Goal: Task Accomplishment & Management: Manage account settings

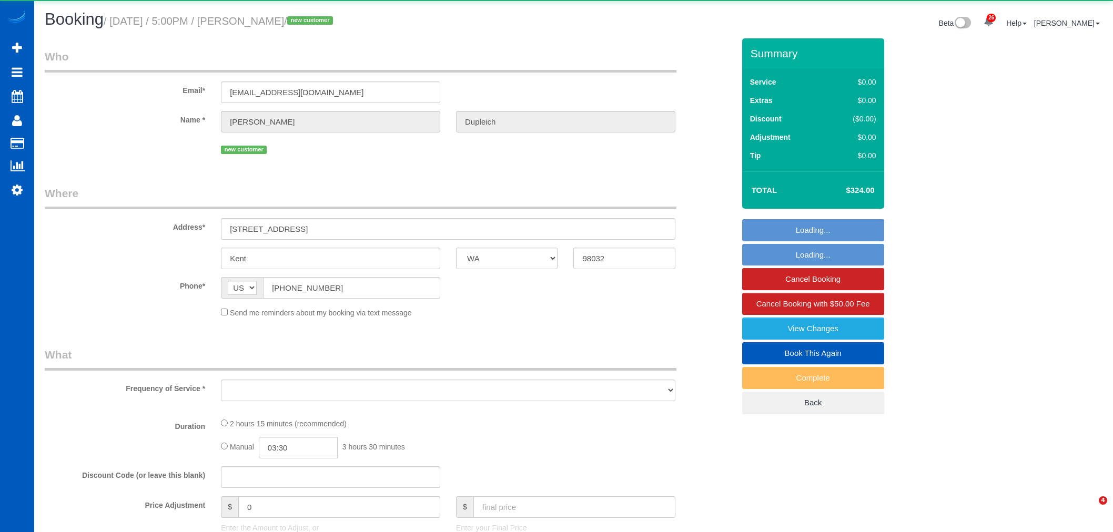
select select "WA"
select select "object:3204"
select select "199"
select select "1501"
select select "3"
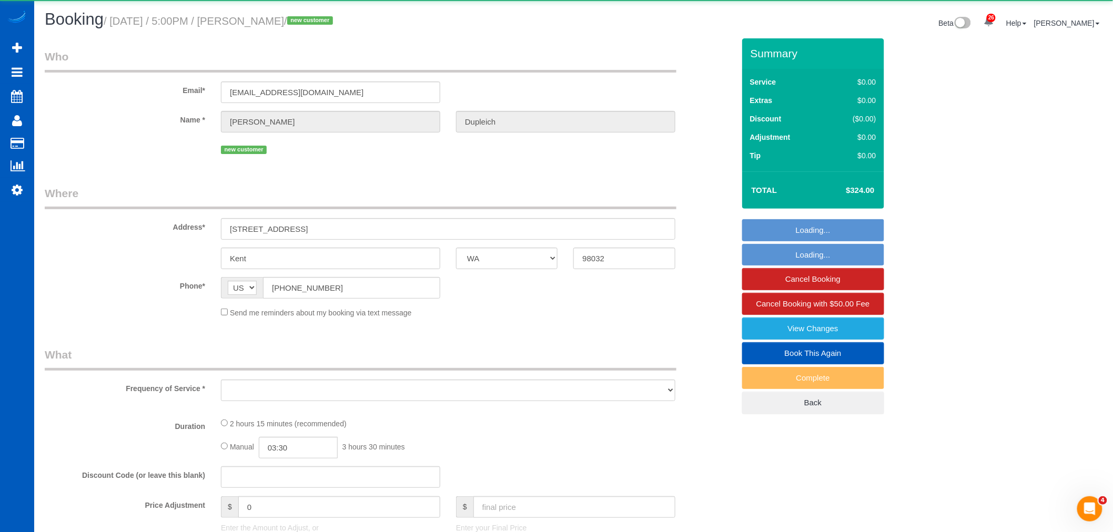
select select "3"
select select "spot21"
select select "number:8"
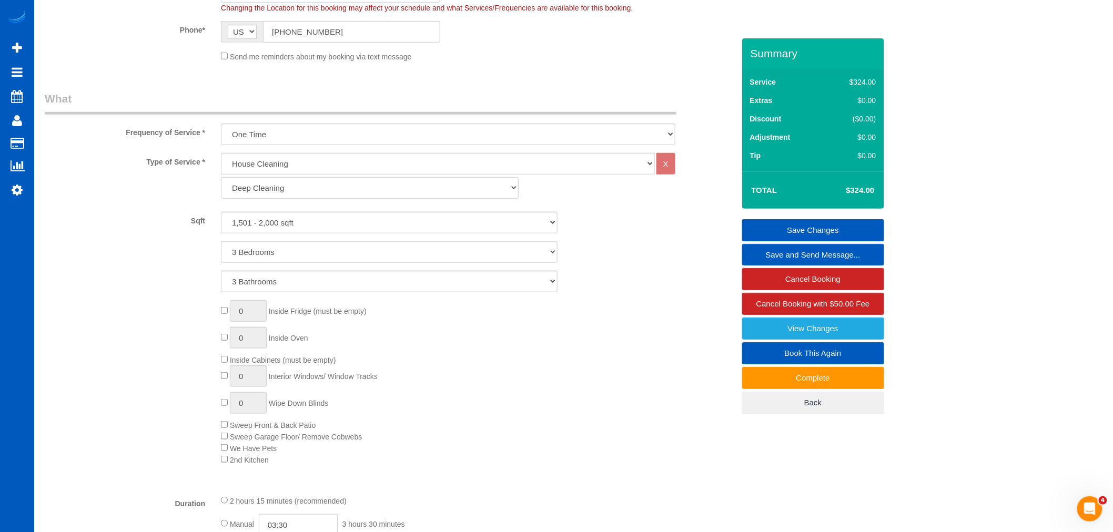
scroll to position [292, 0]
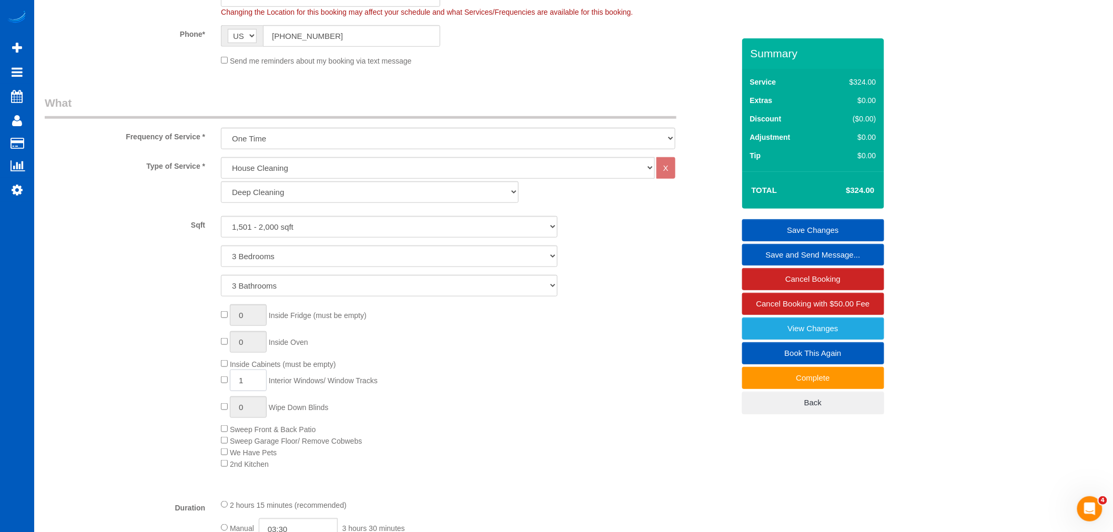
click at [265, 386] on input "1" at bounding box center [248, 381] width 37 height 22
type input "13"
click at [471, 382] on div "0 Inside Fridge (must be empty) 0 Inside Oven Inside Cabinets (must be empty) 1…" at bounding box center [477, 387] width 529 height 165
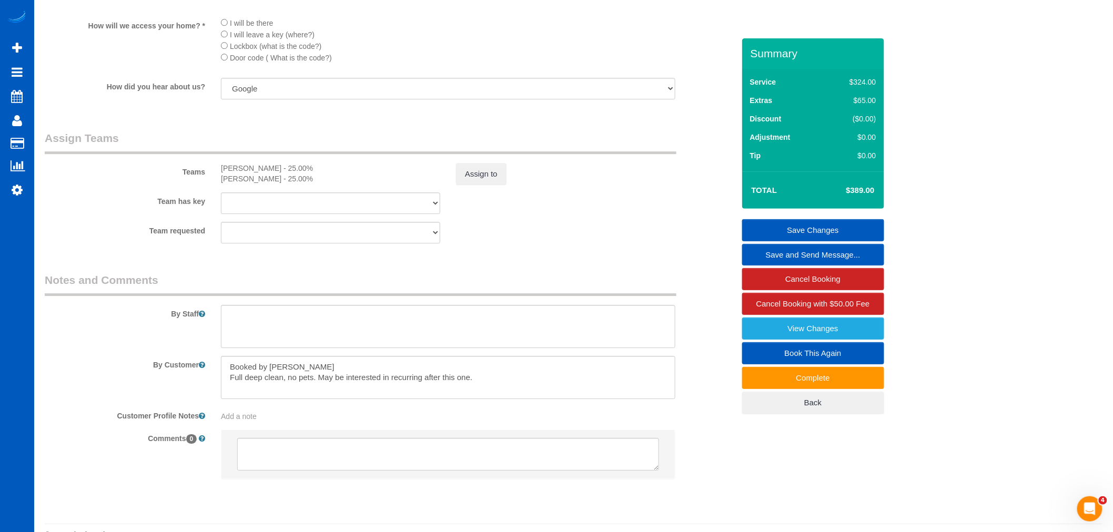
scroll to position [1247, 0]
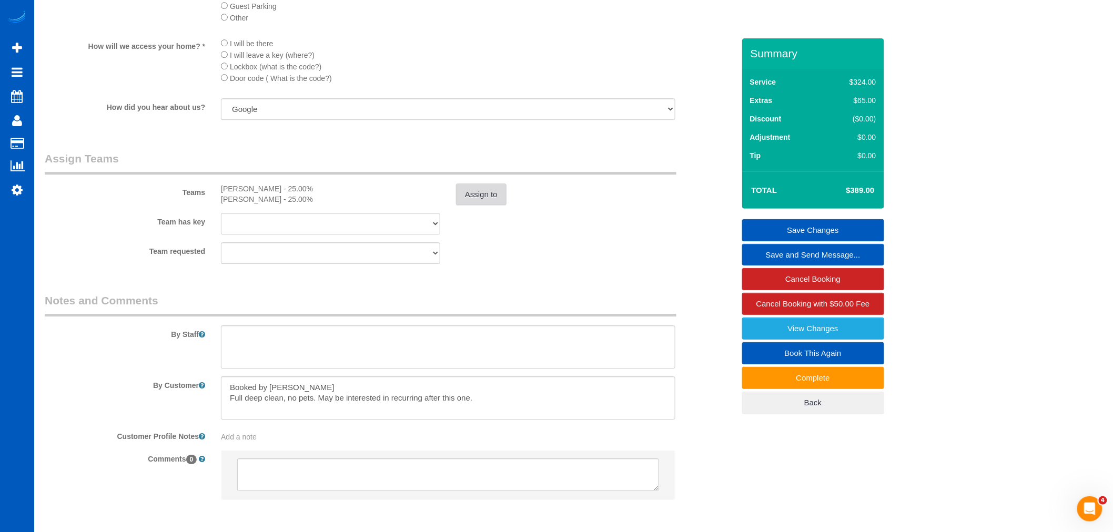
click at [480, 200] on button "Assign to" at bounding box center [481, 195] width 50 height 22
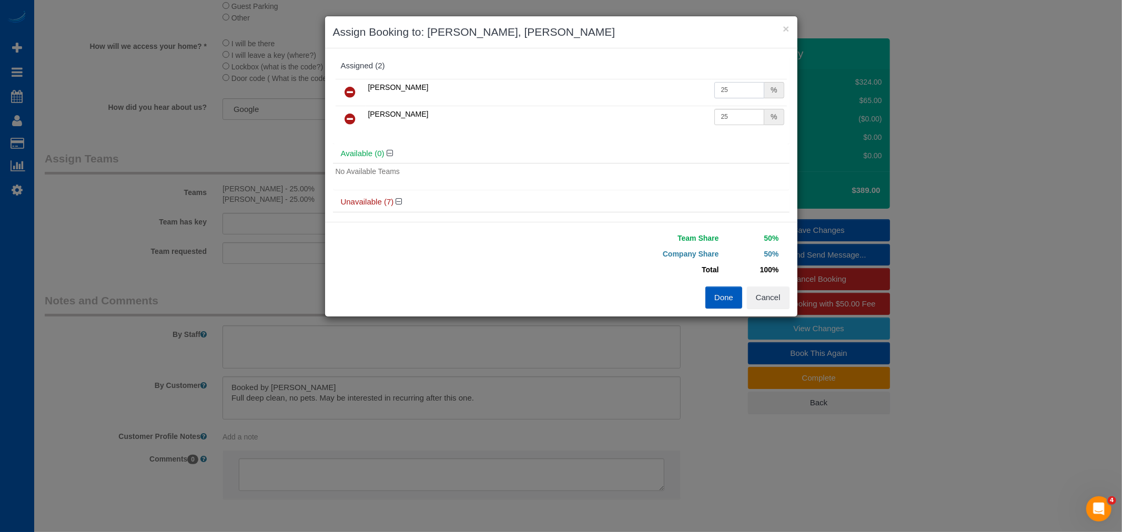
drag, startPoint x: 723, startPoint y: 86, endPoint x: 622, endPoint y: 87, distance: 101.0
click at [622, 87] on tr "Oksana Romaniuk 25 %" at bounding box center [561, 92] width 451 height 27
type input "31"
drag, startPoint x: 719, startPoint y: 117, endPoint x: 546, endPoint y: 122, distance: 172.6
click at [546, 122] on tr "Olena Datsyk 25 %" at bounding box center [561, 119] width 451 height 27
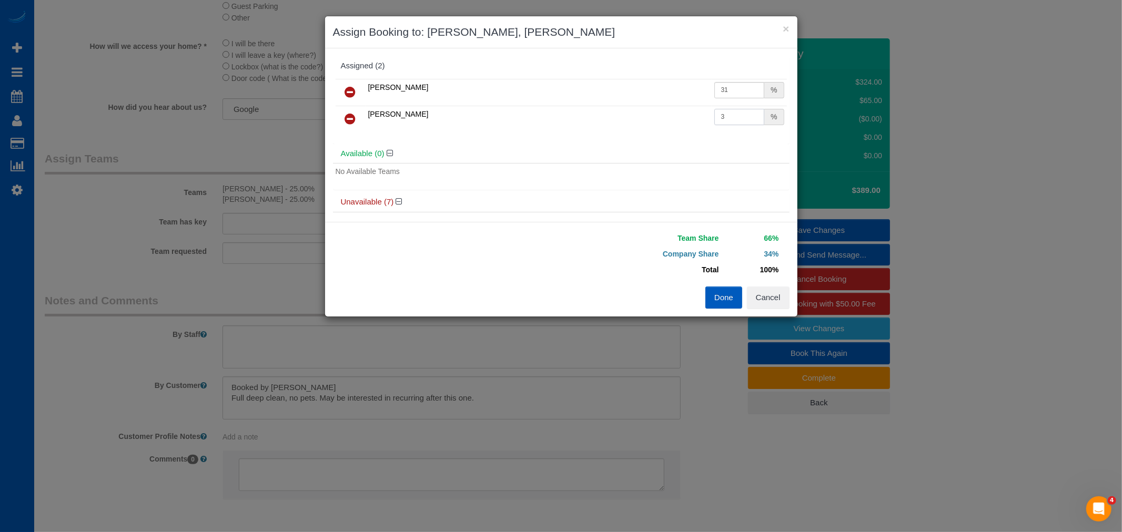
drag, startPoint x: 727, startPoint y: 119, endPoint x: 597, endPoint y: 124, distance: 130.5
click at [597, 124] on tr "Olena Datsyk 3 %" at bounding box center [561, 119] width 451 height 27
drag, startPoint x: 733, startPoint y: 117, endPoint x: 592, endPoint y: 117, distance: 141.0
click at [592, 117] on tr "Olena Datsyk 13 %" at bounding box center [561, 119] width 451 height 27
type input "31"
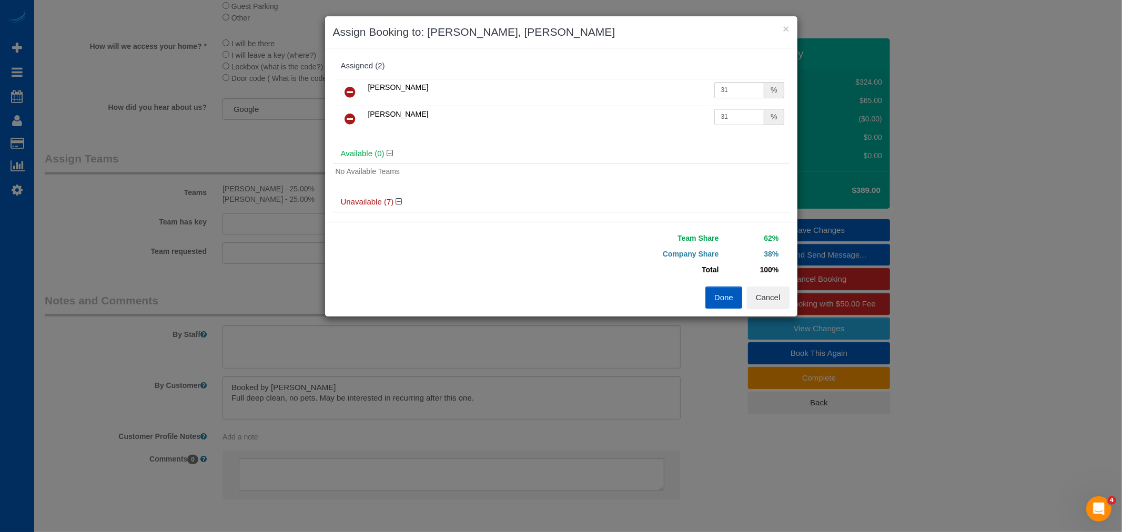
click at [729, 297] on button "Done" at bounding box center [723, 298] width 37 height 22
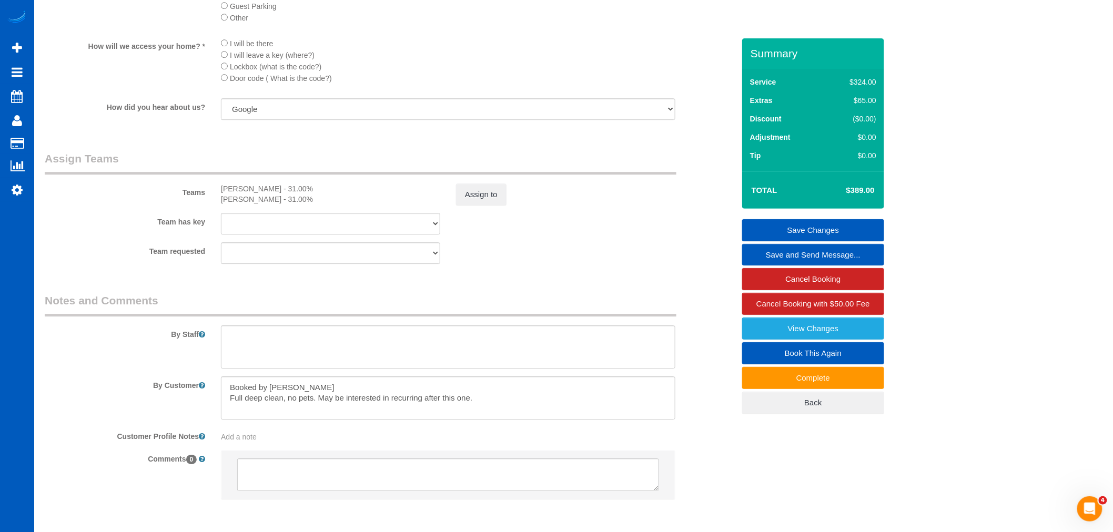
click at [811, 232] on link "Save Changes" at bounding box center [813, 230] width 142 height 22
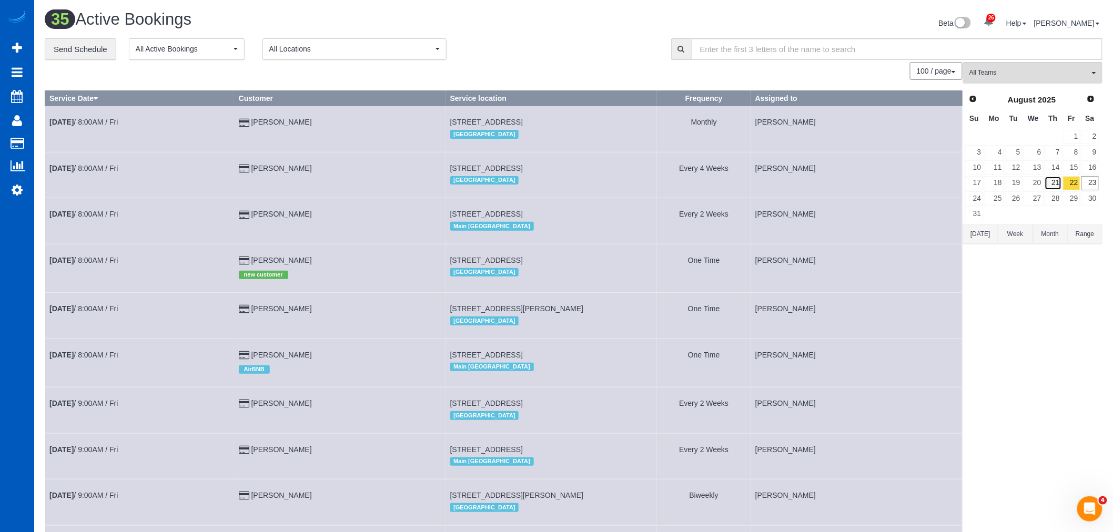
click at [1053, 187] on link "21" at bounding box center [1053, 183] width 17 height 14
click at [1071, 187] on link "22" at bounding box center [1071, 183] width 17 height 14
click at [1096, 186] on link "23" at bounding box center [1089, 183] width 17 height 14
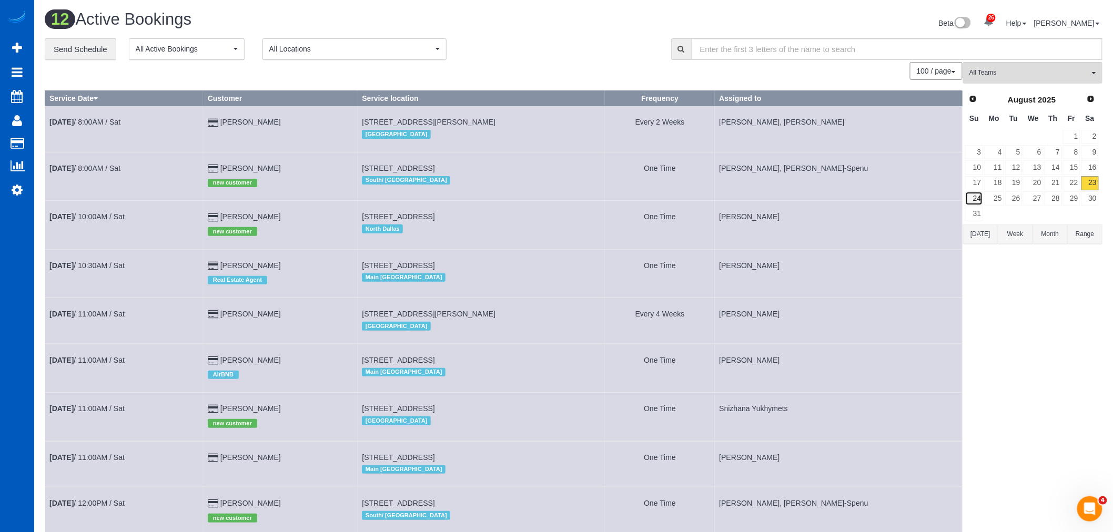
click at [969, 196] on link "24" at bounding box center [974, 198] width 18 height 14
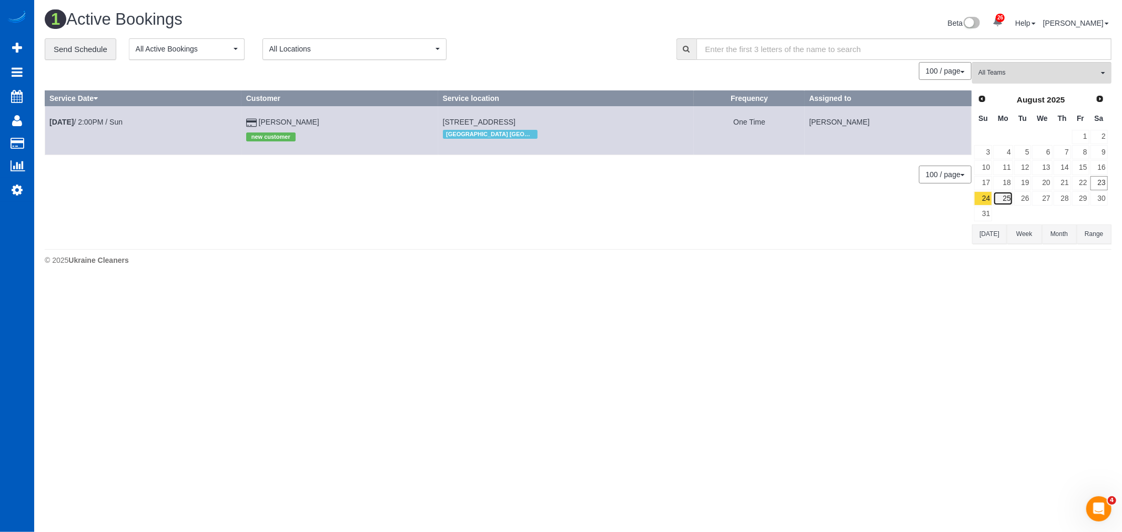
click at [1001, 199] on link "25" at bounding box center [1002, 198] width 19 height 14
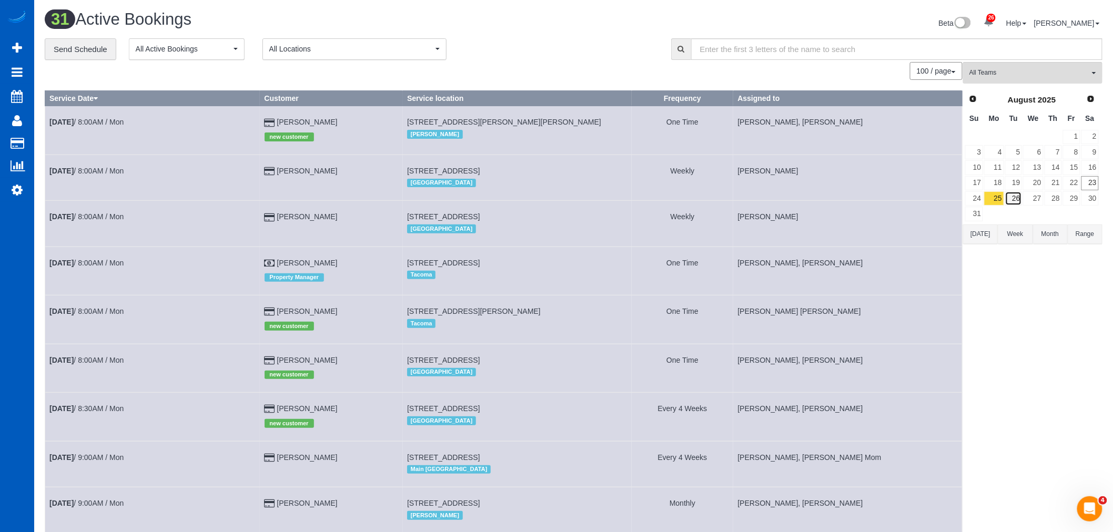
click at [1017, 201] on link "26" at bounding box center [1013, 198] width 17 height 14
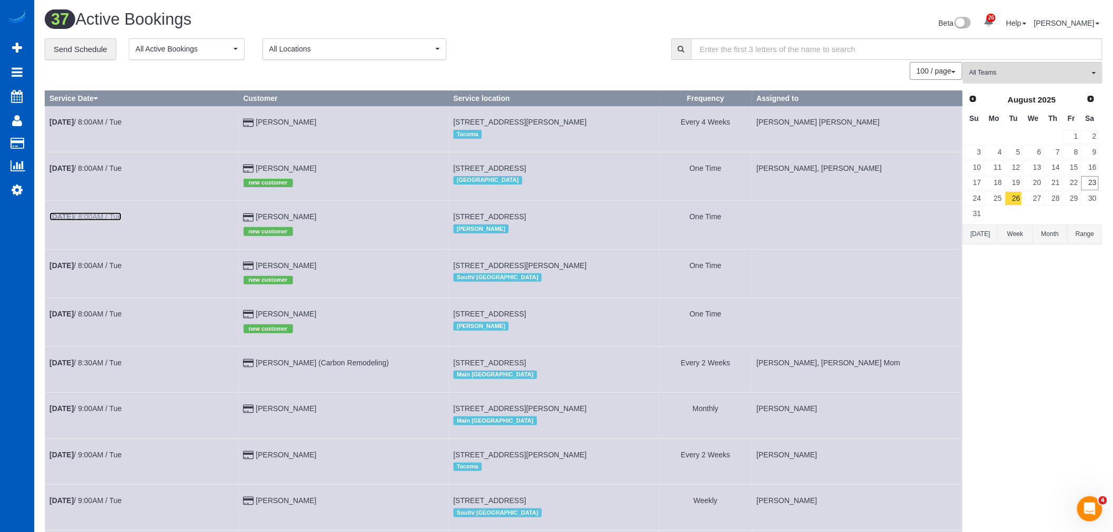
click at [90, 219] on link "Aug 26th / 8:00AM / Tue" at bounding box center [85, 217] width 72 height 8
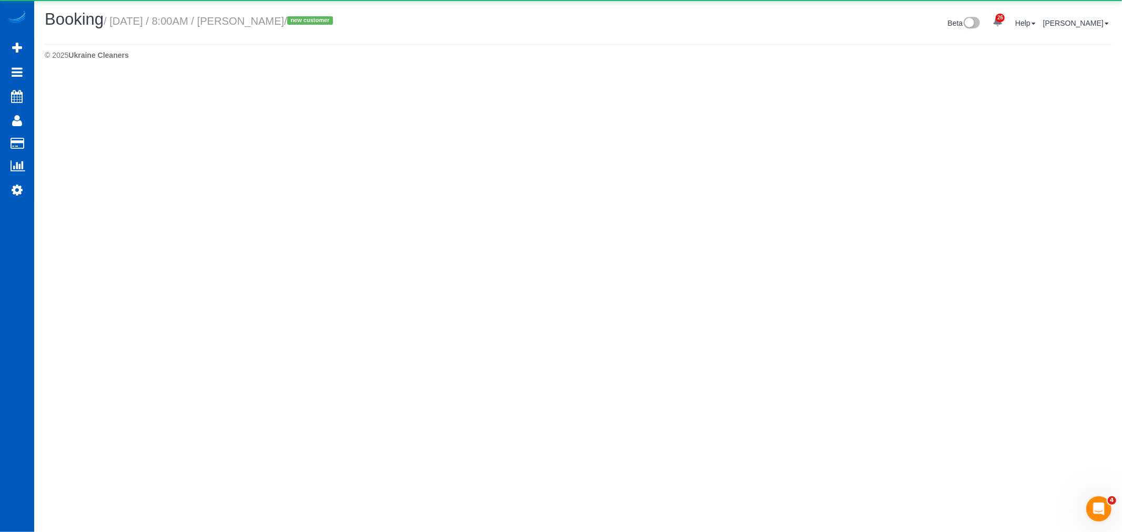
select select "WA"
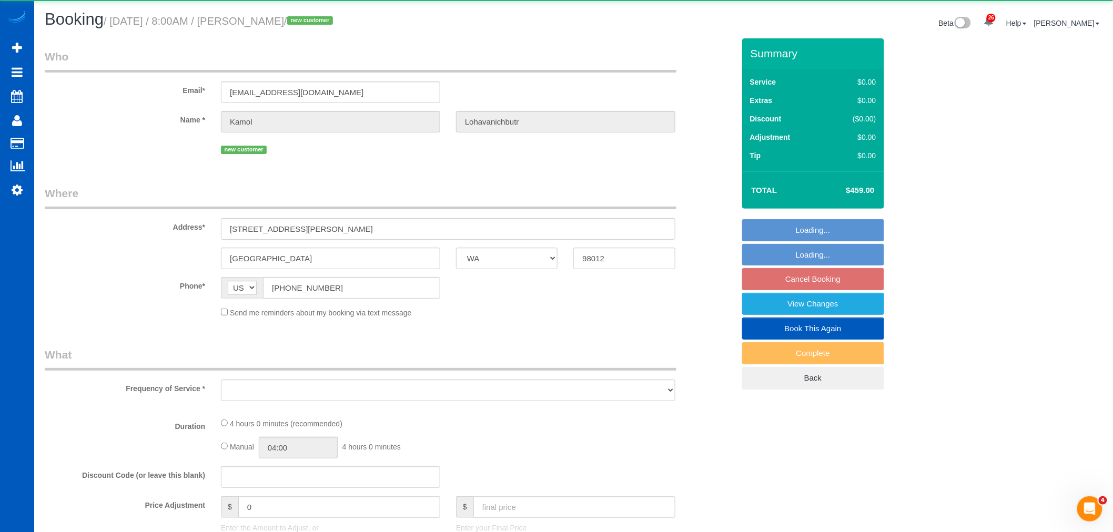
select select "object:6448"
select select "string:fspay-06023438-9c0a-4eab-b987-12ff292d9c73"
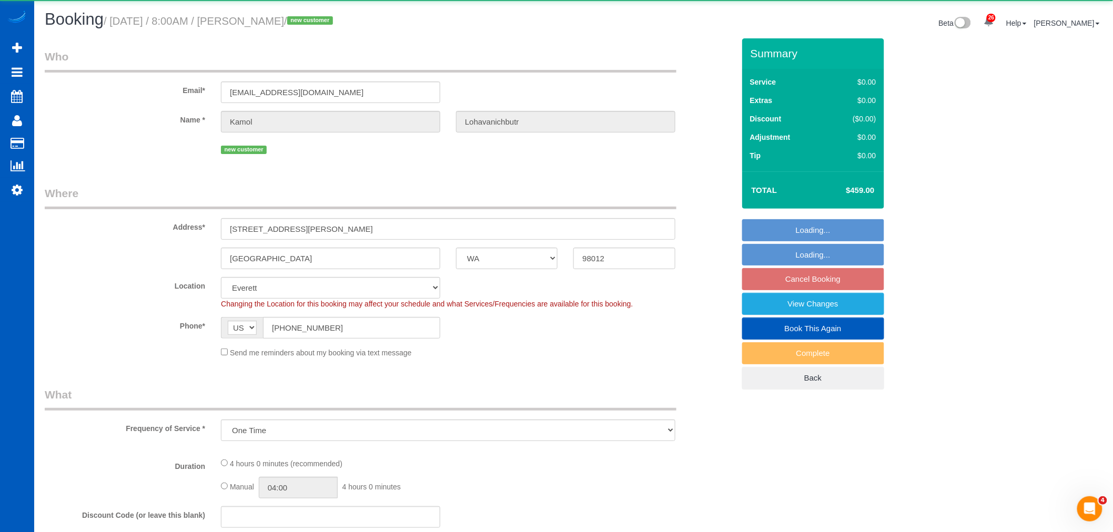
select select "object:6684"
select select "199"
select select "1501"
select select "3"
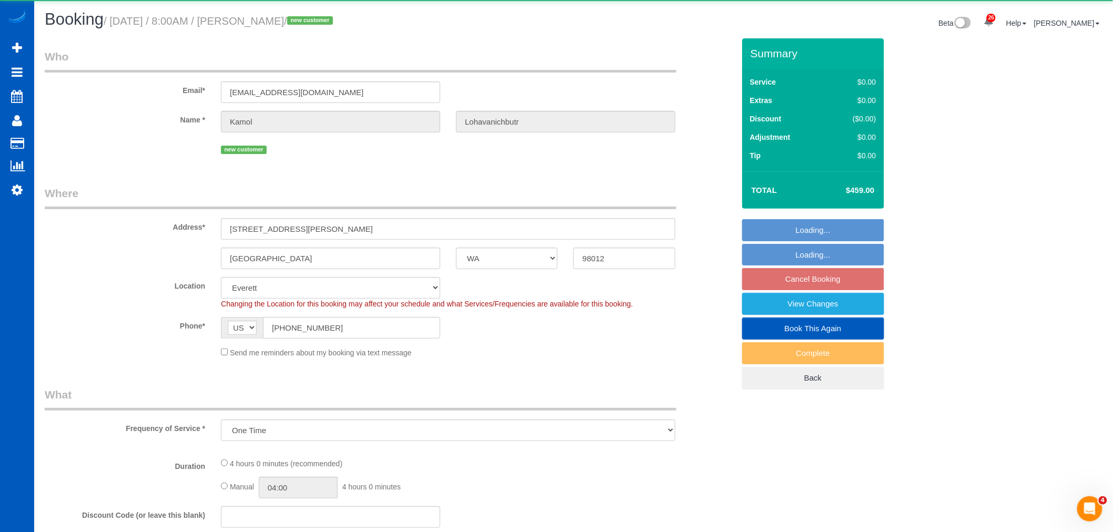
select select "spot27"
select select "number:10"
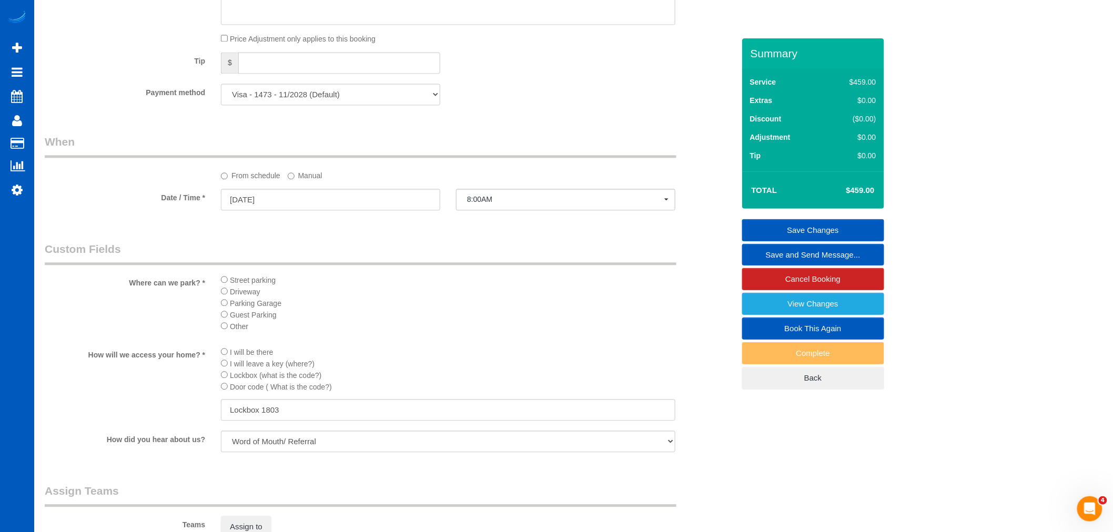
scroll to position [935, 0]
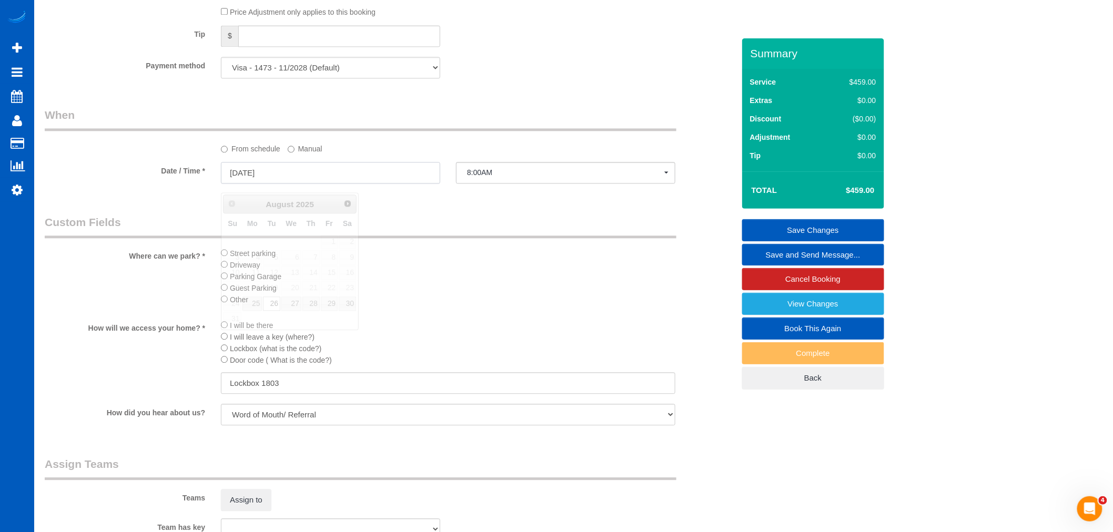
click at [259, 184] on input "[DATE]" at bounding box center [330, 173] width 219 height 22
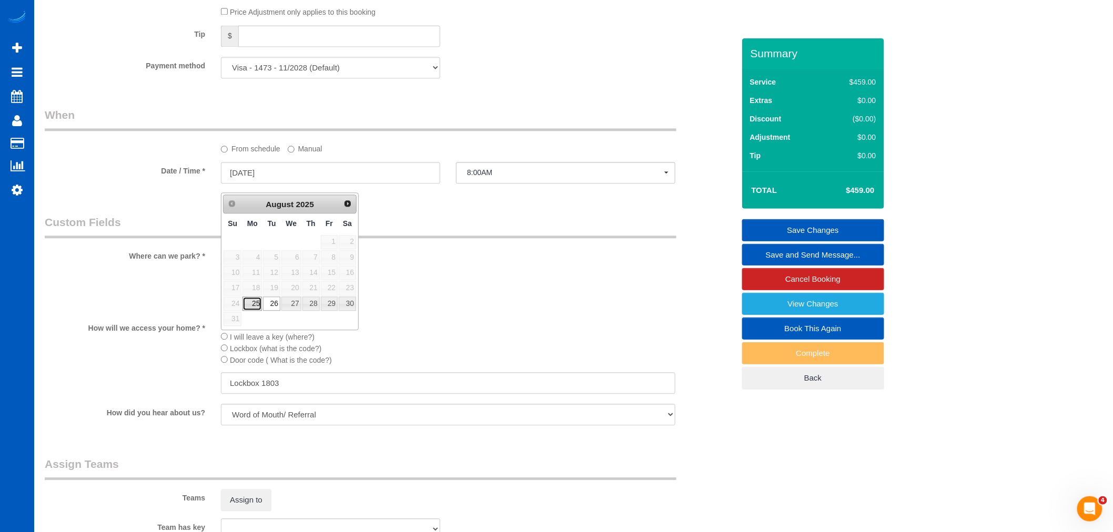
click at [260, 301] on link "25" at bounding box center [251, 304] width 19 height 14
type input "08/25/2025"
select select "spot39"
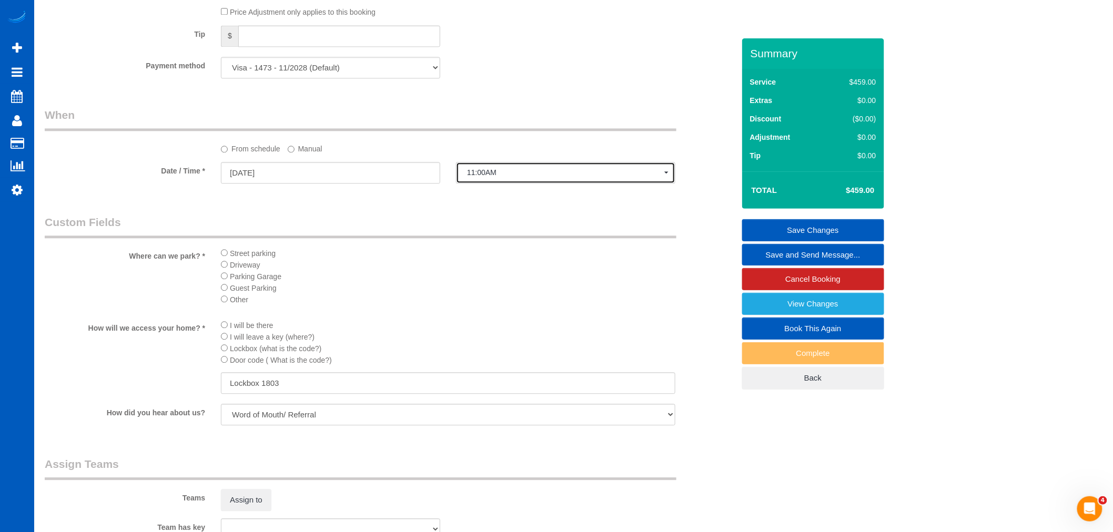
click at [529, 177] on span "11:00AM" at bounding box center [565, 172] width 197 height 8
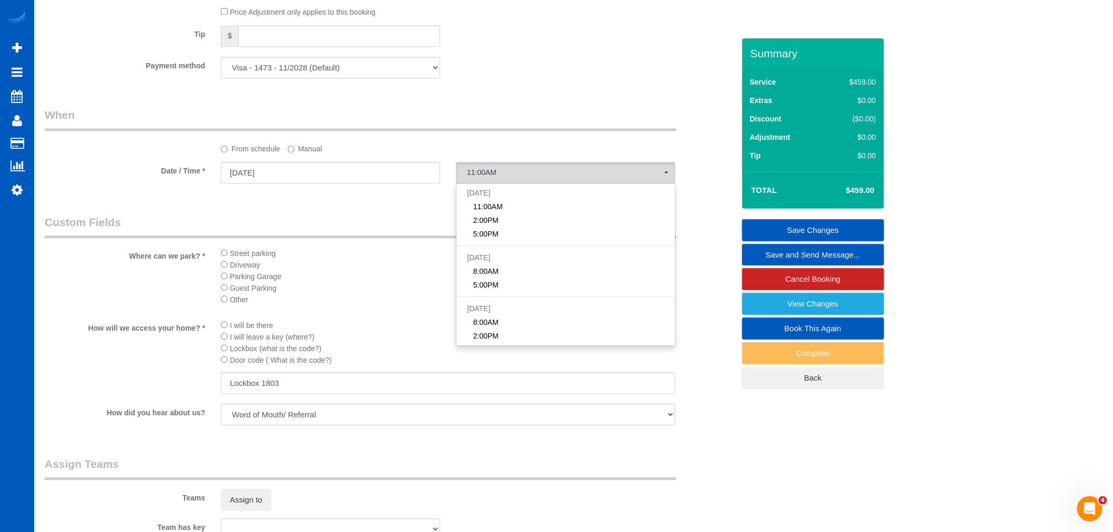
click at [308, 151] on label "Manual" at bounding box center [305, 147] width 35 height 14
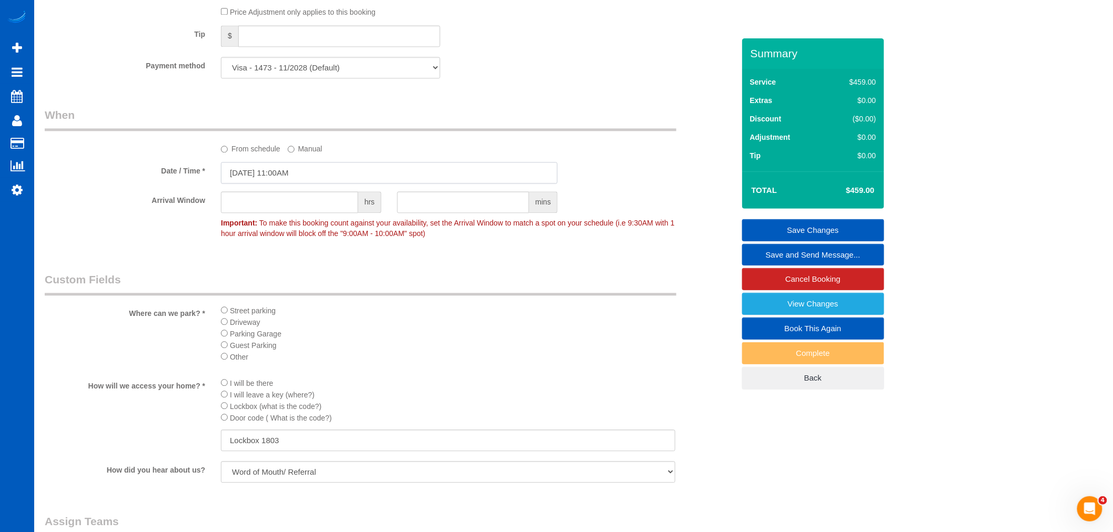
click at [279, 181] on input "08/25/2025 11:00AM" at bounding box center [389, 173] width 337 height 22
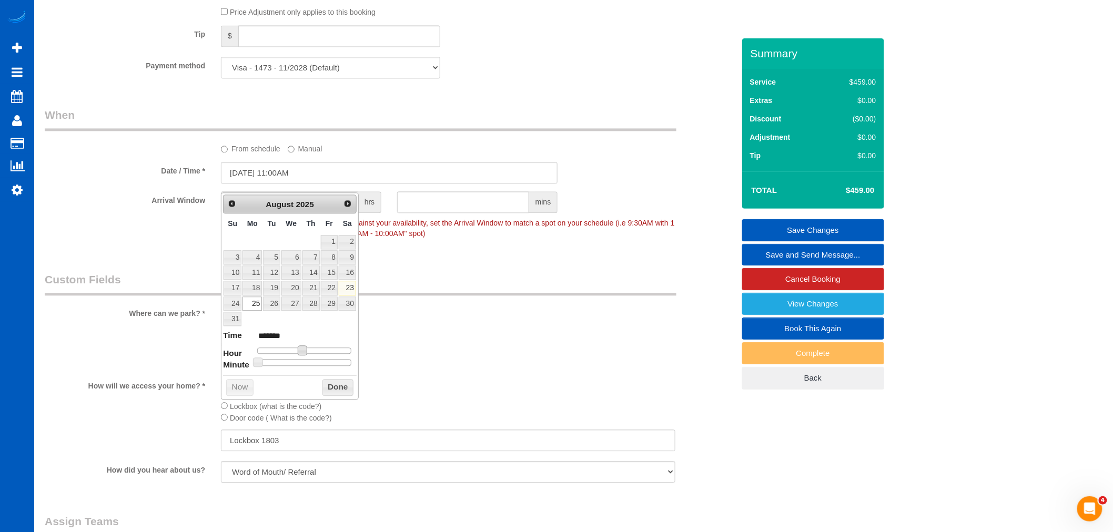
type input "08/25/2025 10:00AM"
type input "*******"
type input "08/25/2025 9:00AM"
type input "******"
type input "08/25/2025 8:00AM"
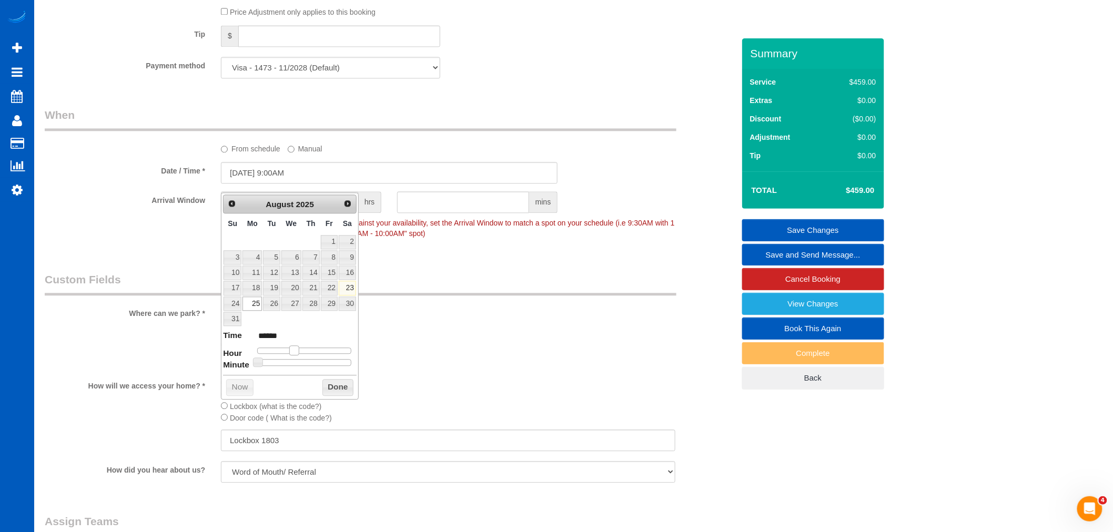
type input "******"
type input "08/25/2025 9:00AM"
type input "******"
type input "08/25/2025 10:00AM"
type input "*******"
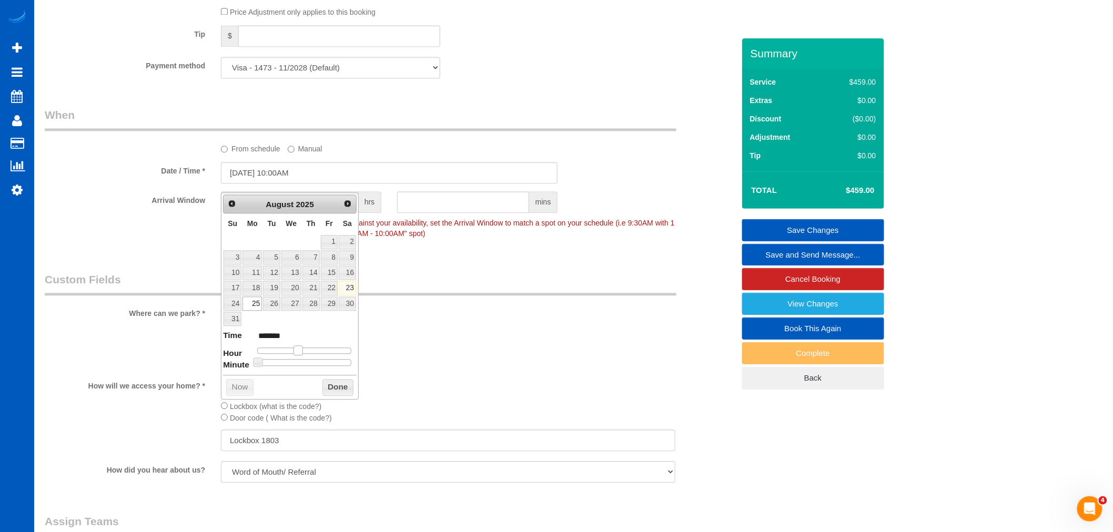
drag, startPoint x: 302, startPoint y: 349, endPoint x: 297, endPoint y: 353, distance: 6.7
click at [297, 353] on span at bounding box center [298, 350] width 9 height 9
type input "08/25/2025 9:00AM"
type input "******"
click at [296, 353] on span at bounding box center [293, 350] width 9 height 9
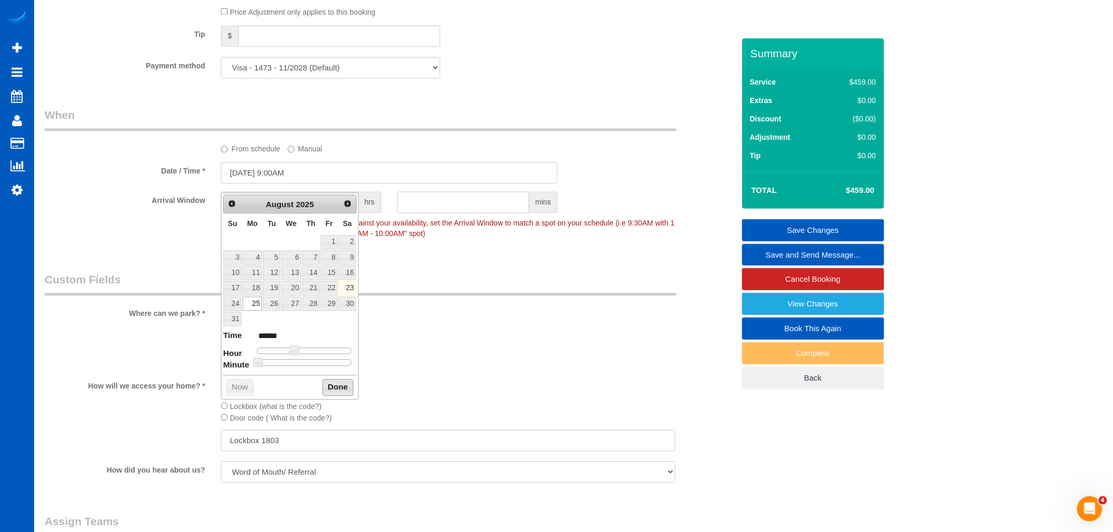
click at [338, 383] on button "Done" at bounding box center [337, 387] width 31 height 17
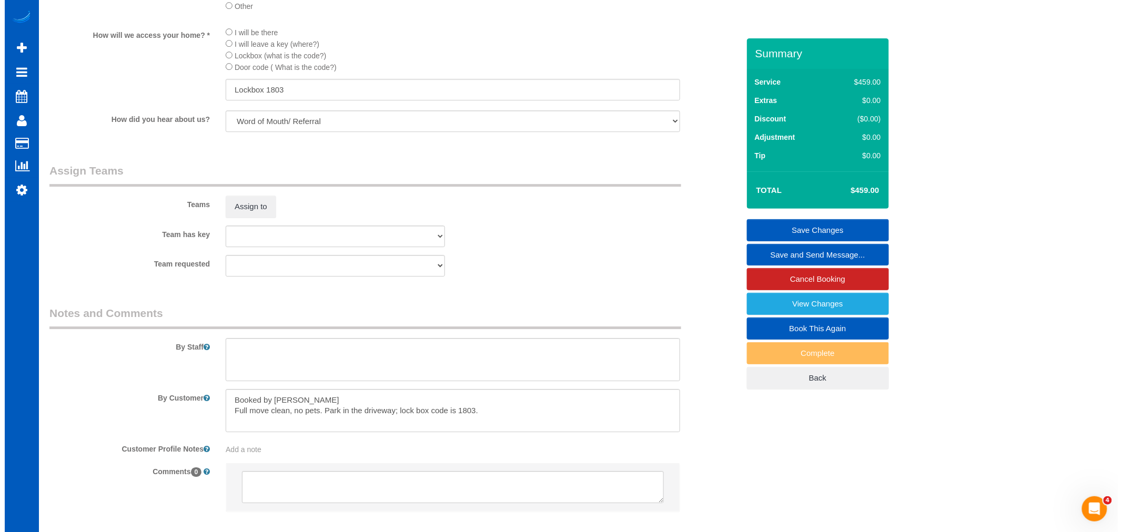
scroll to position [1358, 0]
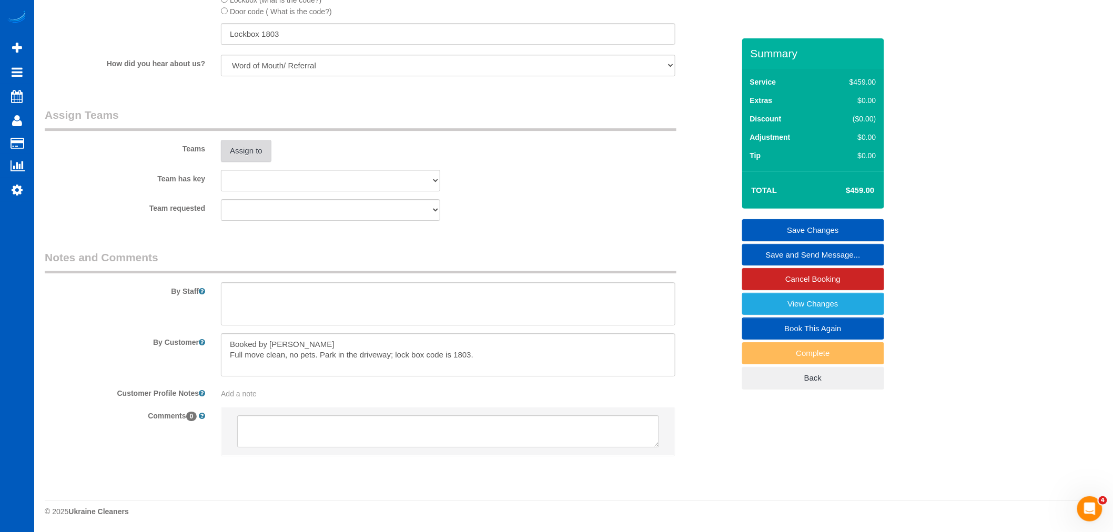
click at [237, 161] on button "Assign to" at bounding box center [246, 151] width 50 height 22
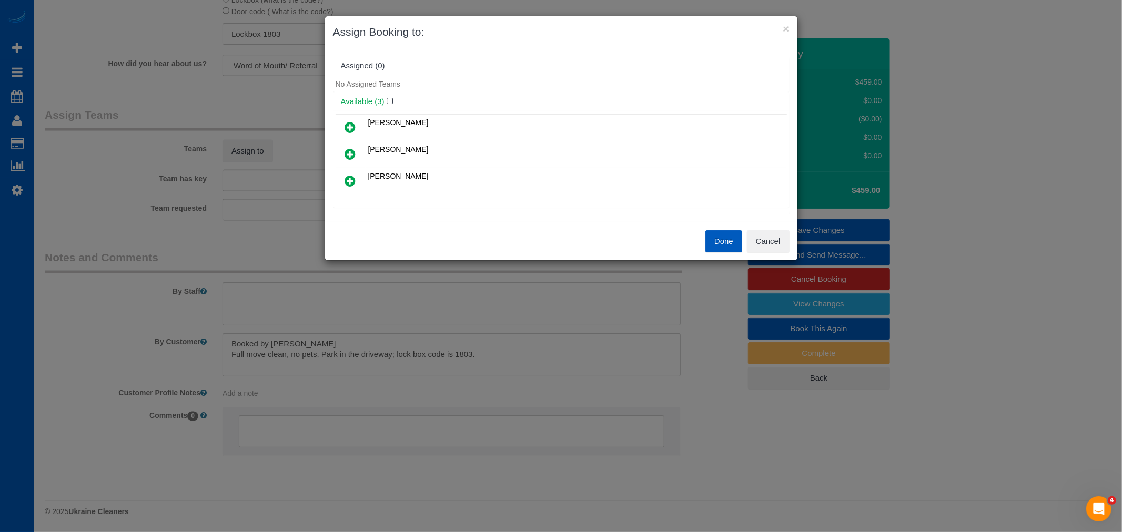
click at [349, 183] on icon at bounding box center [350, 181] width 11 height 13
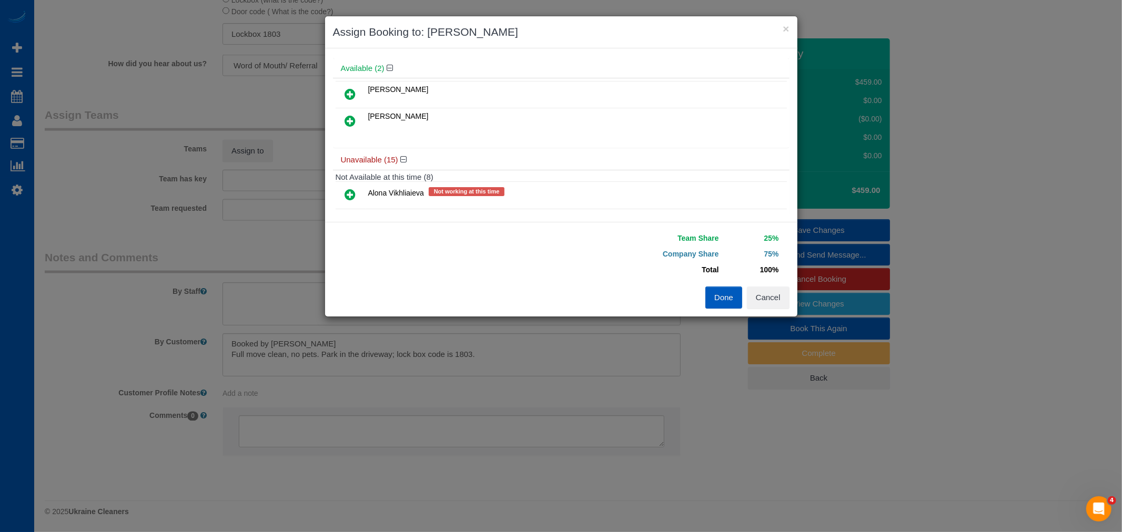
scroll to position [0, 0]
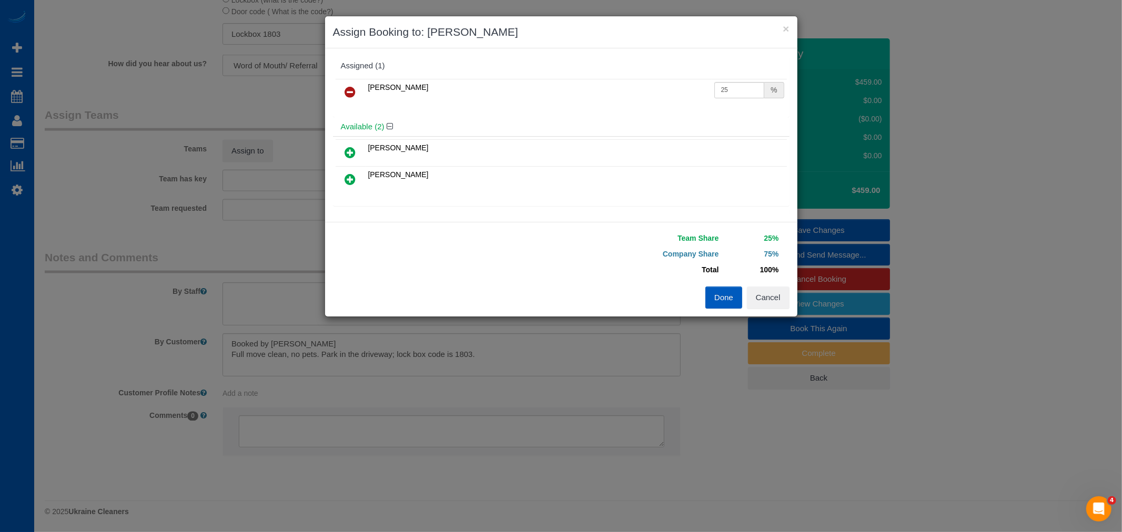
click at [350, 154] on icon at bounding box center [350, 152] width 11 height 13
click at [713, 304] on button "Done" at bounding box center [723, 298] width 37 height 22
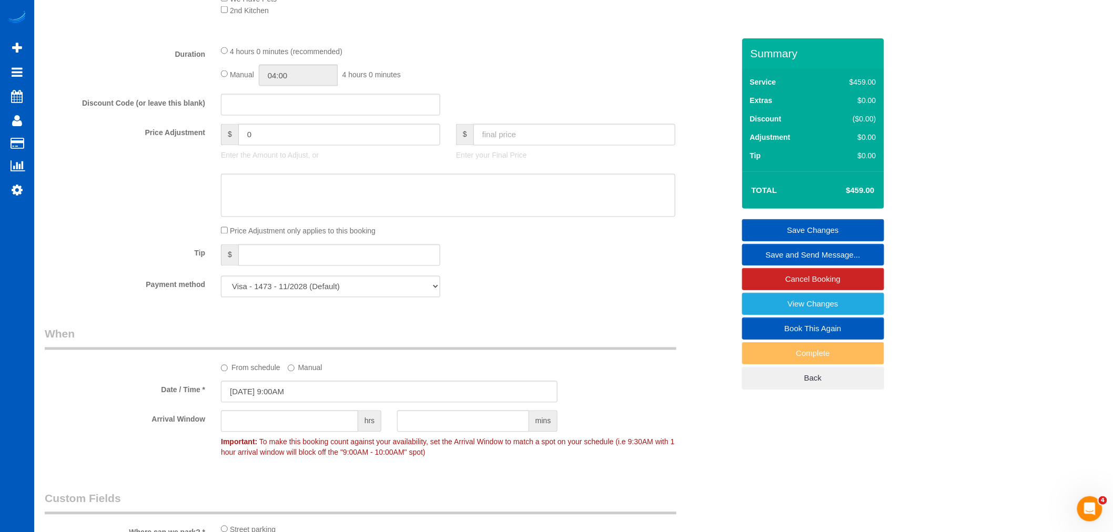
scroll to position [656, 0]
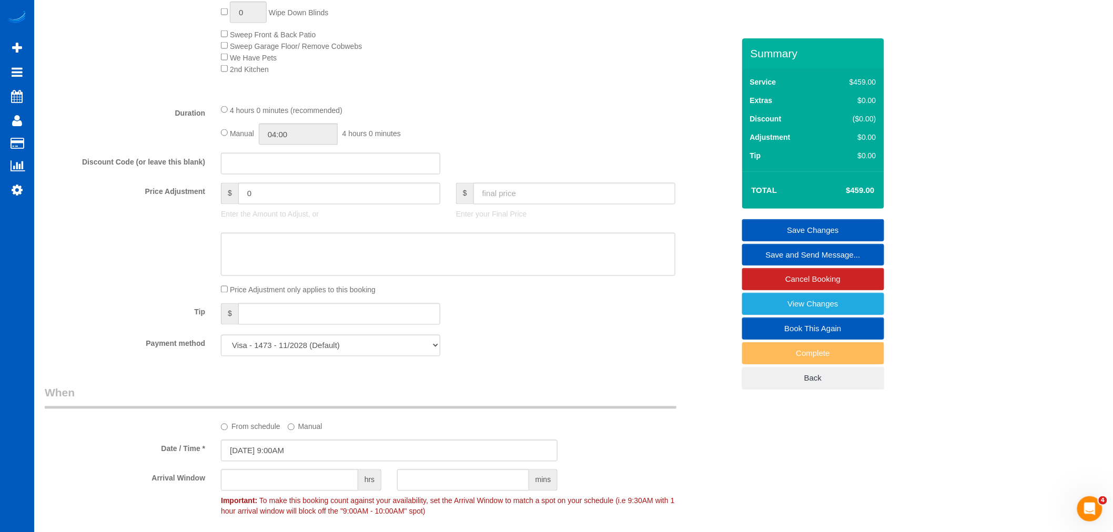
click at [228, 144] on div "Manual 04:00 4 hours 0 minutes" at bounding box center [448, 135] width 454 height 22
click at [318, 145] on input "04:00" at bounding box center [298, 135] width 79 height 22
type input "05:00"
click at [287, 196] on li "05:00" at bounding box center [287, 203] width 47 height 14
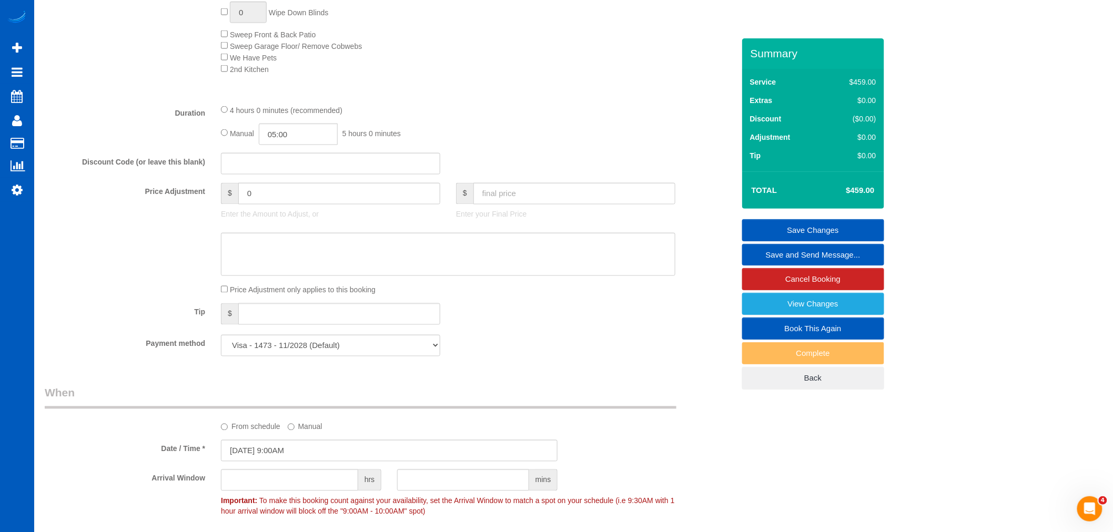
click at [595, 145] on div "Manual 05:00 5 hours 0 minutes" at bounding box center [448, 135] width 454 height 22
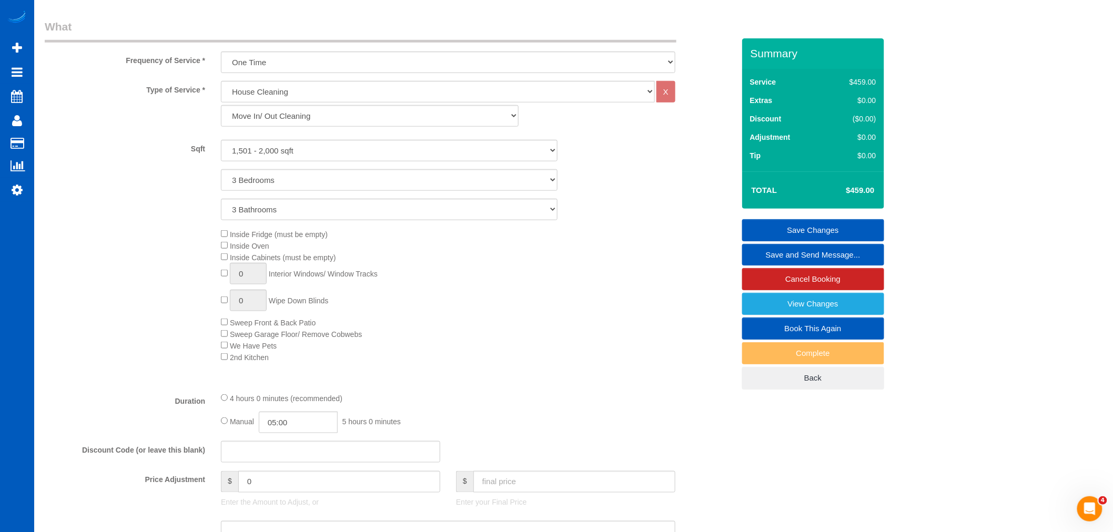
scroll to position [365, 0]
click at [824, 229] on link "Save Changes" at bounding box center [813, 230] width 142 height 22
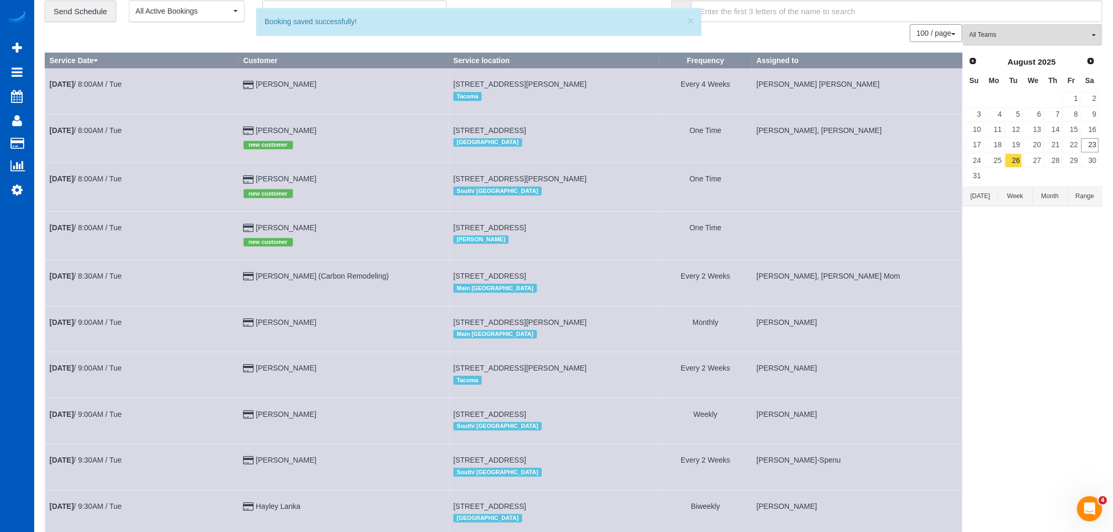
scroll to position [58, 0]
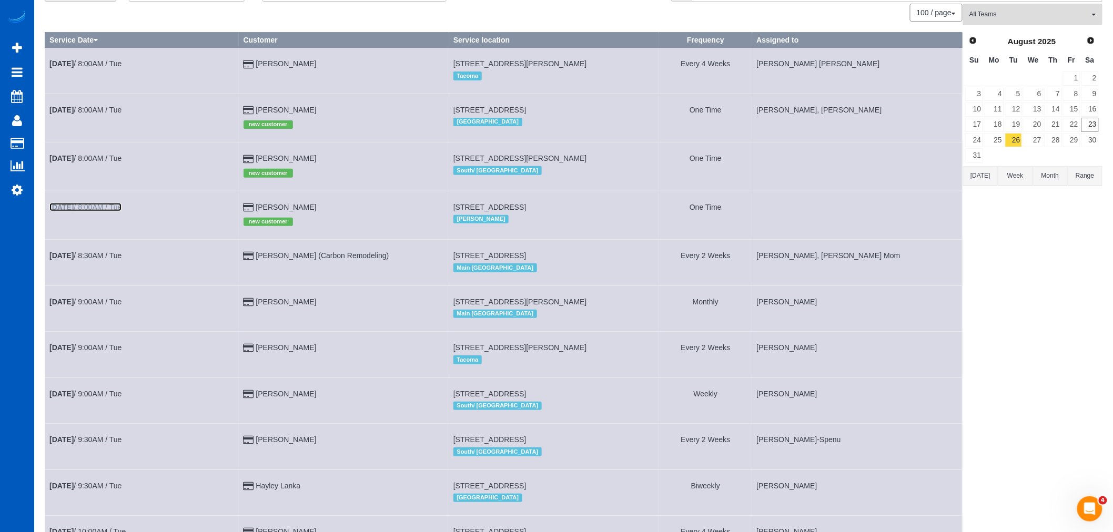
click at [86, 209] on link "Aug 26th / 8:00AM / Tue" at bounding box center [85, 207] width 72 height 8
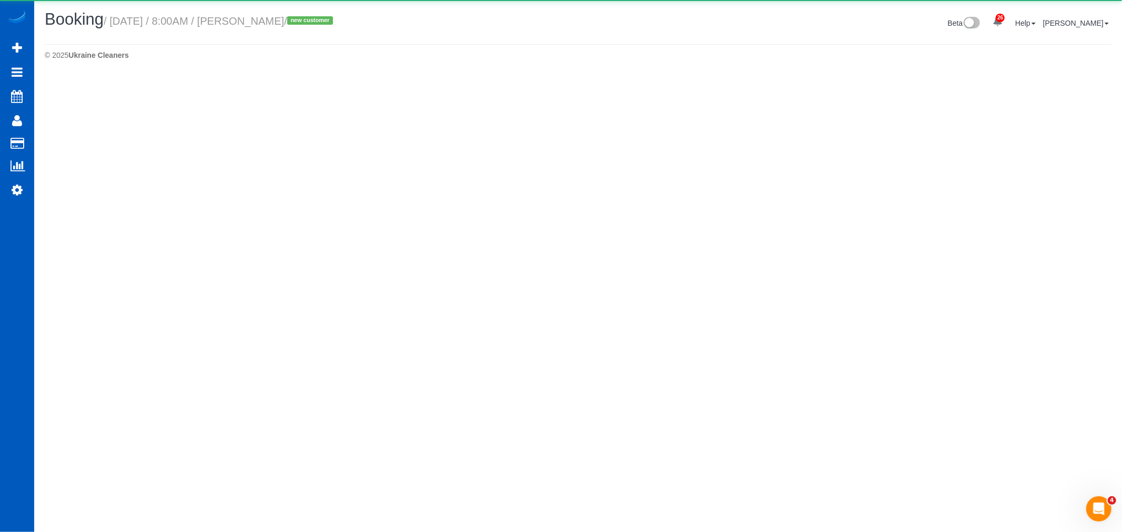
select select "WA"
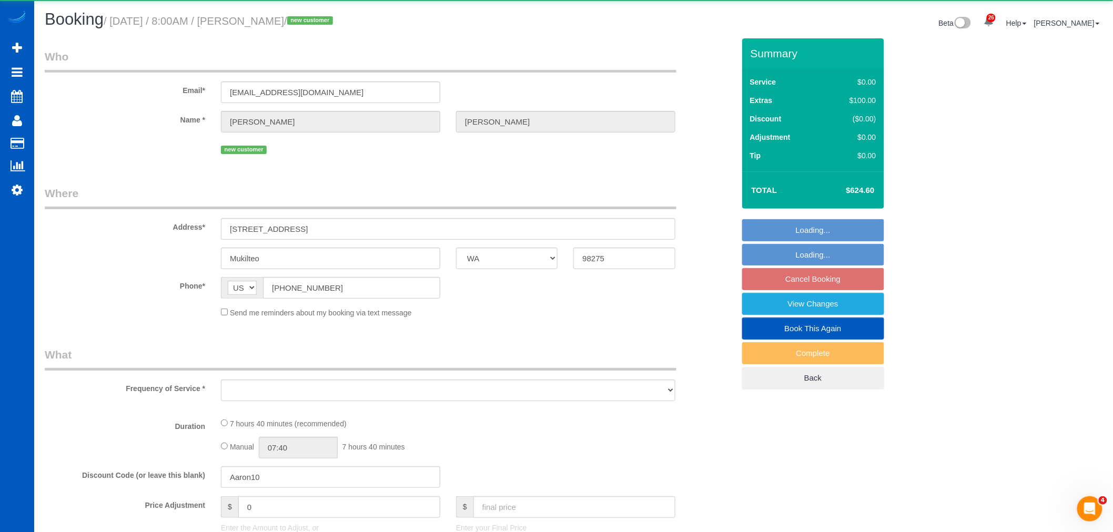
select select "object:9083"
select select "string:fspay-5cd50af1-2701-494e-a47e-db147110651f"
select select "199"
select select "3001"
select select "4"
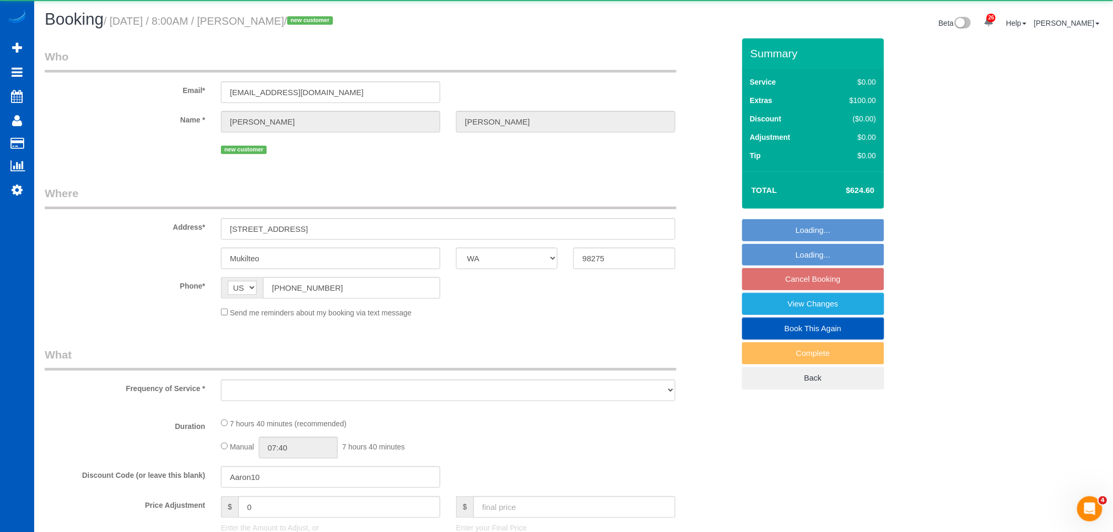
select select "3"
select select "spot52"
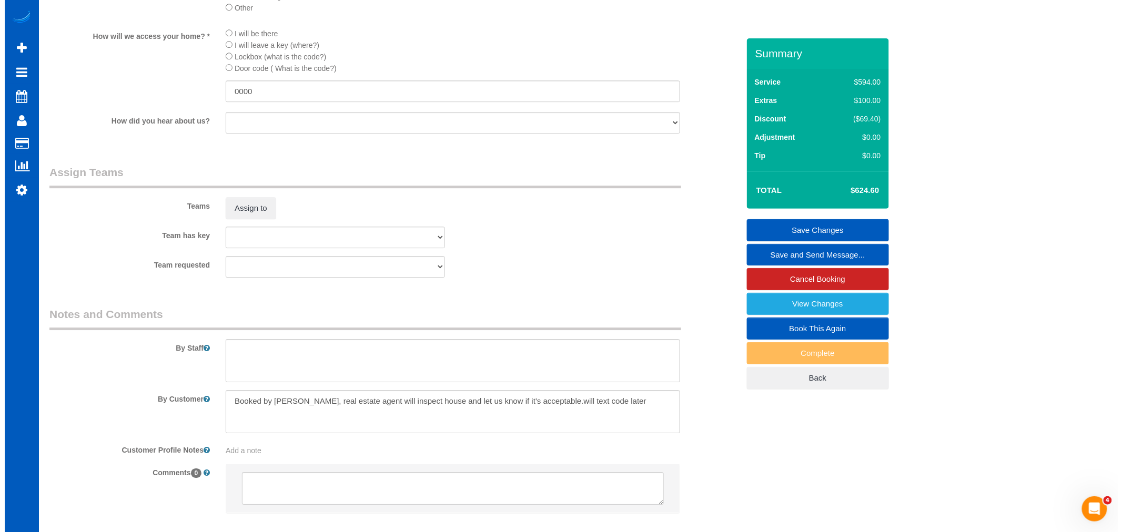
scroll to position [1227, 0]
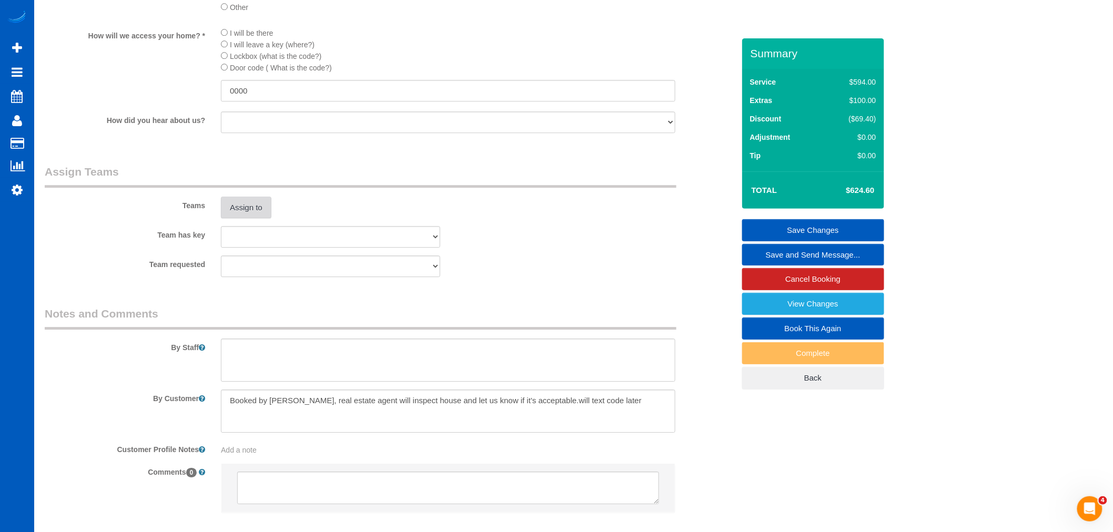
click at [250, 219] on button "Assign to" at bounding box center [246, 208] width 50 height 22
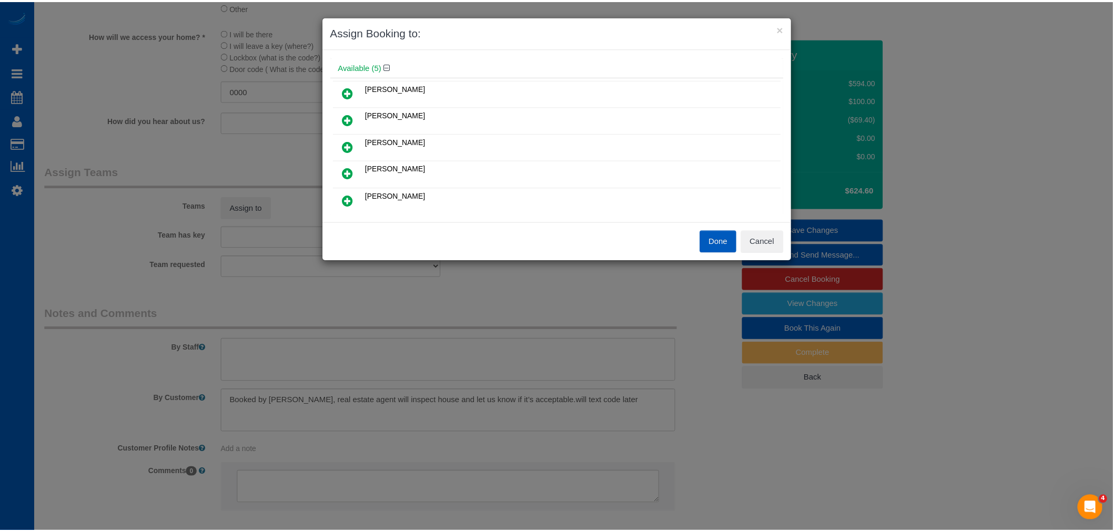
scroll to position [0, 0]
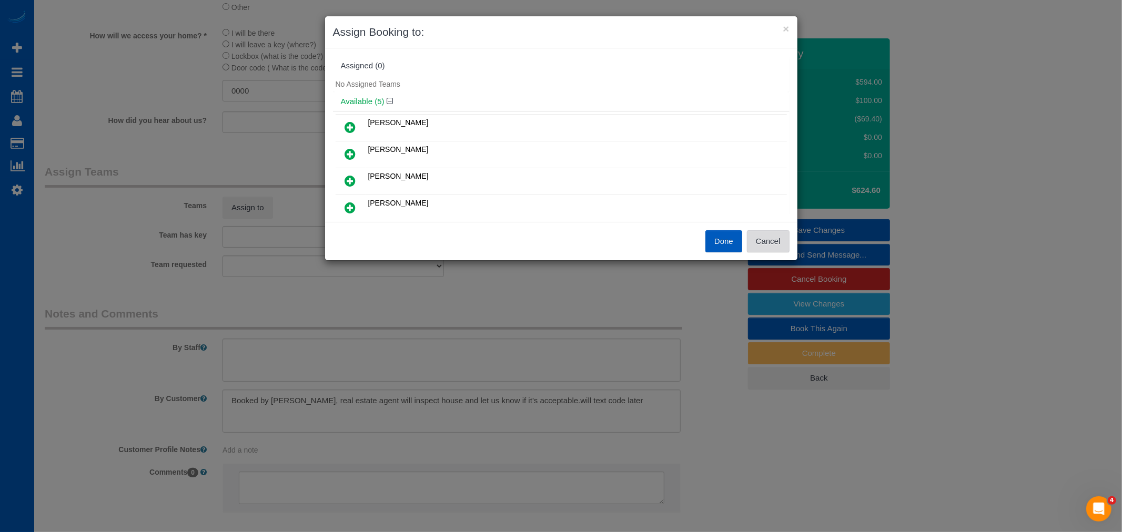
click at [770, 239] on button "Cancel" at bounding box center [768, 241] width 43 height 22
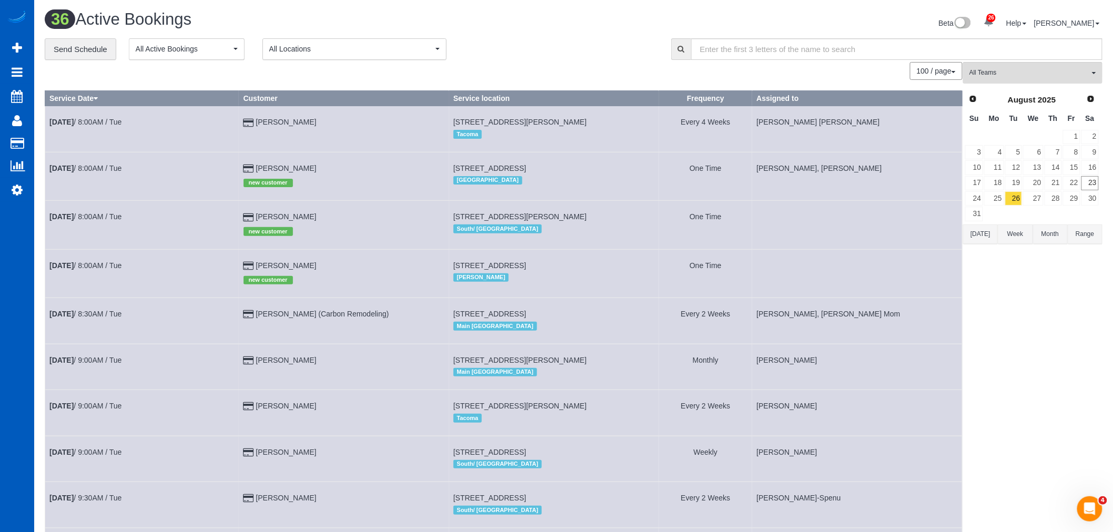
scroll to position [58, 0]
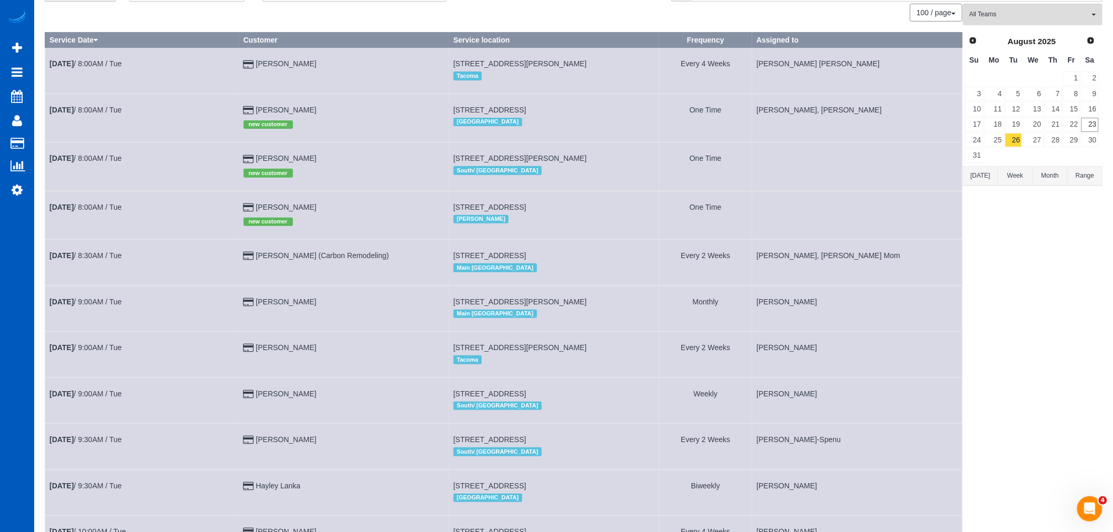
click at [77, 155] on td "Aug 26th / 8:00AM / Tue" at bounding box center [142, 167] width 194 height 48
click at [74, 156] on b "Aug 26th" at bounding box center [61, 158] width 24 height 8
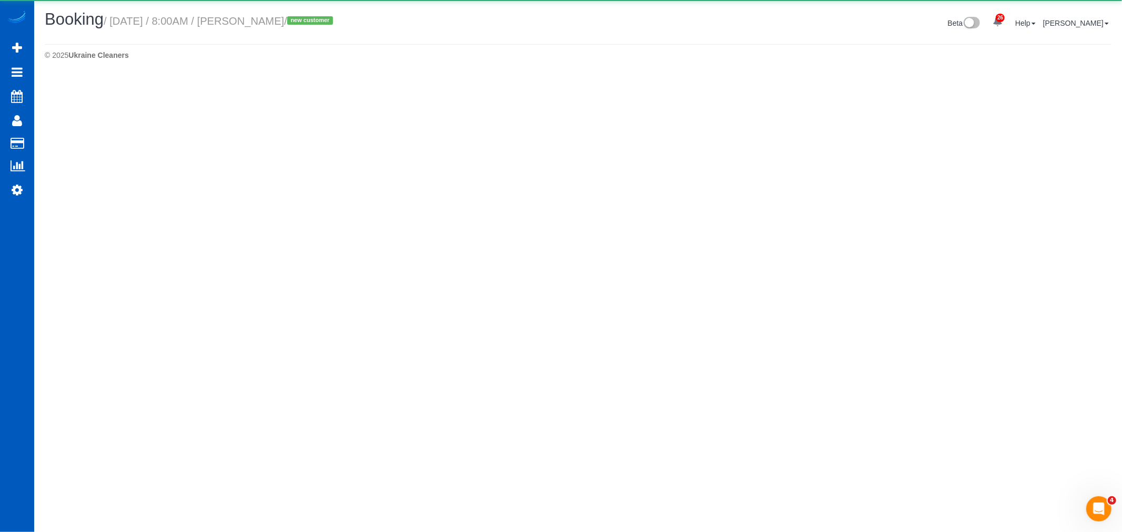
click at [77, 159] on body "26 Beta Your Notifications You have 0 alerts × You have 3 to charge for 08/20/2…" at bounding box center [561, 266] width 1122 height 532
select select "WA"
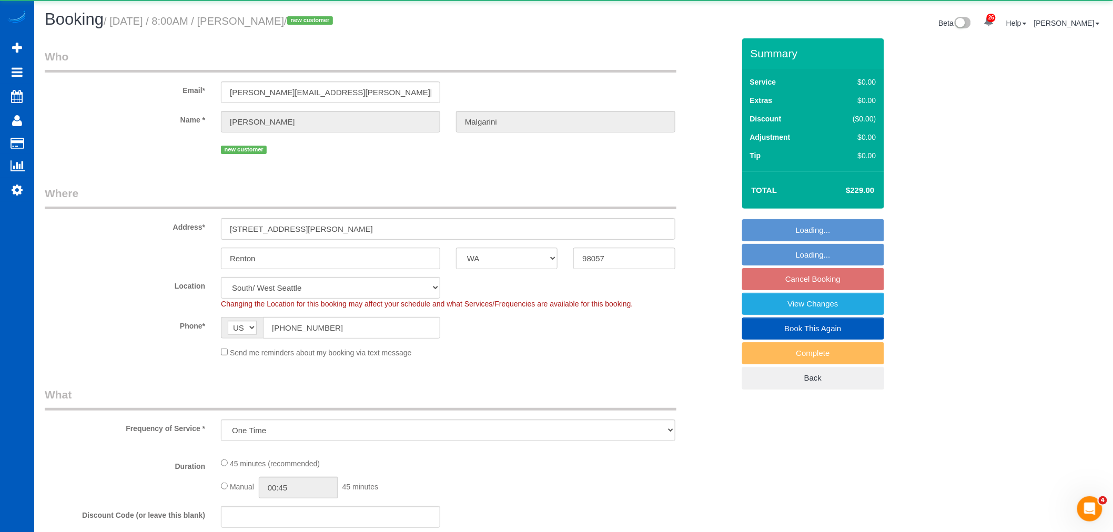
select select "object:10880"
select select "199"
select select "spot64"
select select "number:8"
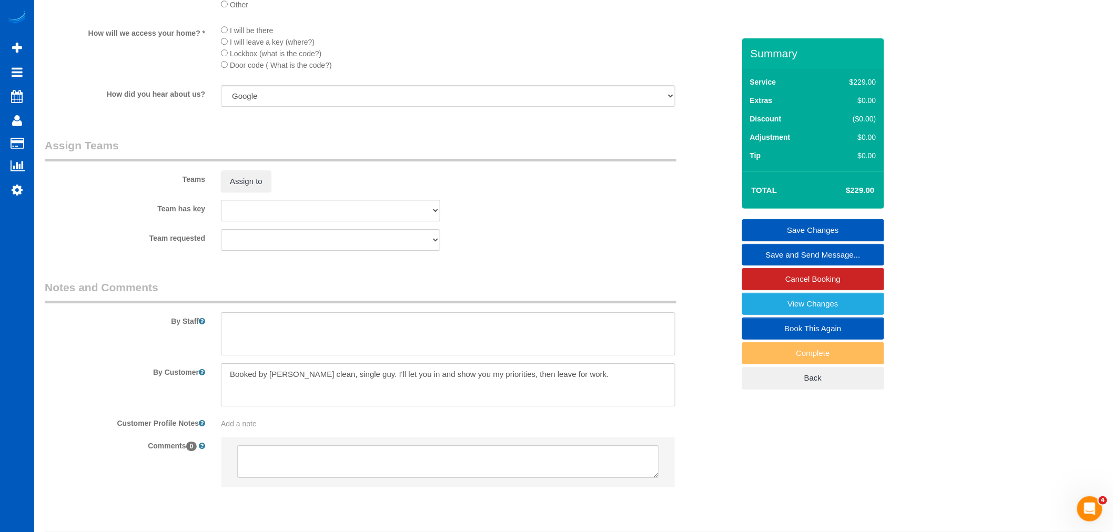
scroll to position [1306, 0]
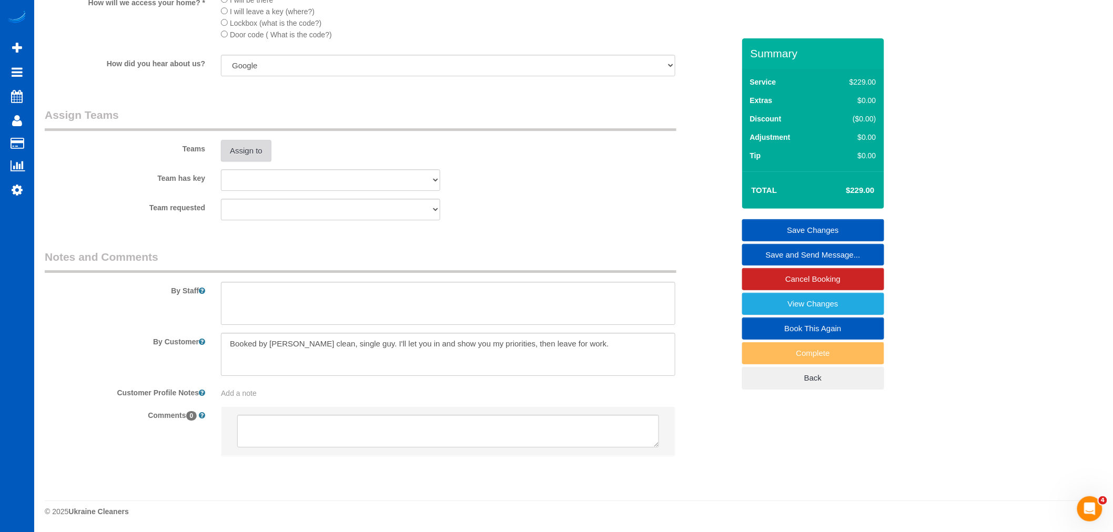
click at [229, 157] on button "Assign to" at bounding box center [246, 151] width 50 height 22
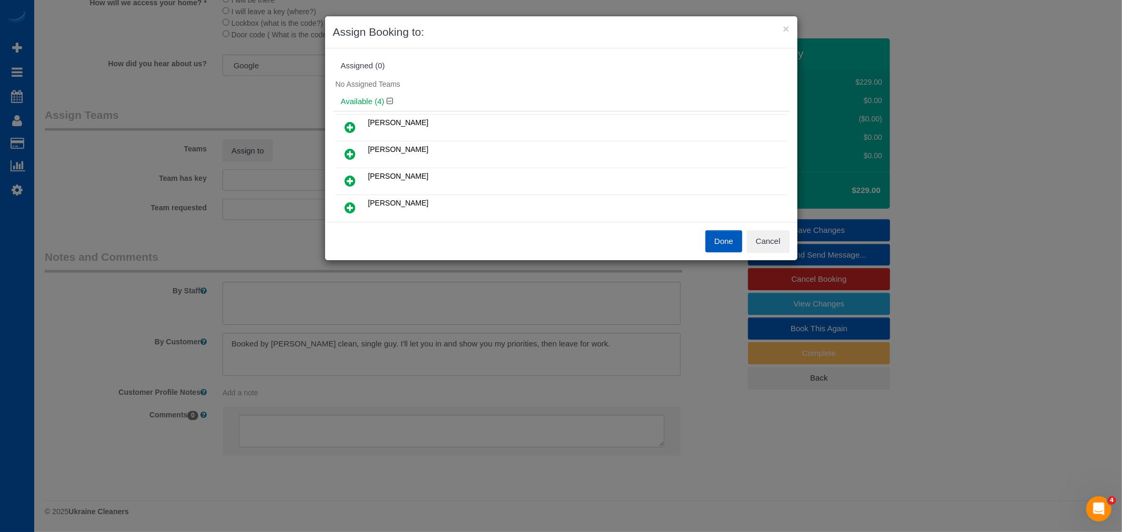
click at [802, 230] on div "× Assign Booking to: Assigned (0) No Assigned Teams Available (4) Alina Kruchok…" at bounding box center [561, 266] width 1122 height 532
click at [787, 232] on button "Cancel" at bounding box center [768, 241] width 43 height 22
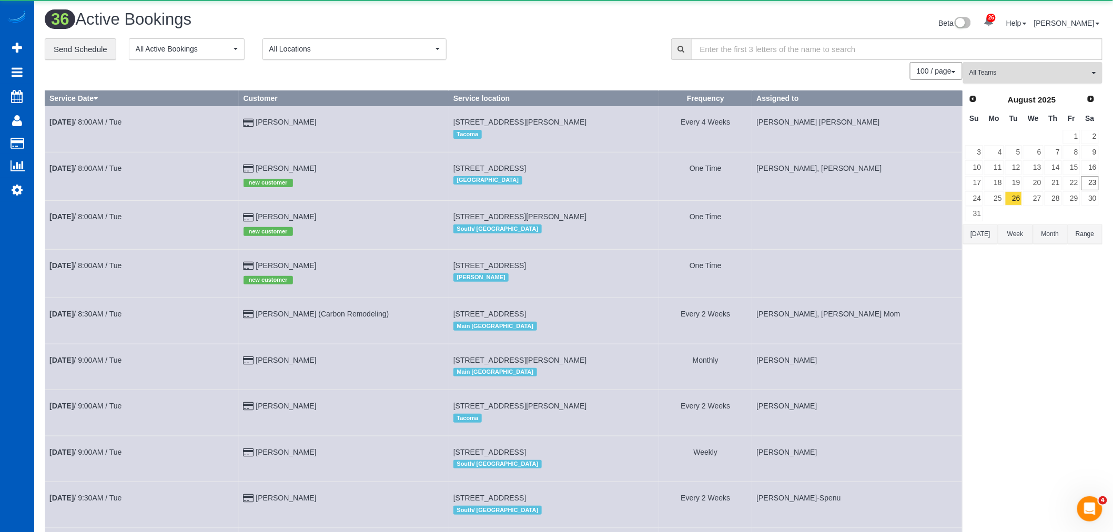
click at [1020, 69] on span "All Teams" at bounding box center [1029, 72] width 120 height 9
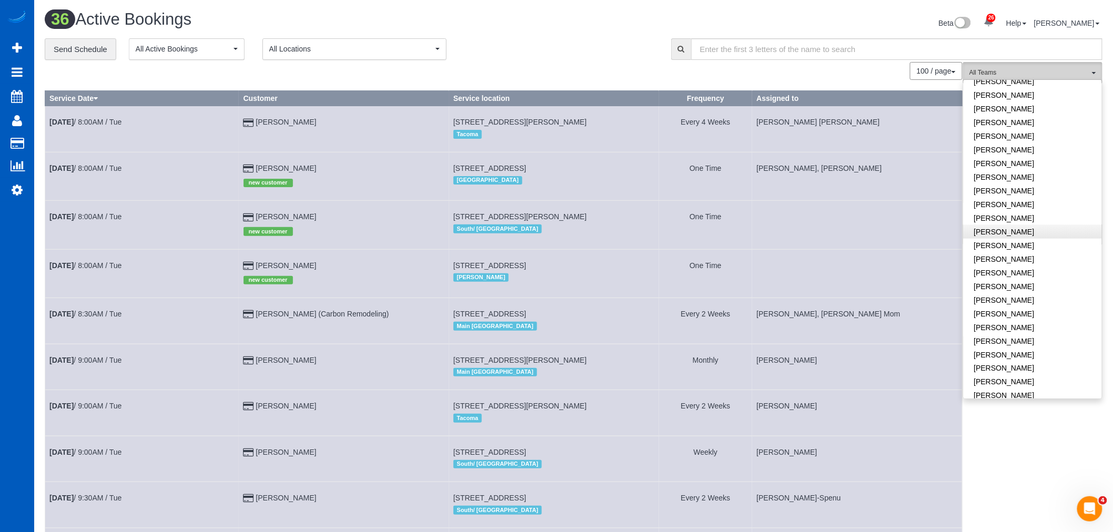
scroll to position [526, 0]
click at [1012, 189] on link "[PERSON_NAME]" at bounding box center [1033, 196] width 138 height 14
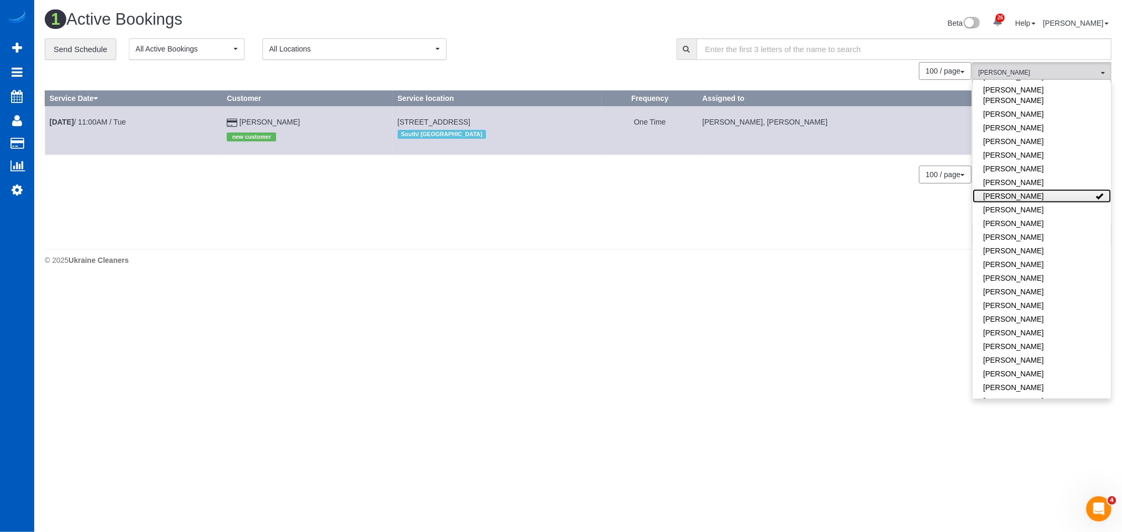
click at [1012, 189] on link "[PERSON_NAME]" at bounding box center [1042, 196] width 138 height 14
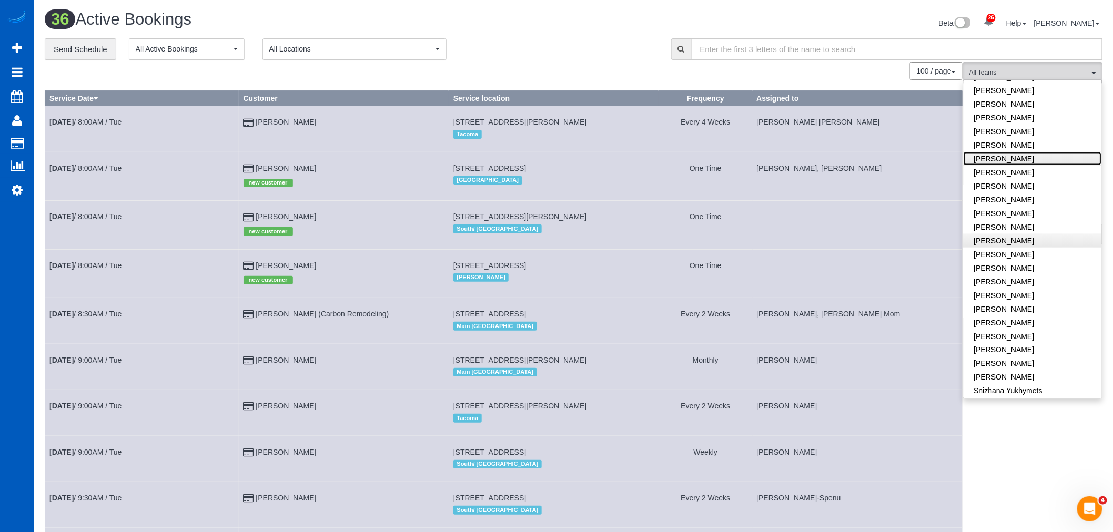
scroll to position [584, 0]
click at [1017, 172] on link "[PERSON_NAME]" at bounding box center [1033, 179] width 138 height 14
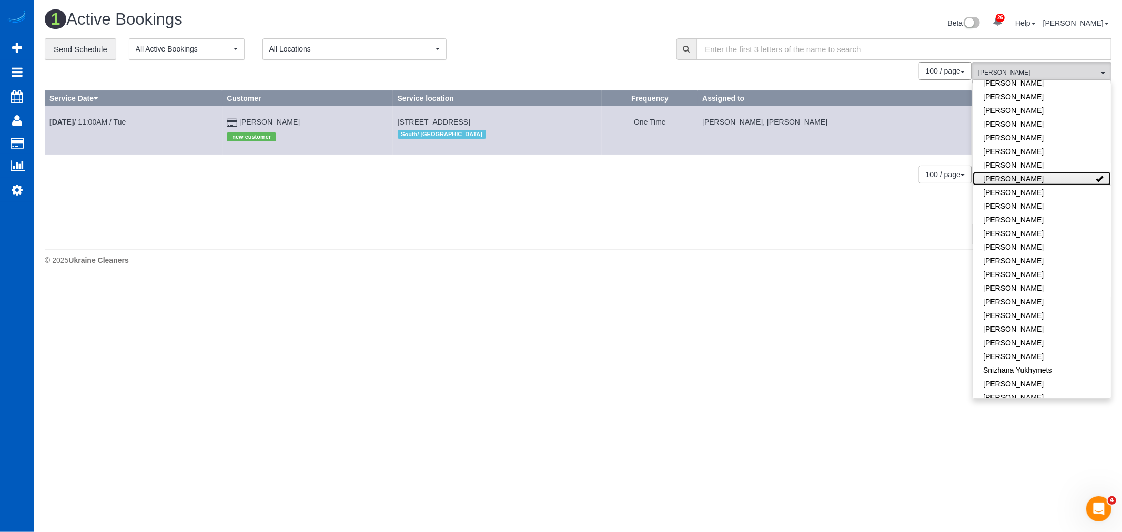
click at [1017, 172] on link "[PERSON_NAME]" at bounding box center [1042, 179] width 138 height 14
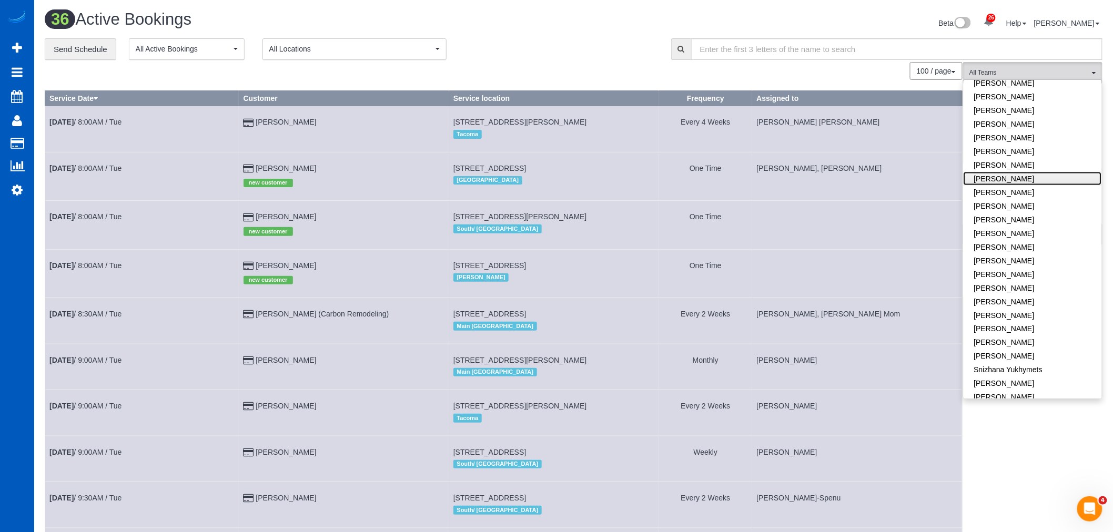
click at [1017, 172] on link "[PERSON_NAME]" at bounding box center [1033, 179] width 138 height 14
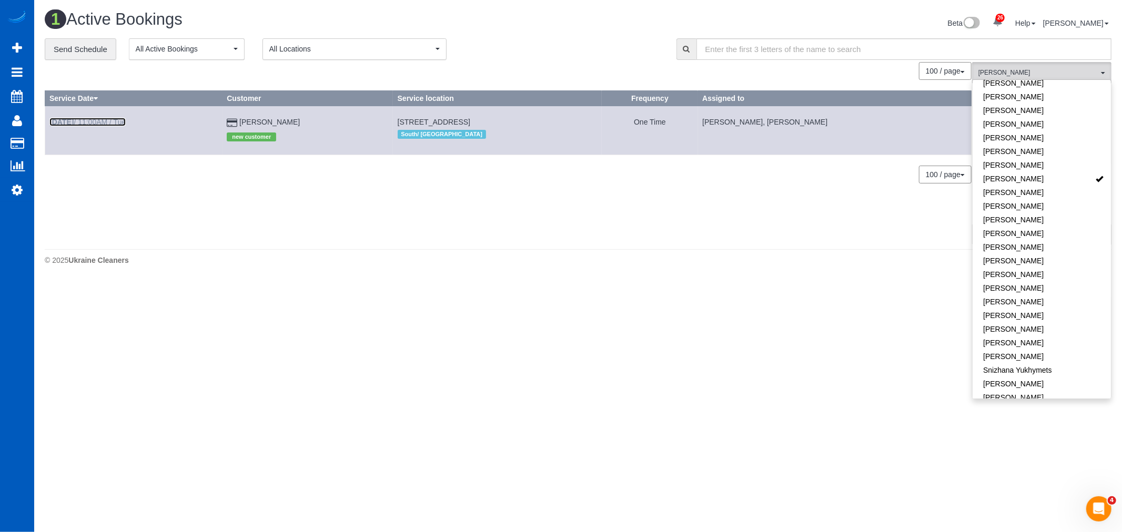
click at [87, 120] on link "Aug 26th / 11:00AM / Tue" at bounding box center [87, 122] width 76 height 8
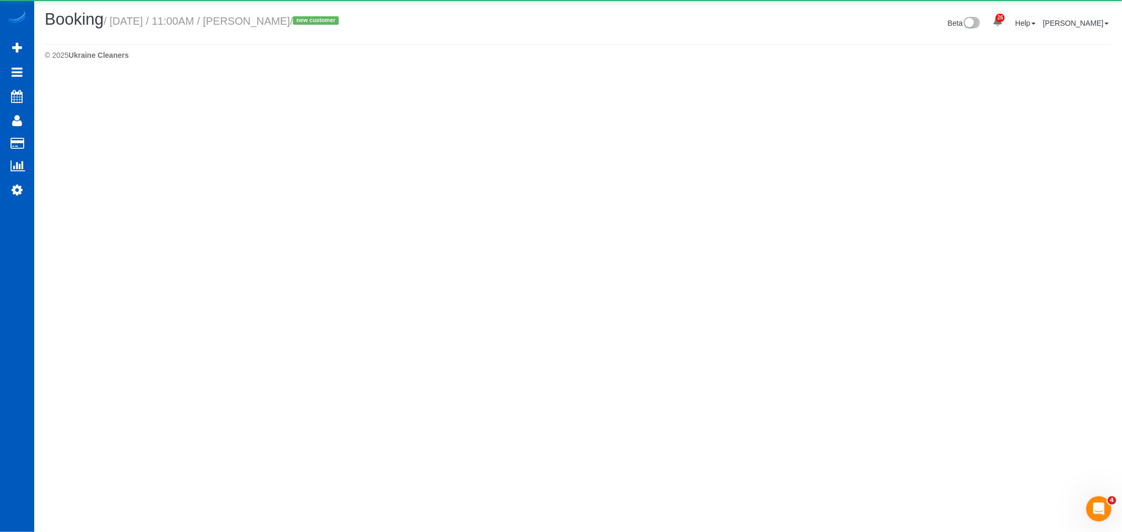
select select "WA"
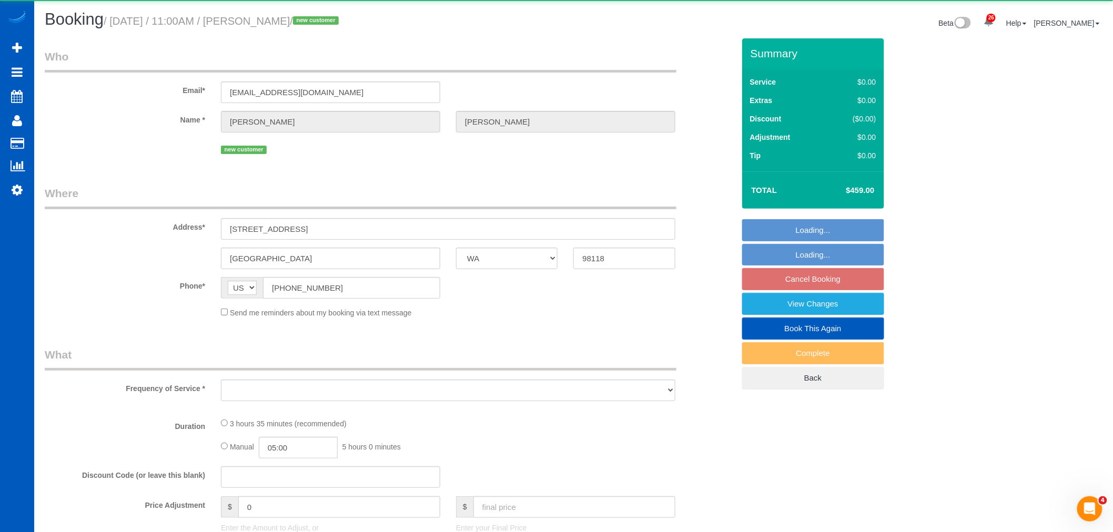
select select "object:13573"
select select "string:fspay-522d6210-ca58-46df-9bdb-1802229a2471"
select select "199"
select select "1501"
select select "3"
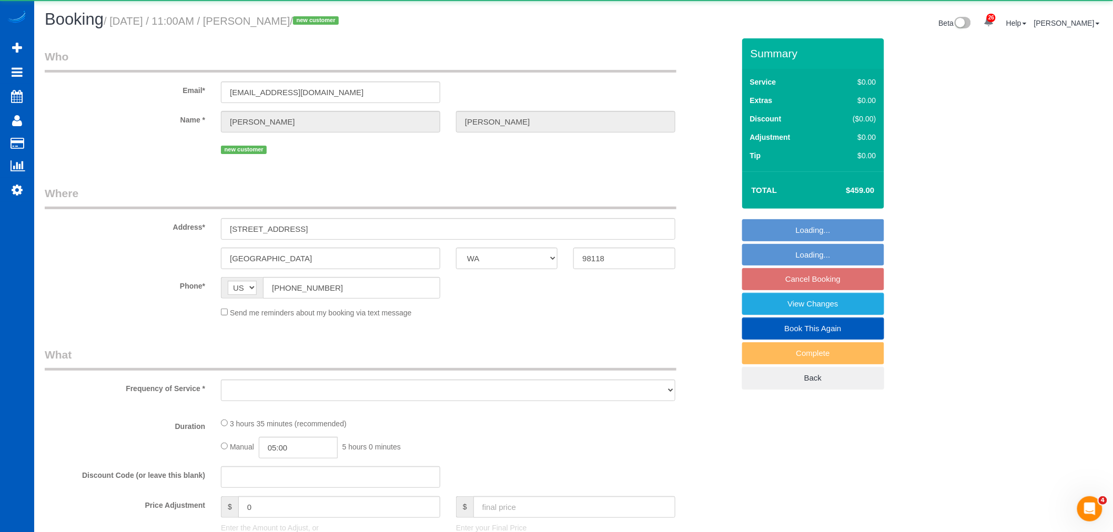
select select "2"
select select "spot80"
select select "number:33"
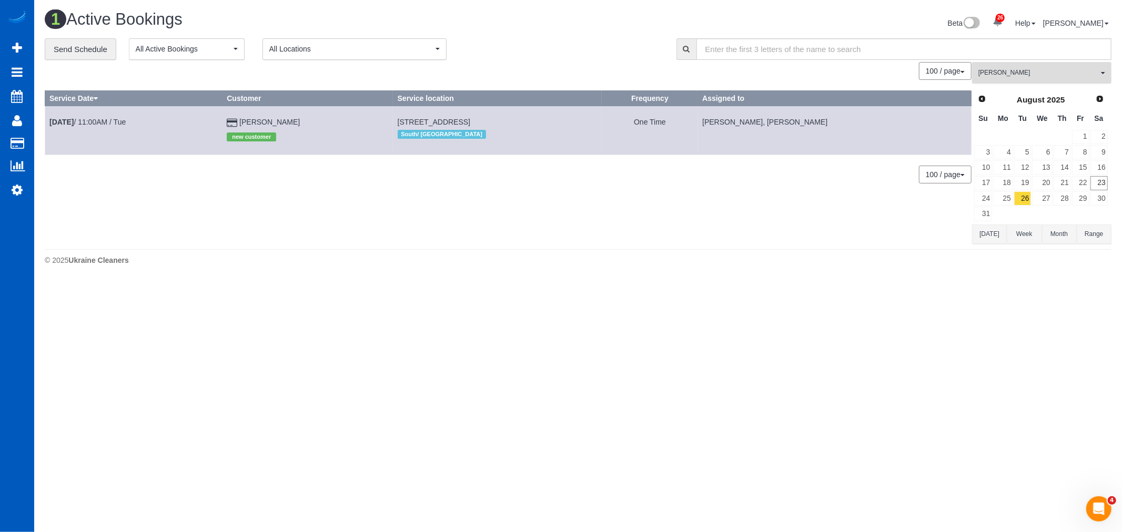
click at [1006, 76] on span "[PERSON_NAME]" at bounding box center [1038, 72] width 120 height 9
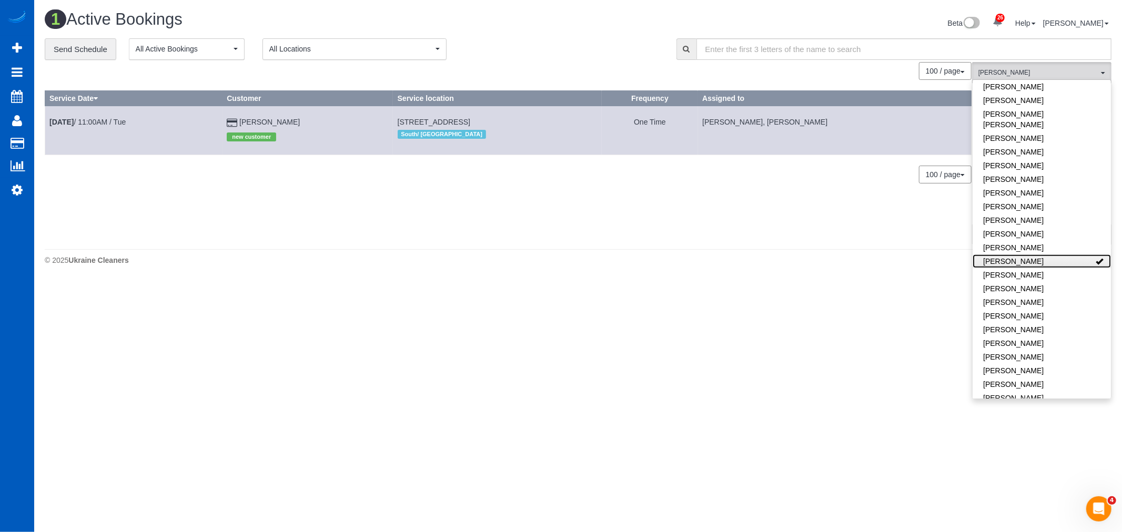
click at [1039, 255] on link "[PERSON_NAME]" at bounding box center [1042, 262] width 138 height 14
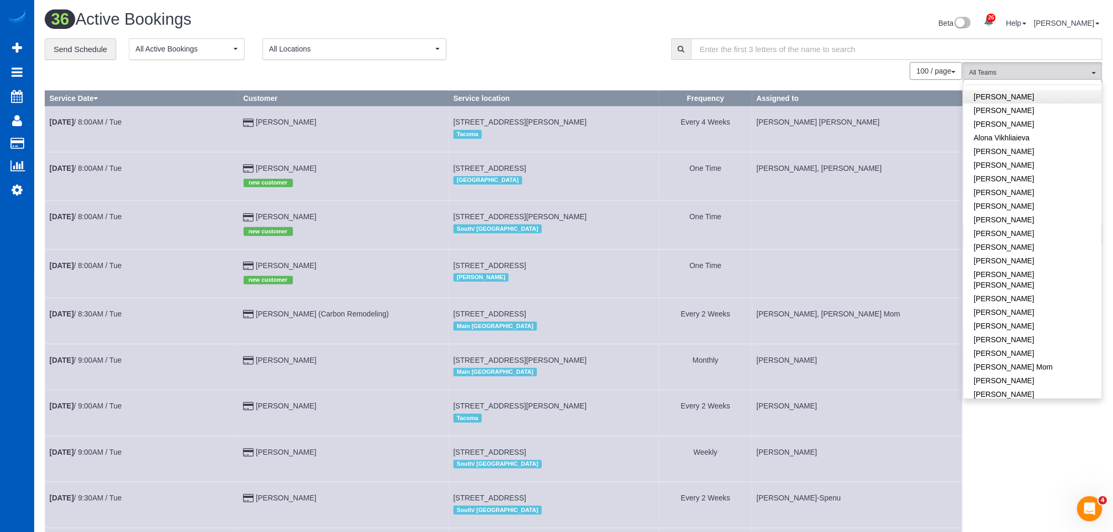
scroll to position [0, 0]
click at [1029, 237] on link "[PERSON_NAME]" at bounding box center [1033, 236] width 138 height 14
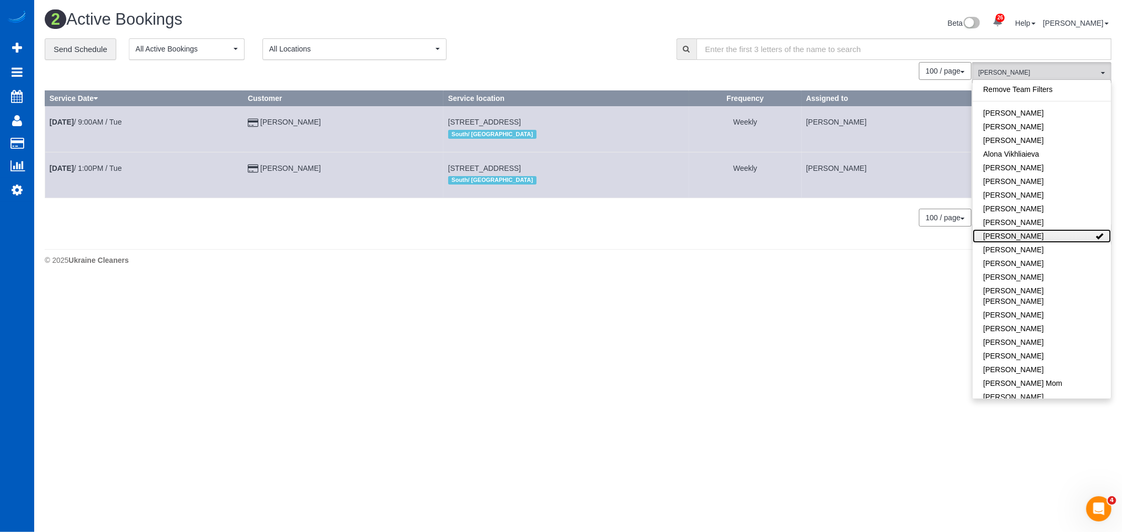
click at [1025, 237] on link "[PERSON_NAME]" at bounding box center [1042, 236] width 138 height 14
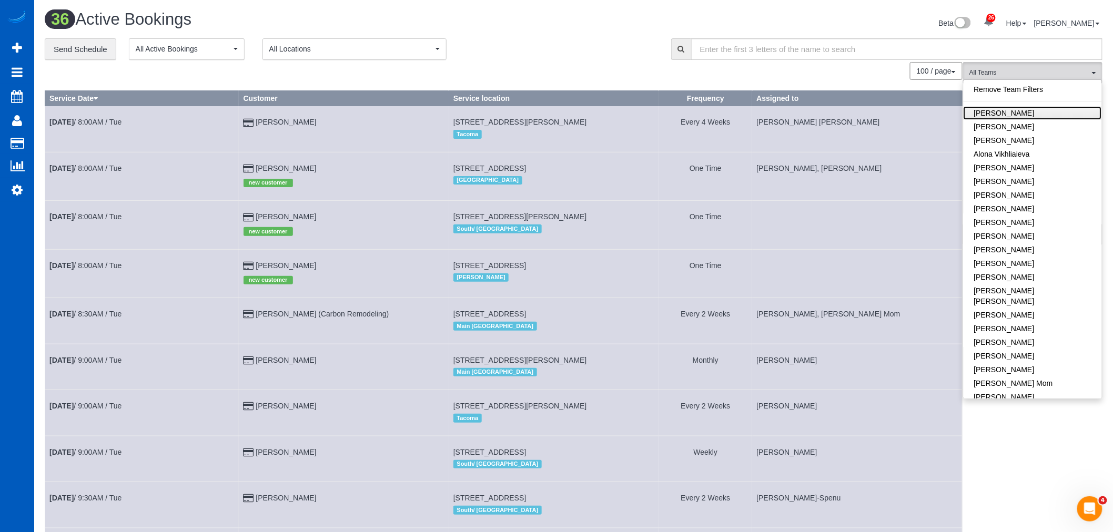
click at [1008, 117] on link "[PERSON_NAME]" at bounding box center [1033, 113] width 138 height 14
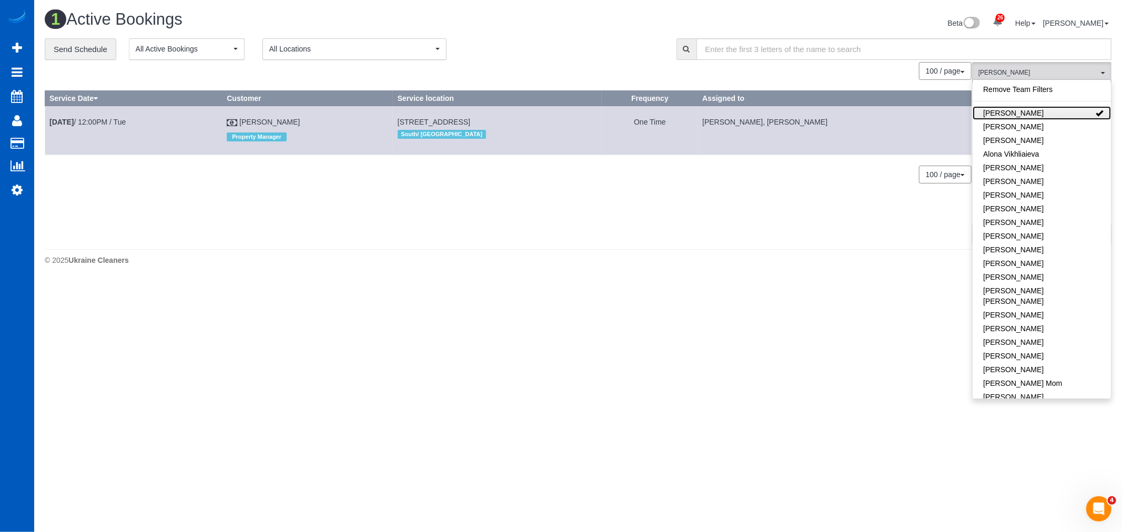
click at [1003, 116] on link "[PERSON_NAME]" at bounding box center [1042, 113] width 138 height 14
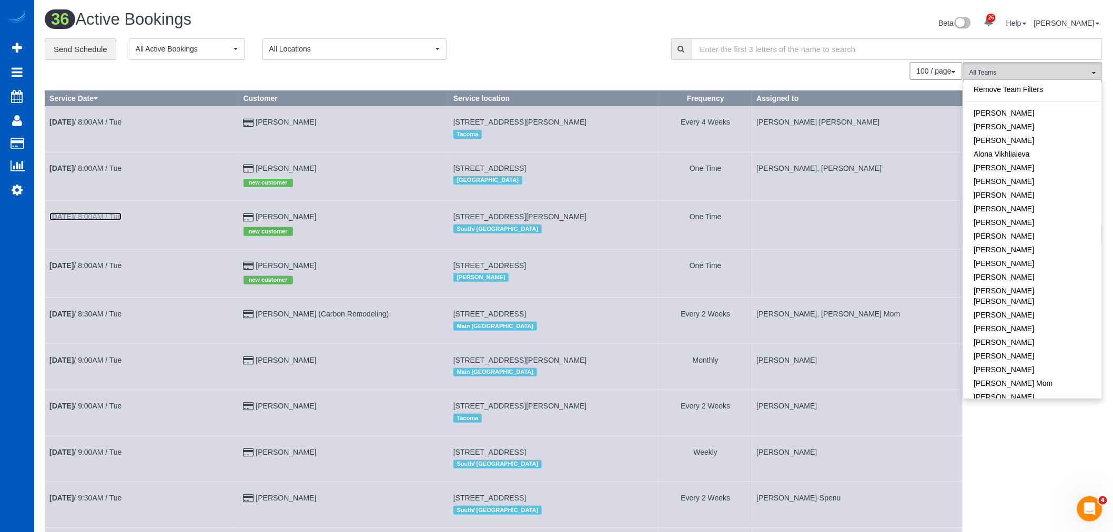
click at [74, 218] on b "Aug 26th" at bounding box center [61, 217] width 24 height 8
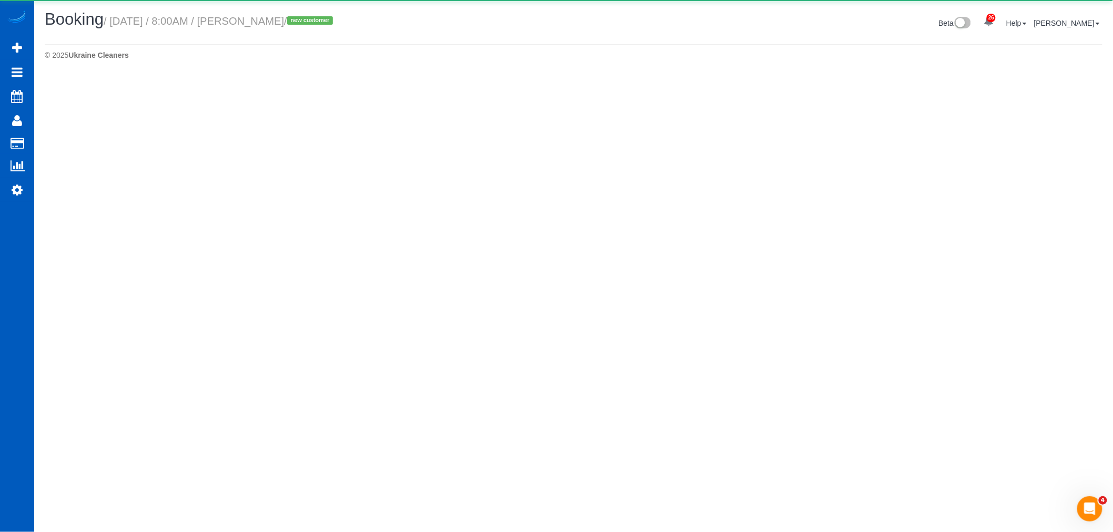
select select "WA"
select select "199"
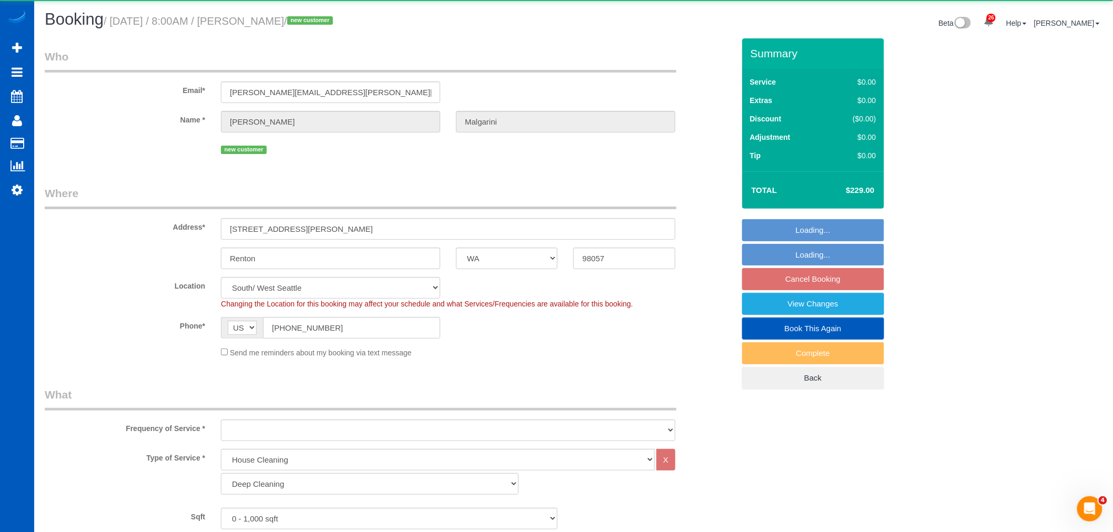
select select "object:15983"
select select "spot95"
select select "number:8"
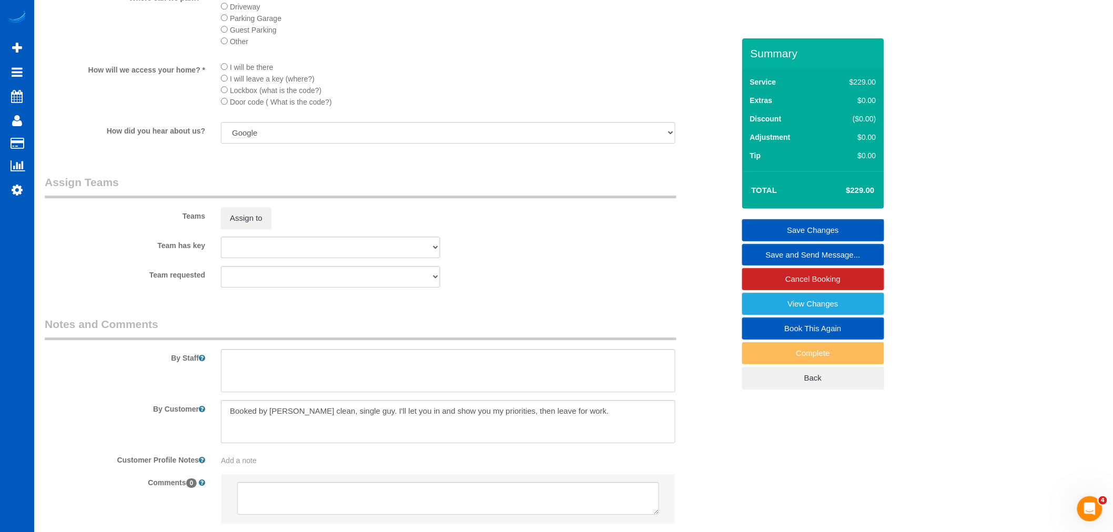
scroll to position [1227, 0]
click at [239, 226] on button "Assign to" at bounding box center [246, 215] width 50 height 22
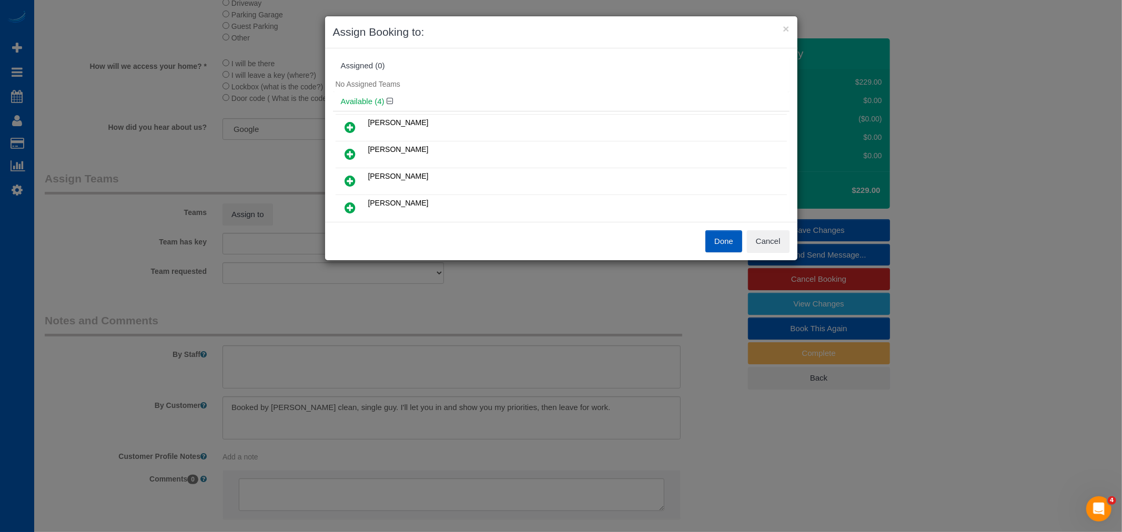
click at [356, 132] on link at bounding box center [350, 127] width 25 height 21
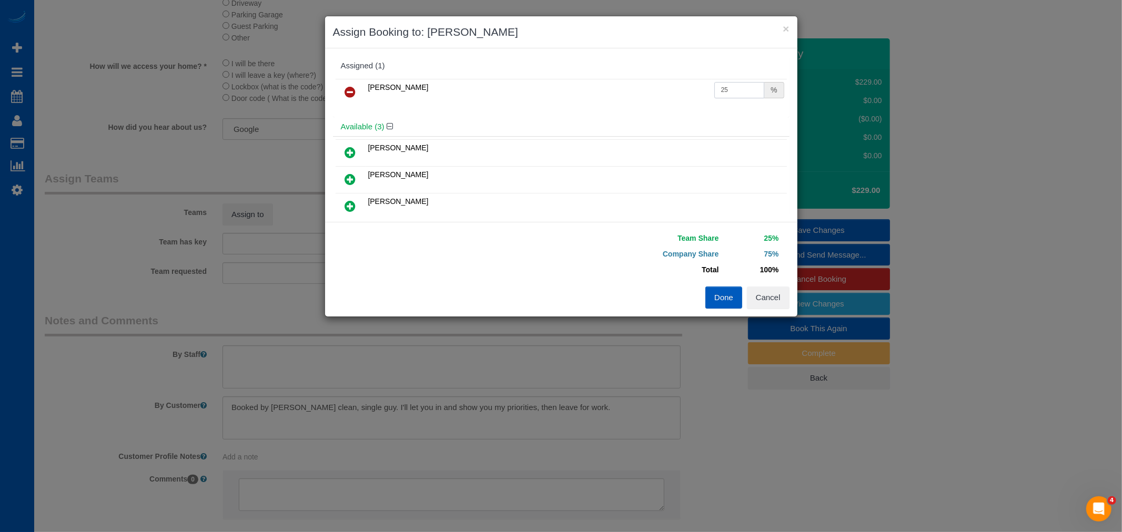
drag, startPoint x: 740, startPoint y: 94, endPoint x: 465, endPoint y: 76, distance: 275.7
click at [465, 76] on div "Alina Kruchok 25 %" at bounding box center [561, 96] width 457 height 41
type input "50"
click at [726, 300] on button "Done" at bounding box center [723, 298] width 37 height 22
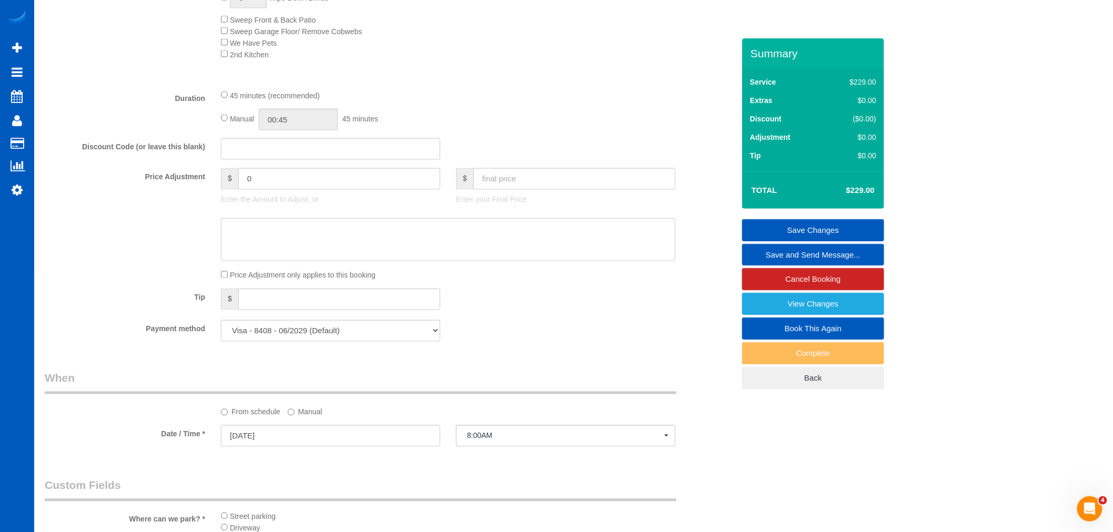
scroll to position [701, 0]
click at [224, 121] on div "Manual 00:45 45 minutes" at bounding box center [448, 120] width 454 height 22
click at [329, 131] on input "00:45" at bounding box center [298, 120] width 79 height 22
type input "05:00"
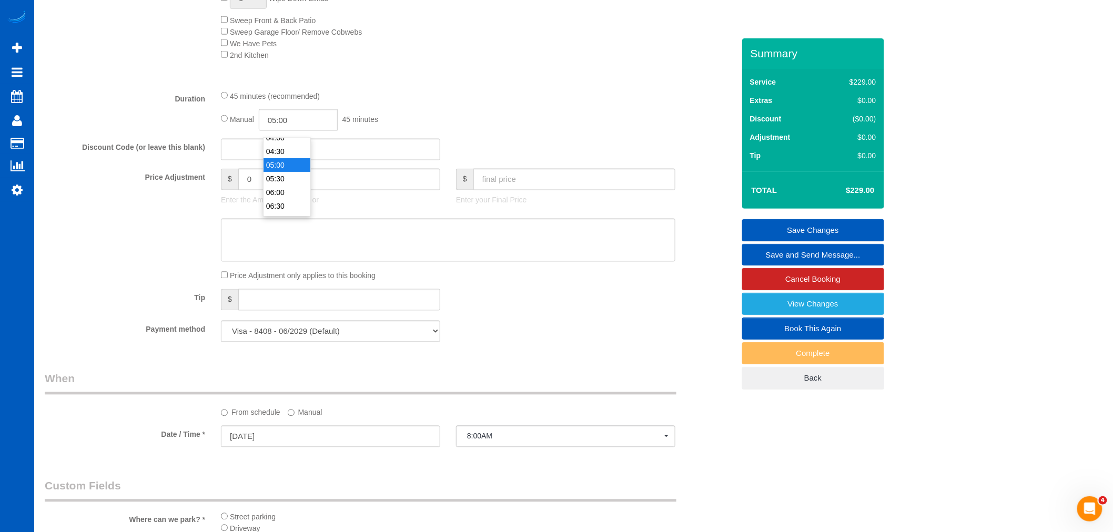
click at [287, 166] on li "05:00" at bounding box center [287, 165] width 47 height 14
select select "spot110"
drag, startPoint x: 513, startPoint y: 109, endPoint x: 624, endPoint y: 190, distance: 137.1
click at [514, 109] on div "45 minutes (recommended) Manual 05:00 5 hours 0 minutes" at bounding box center [448, 110] width 470 height 41
click at [811, 229] on link "Save Changes" at bounding box center [813, 230] width 142 height 22
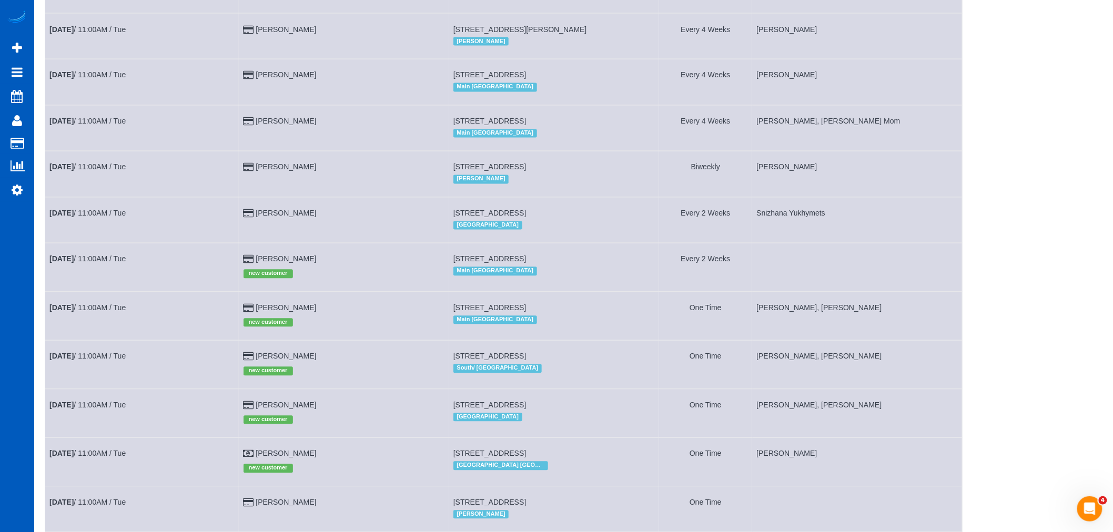
scroll to position [818, 0]
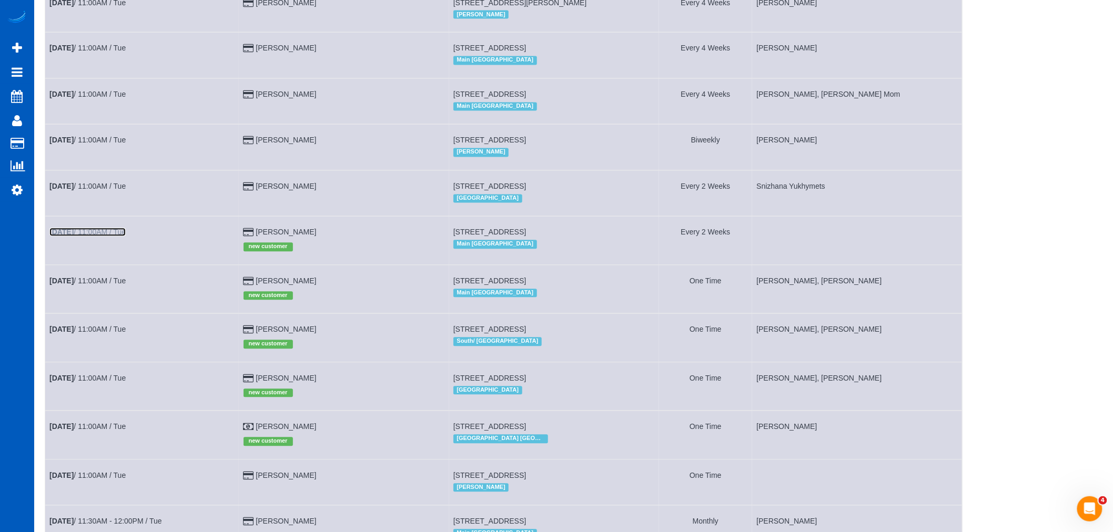
click at [113, 237] on link "Aug 26th / 11:00AM / Tue" at bounding box center [87, 232] width 76 height 8
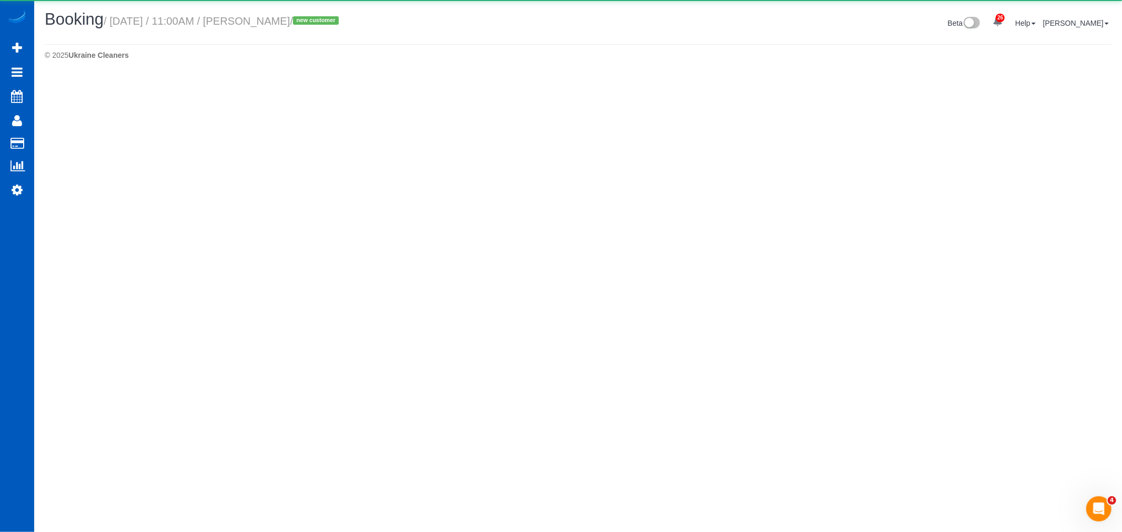
select select "WA"
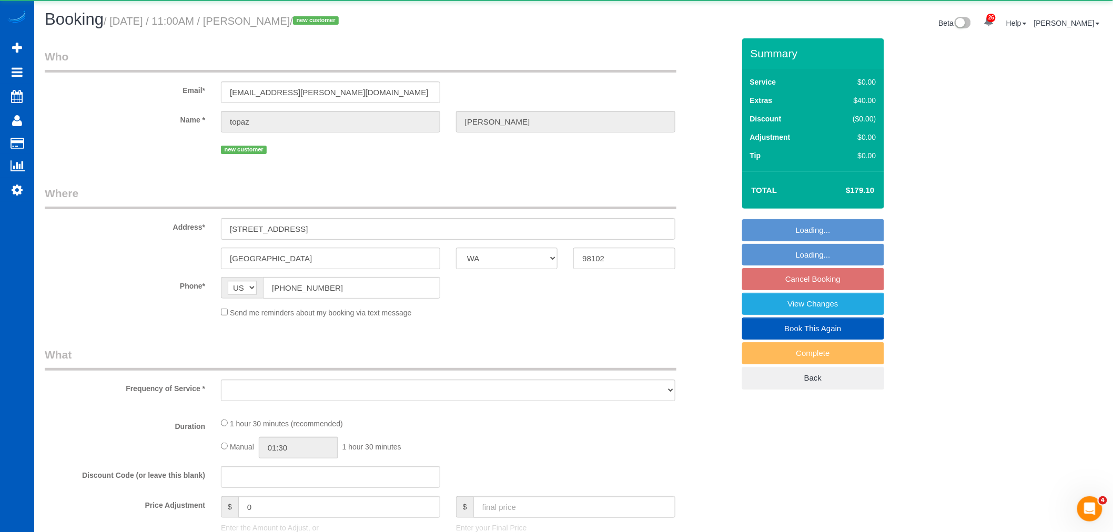
select select "object:17655"
select select "199"
select select "2"
select select "spot126"
select select "number:8"
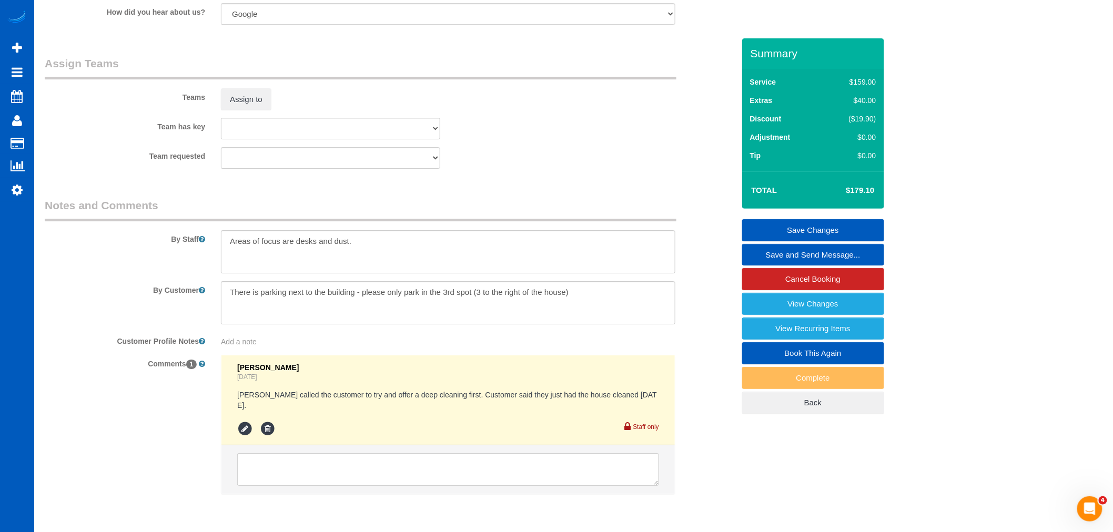
scroll to position [1402, 0]
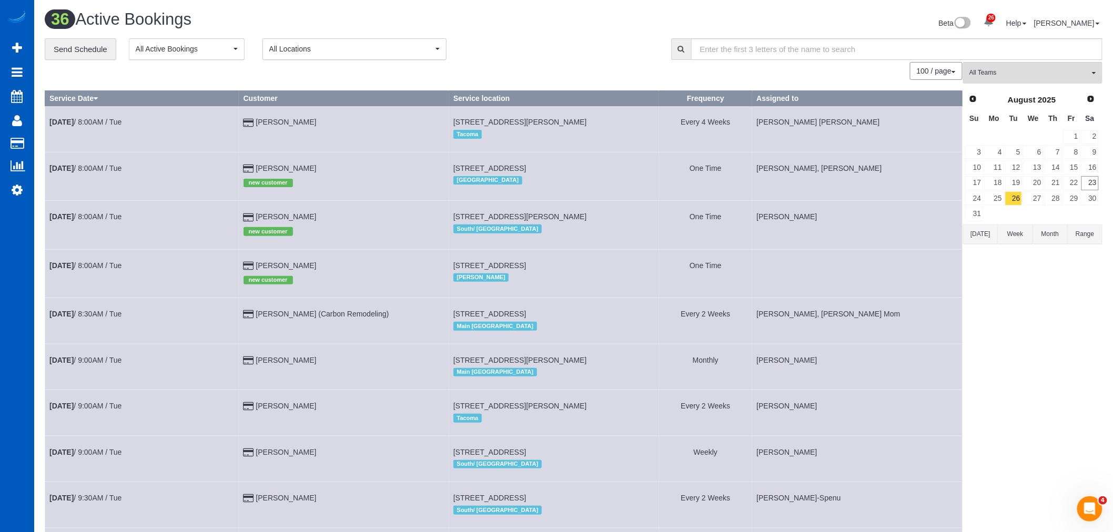
click at [1013, 72] on span "All Teams" at bounding box center [1029, 72] width 120 height 9
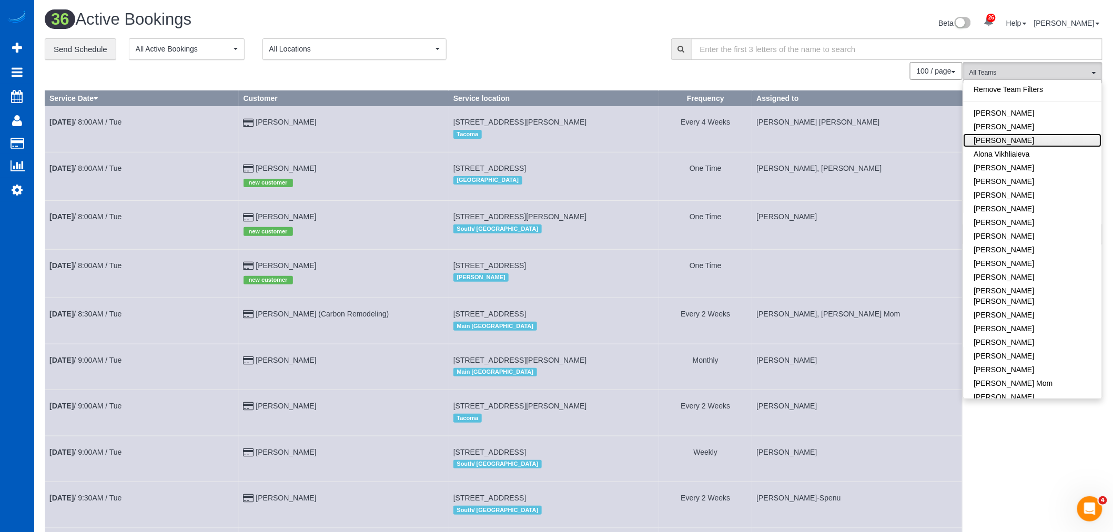
click at [1016, 137] on link "[PERSON_NAME]" at bounding box center [1033, 141] width 138 height 14
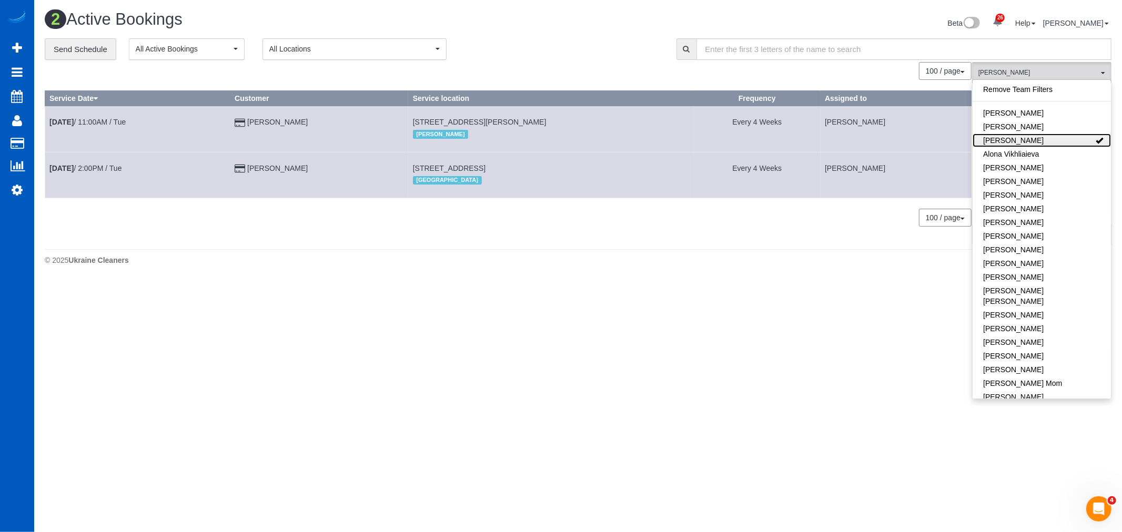
click at [1016, 138] on link "[PERSON_NAME]" at bounding box center [1042, 141] width 138 height 14
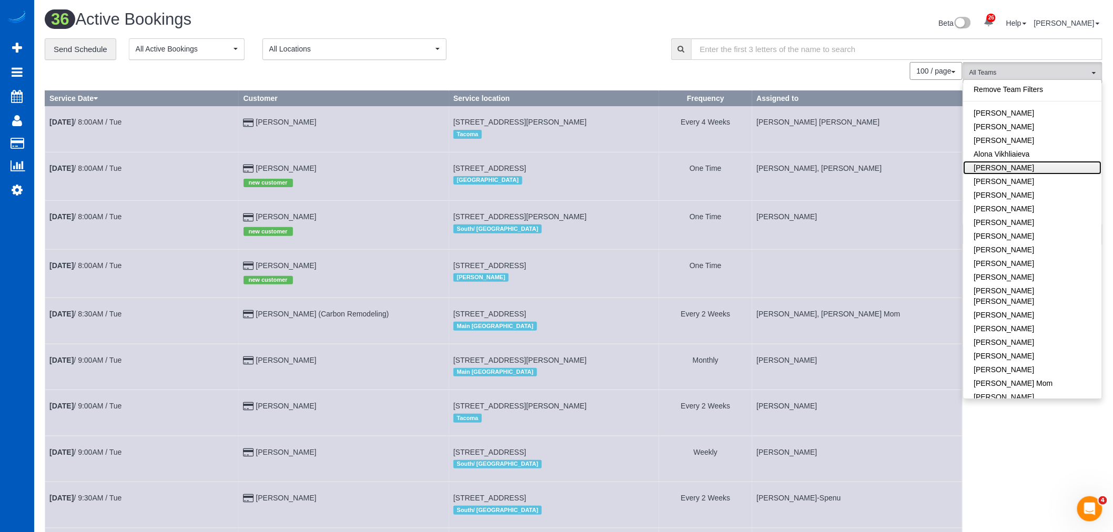
click at [1014, 167] on link "[PERSON_NAME]" at bounding box center [1033, 168] width 138 height 14
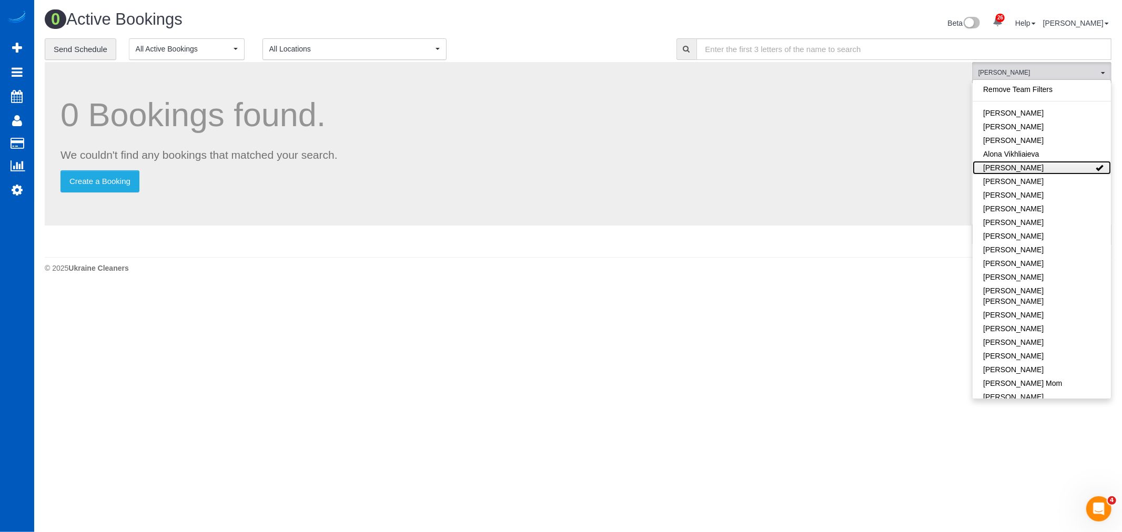
click at [1014, 167] on link "[PERSON_NAME]" at bounding box center [1042, 168] width 138 height 14
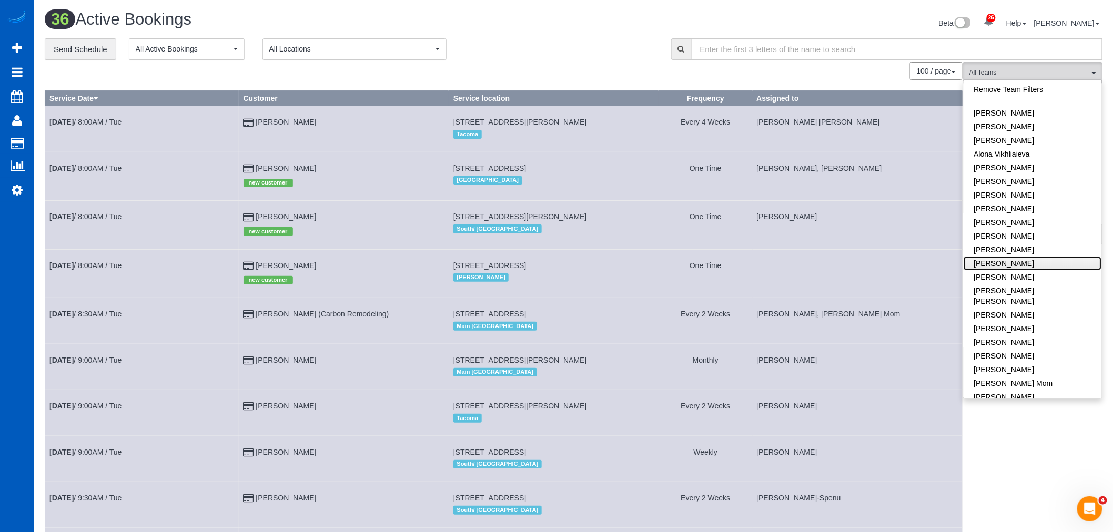
click at [1020, 257] on link "[PERSON_NAME]" at bounding box center [1033, 264] width 138 height 14
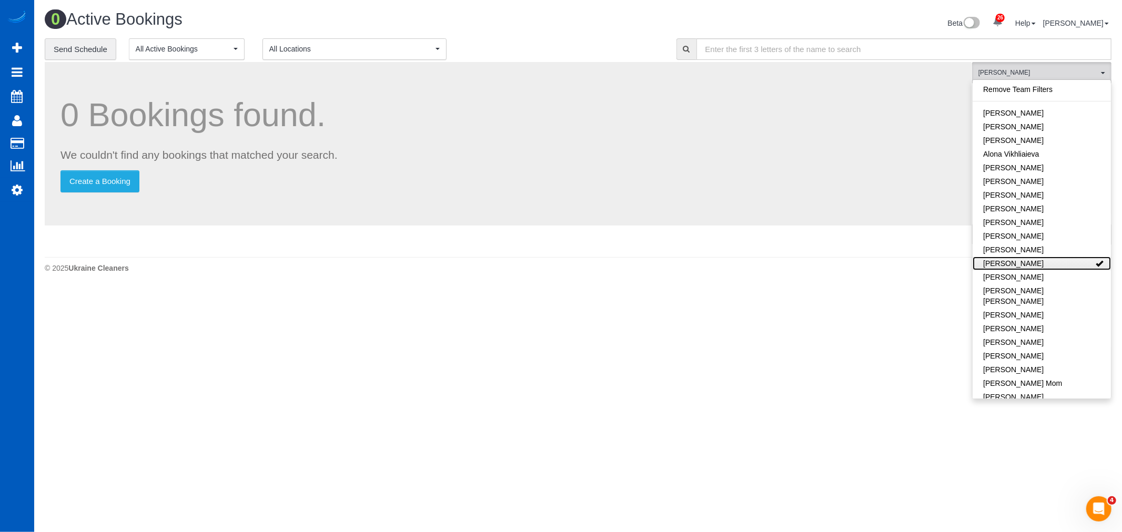
click at [1020, 257] on link "[PERSON_NAME]" at bounding box center [1042, 264] width 138 height 14
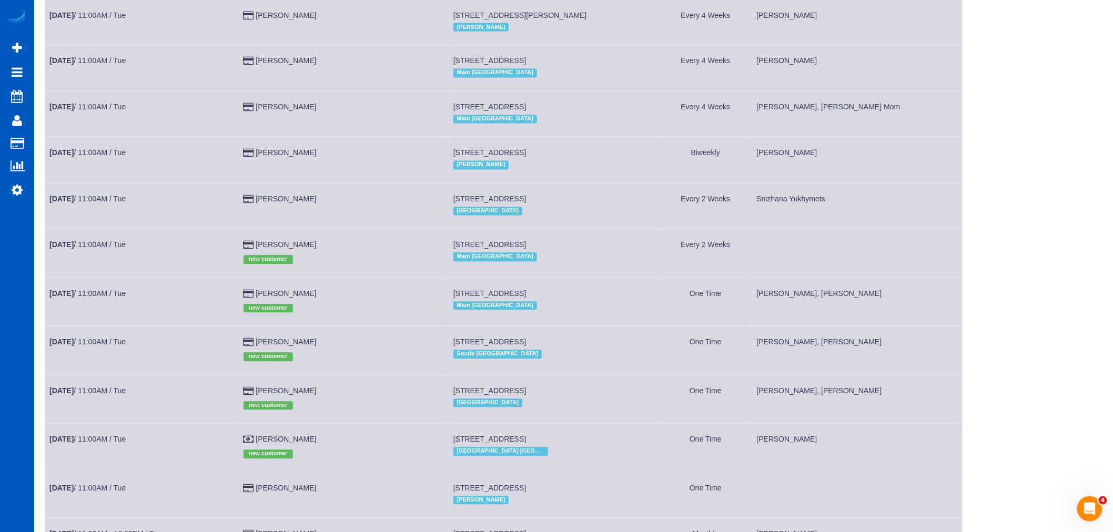
scroll to position [818, 0]
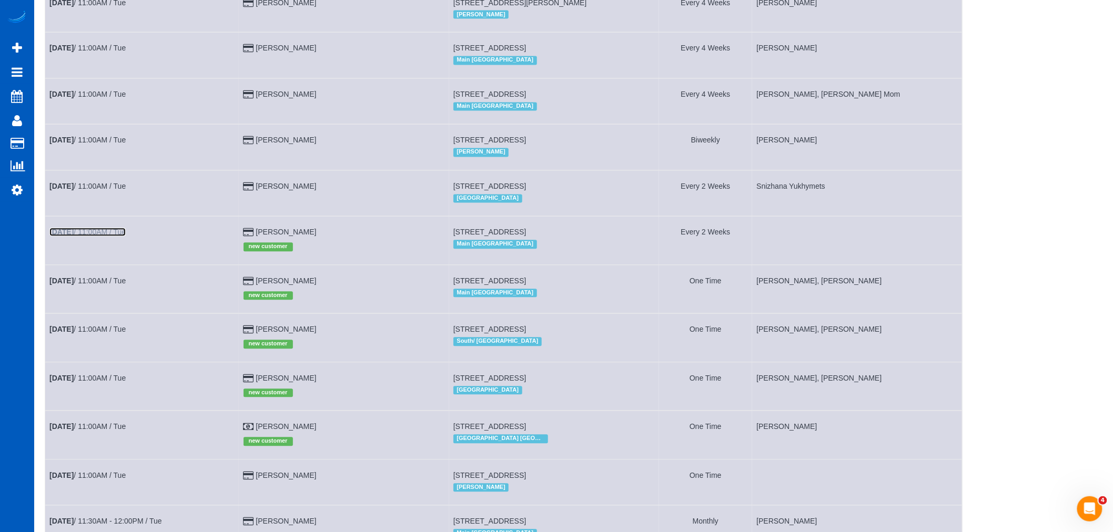
click at [105, 237] on link "Aug 26th / 11:00AM / Tue" at bounding box center [87, 232] width 76 height 8
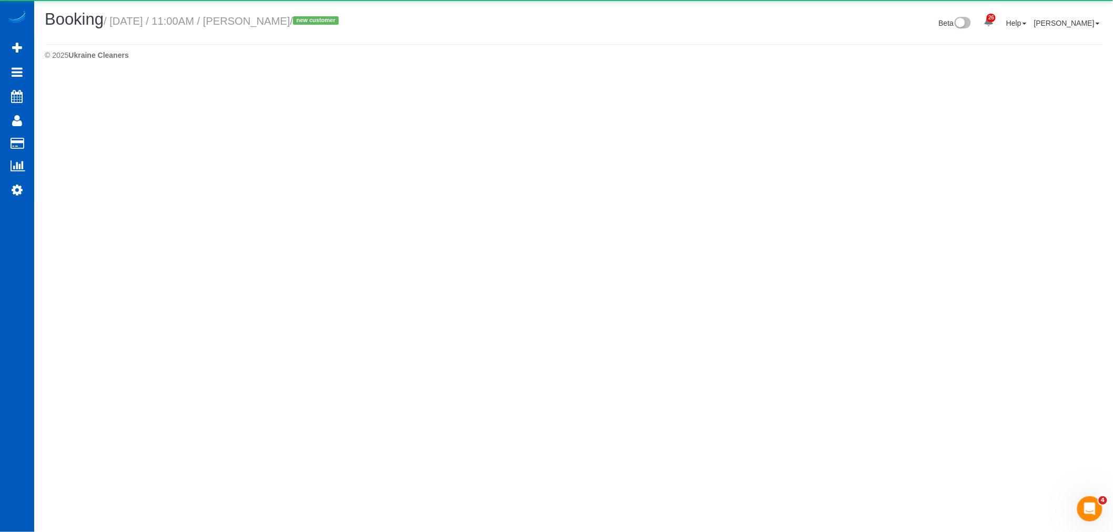
select select "WA"
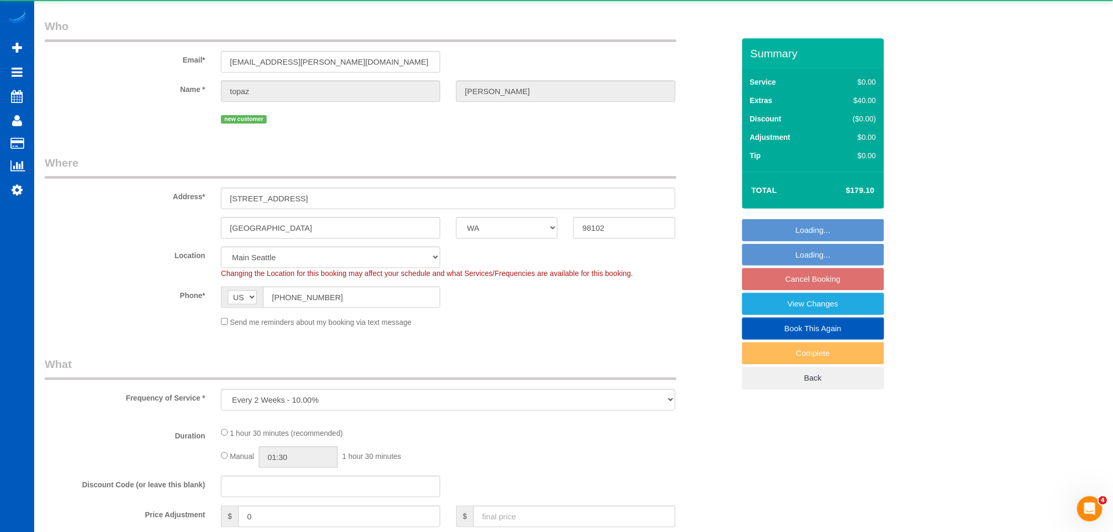
select select "object:20705"
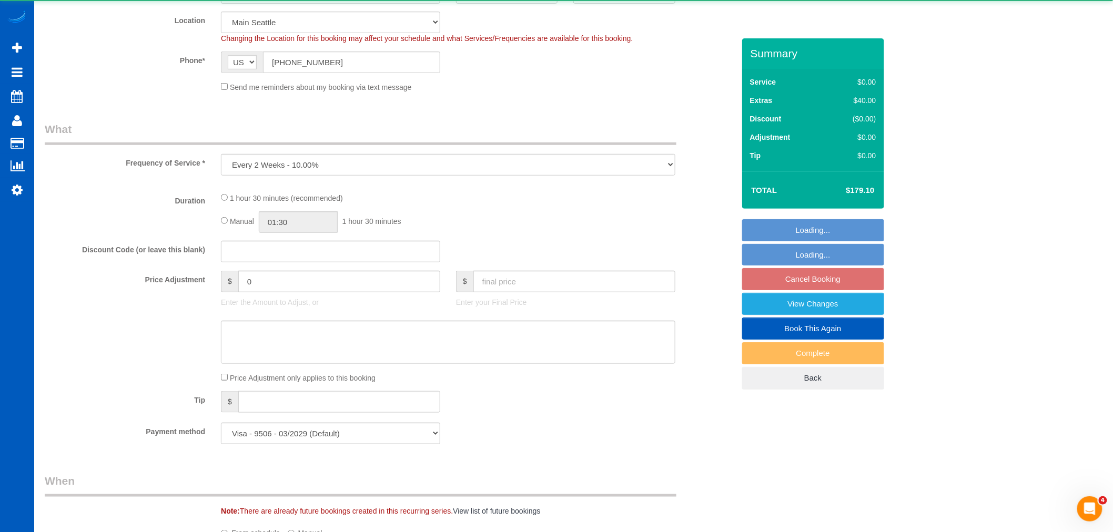
select select "199"
select select "2"
select select "spot139"
select select "number:8"
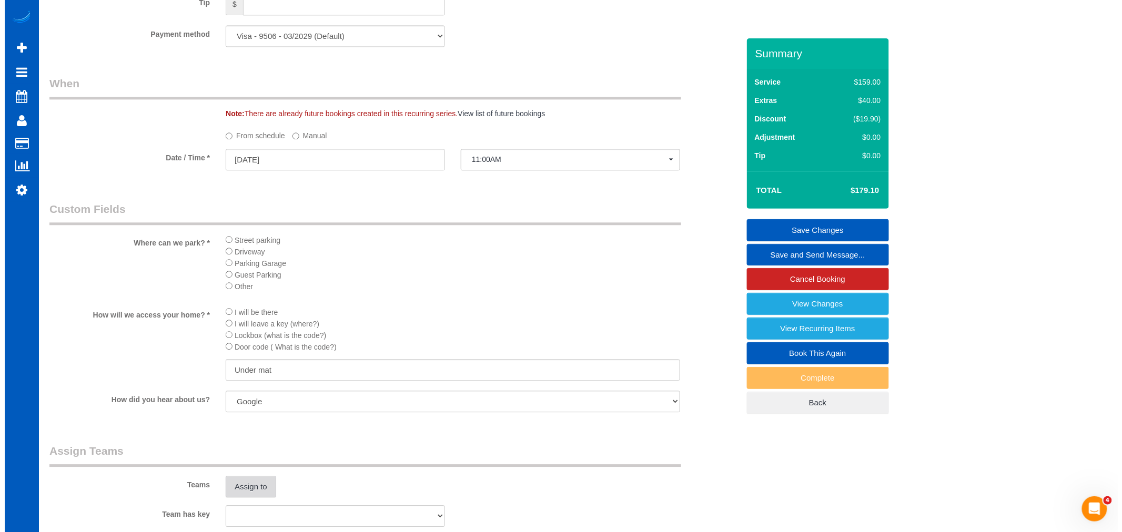
scroll to position [1169, 0]
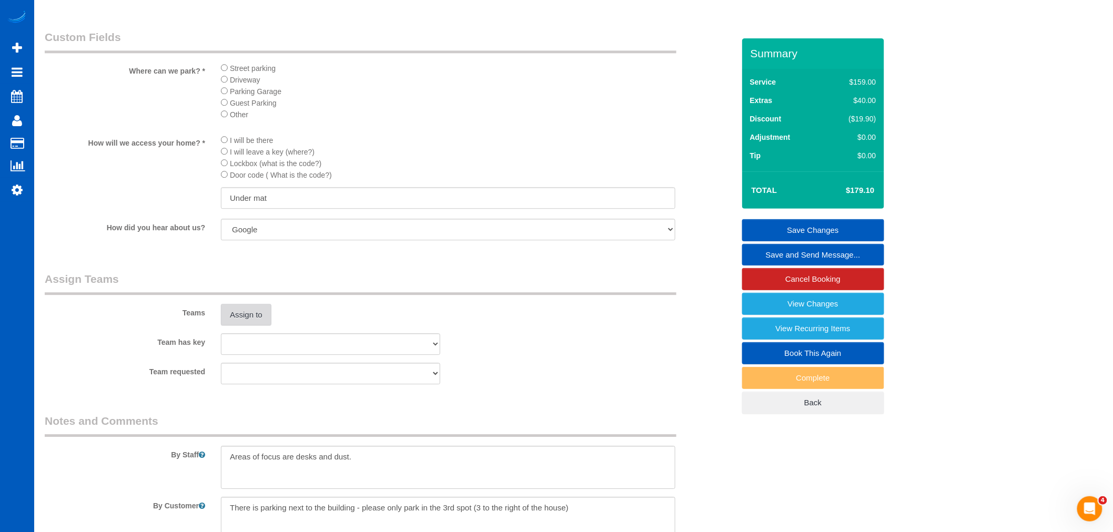
click at [256, 326] on button "Assign to" at bounding box center [246, 315] width 50 height 22
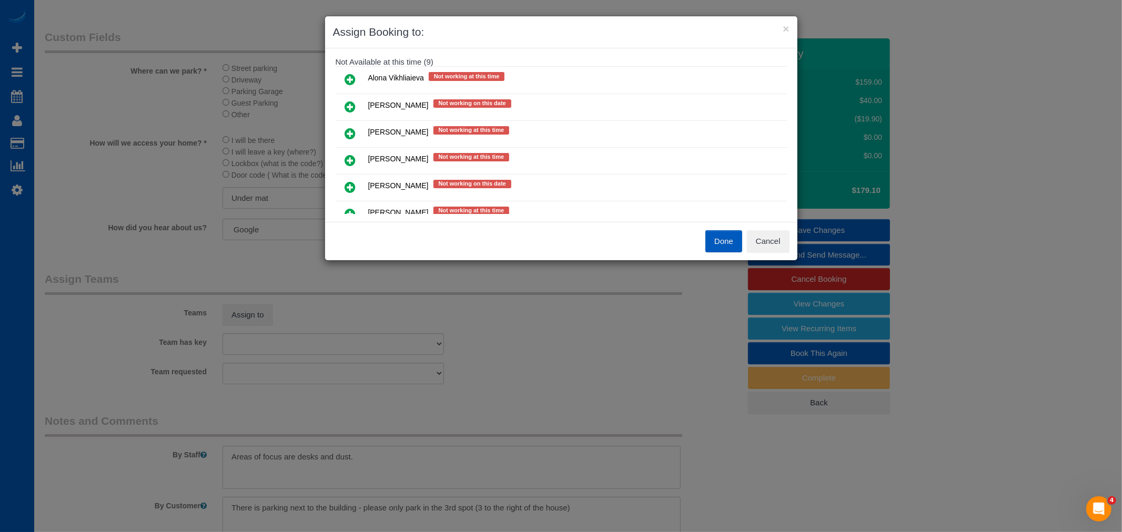
click at [355, 163] on icon at bounding box center [350, 160] width 11 height 13
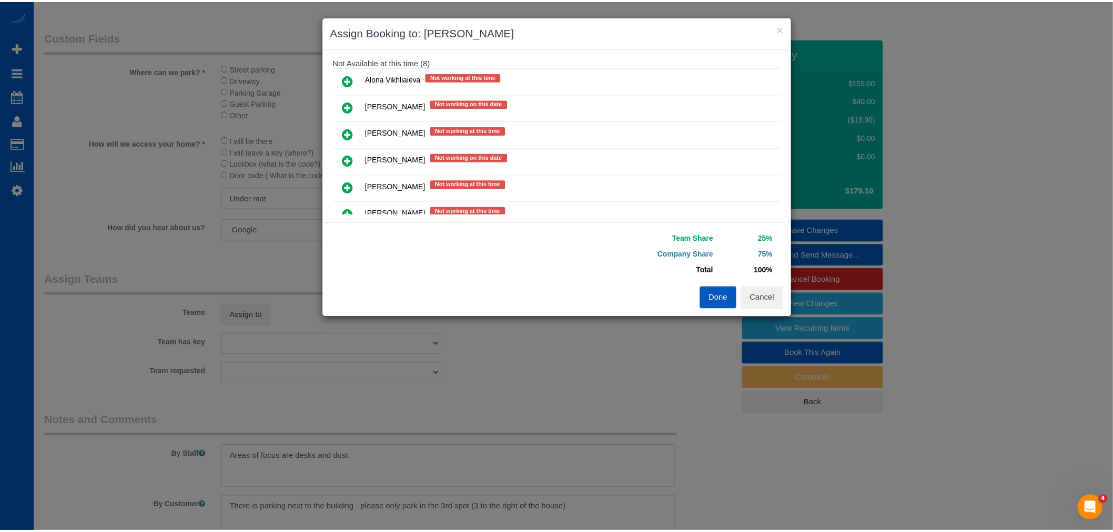
scroll to position [0, 0]
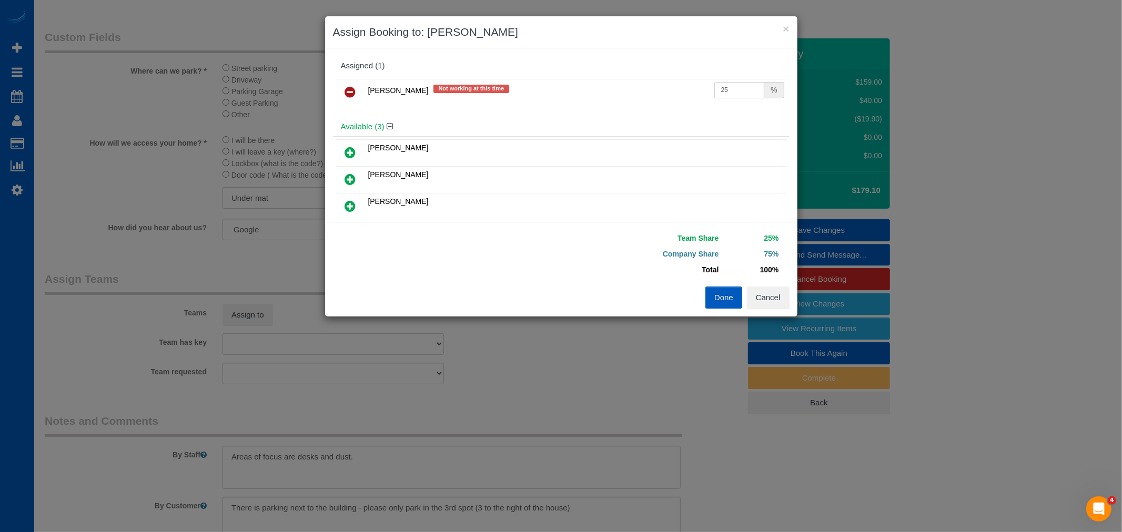
drag, startPoint x: 732, startPoint y: 86, endPoint x: 571, endPoint y: 79, distance: 161.1
click at [571, 79] on tr "Daryna Odzhubiiska Not working at this time 25 %" at bounding box center [561, 92] width 451 height 27
type input "55"
click at [714, 298] on button "Done" at bounding box center [723, 298] width 37 height 22
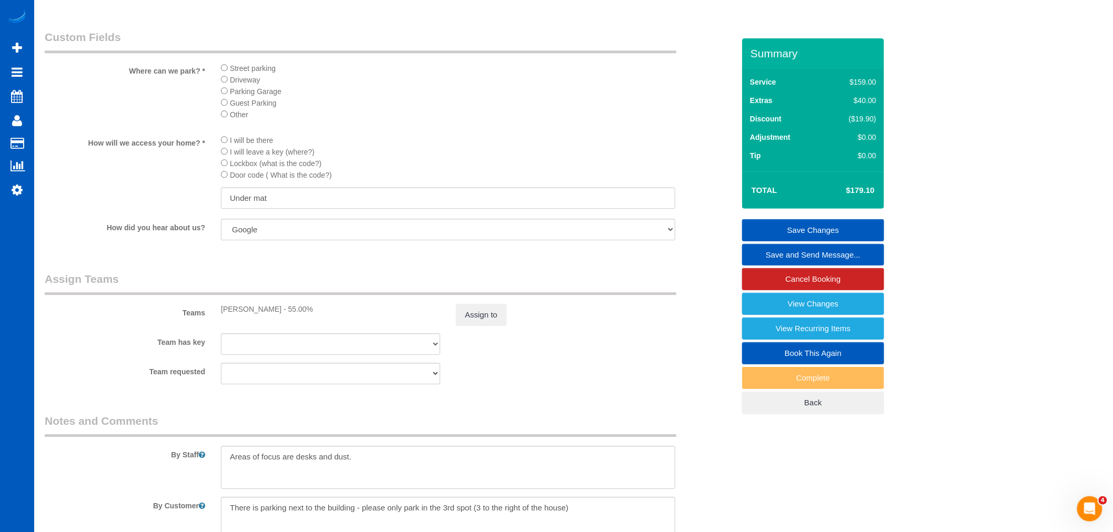
click at [826, 231] on link "Save Changes" at bounding box center [813, 230] width 142 height 22
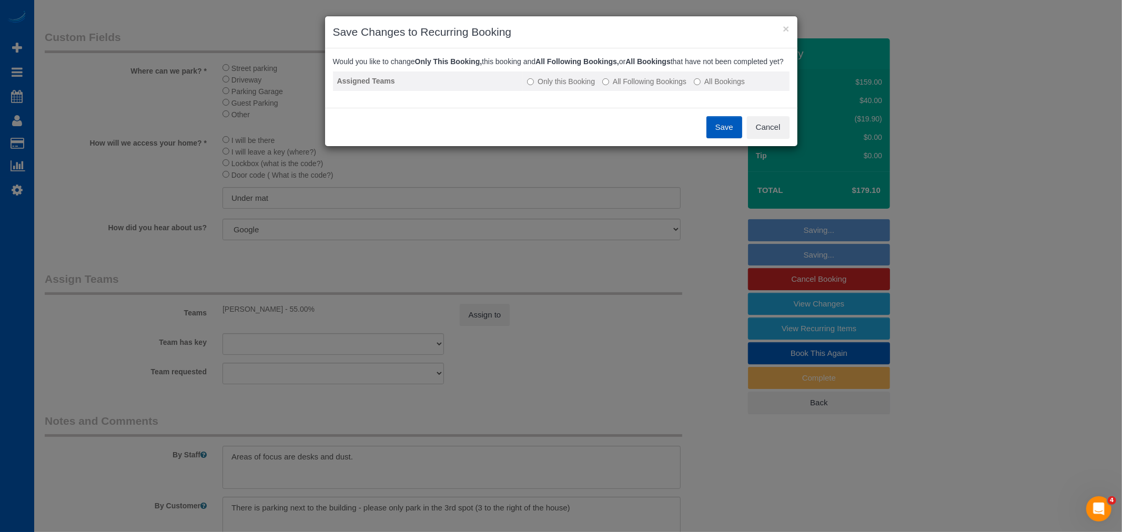
click at [655, 87] on label "All Following Bookings" at bounding box center [644, 81] width 84 height 11
click at [733, 133] on button "Save" at bounding box center [724, 127] width 36 height 22
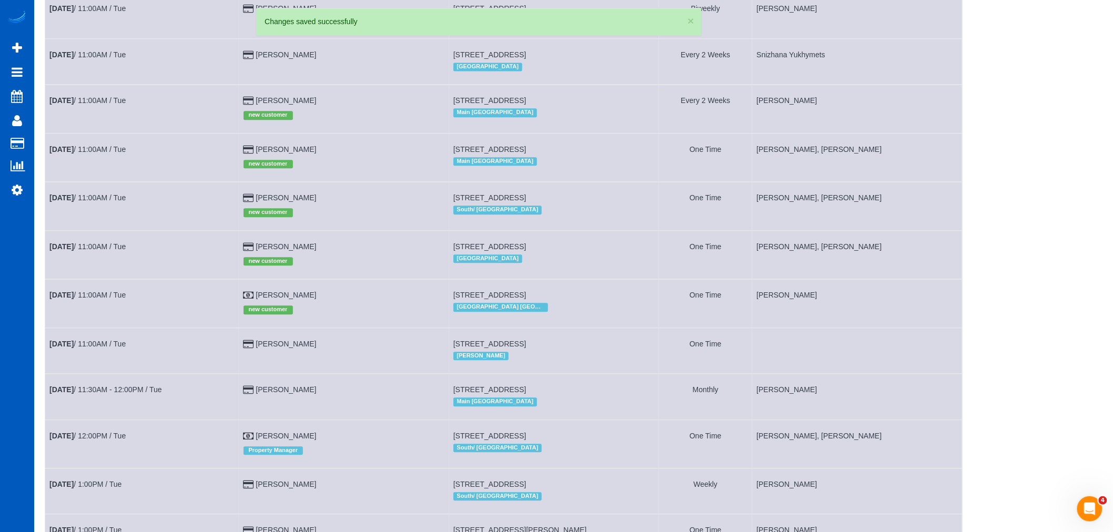
scroll to position [1110, 0]
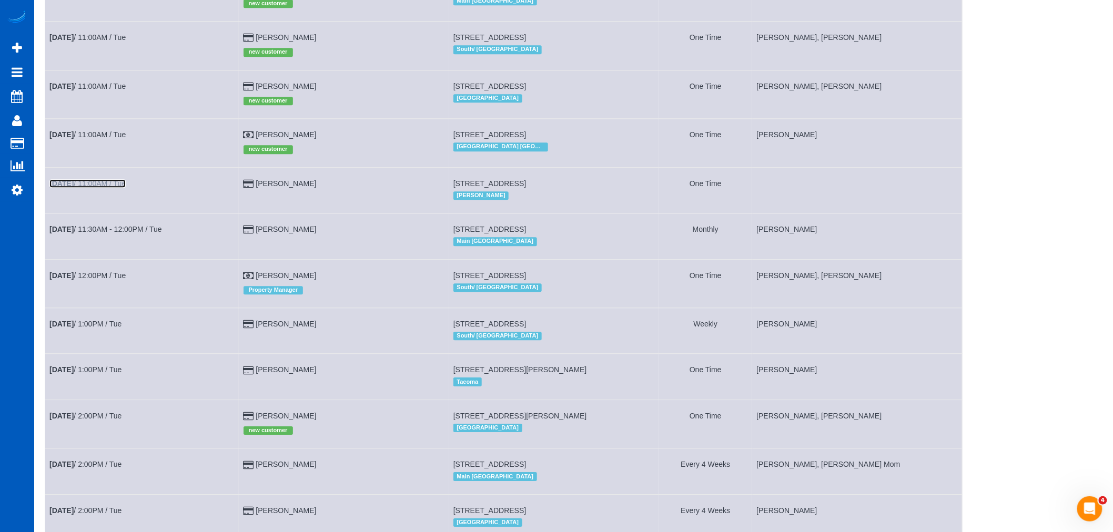
click at [74, 188] on b "Aug 26th" at bounding box center [61, 183] width 24 height 8
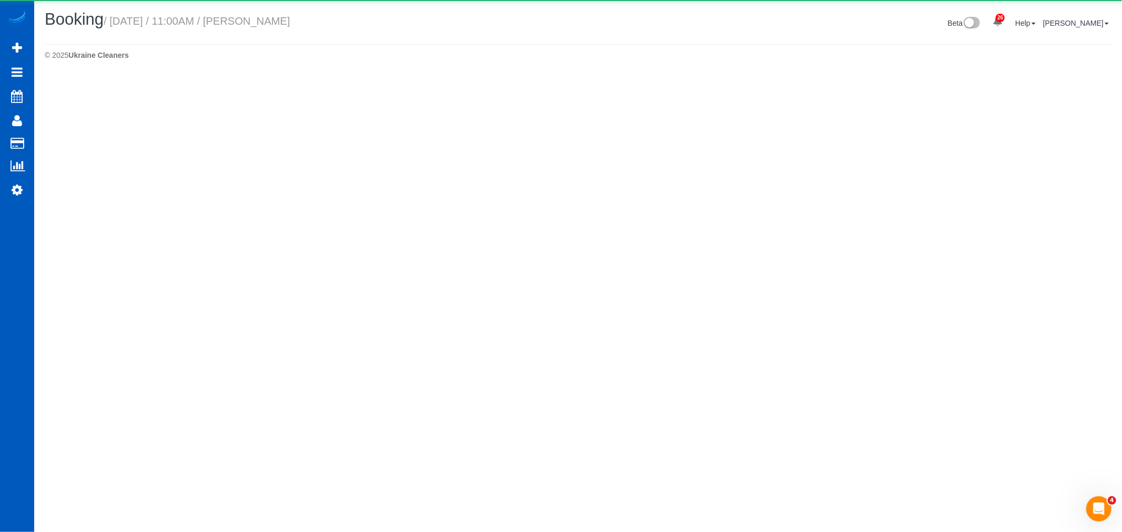
select select "WA"
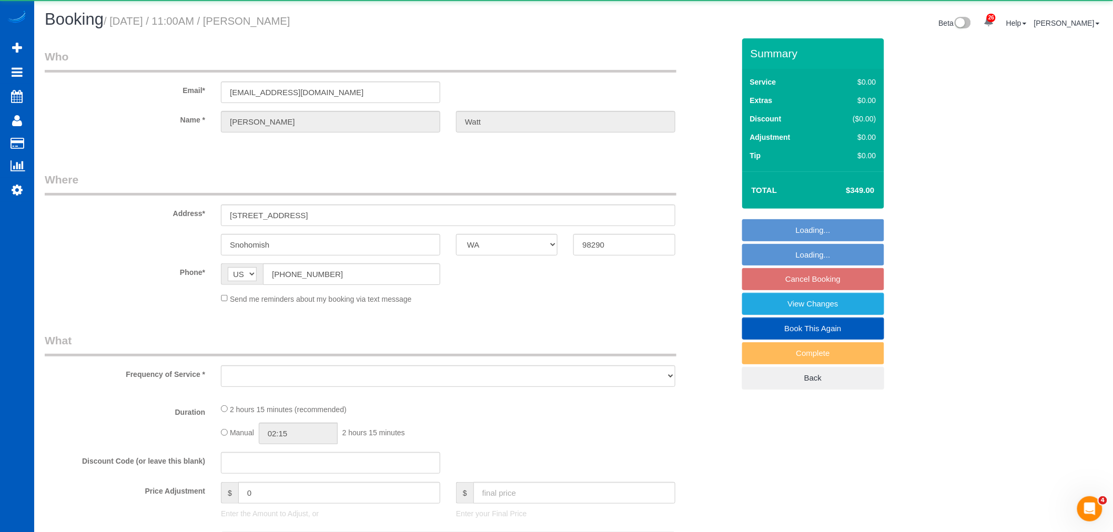
select select "object:22624"
select select "string:fspay-25d738b5-cc98-49aa-9b9b-850b20a049fd"
select select "199"
select select "3001"
select select "3"
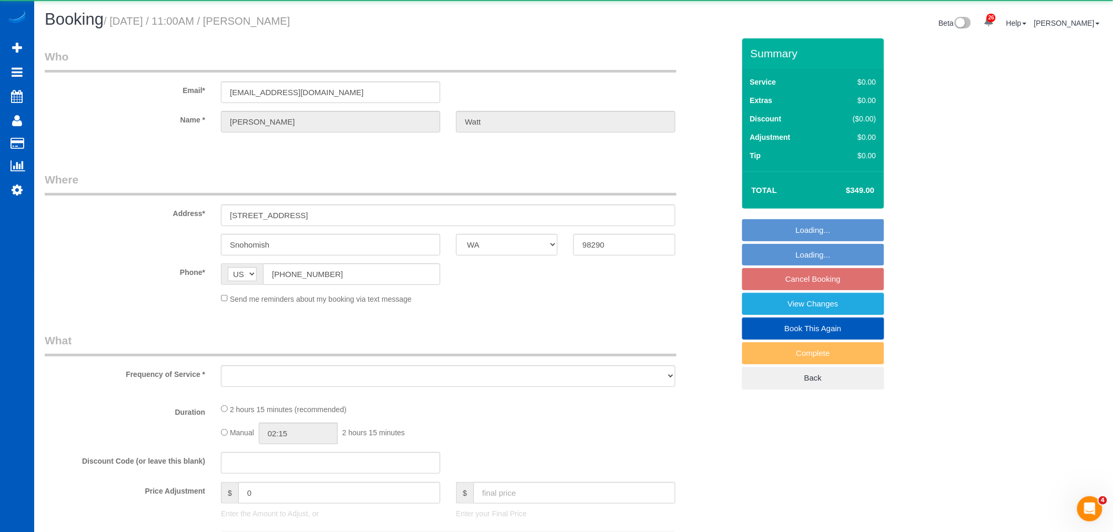
select select "3"
select select "spot152"
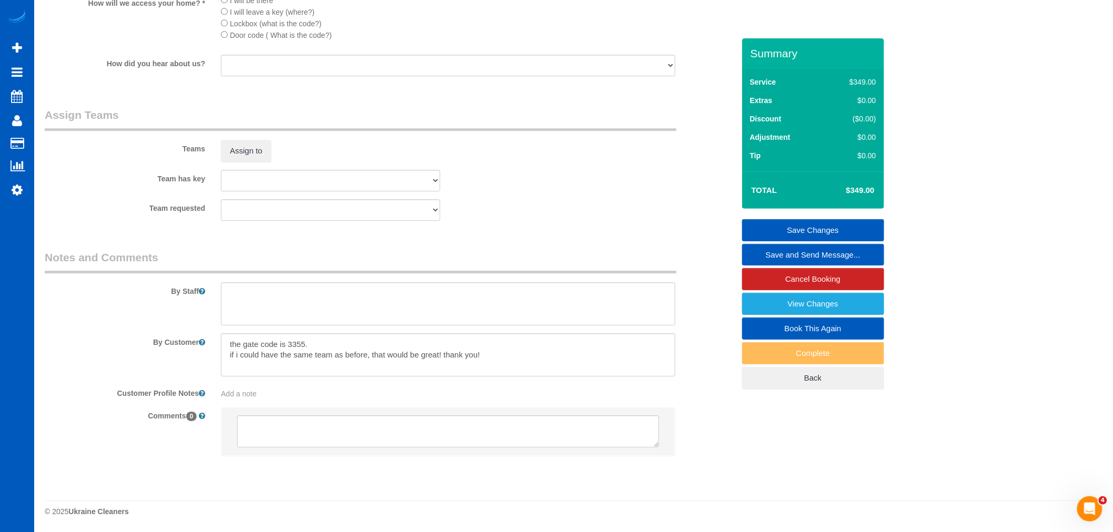
scroll to position [1291, 0]
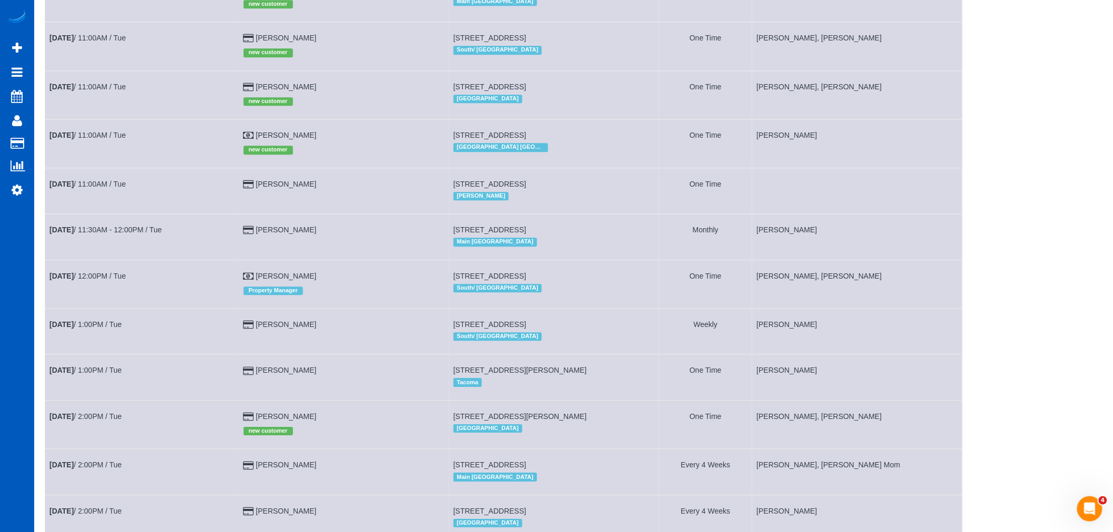
scroll to position [1110, 0]
click at [291, 188] on link "Tammy Watt" at bounding box center [286, 183] width 60 height 8
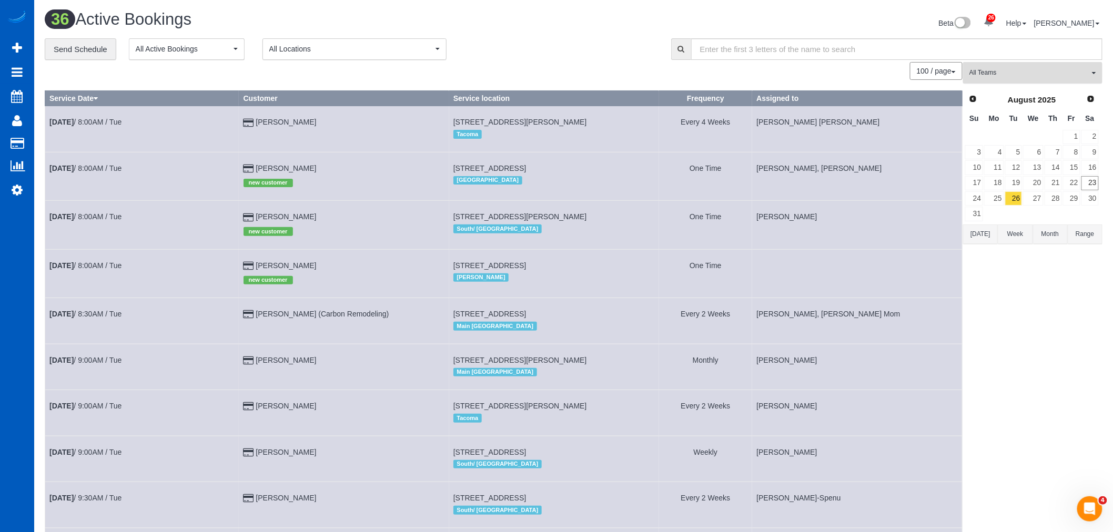
click at [1013, 80] on button "All Teams" at bounding box center [1032, 73] width 139 height 22
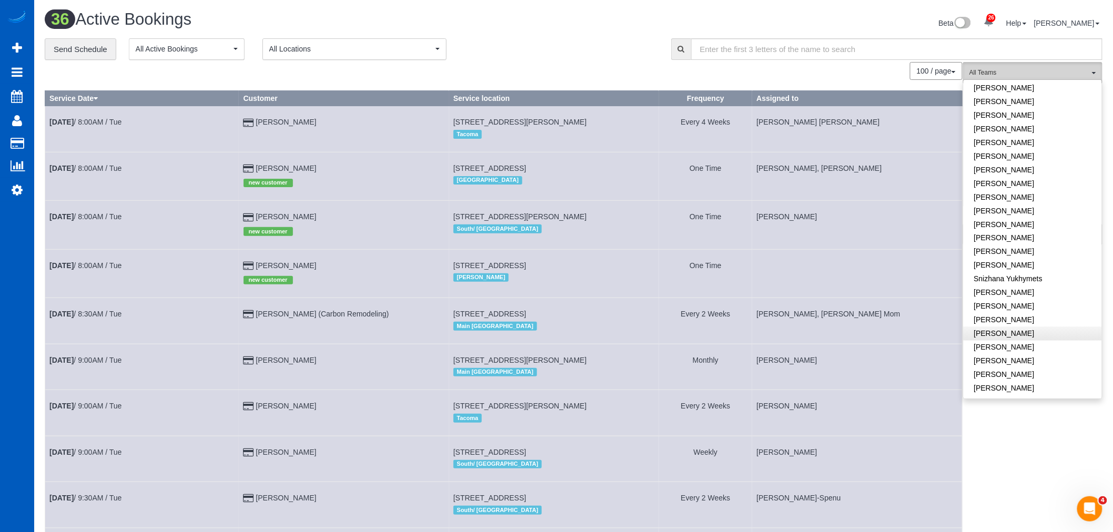
scroll to position [693, 0]
click at [1011, 351] on link "[PERSON_NAME]" at bounding box center [1033, 358] width 138 height 14
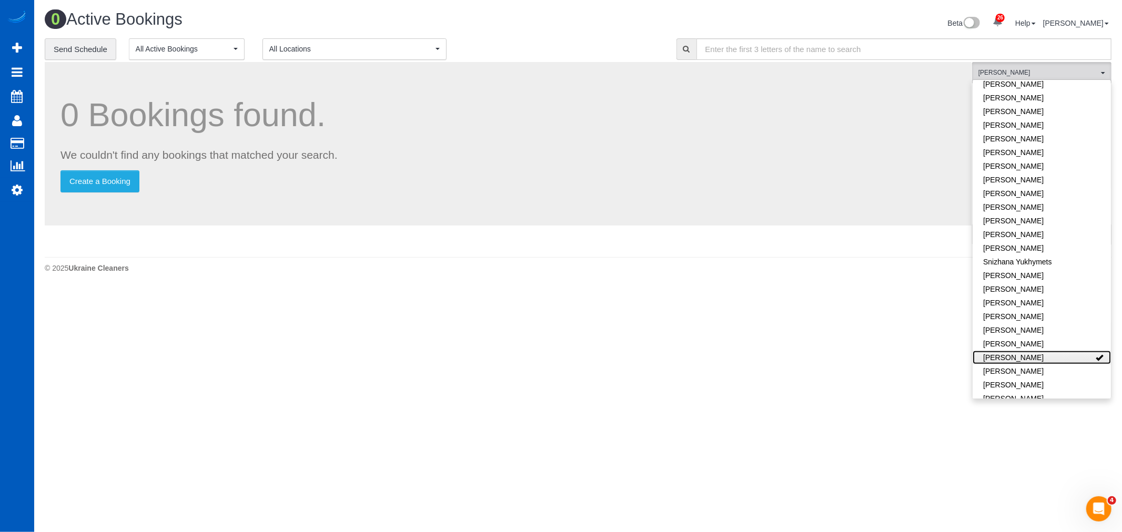
click at [1011, 351] on link "[PERSON_NAME]" at bounding box center [1042, 358] width 138 height 14
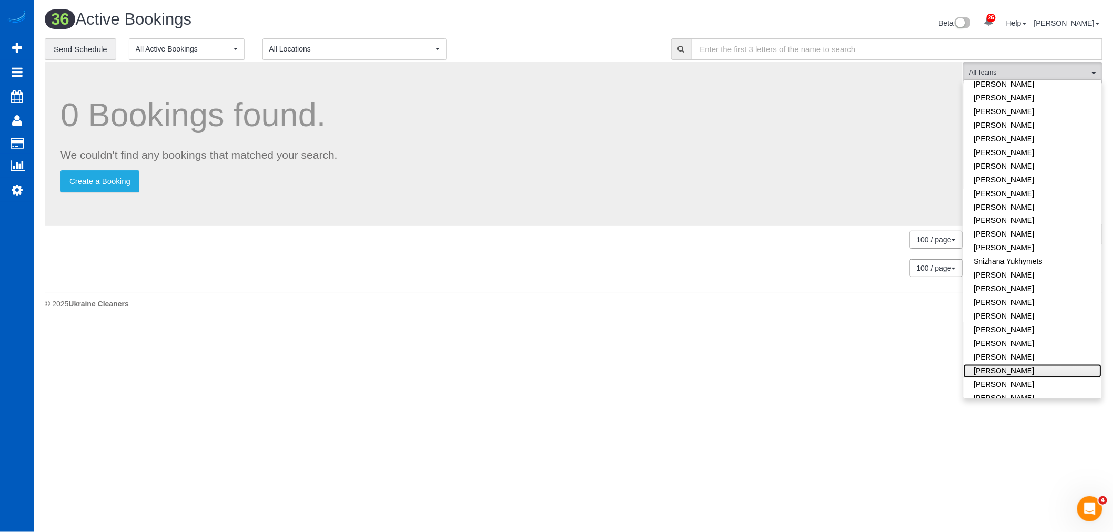
click at [1009, 365] on link "[PERSON_NAME]" at bounding box center [1033, 372] width 138 height 14
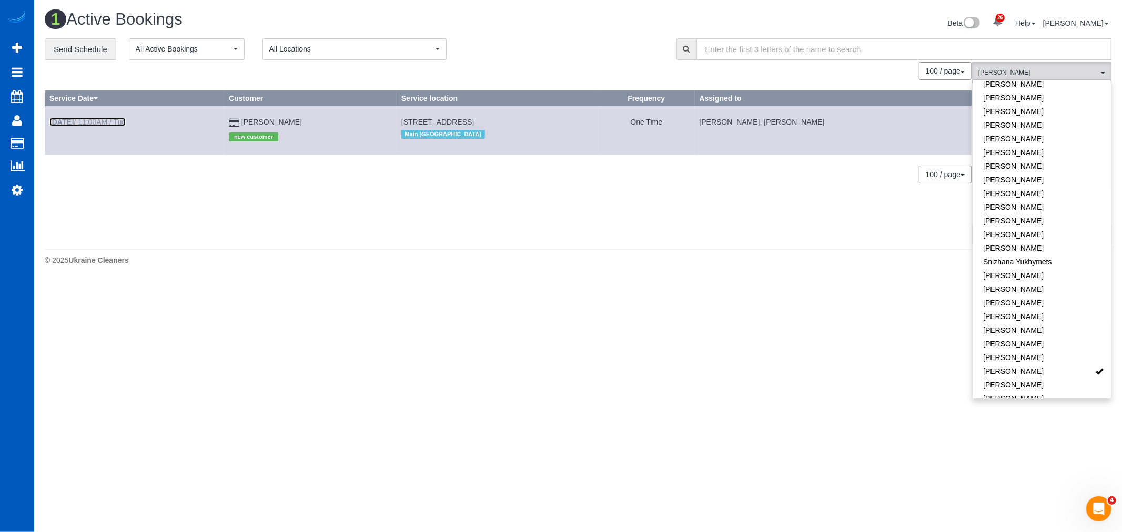
click at [98, 123] on link "Aug 26th / 11:00AM / Tue" at bounding box center [87, 122] width 76 height 8
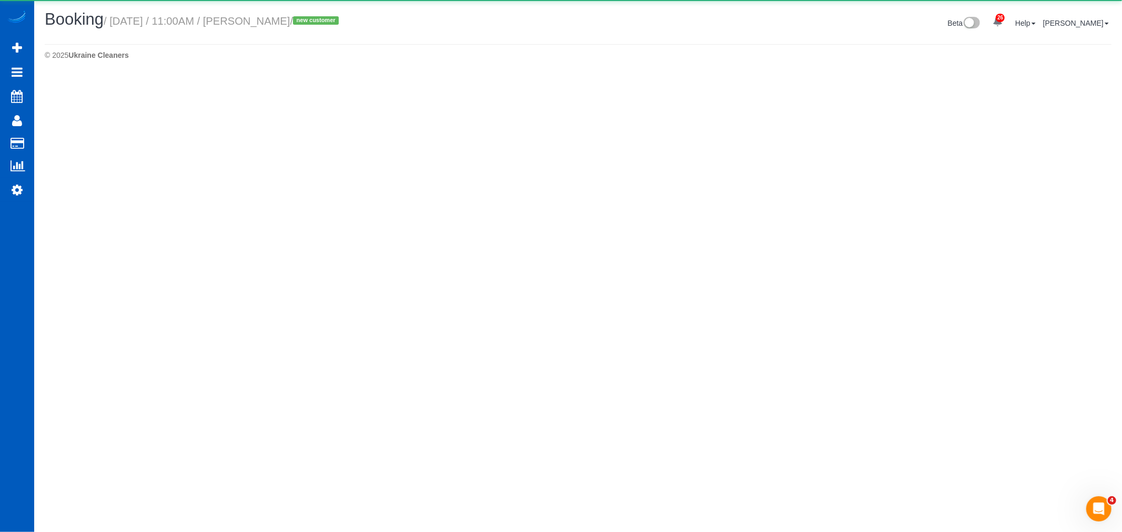
select select "WA"
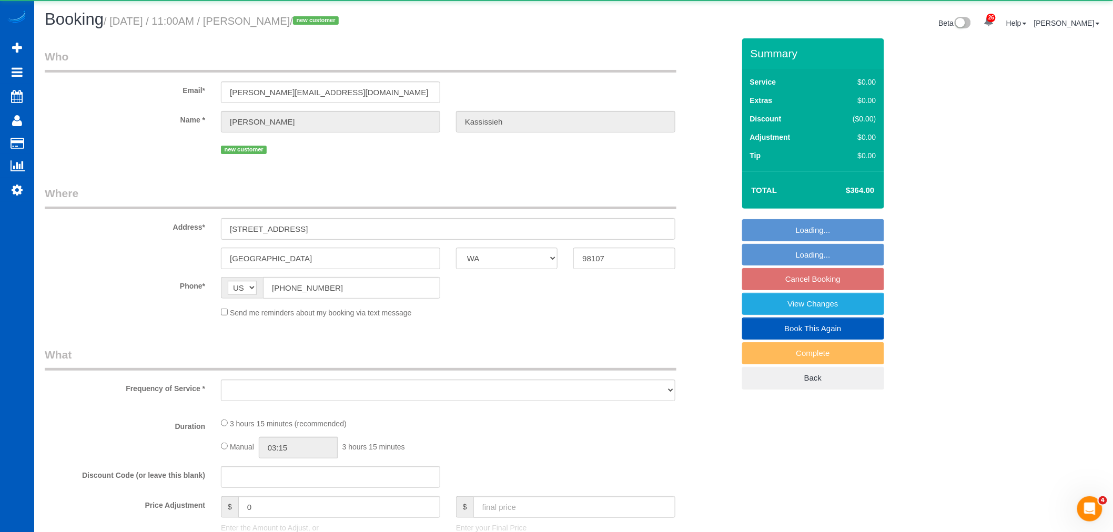
select select "object:25741"
select select "string:fspay-f37232ad-f22d-42d8-917a-c1e37d1ebed2"
select select "number:67"
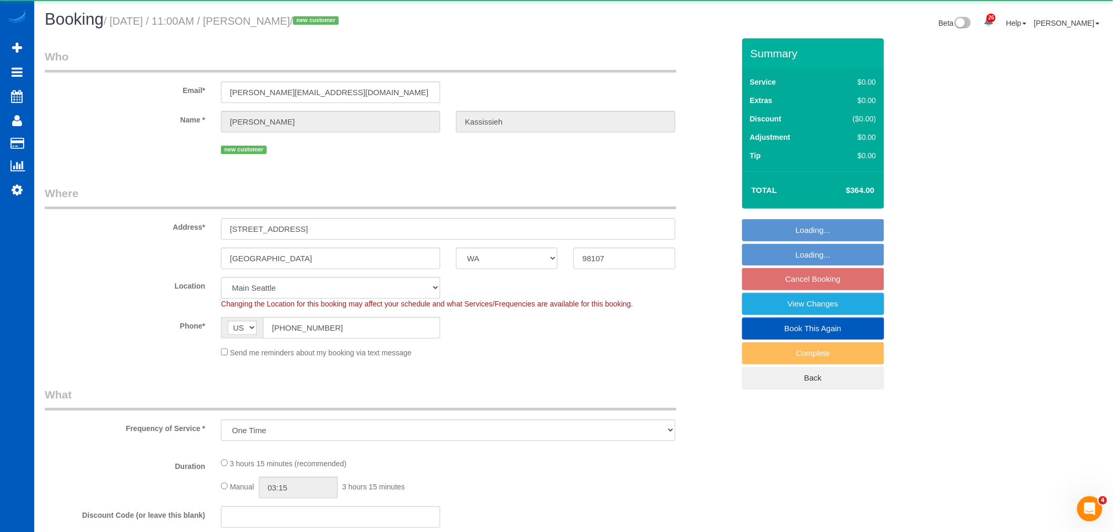
select select "object:26081"
select select "199"
select select "2"
select select "spot165"
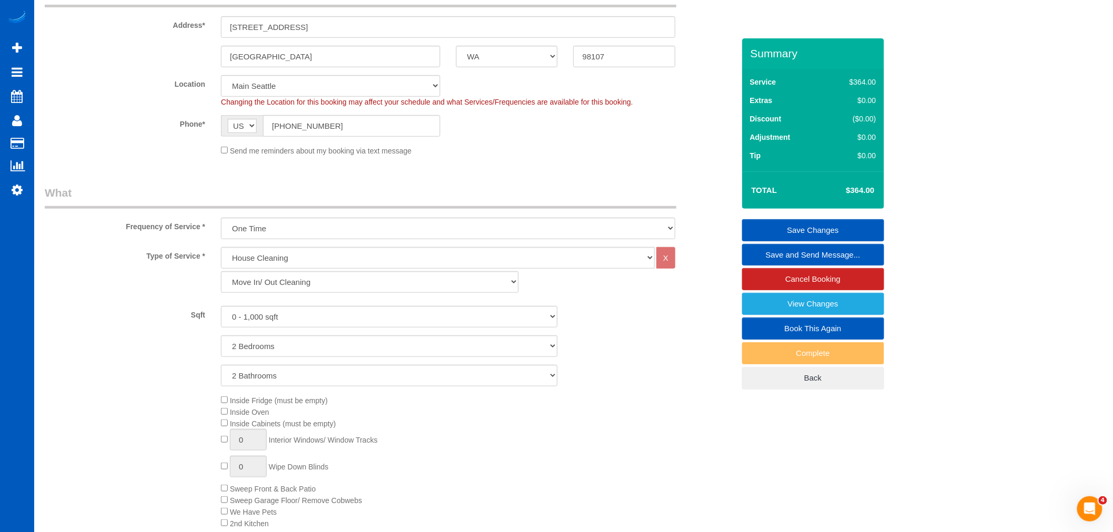
scroll to position [49, 0]
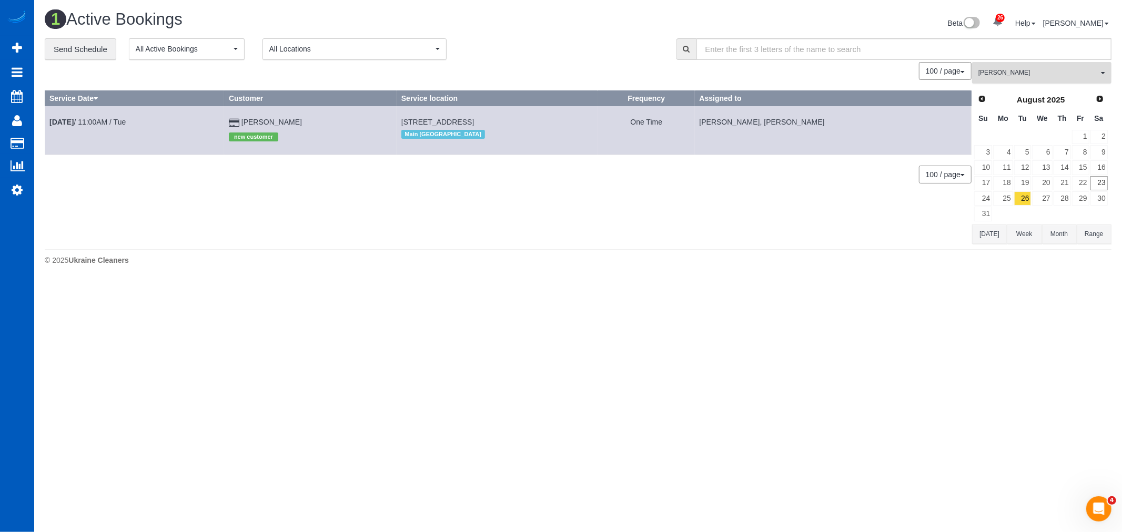
click at [1026, 74] on span "[PERSON_NAME]" at bounding box center [1038, 72] width 120 height 9
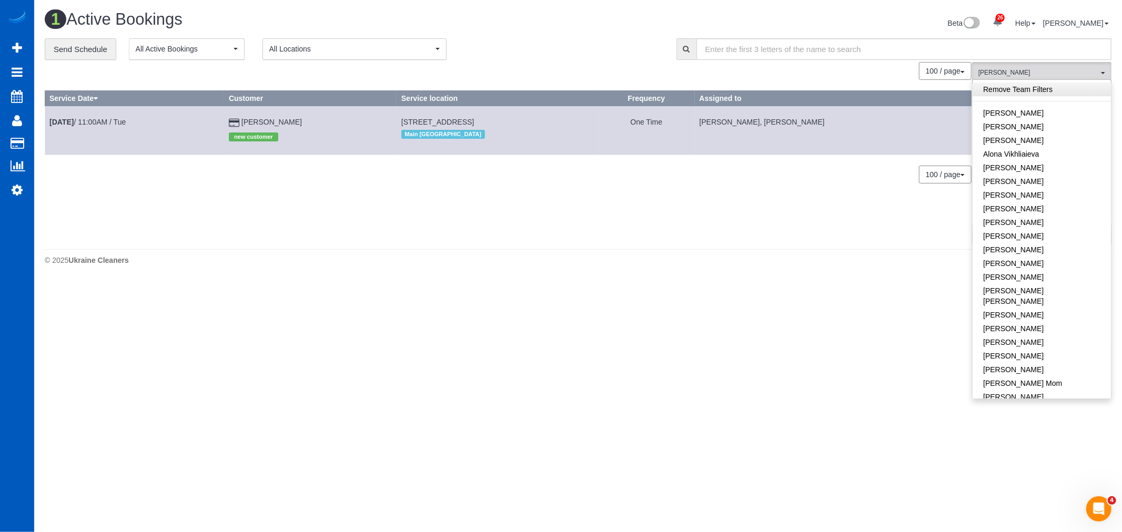
click at [1021, 92] on link "Remove Team Filters" at bounding box center [1042, 90] width 138 height 14
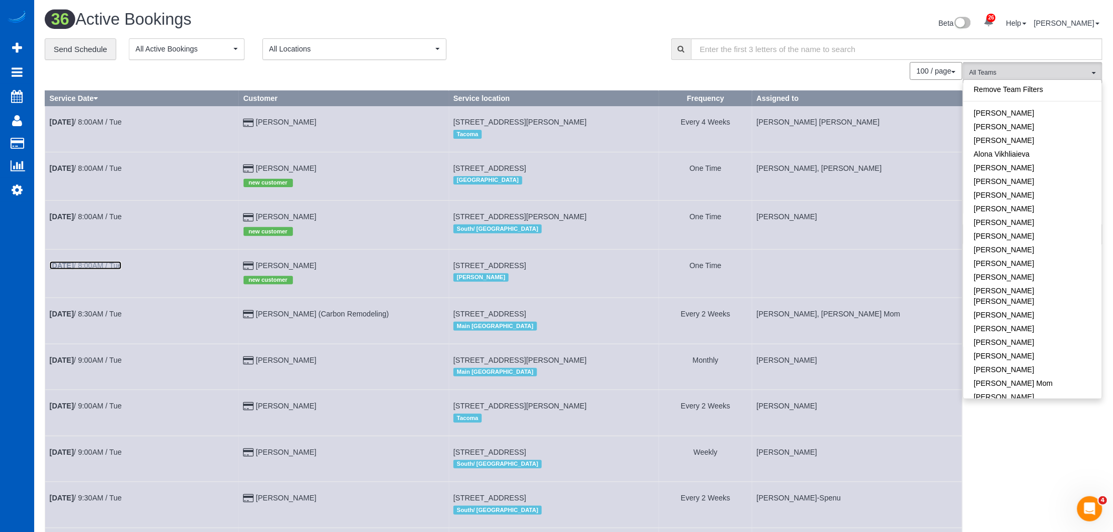
click at [122, 270] on link "Aug 26th / 8:00AM / Tue" at bounding box center [85, 265] width 72 height 8
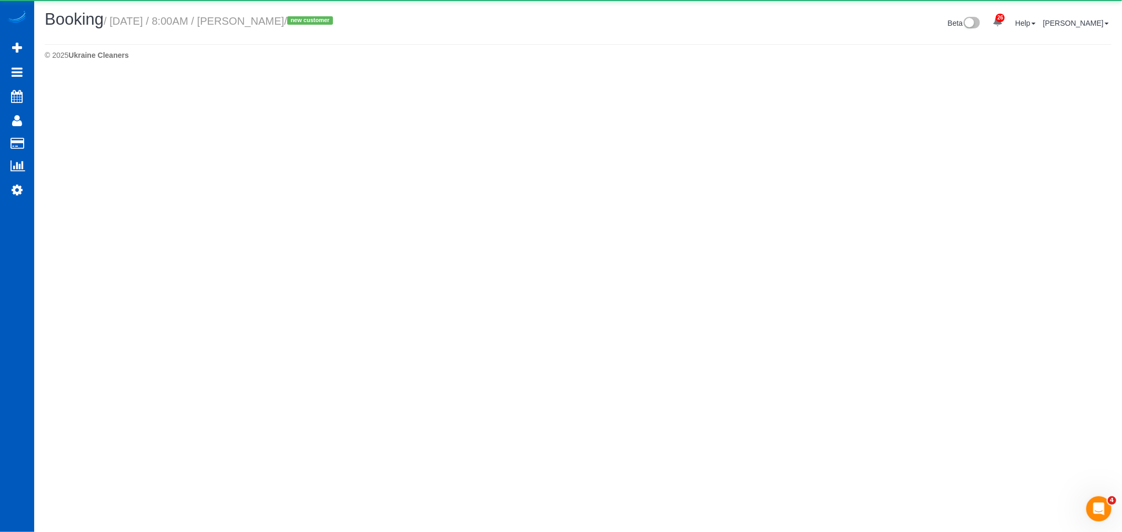
select select "WA"
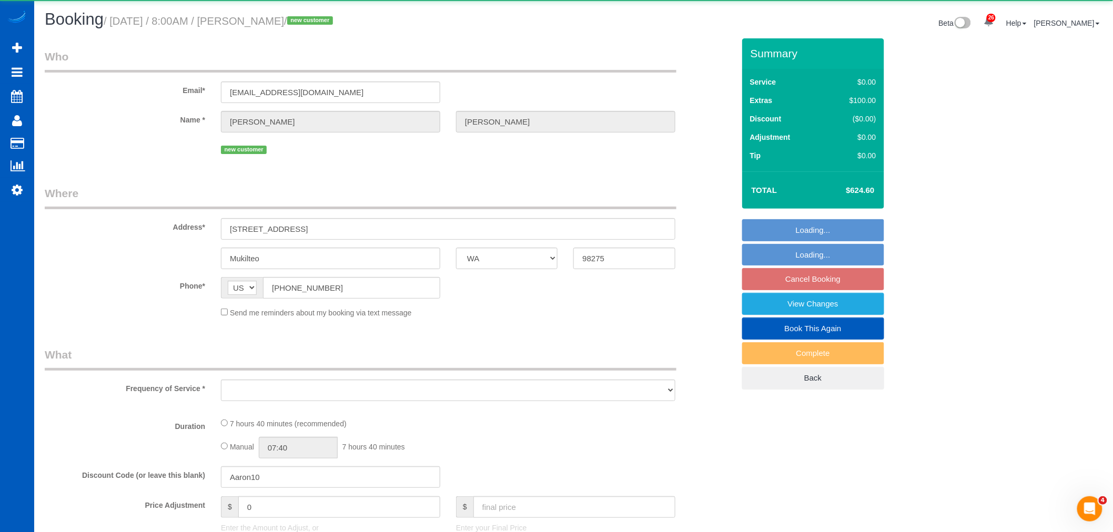
select select "object:27349"
select select "string:fspay-5cd50af1-2701-494e-a47e-db147110651f"
select select "199"
select select "3001"
select select "4"
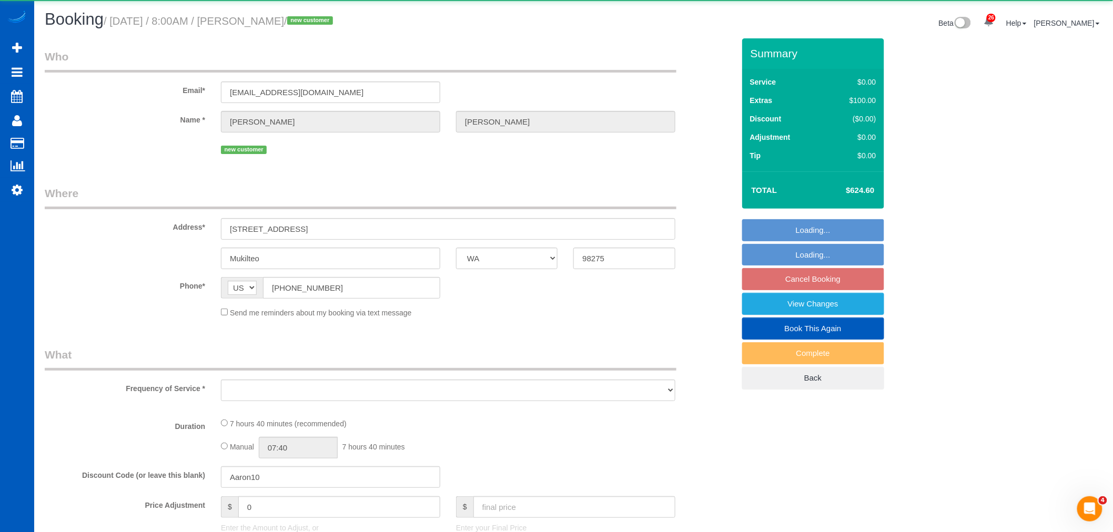
select select "3"
select select "spot177"
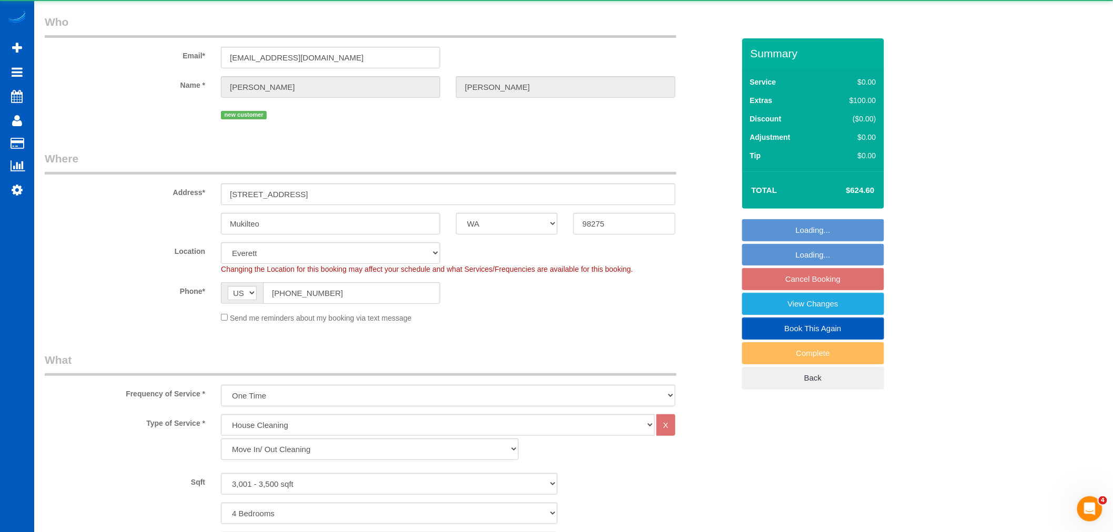
select select "object:27674"
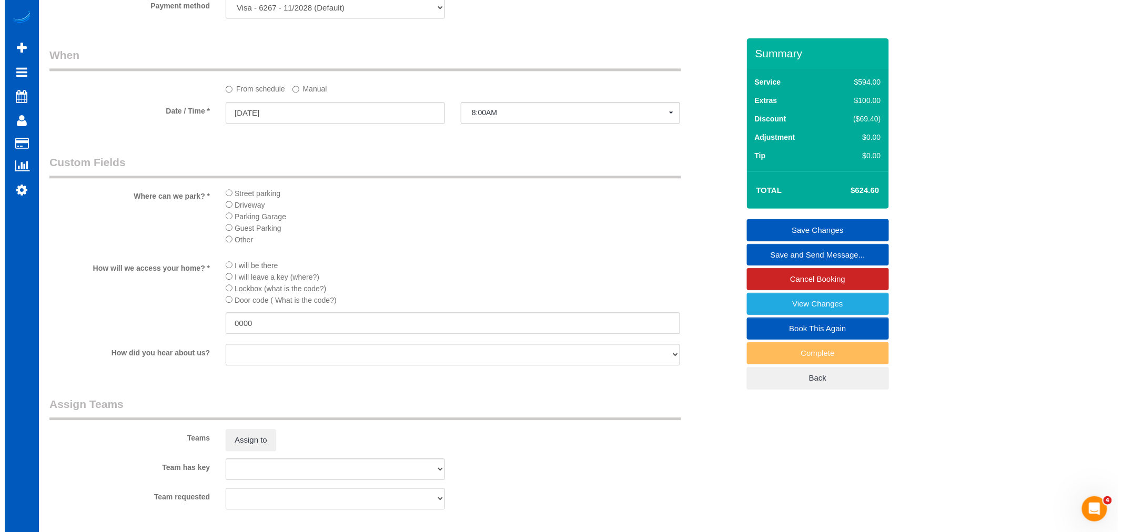
scroll to position [1169, 0]
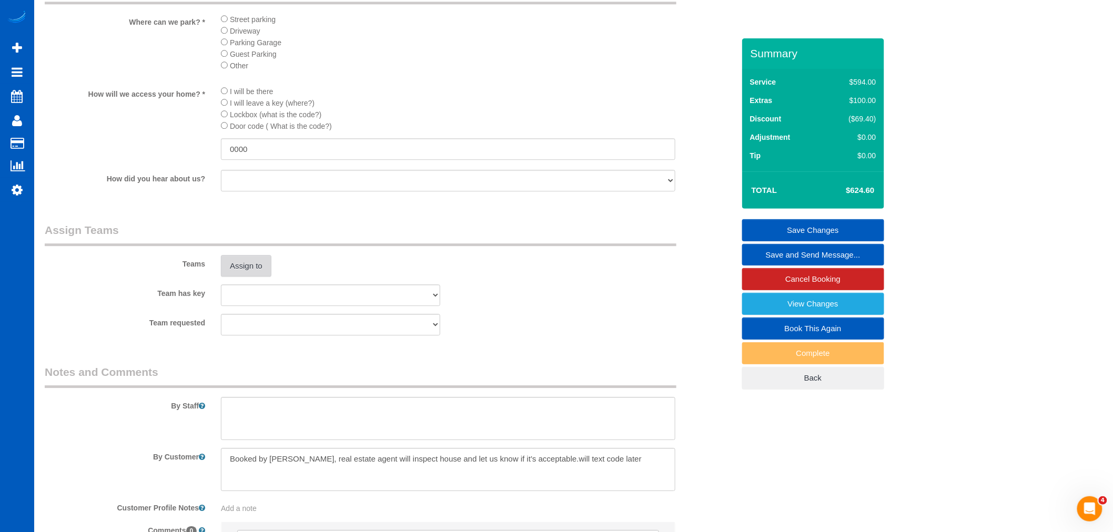
click at [249, 277] on button "Assign to" at bounding box center [246, 266] width 50 height 22
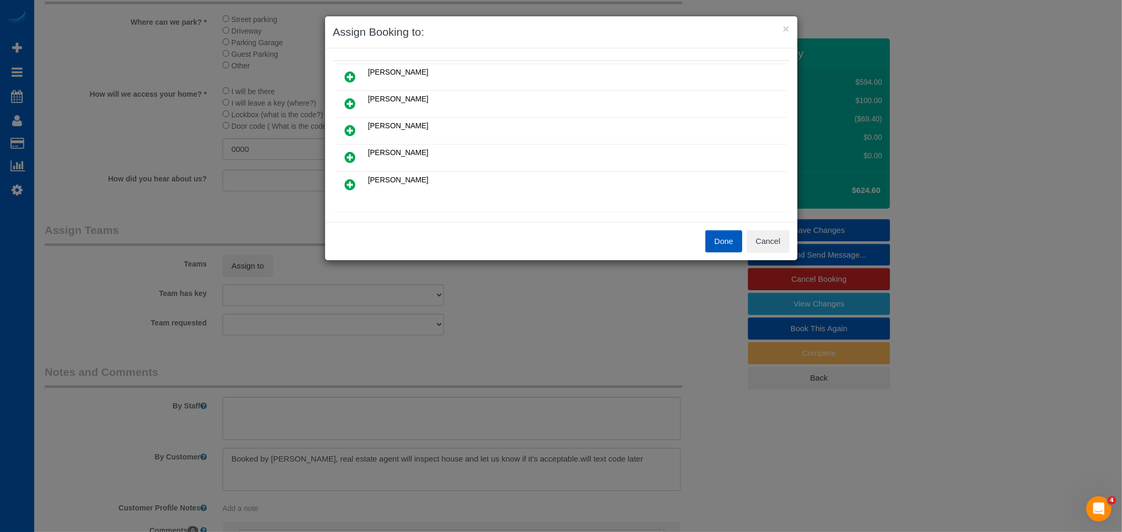
scroll to position [117, 0]
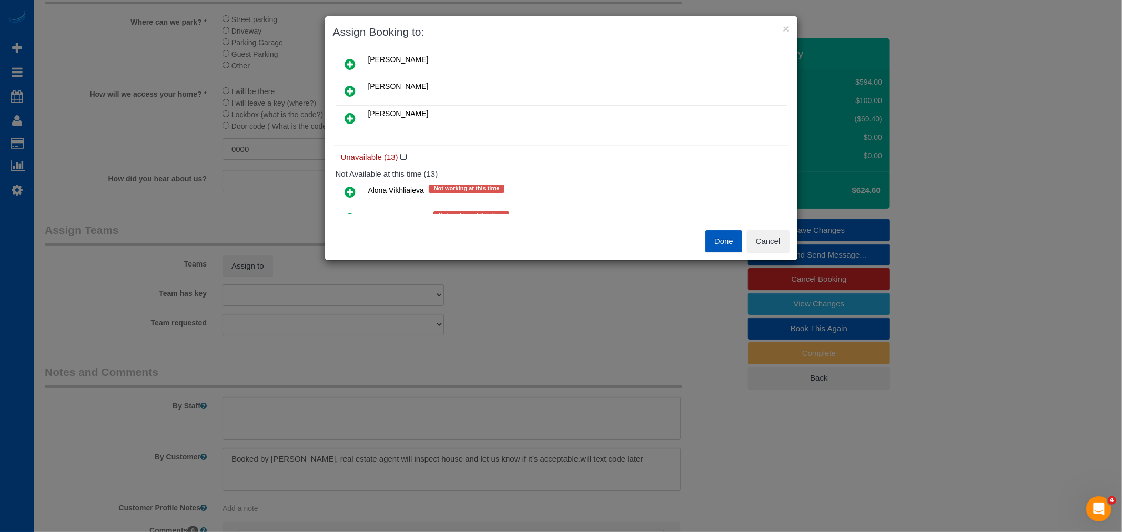
click at [349, 90] on icon at bounding box center [350, 91] width 11 height 13
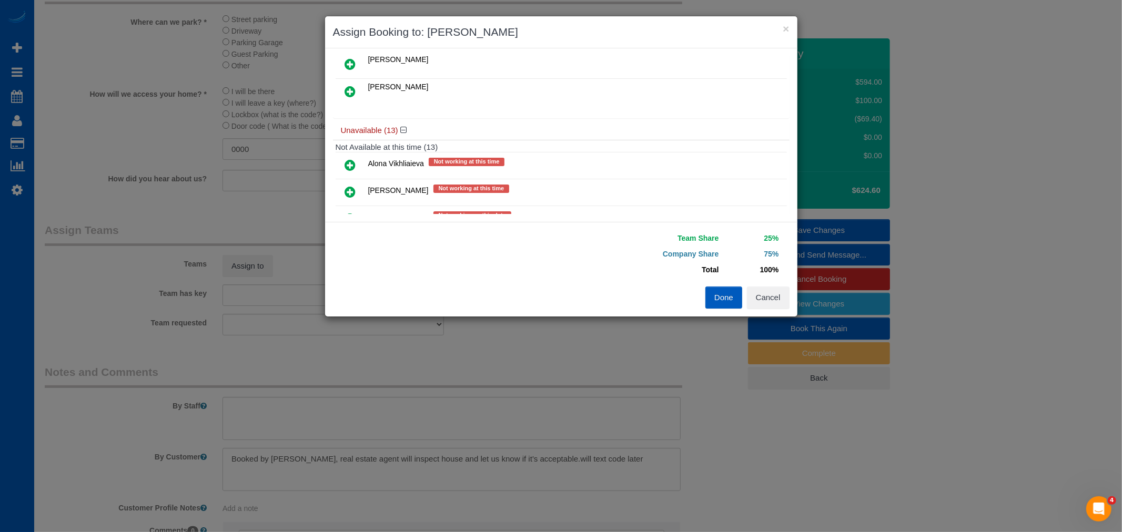
click at [359, 90] on link at bounding box center [350, 92] width 25 height 21
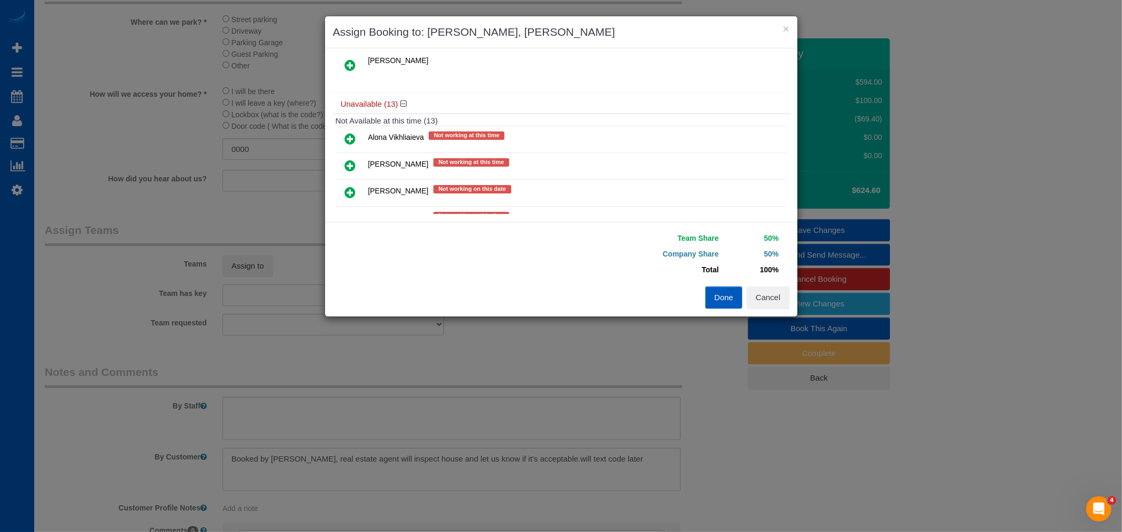
scroll to position [0, 0]
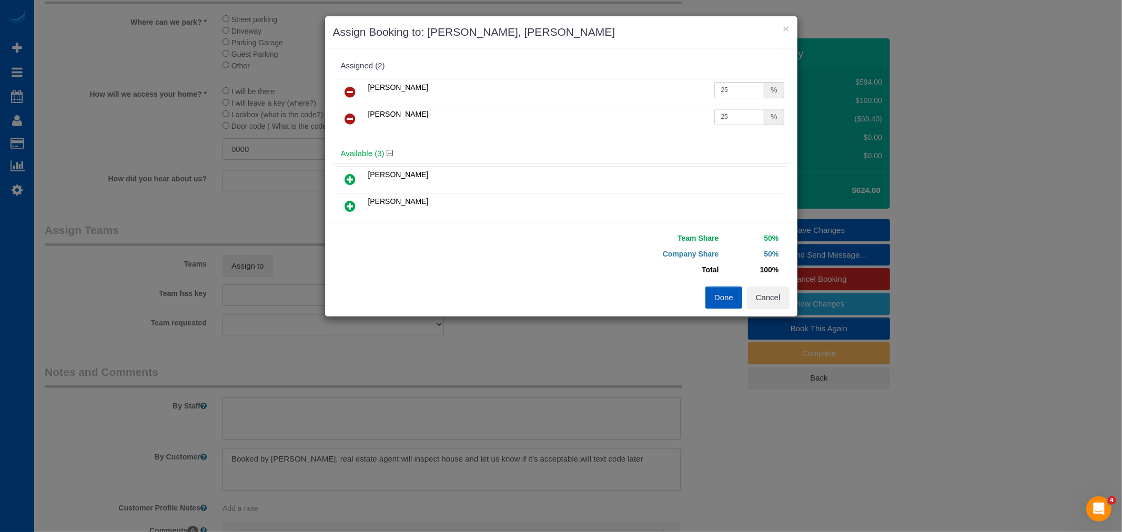
click at [716, 291] on button "Done" at bounding box center [723, 298] width 37 height 22
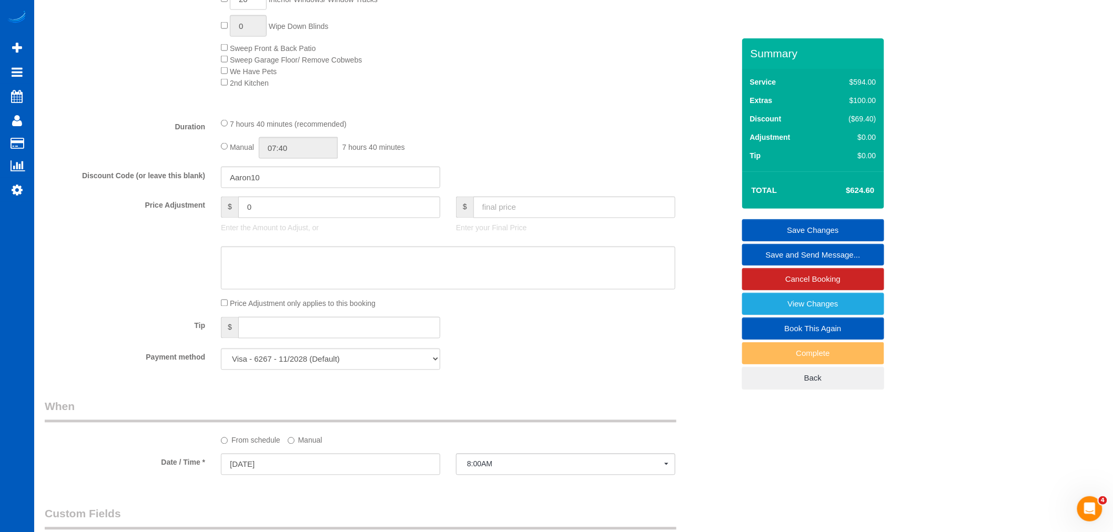
click at [219, 146] on div "7 hours 40 minutes (recommended) Manual 07:40 7 hours 40 minutes" at bounding box center [448, 138] width 470 height 41
click at [219, 149] on div "7 hours 40 minutes (recommended) Manual 07:40 7 hours 40 minutes" at bounding box center [448, 138] width 470 height 41
click at [231, 151] on span "Manual" at bounding box center [242, 147] width 24 height 8
click at [218, 155] on div "7 hours 40 minutes (recommended) Manual 07:40 7 hours 40 minutes" at bounding box center [448, 138] width 470 height 41
click at [303, 159] on input "07:40" at bounding box center [298, 148] width 79 height 22
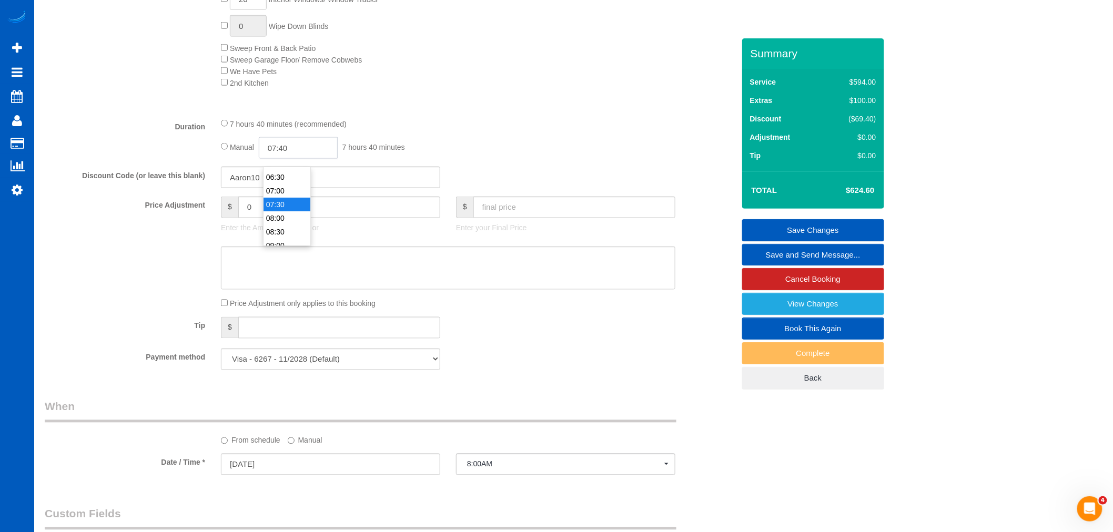
scroll to position [117, 0]
type input "06:00"
click at [281, 216] on li "06:00" at bounding box center [287, 222] width 47 height 14
select select "spot189"
click at [514, 126] on div "7 hours 40 minutes (recommended)" at bounding box center [448, 124] width 454 height 12
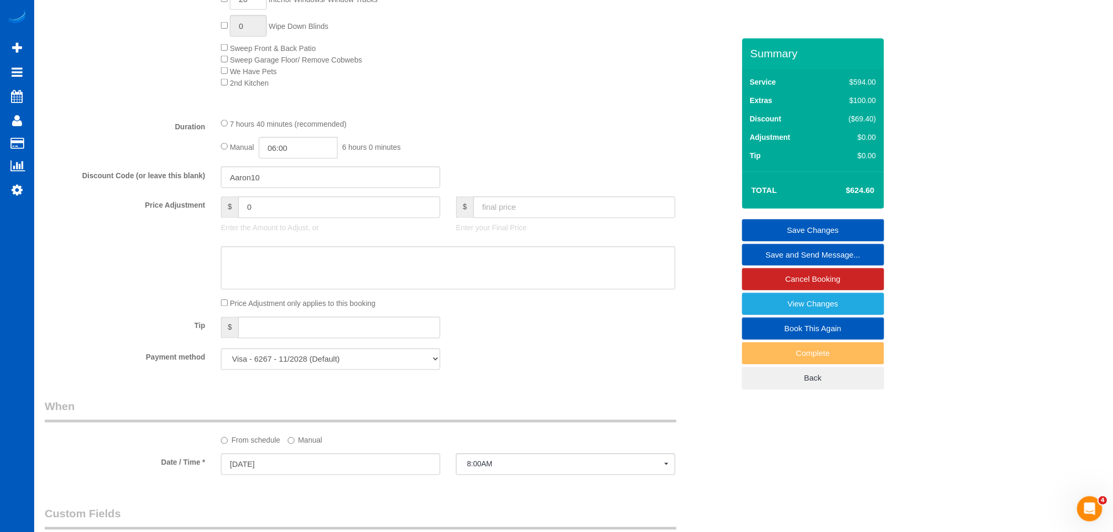
click at [792, 229] on link "Save Changes" at bounding box center [813, 230] width 142 height 22
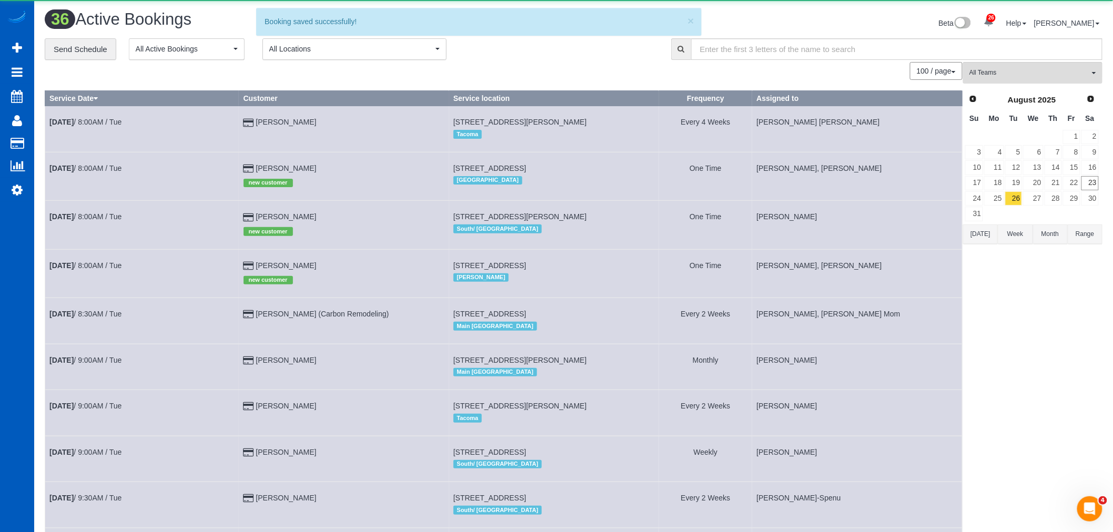
scroll to position [174, 0]
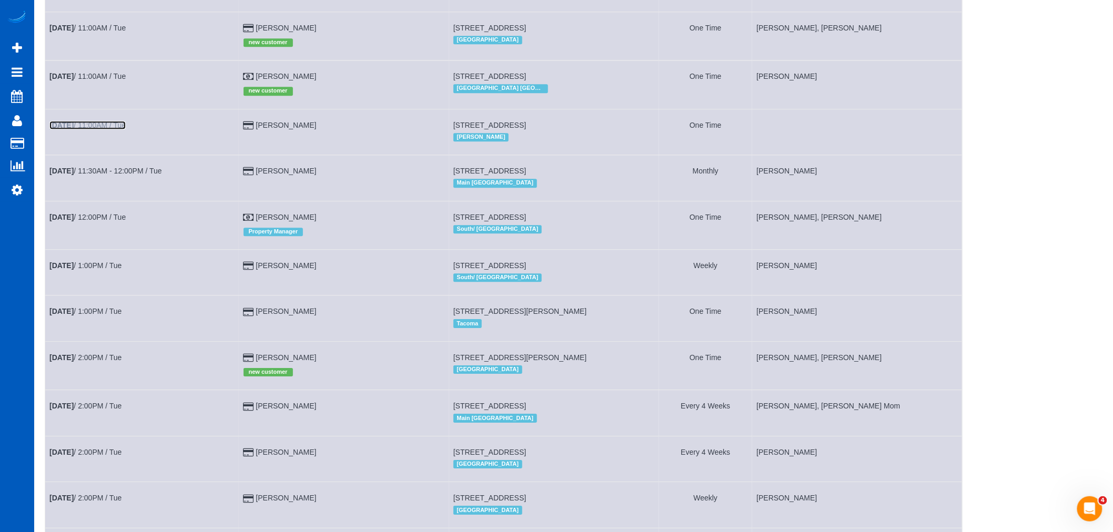
click at [109, 129] on link "Aug 26th / 11:00AM / Tue" at bounding box center [87, 125] width 76 height 8
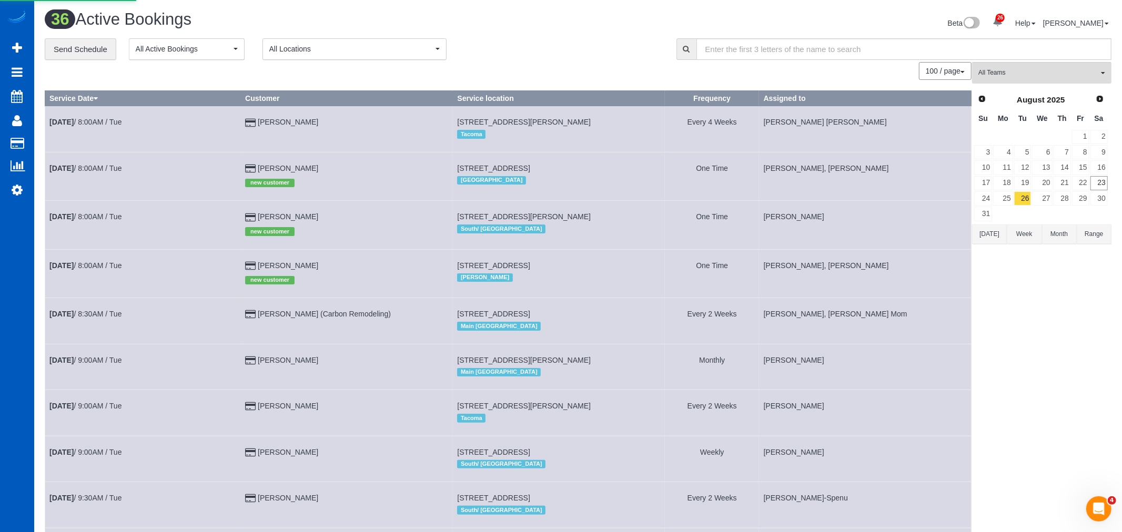
select select "WA"
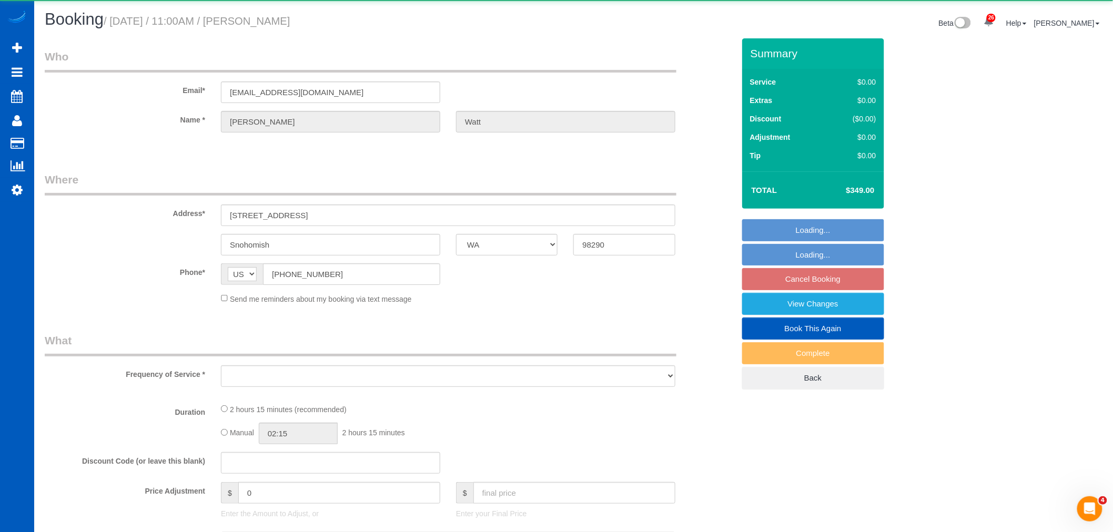
select select "string:fspay-25d738b5-cc98-49aa-9b9b-850b20a049fd"
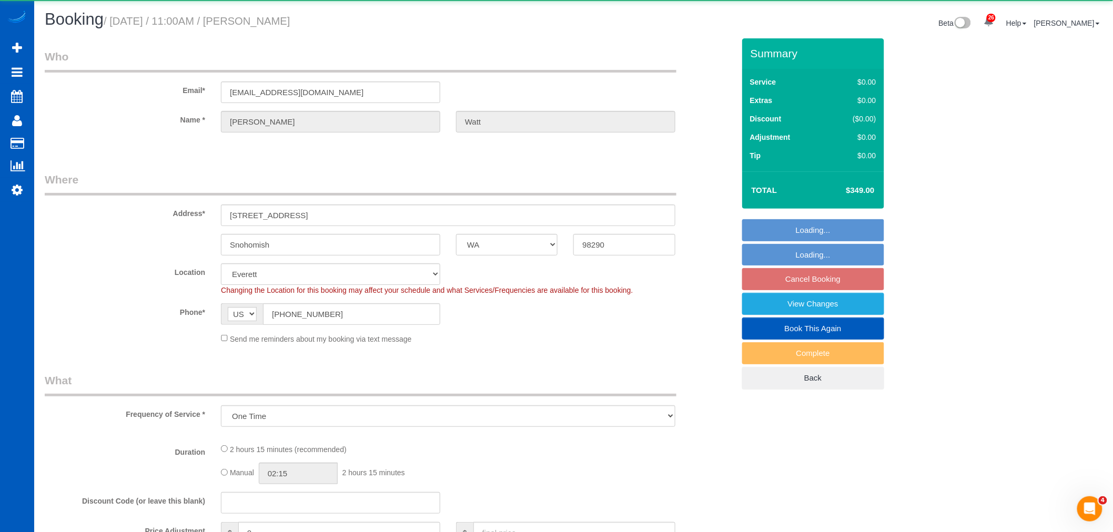
select select "object:29664"
select select "199"
select select "3001"
select select "3"
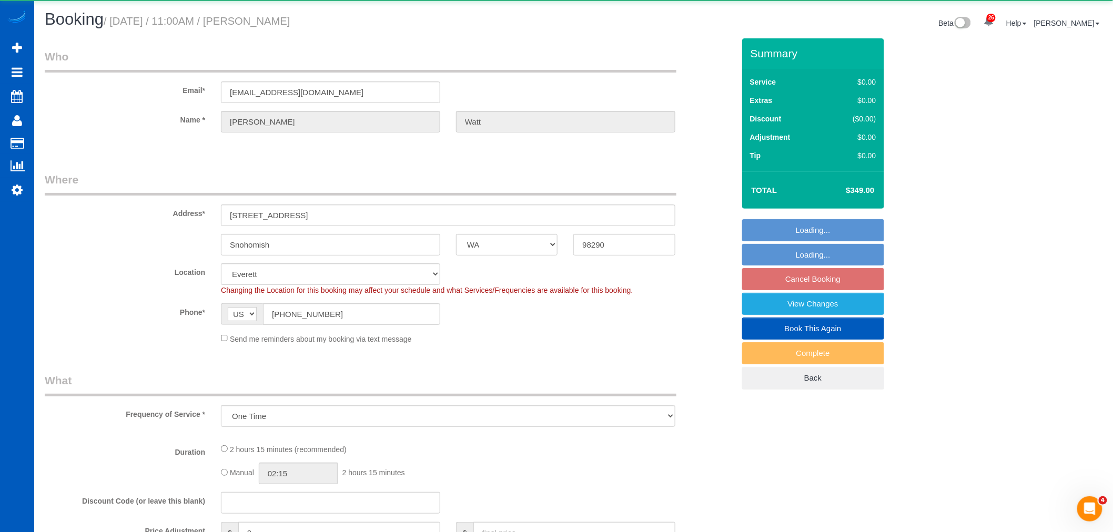
select select "spot202"
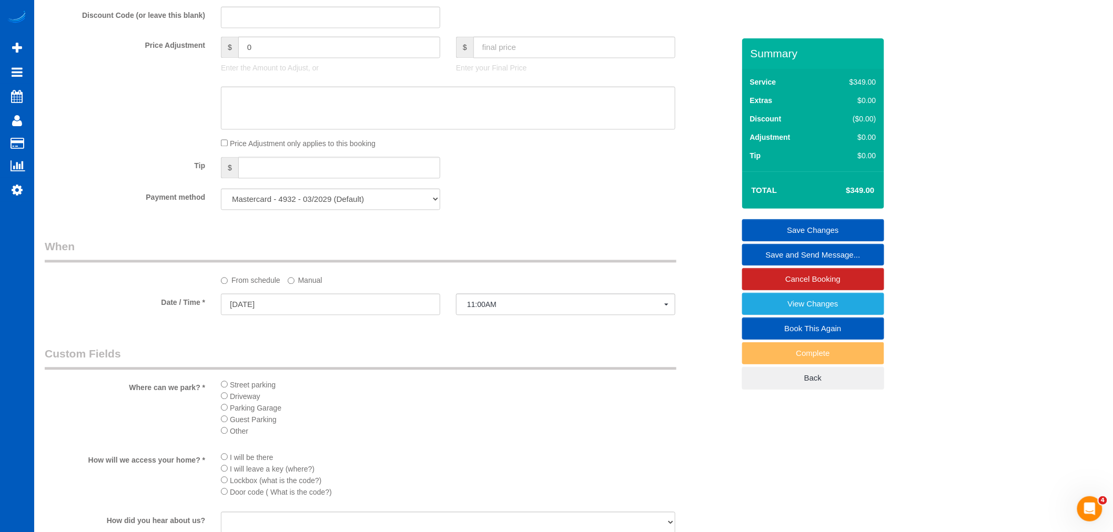
scroll to position [818, 0]
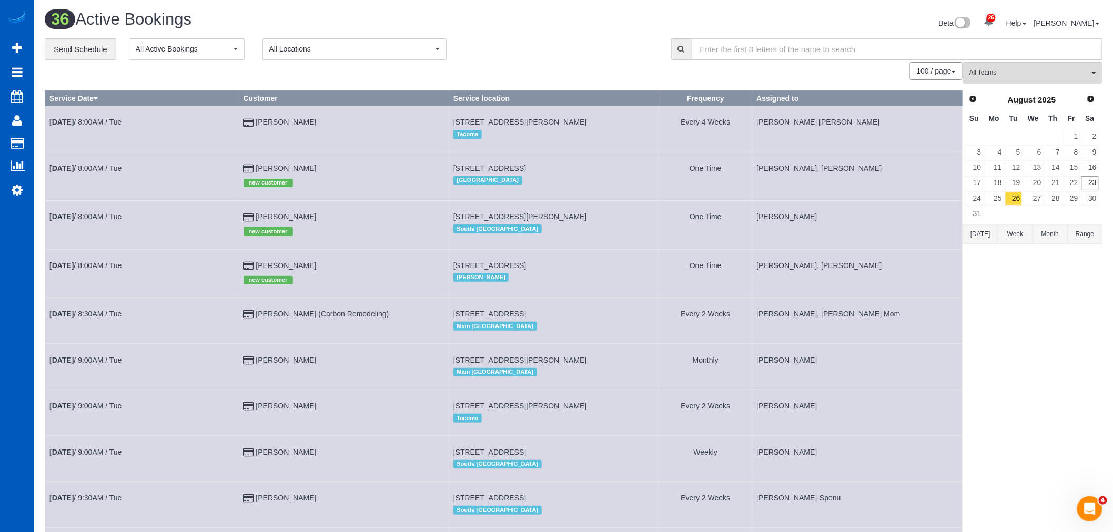
click at [1010, 81] on button "All Teams" at bounding box center [1032, 73] width 139 height 22
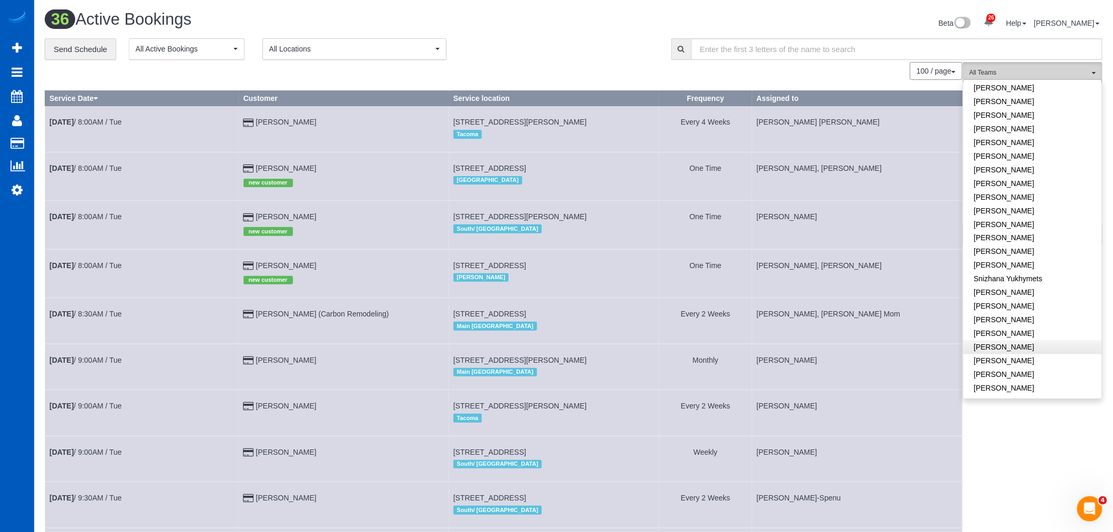
scroll to position [693, 0]
click at [998, 378] on link "[PERSON_NAME]" at bounding box center [1033, 385] width 138 height 14
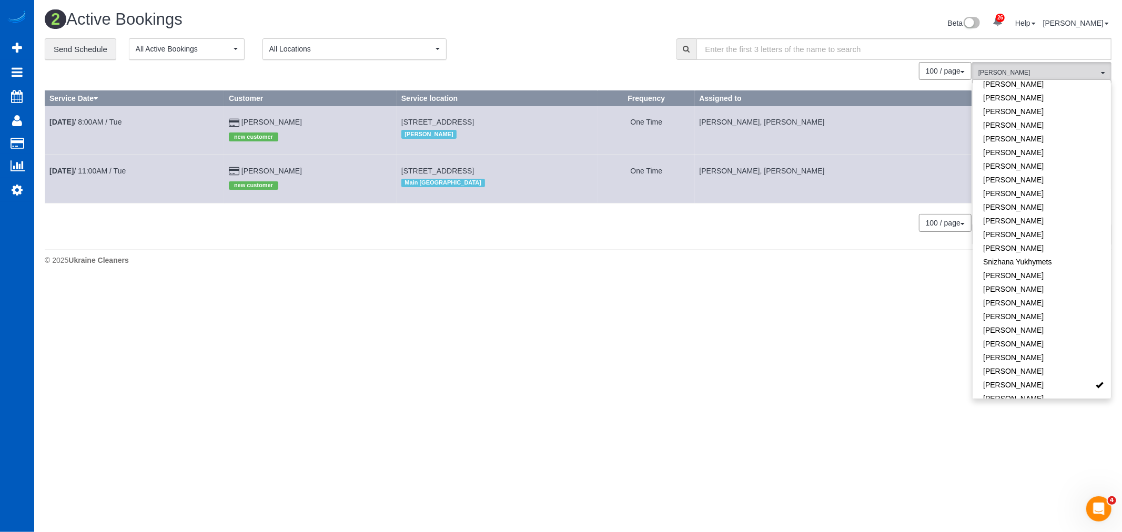
click at [514, 300] on body "26 Beta Your Notifications You have 0 alerts × You have 3 to charge for 08/20/2…" at bounding box center [561, 266] width 1122 height 532
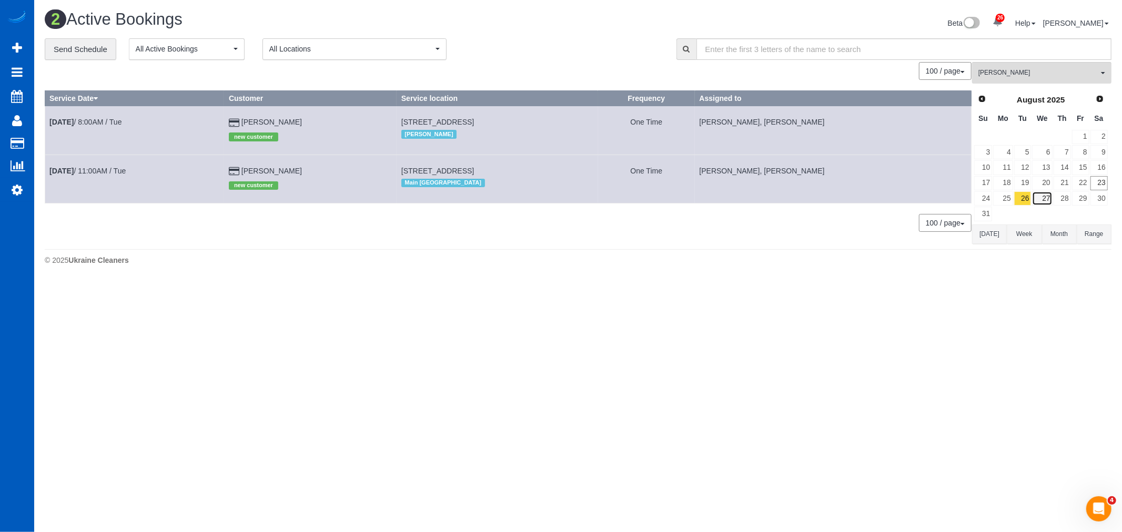
click at [1047, 200] on link "27" at bounding box center [1042, 198] width 20 height 14
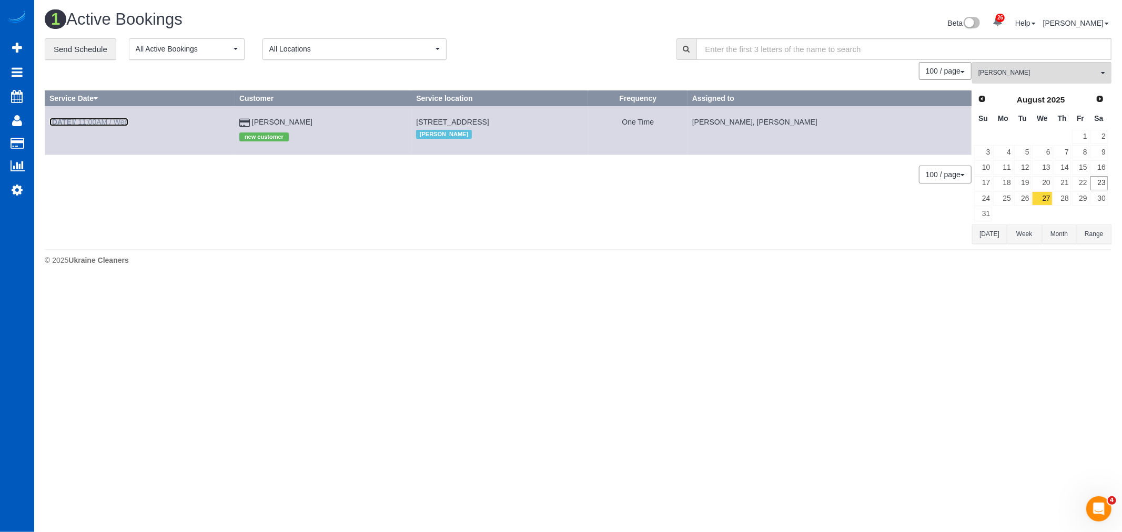
click at [86, 118] on link "Aug 27th / 11:00AM / Wed" at bounding box center [88, 122] width 79 height 8
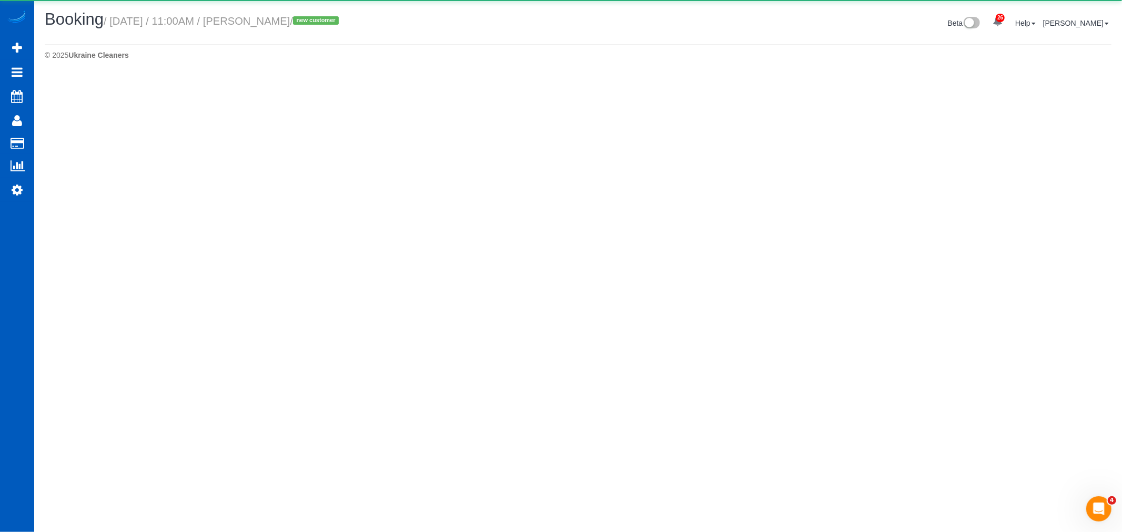
select select "WA"
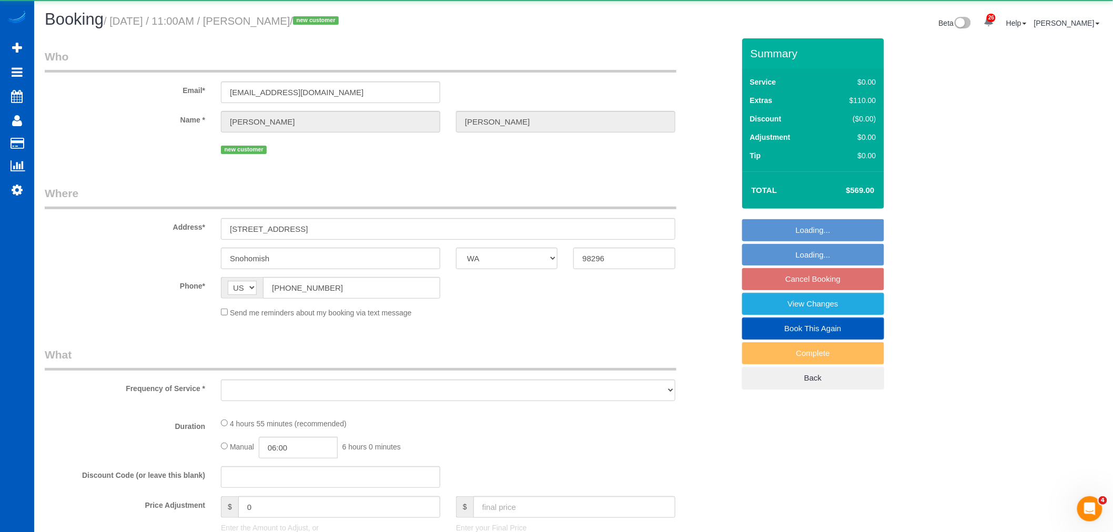
select select "object:31040"
select select "string:fspay-df260a64-c555-49f4-81e8-14adab157379"
select select "199"
select select "3001"
select select "5"
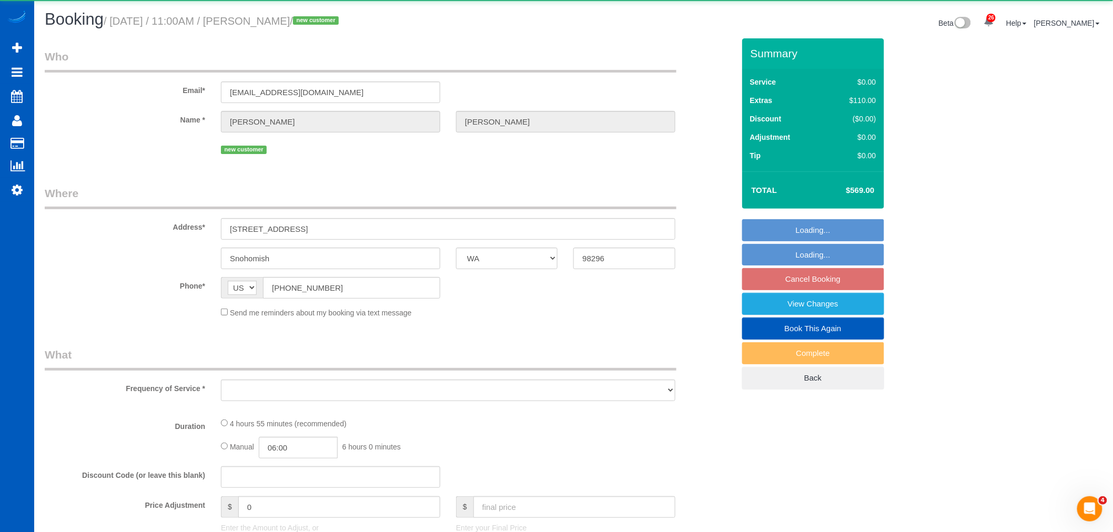
select select "3"
select select "spot215"
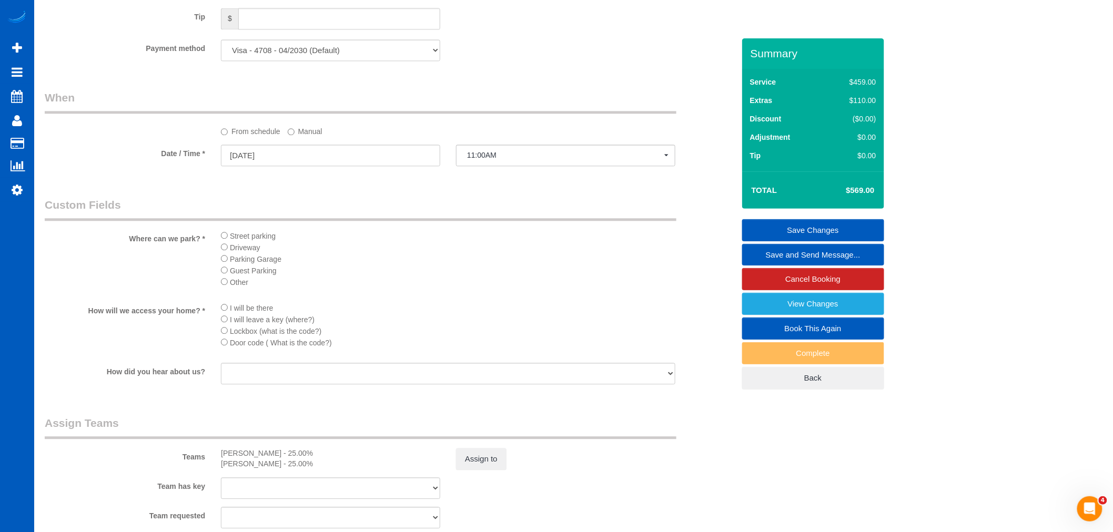
scroll to position [993, 0]
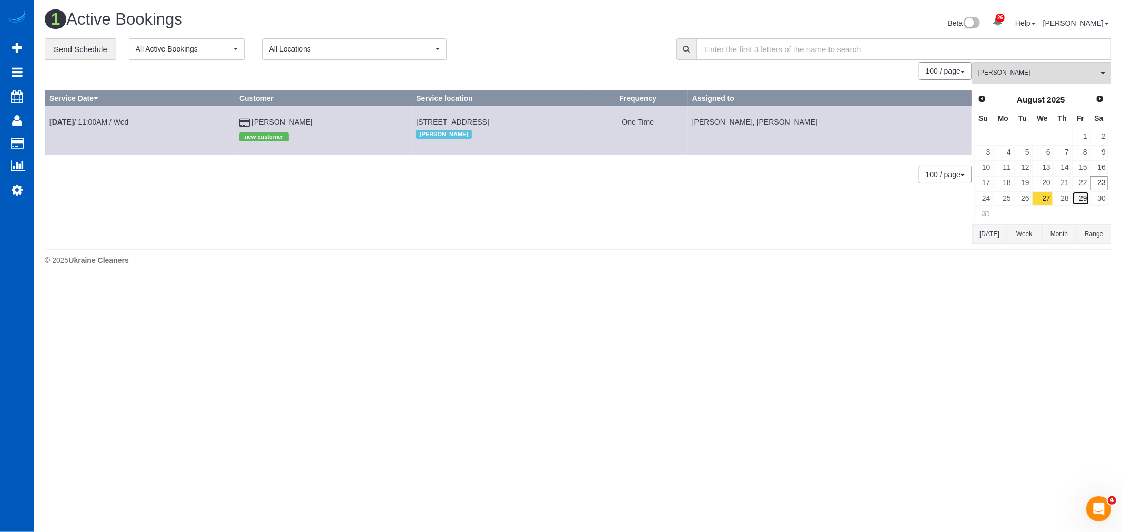
click at [1072, 204] on link "29" at bounding box center [1080, 198] width 17 height 14
click at [1070, 203] on link "28" at bounding box center [1062, 198] width 17 height 14
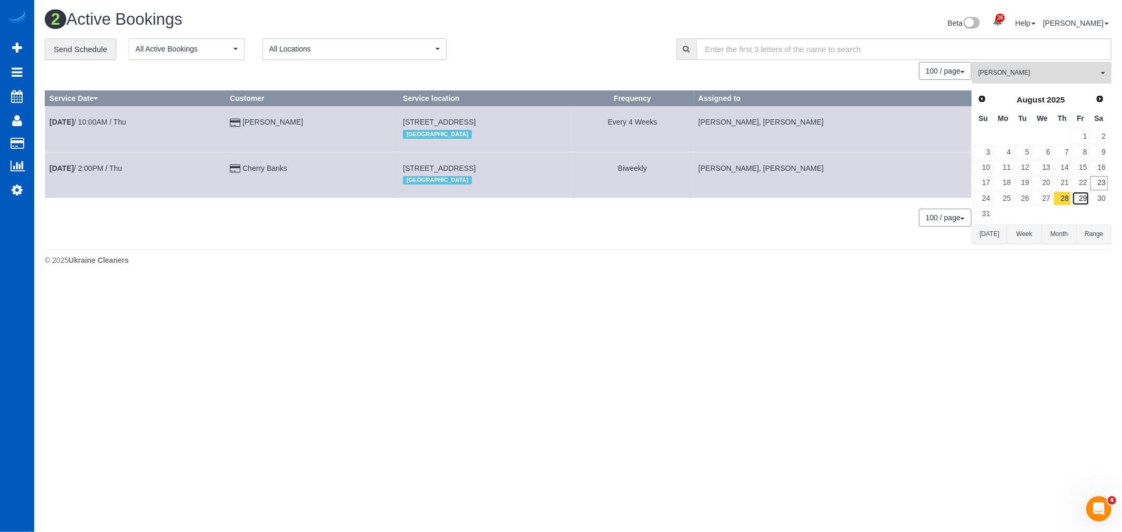
click at [1079, 202] on link "29" at bounding box center [1080, 198] width 17 height 14
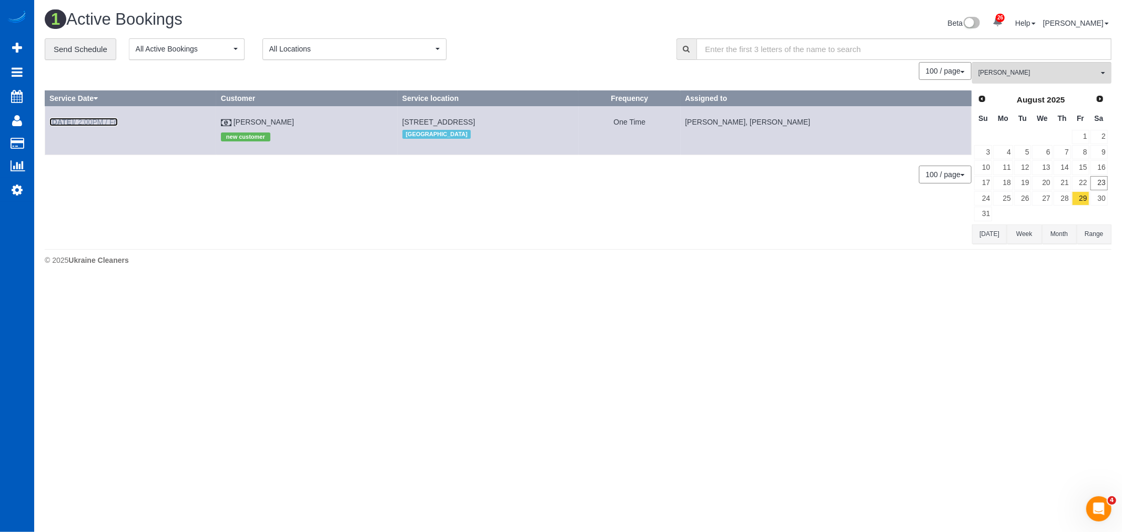
click at [113, 121] on link "Aug 29th / 2:00PM / Fri" at bounding box center [83, 122] width 68 height 8
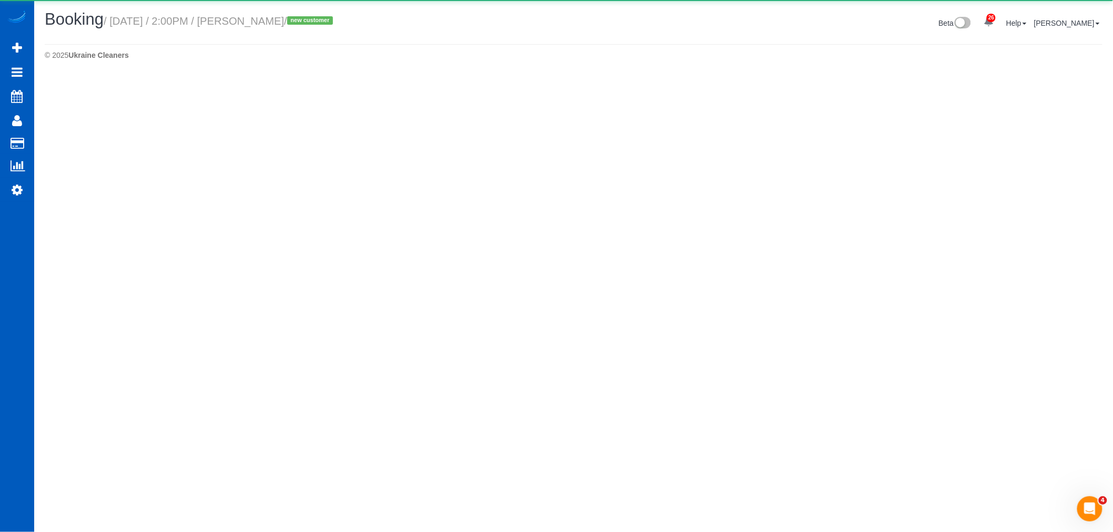
select select "WA"
select select "string:cash"
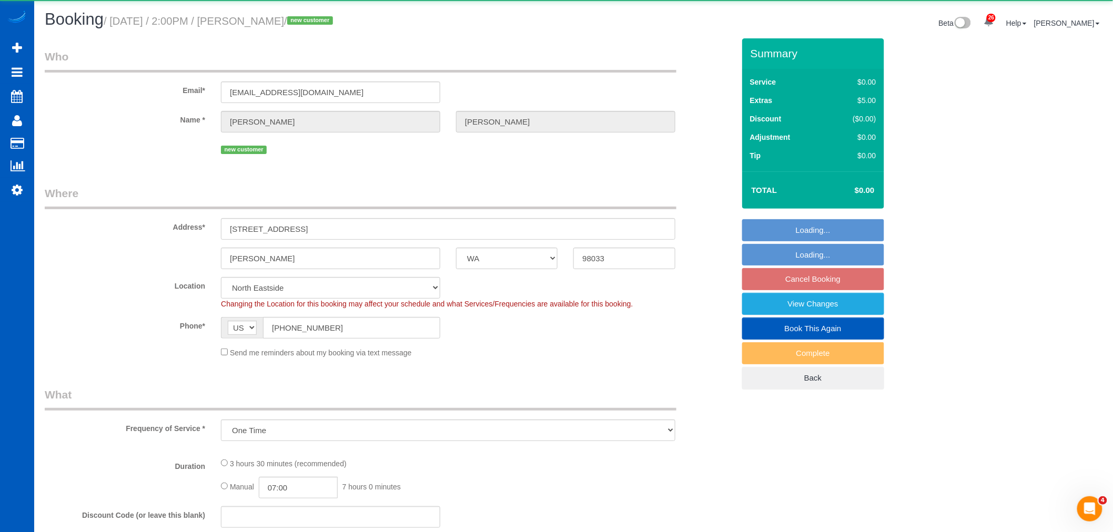
select select "object:32231"
select select "199"
select select "3001"
select select "5"
select select "4"
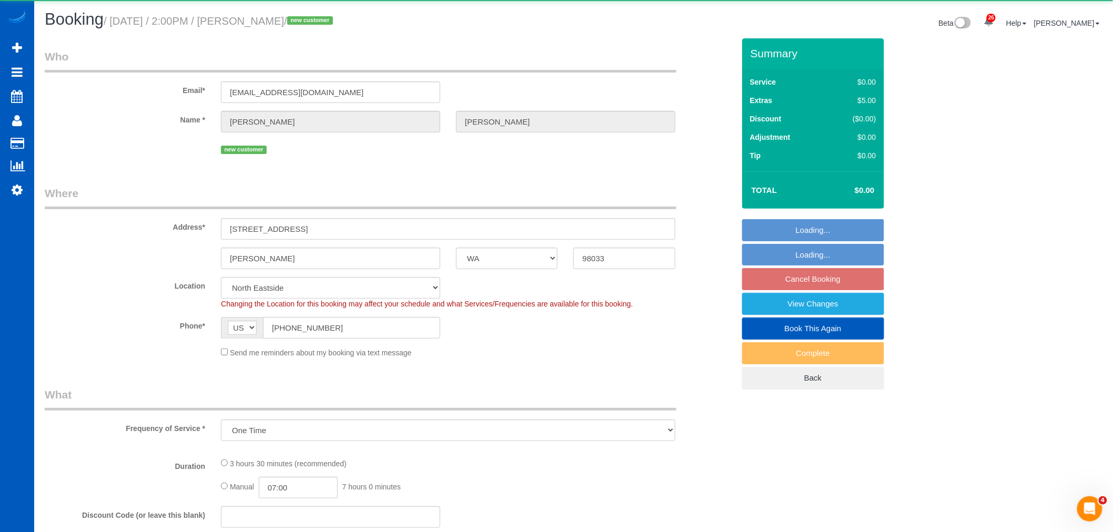
select select "spot227"
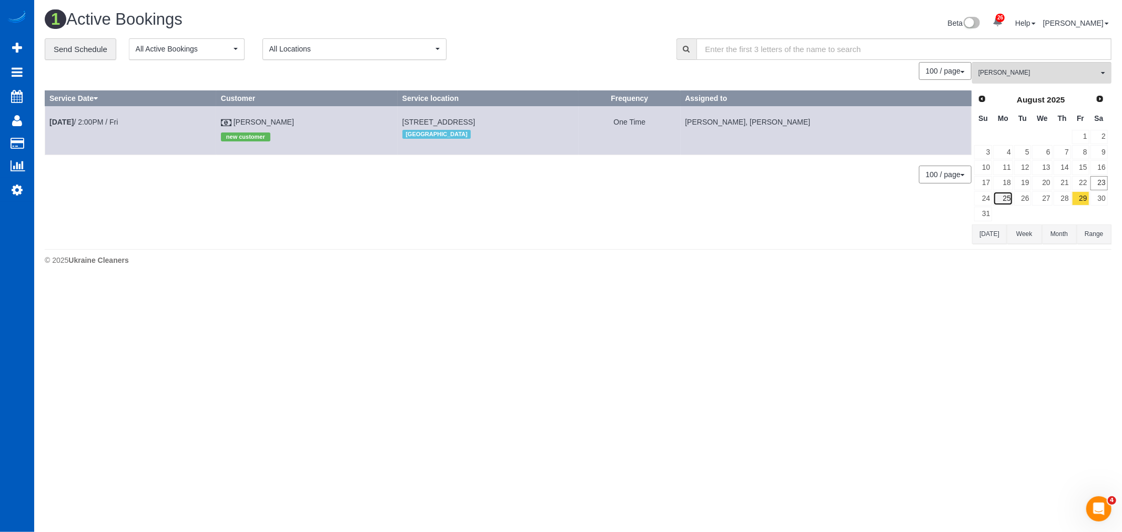
click at [1002, 198] on link "25" at bounding box center [1002, 198] width 19 height 14
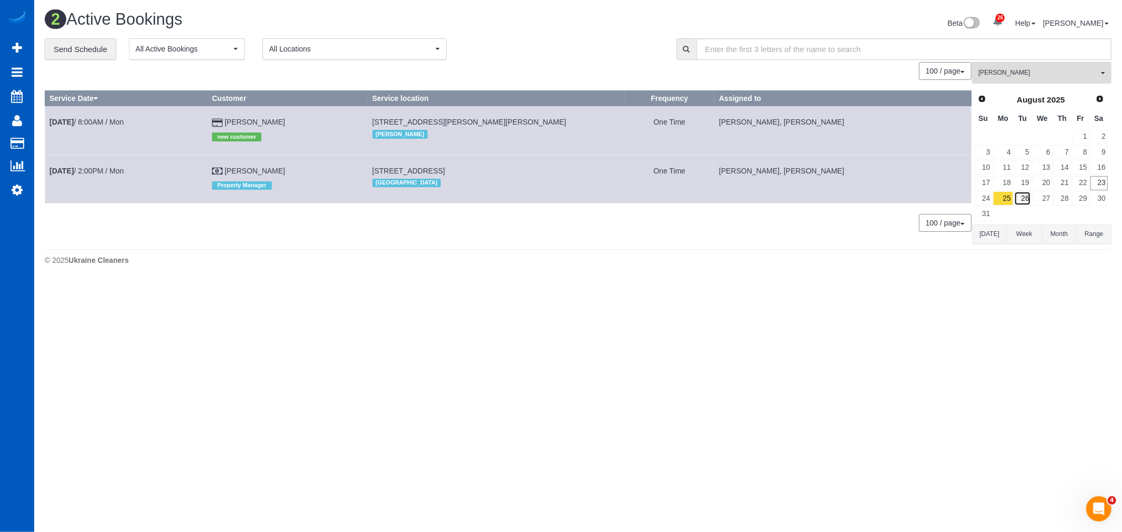
click at [1016, 204] on link "26" at bounding box center [1022, 198] width 17 height 14
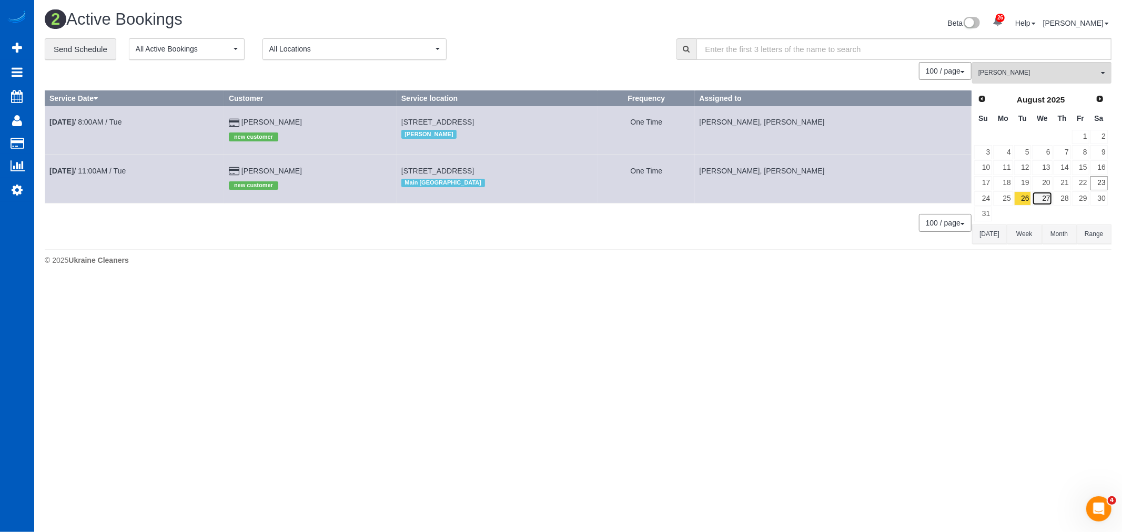
click at [1046, 201] on link "27" at bounding box center [1042, 198] width 20 height 14
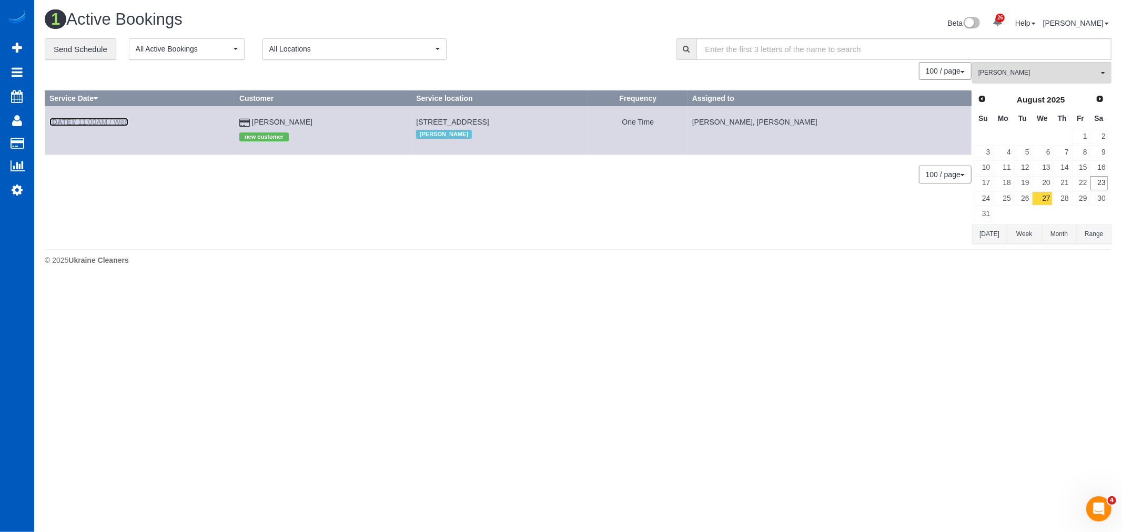
click at [100, 122] on link "Aug 27th / 11:00AM / Wed" at bounding box center [88, 122] width 79 height 8
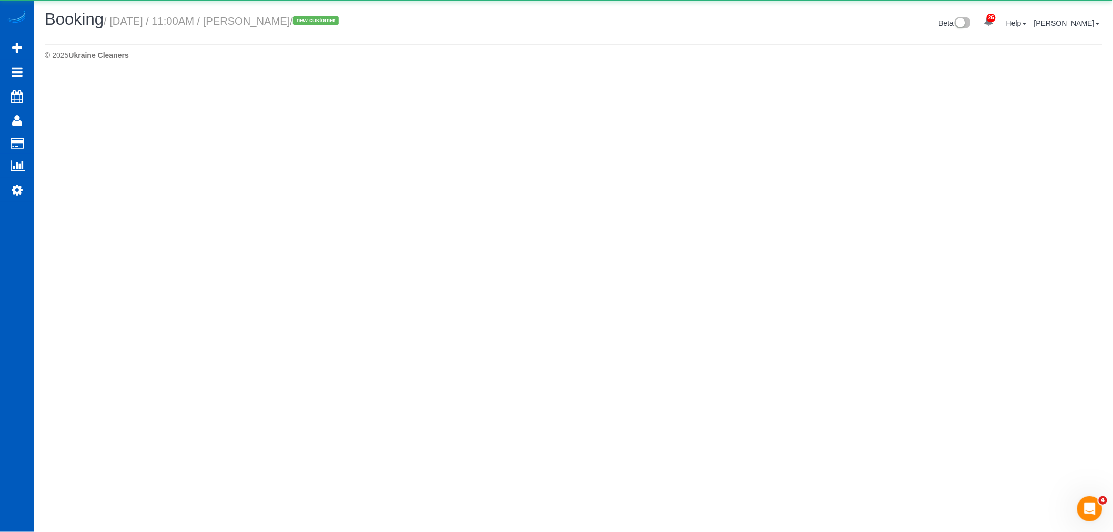
select select "WA"
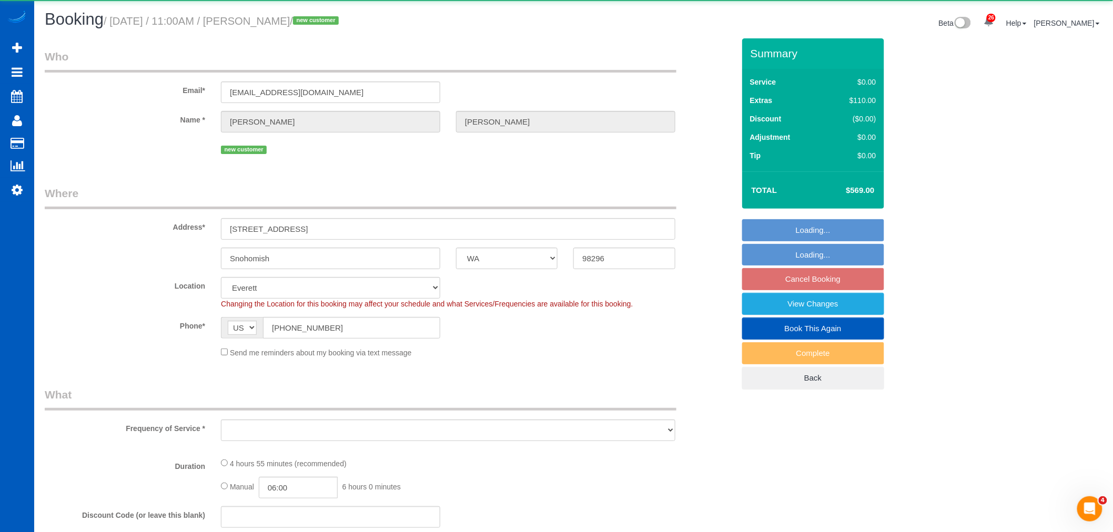
select select "object:33274"
select select "199"
select select "3001"
select select "5"
select select "3"
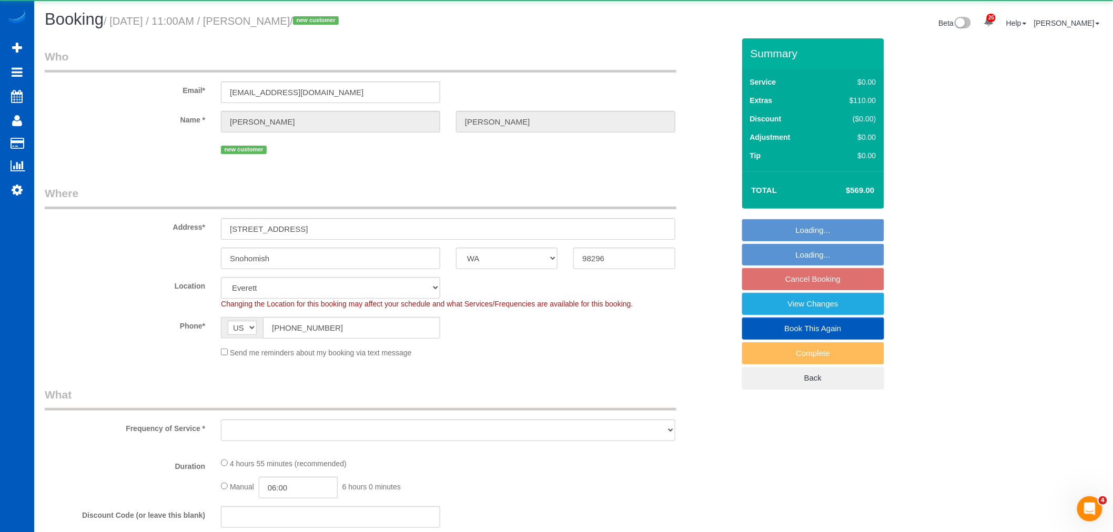
select select "spot239"
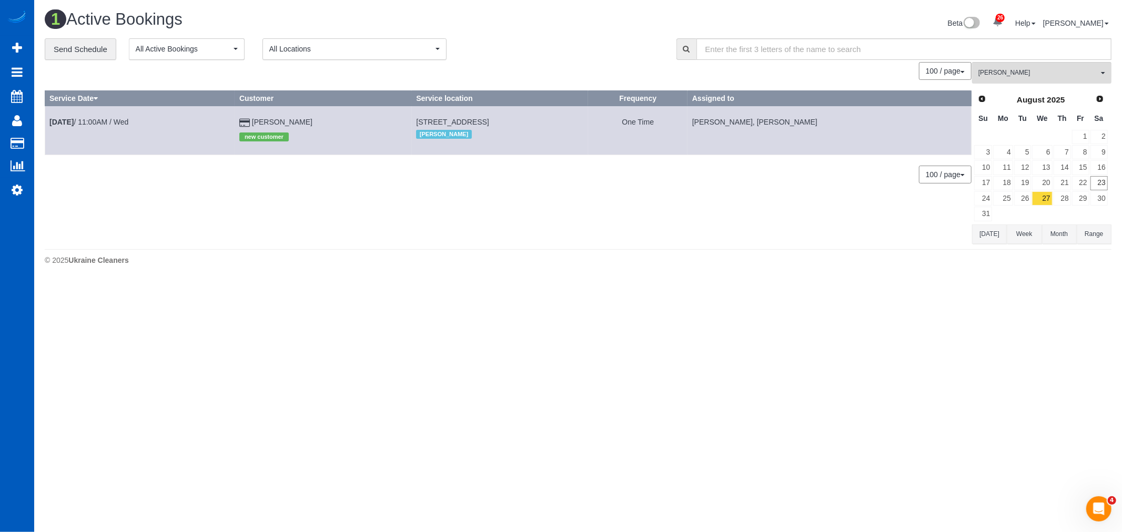
click at [1031, 200] on td "27" at bounding box center [1041, 198] width 21 height 15
click at [1029, 200] on link "26" at bounding box center [1022, 198] width 17 height 14
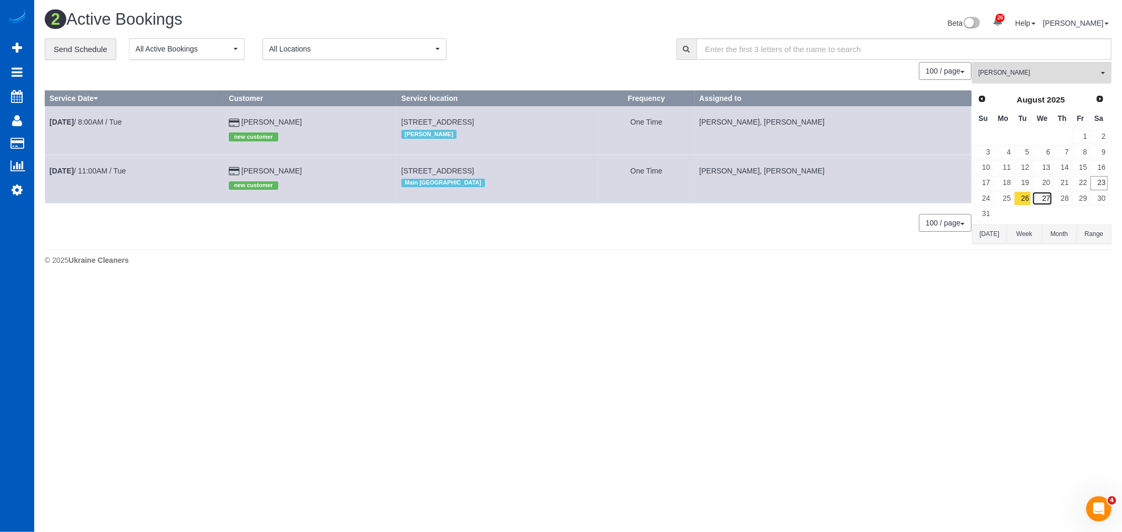
click at [1043, 200] on link "27" at bounding box center [1042, 198] width 20 height 14
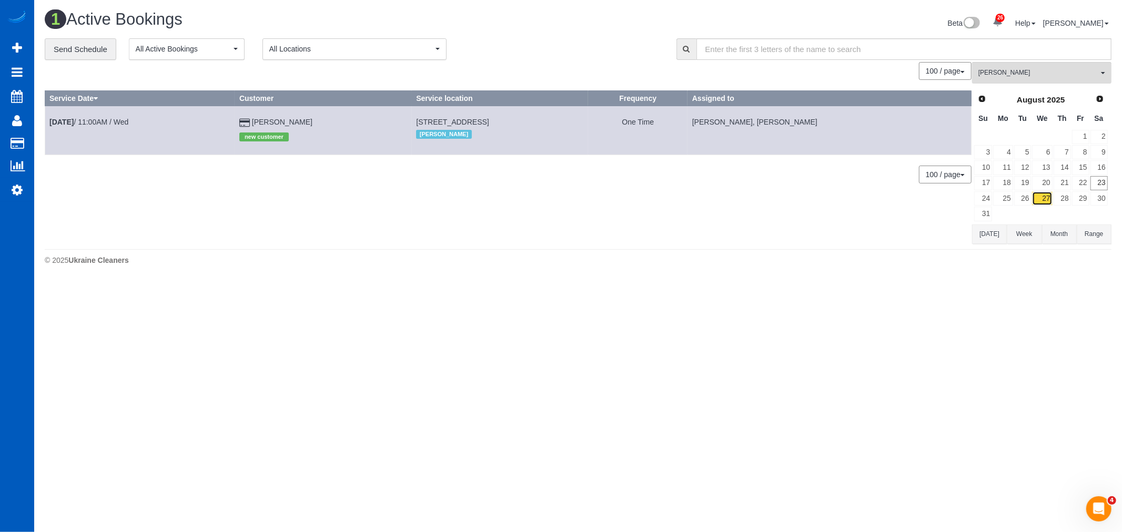
click at [1032, 200] on link "27" at bounding box center [1042, 198] width 20 height 14
click at [1029, 200] on link "26" at bounding box center [1022, 198] width 17 height 14
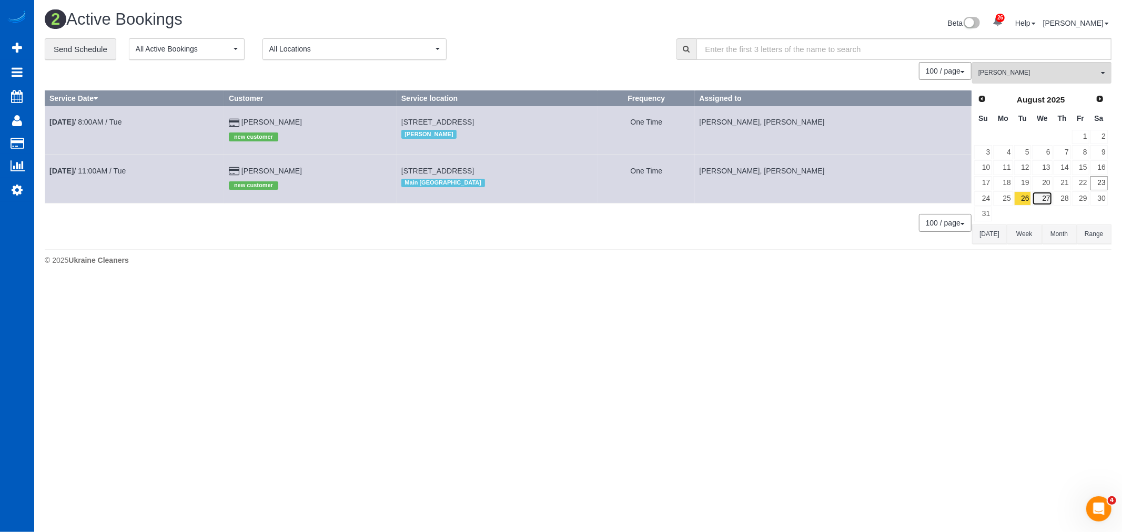
click at [1048, 199] on link "27" at bounding box center [1042, 198] width 20 height 14
click at [1061, 198] on link "28" at bounding box center [1062, 198] width 17 height 14
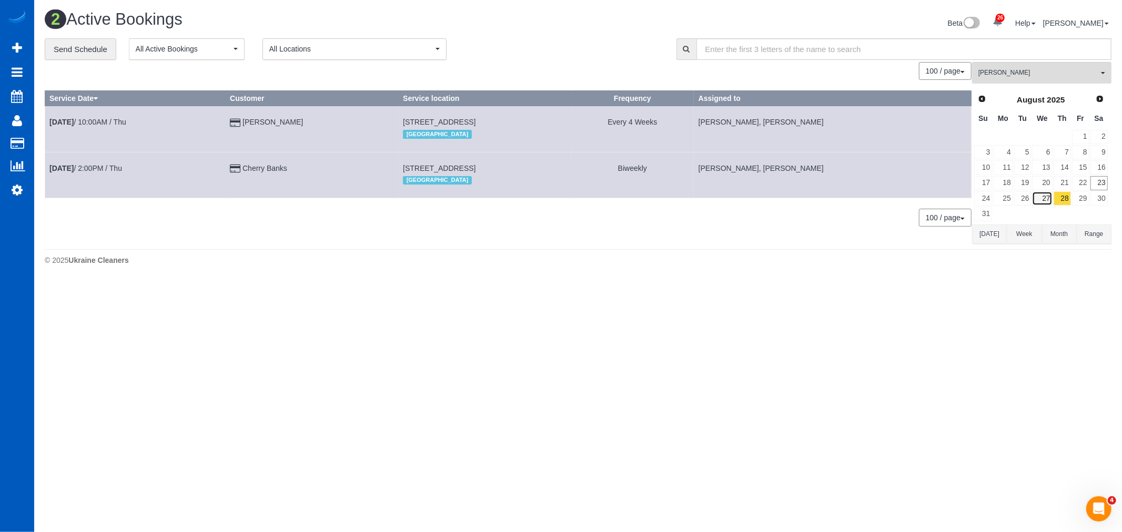
click at [1042, 199] on link "27" at bounding box center [1042, 198] width 20 height 14
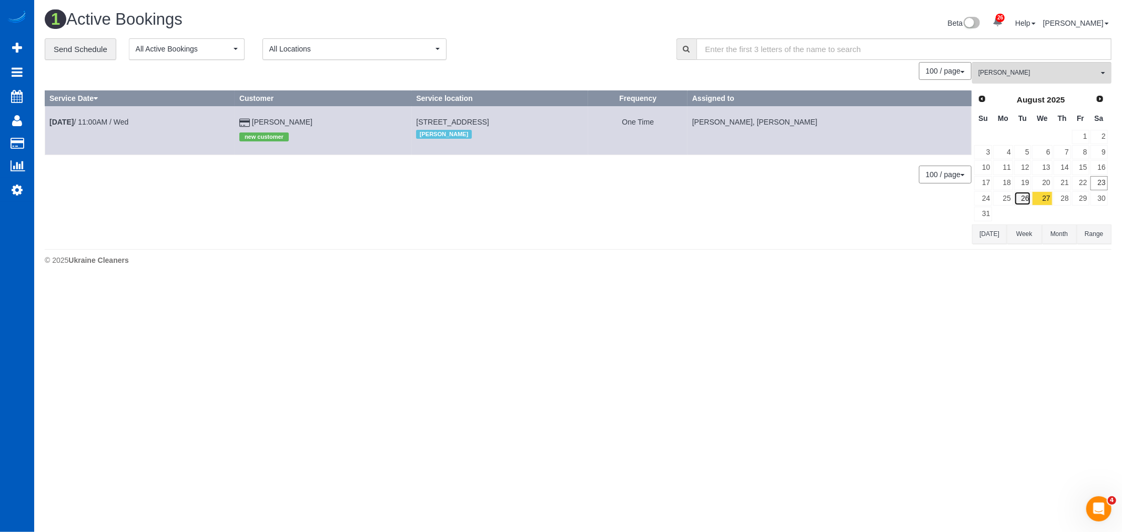
click at [1029, 197] on link "26" at bounding box center [1022, 198] width 17 height 14
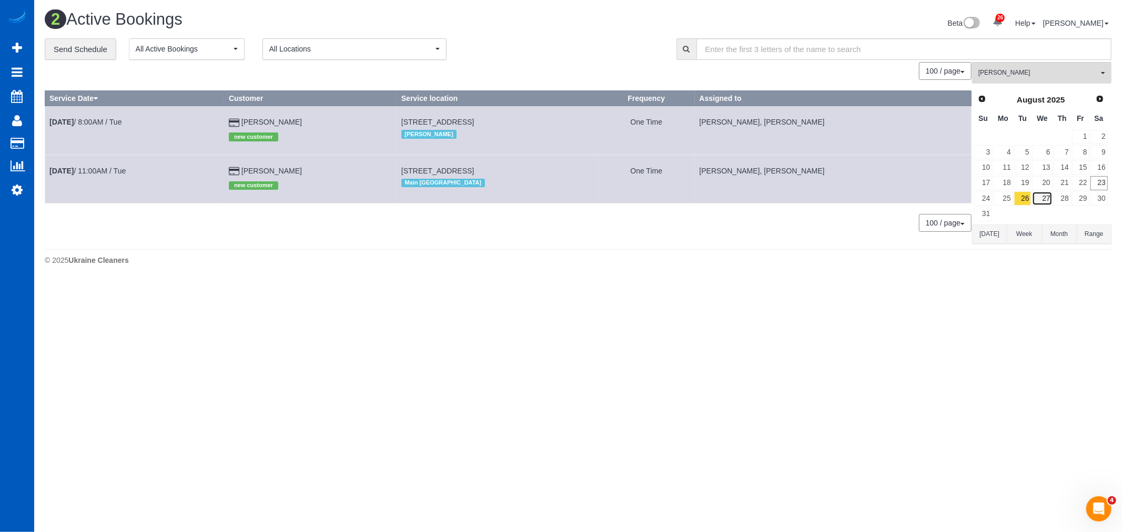
click at [1049, 194] on link "27" at bounding box center [1042, 198] width 20 height 14
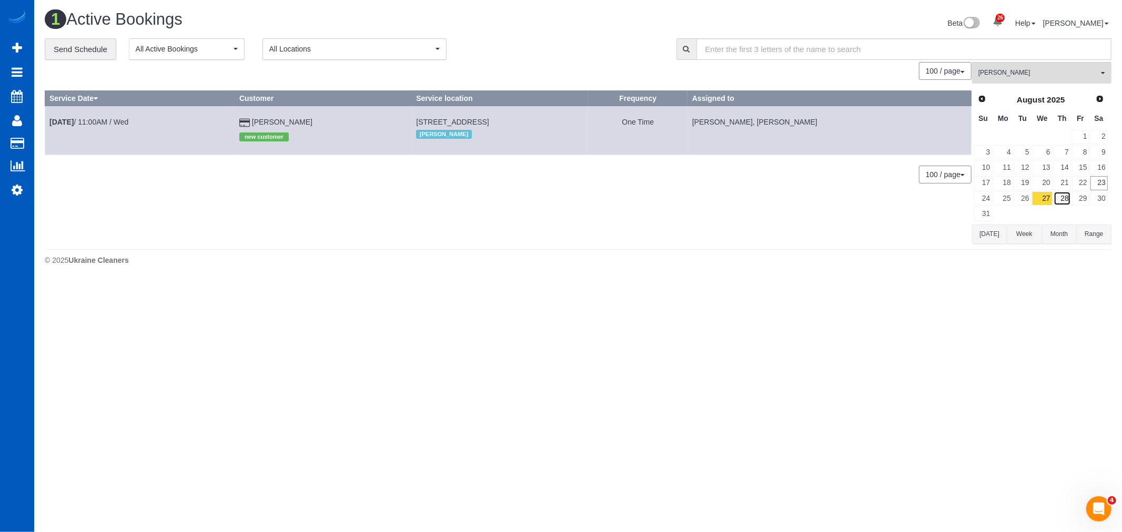
click at [1065, 201] on link "28" at bounding box center [1062, 198] width 17 height 14
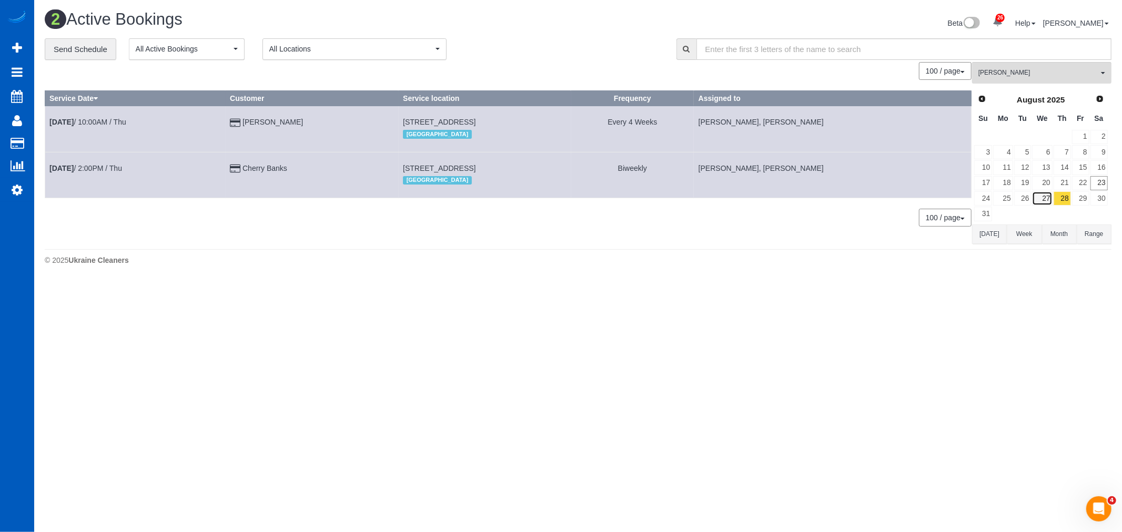
click at [1048, 201] on link "27" at bounding box center [1042, 198] width 20 height 14
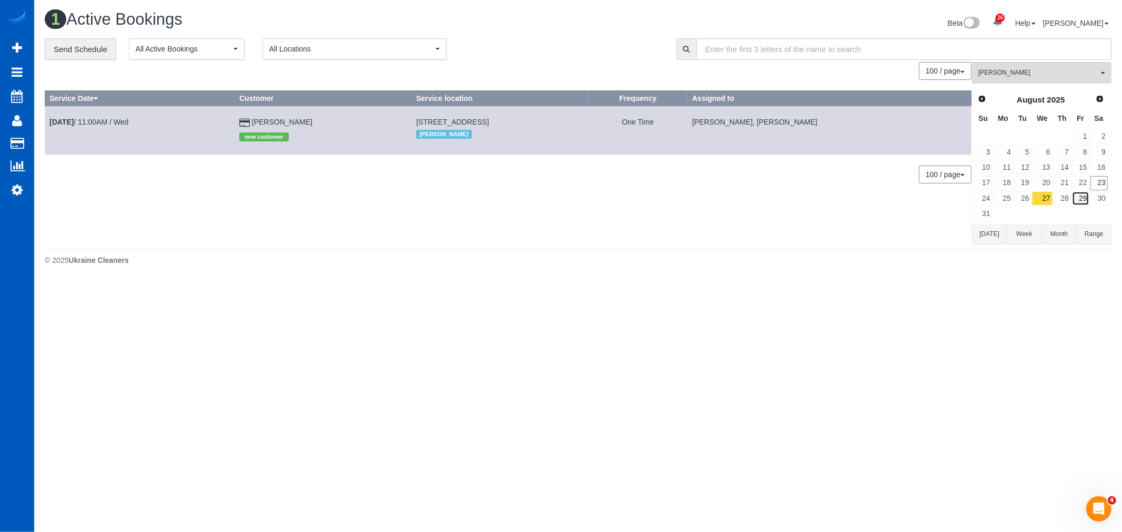
click at [1085, 200] on link "29" at bounding box center [1080, 198] width 17 height 14
click at [1099, 184] on link "23" at bounding box center [1098, 183] width 17 height 14
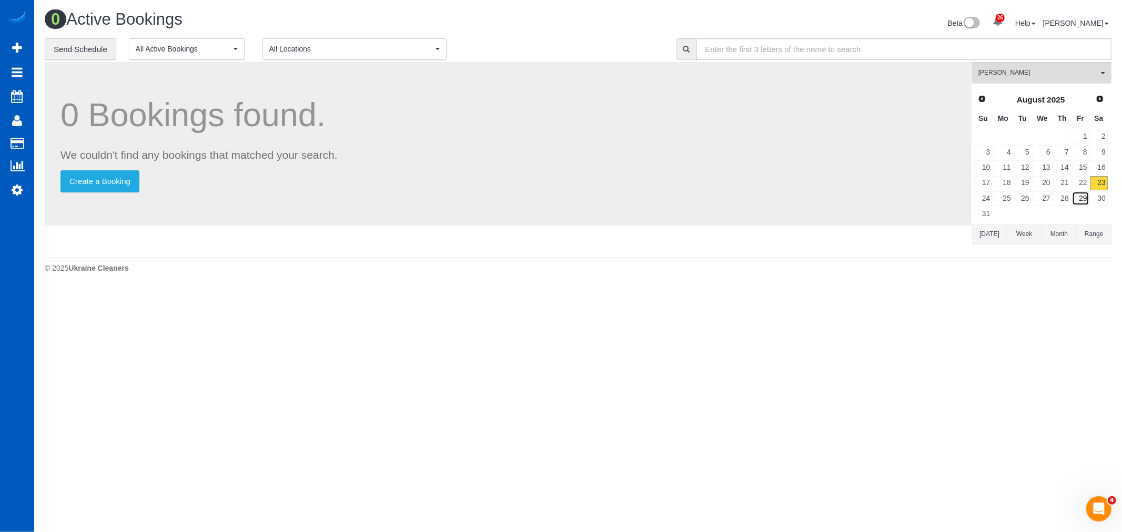
click at [1085, 197] on link "29" at bounding box center [1080, 198] width 17 height 14
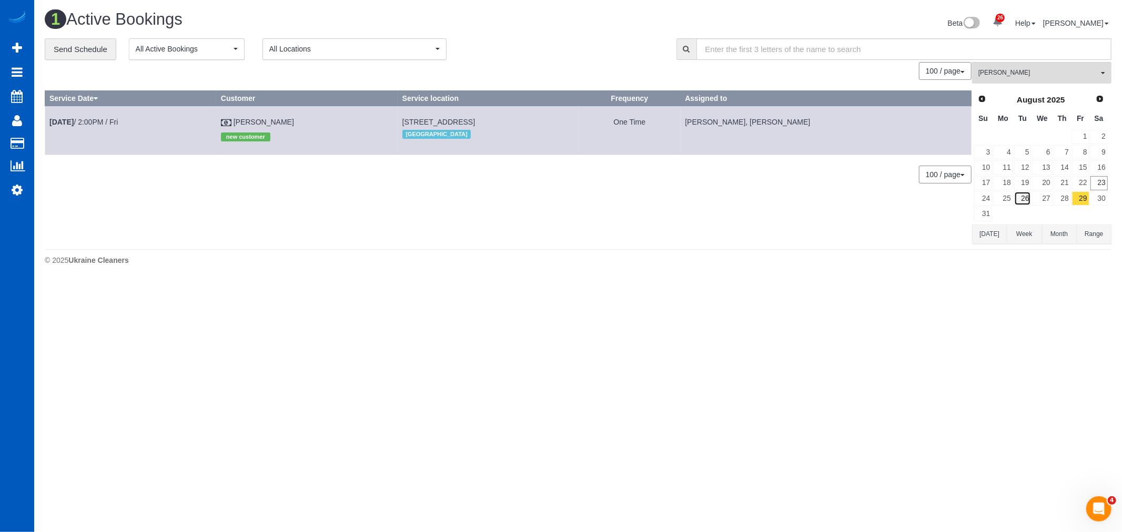
click at [1027, 197] on link "26" at bounding box center [1022, 198] width 17 height 14
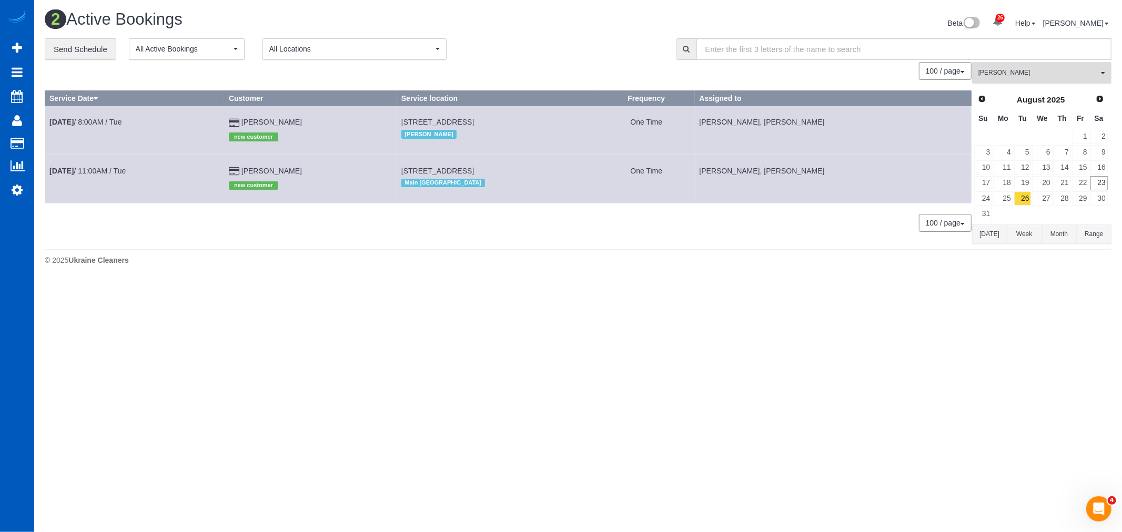
click at [1012, 77] on span "[PERSON_NAME]" at bounding box center [1038, 72] width 120 height 9
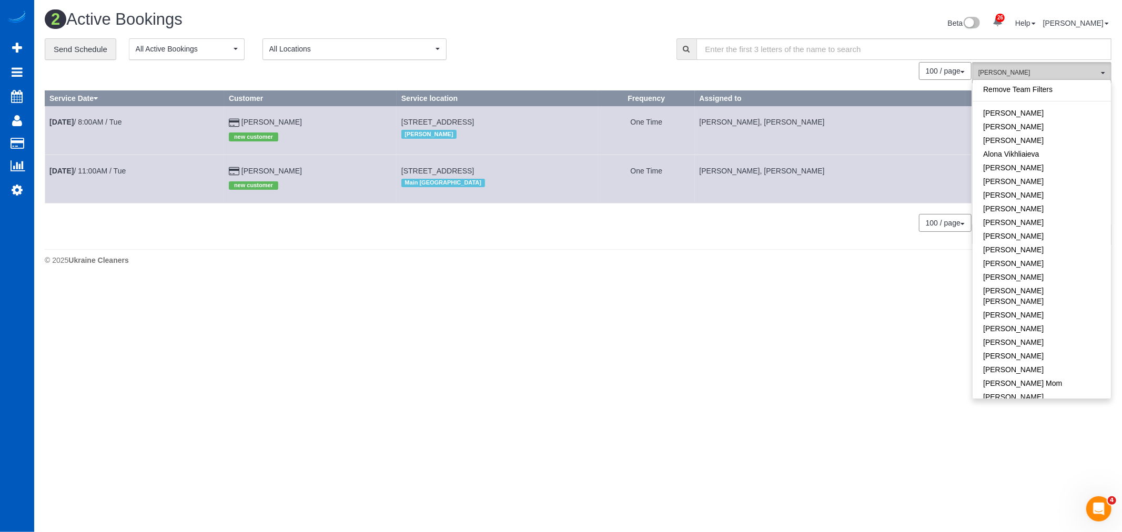
click at [1011, 77] on span "[PERSON_NAME]" at bounding box center [1038, 72] width 120 height 9
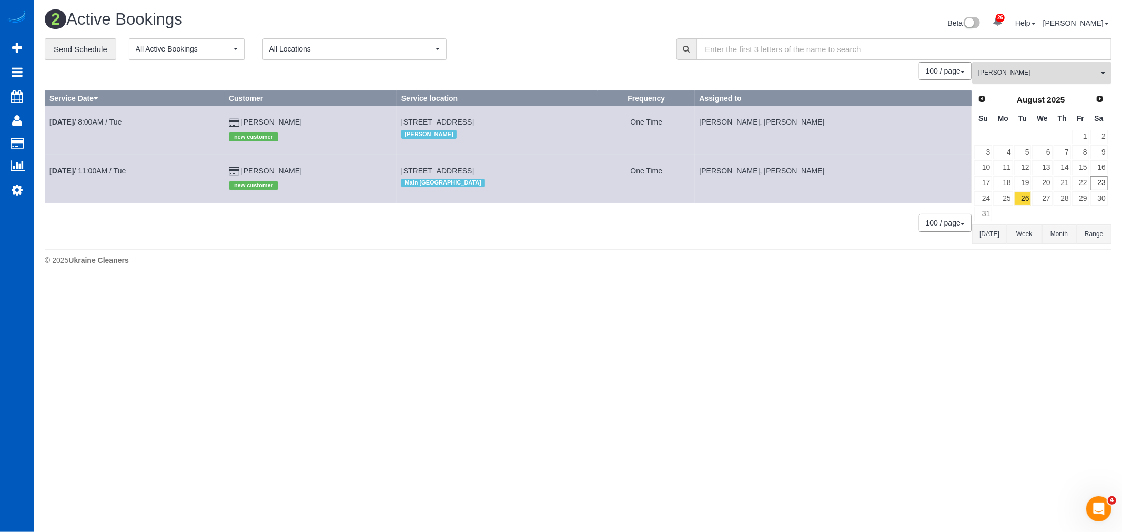
click at [1029, 73] on span "[PERSON_NAME]" at bounding box center [1038, 72] width 120 height 9
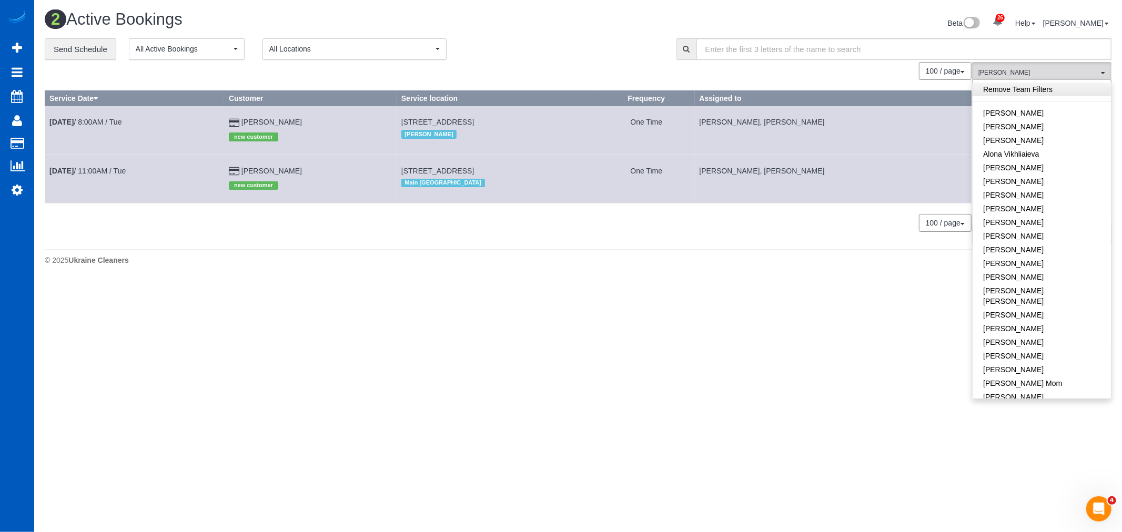
click at [1019, 92] on link "Remove Team Filters" at bounding box center [1042, 90] width 138 height 14
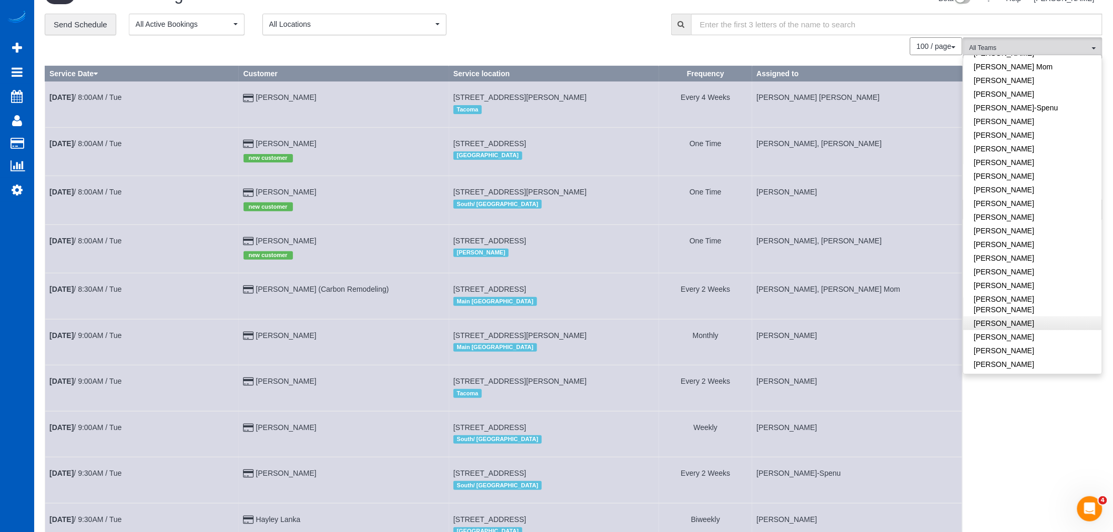
scroll to position [350, 0]
click at [1023, 207] on link "[PERSON_NAME]" at bounding box center [1033, 214] width 138 height 14
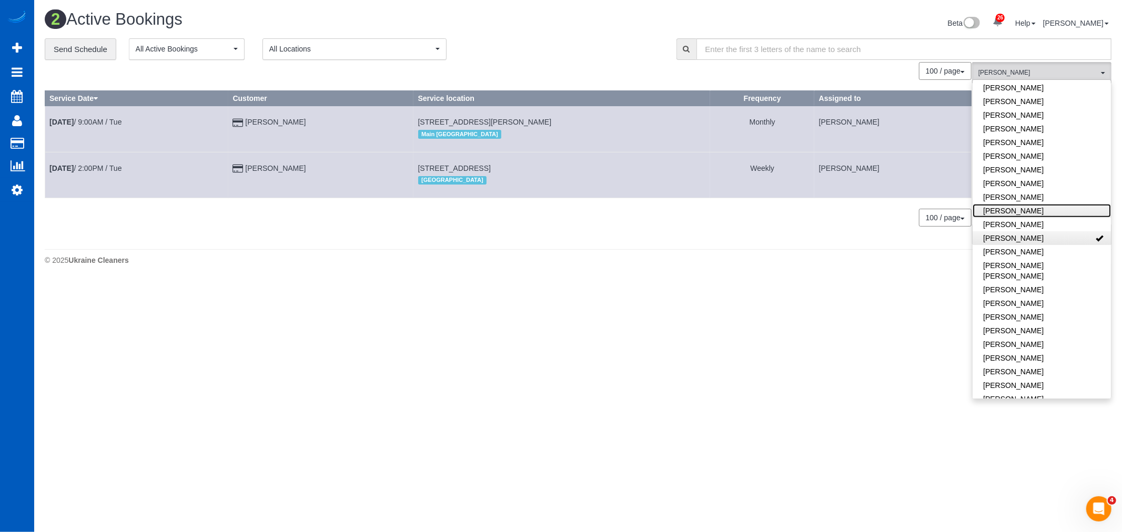
click at [1023, 204] on link "[PERSON_NAME]" at bounding box center [1042, 211] width 138 height 14
click at [1050, 231] on link "[PERSON_NAME]" at bounding box center [1042, 238] width 138 height 14
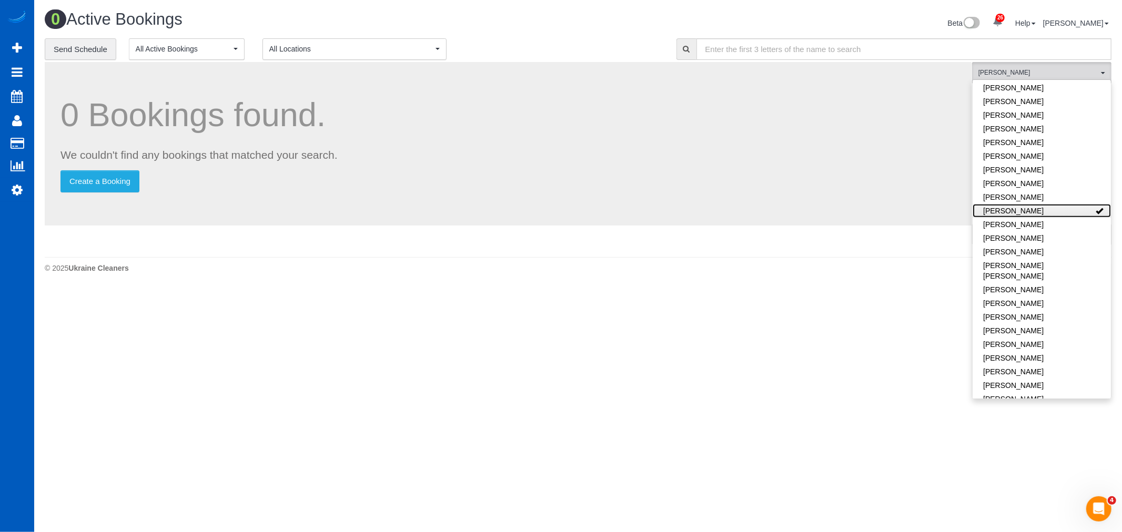
click at [1056, 204] on link "[PERSON_NAME]" at bounding box center [1042, 211] width 138 height 14
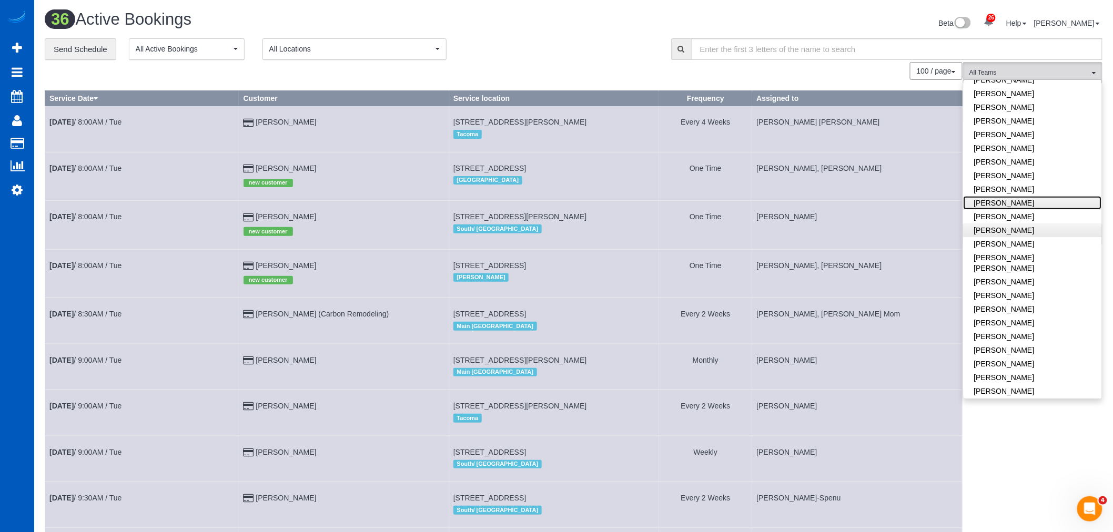
scroll to position [292, 0]
click at [1035, 209] on link "[PERSON_NAME]" at bounding box center [1033, 215] width 138 height 14
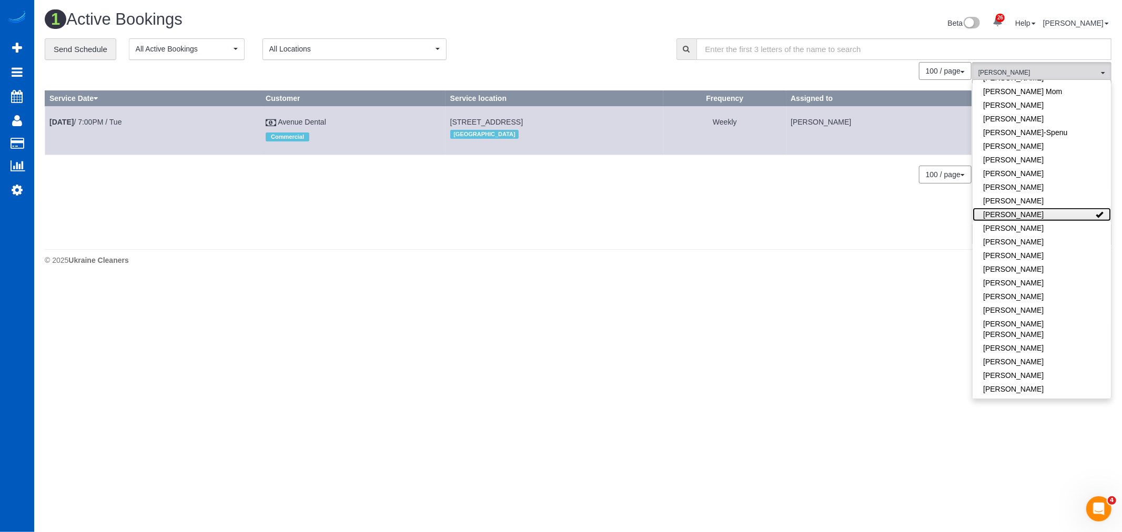
click at [1044, 209] on link "[PERSON_NAME]" at bounding box center [1042, 215] width 138 height 14
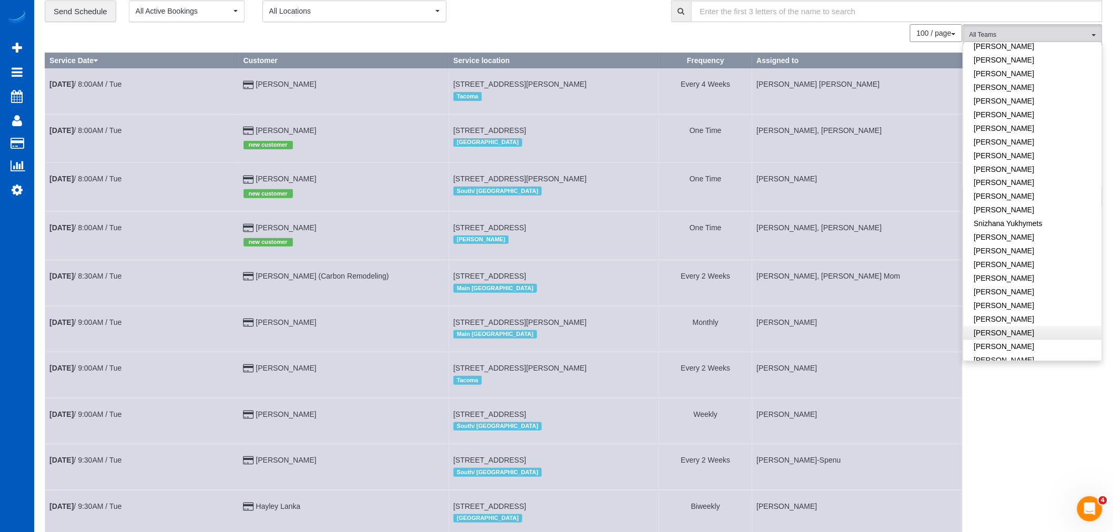
scroll to position [58, 0]
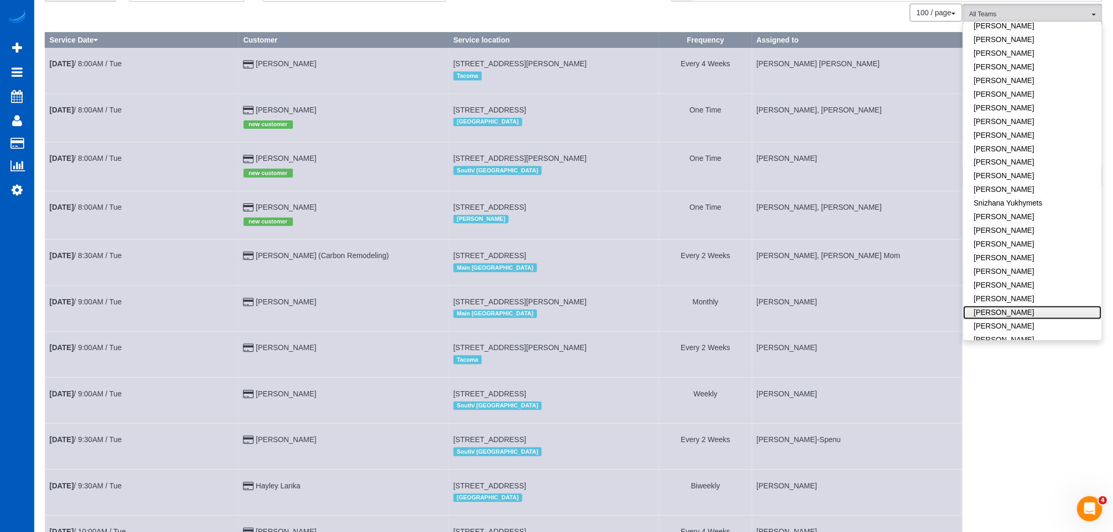
click at [1018, 306] on link "[PERSON_NAME]" at bounding box center [1033, 313] width 138 height 14
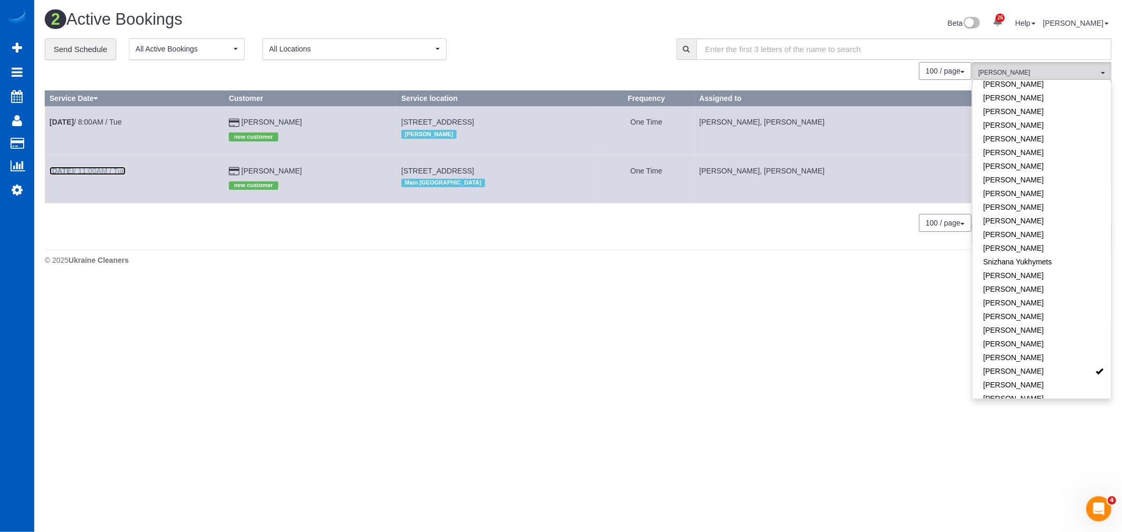
click at [89, 172] on link "Aug 26th / 11:00AM / Tue" at bounding box center [87, 171] width 76 height 8
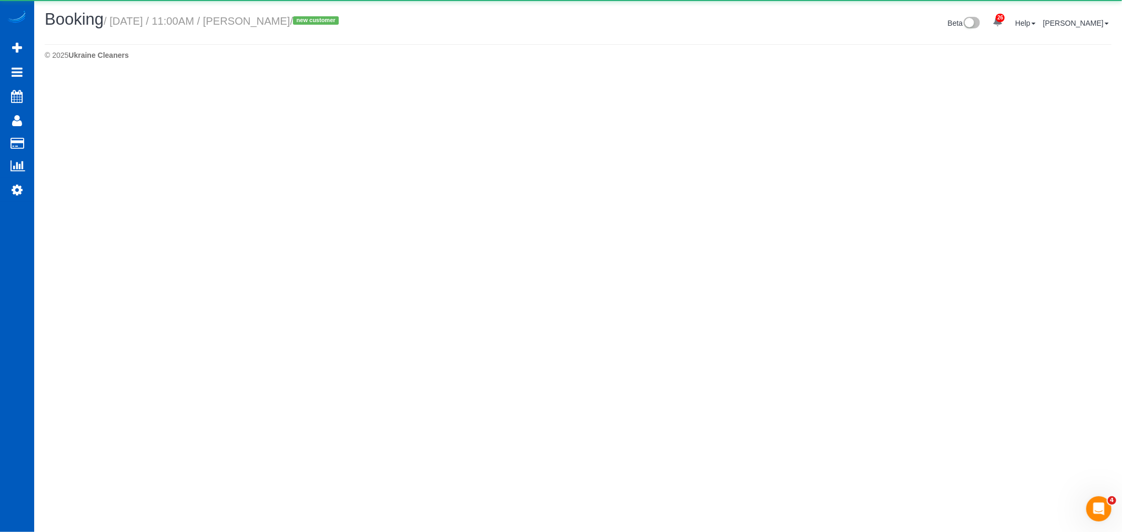
select select "WA"
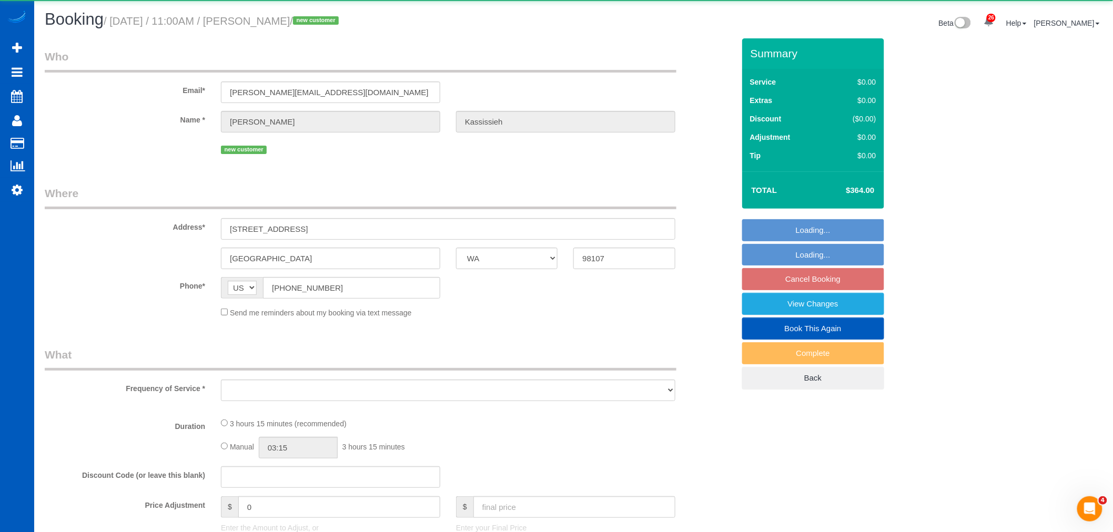
select select "object:36145"
select select "199"
select select "2"
select select "spot251"
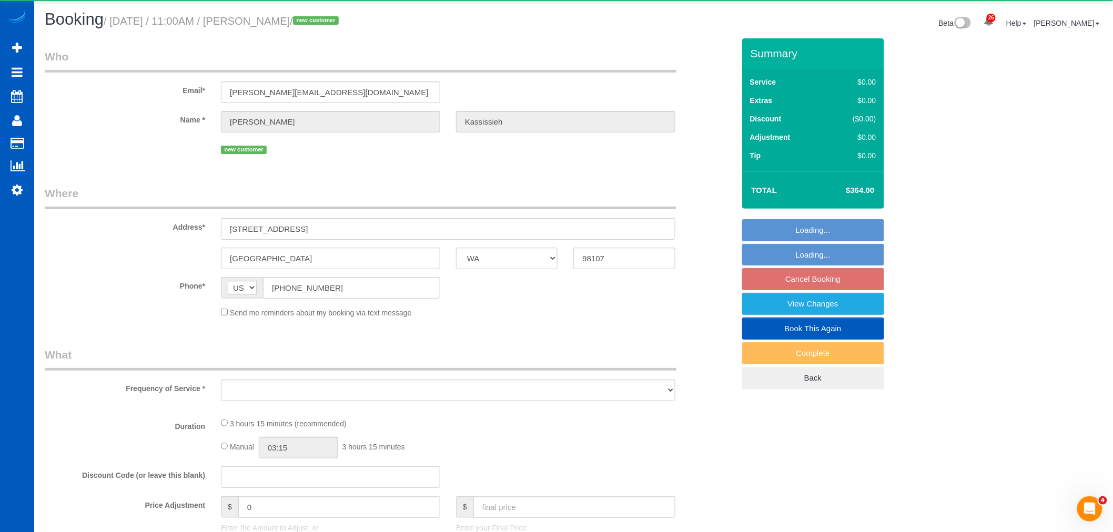
select select "number:67"
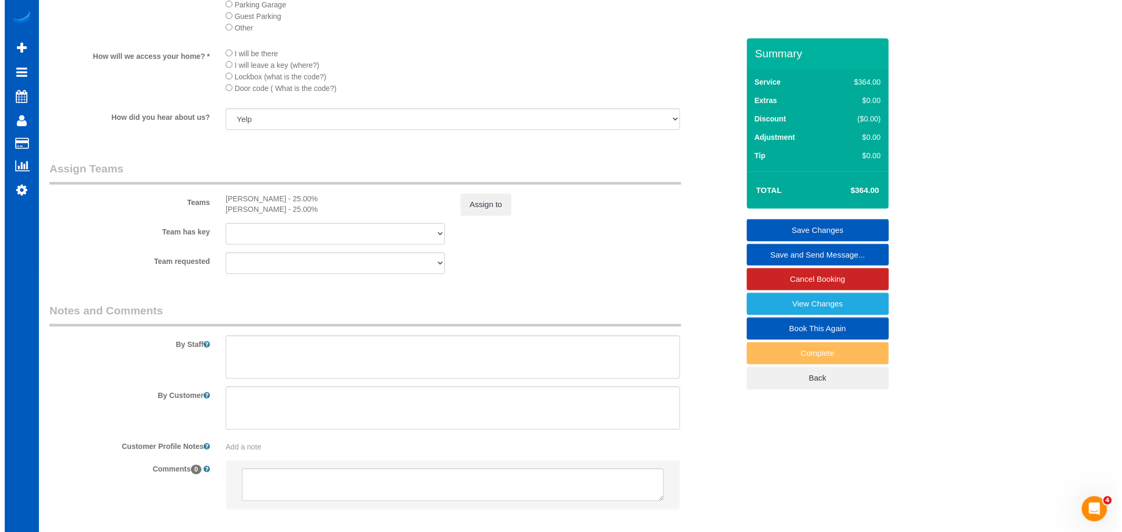
scroll to position [1227, 0]
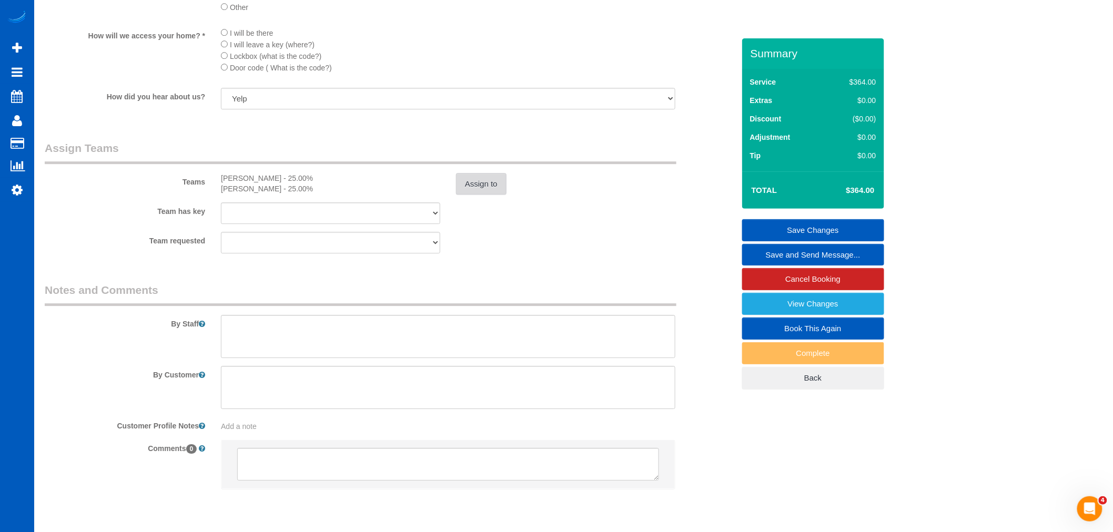
click at [484, 195] on button "Assign to" at bounding box center [481, 184] width 50 height 22
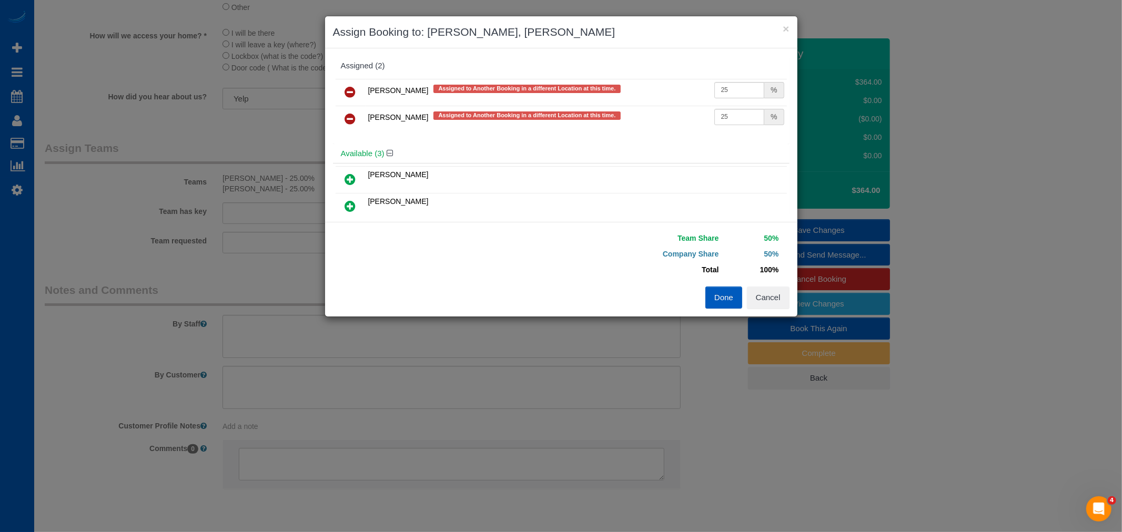
click at [358, 117] on link at bounding box center [350, 119] width 25 height 21
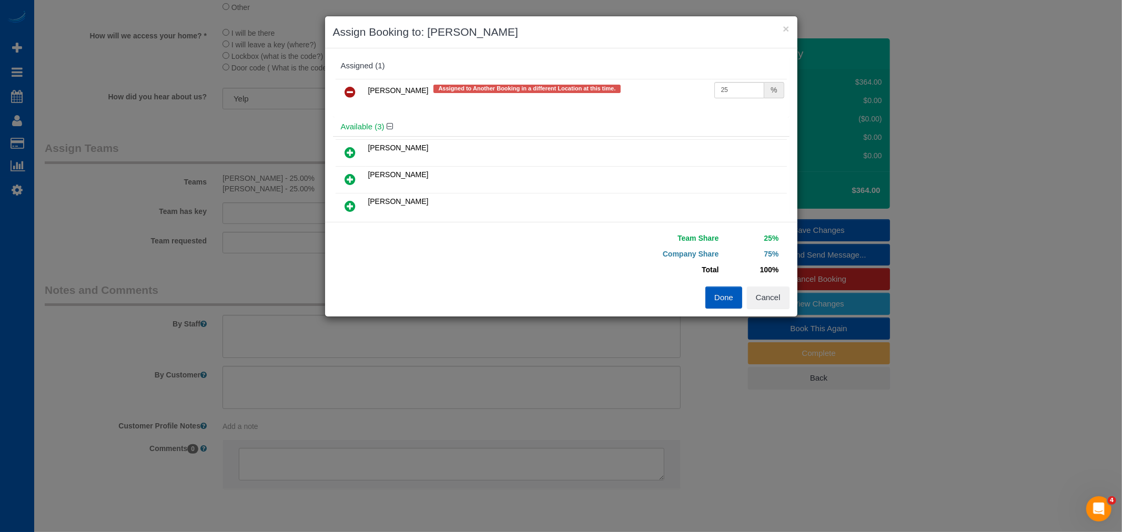
click at [339, 90] on link at bounding box center [350, 92] width 25 height 21
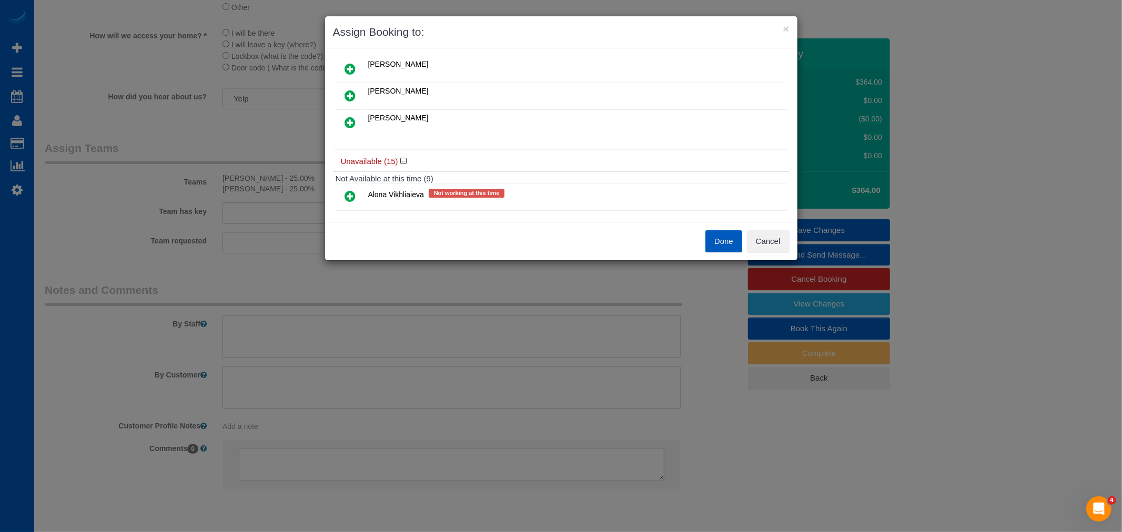
click at [353, 63] on icon at bounding box center [350, 69] width 11 height 13
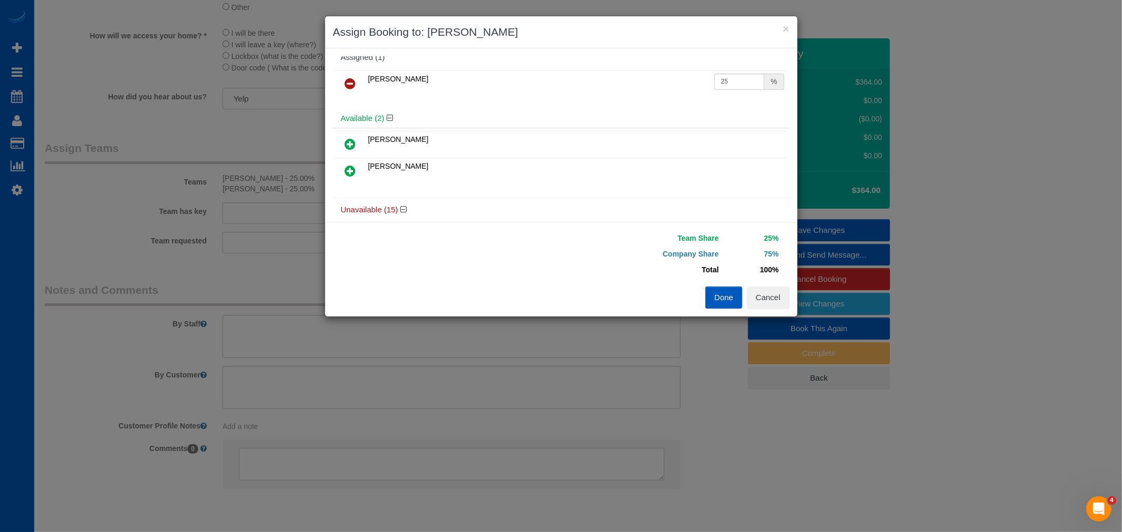
scroll to position [0, 0]
click at [348, 180] on icon at bounding box center [350, 179] width 11 height 13
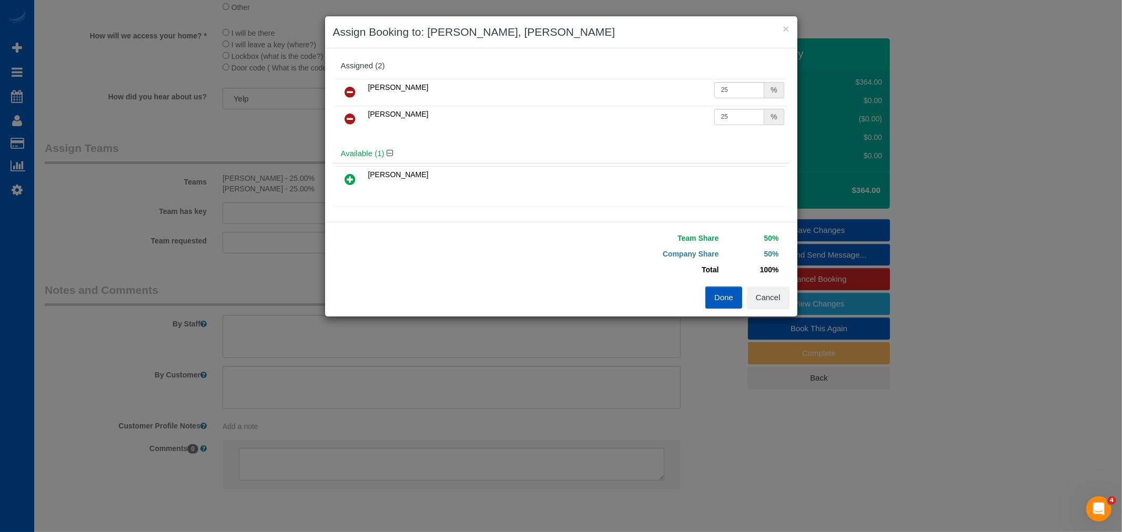
click at [360, 114] on link at bounding box center [350, 119] width 25 height 21
drag, startPoint x: 722, startPoint y: 85, endPoint x: 665, endPoint y: 96, distance: 58.4
click at [665, 96] on tr "Kateryna Polishchuk 25 %" at bounding box center [561, 92] width 451 height 27
type input "50"
drag, startPoint x: 720, startPoint y: 294, endPoint x: 726, endPoint y: 294, distance: 6.3
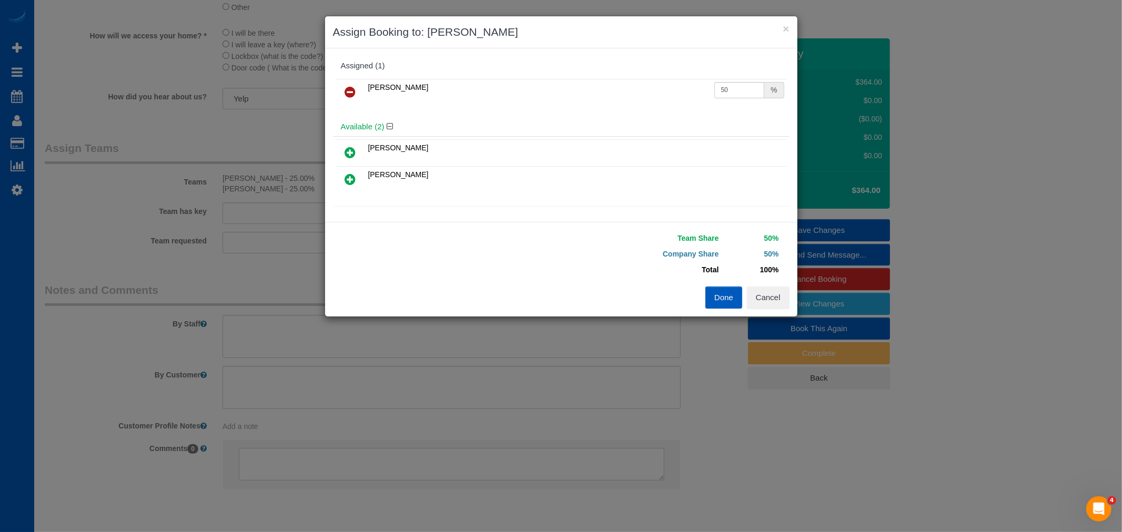
click at [724, 294] on button "Done" at bounding box center [723, 298] width 37 height 22
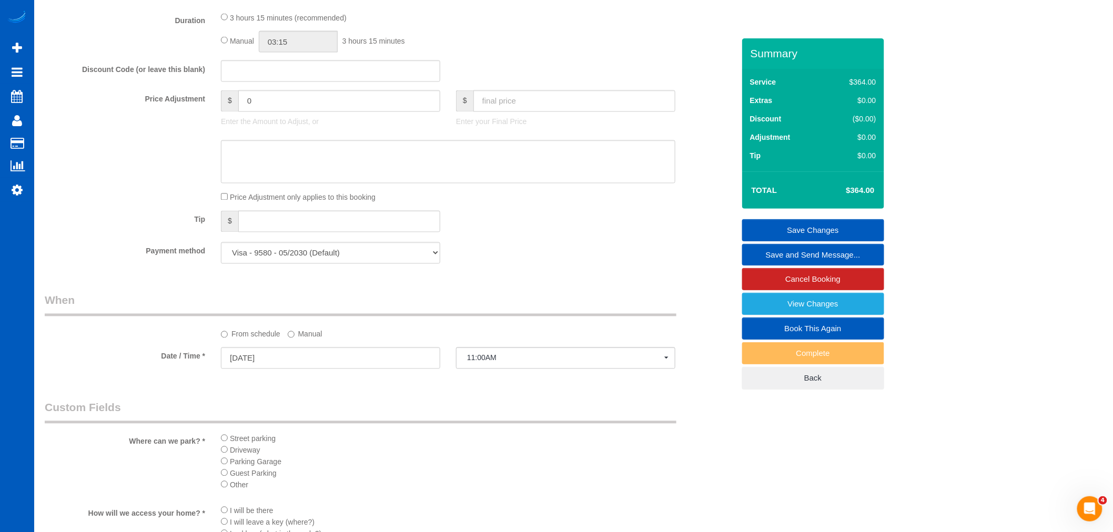
scroll to position [643, 0]
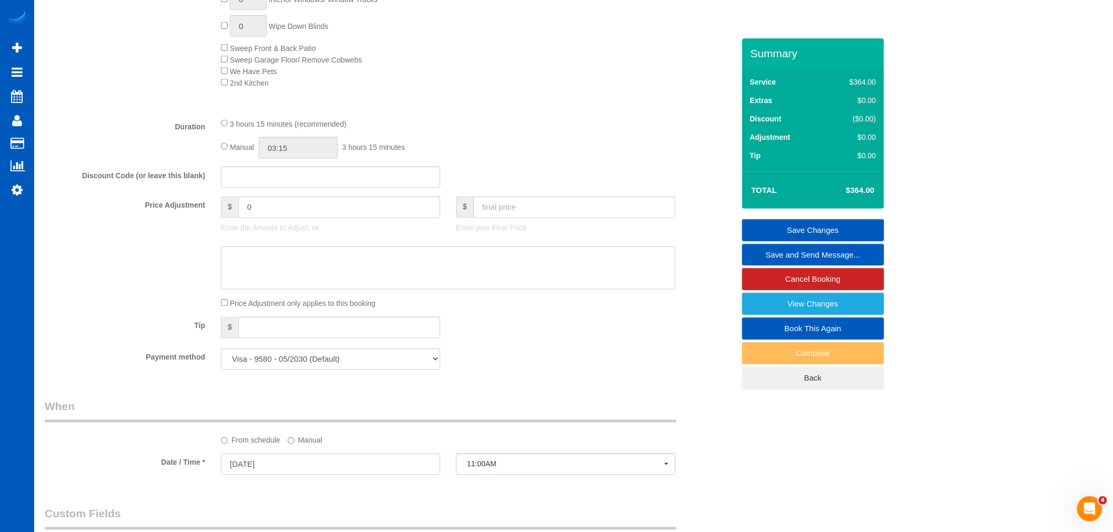
click at [229, 153] on div "Manual 03:15 3 hours 15 minutes" at bounding box center [448, 148] width 454 height 22
click at [228, 153] on div "Manual 03:15 3 hours 15 minutes" at bounding box center [448, 148] width 454 height 22
click at [316, 159] on input "03:15" at bounding box center [298, 148] width 79 height 22
type input "07:00"
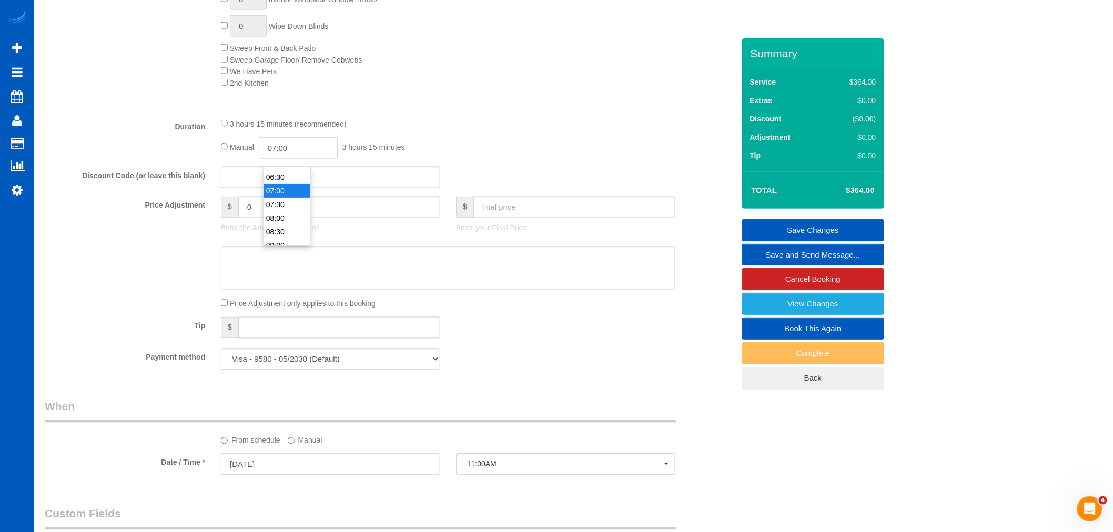
click at [282, 193] on li "07:00" at bounding box center [287, 191] width 47 height 14
select select "spot264"
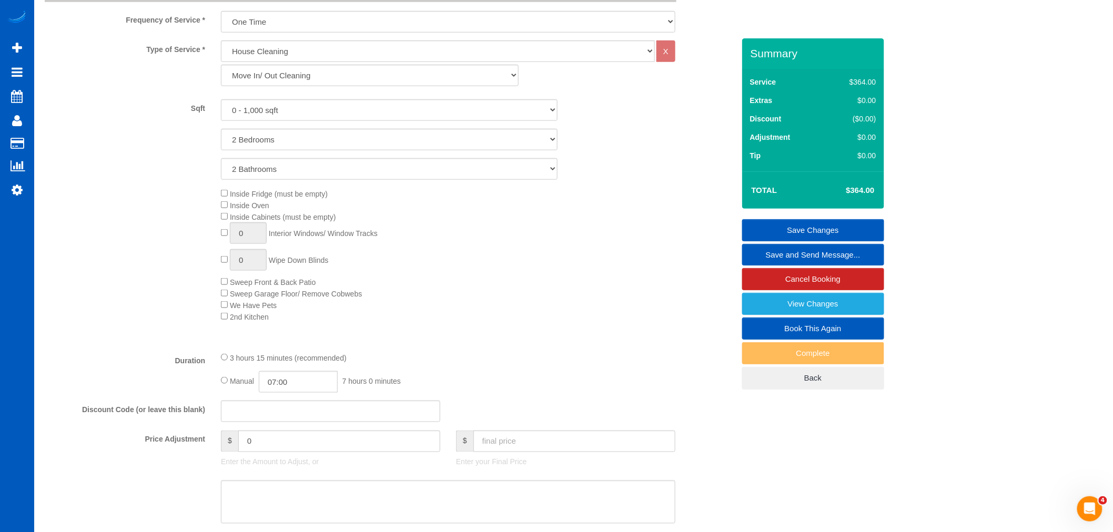
click at [517, 256] on div "Inside Fridge (must be empty) Inside Oven Inside Cabinets (must be empty) 0 Int…" at bounding box center [477, 255] width 529 height 135
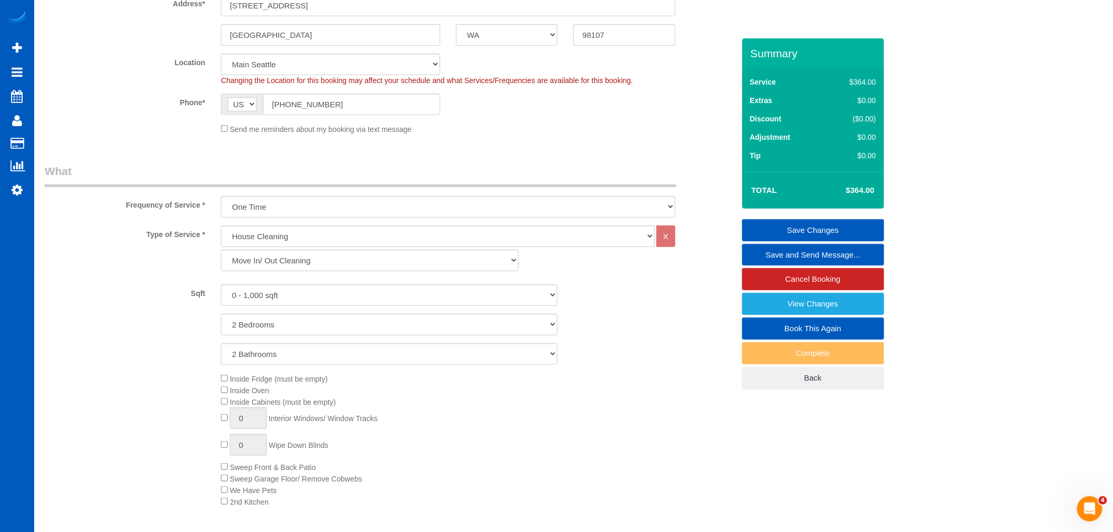
scroll to position [117, 0]
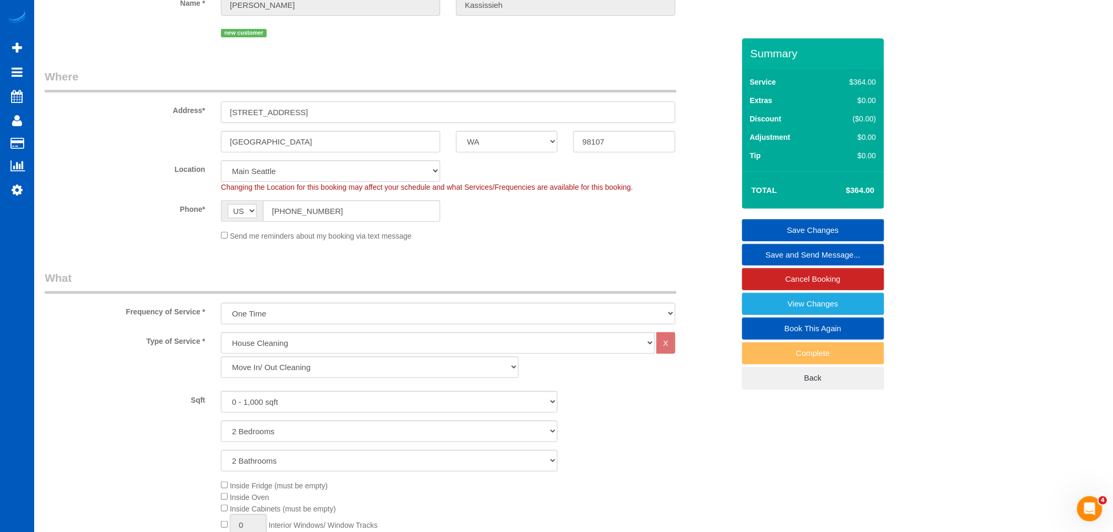
click at [329, 115] on input "2003 NW 57th St, 417" at bounding box center [448, 113] width 454 height 22
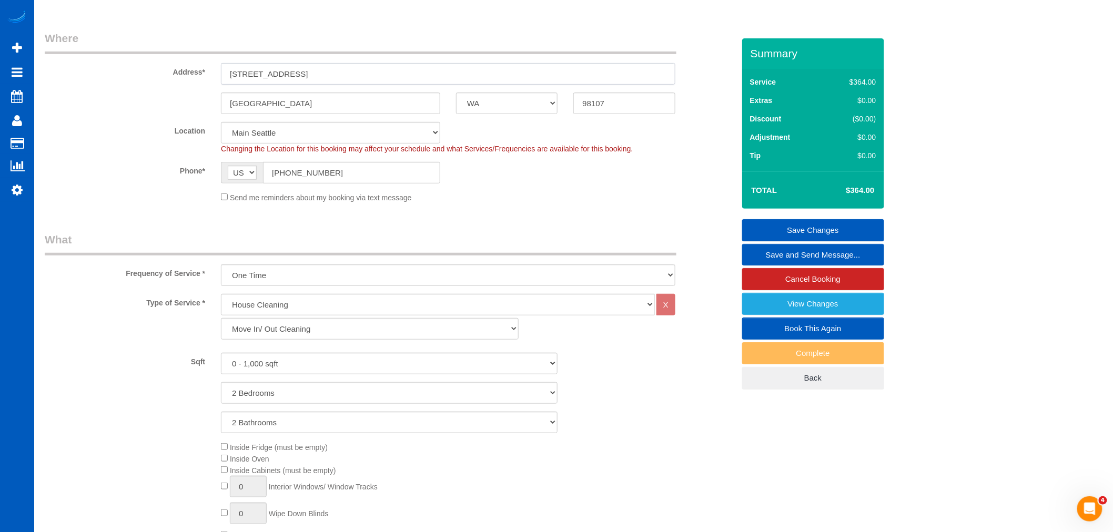
scroll to position [175, 0]
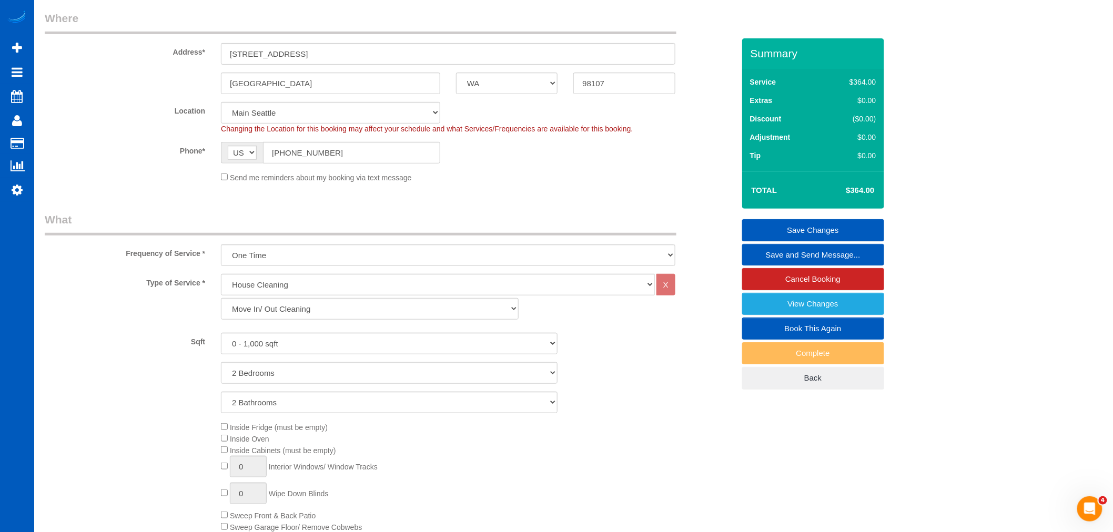
click at [829, 225] on link "Save Changes" at bounding box center [813, 230] width 142 height 22
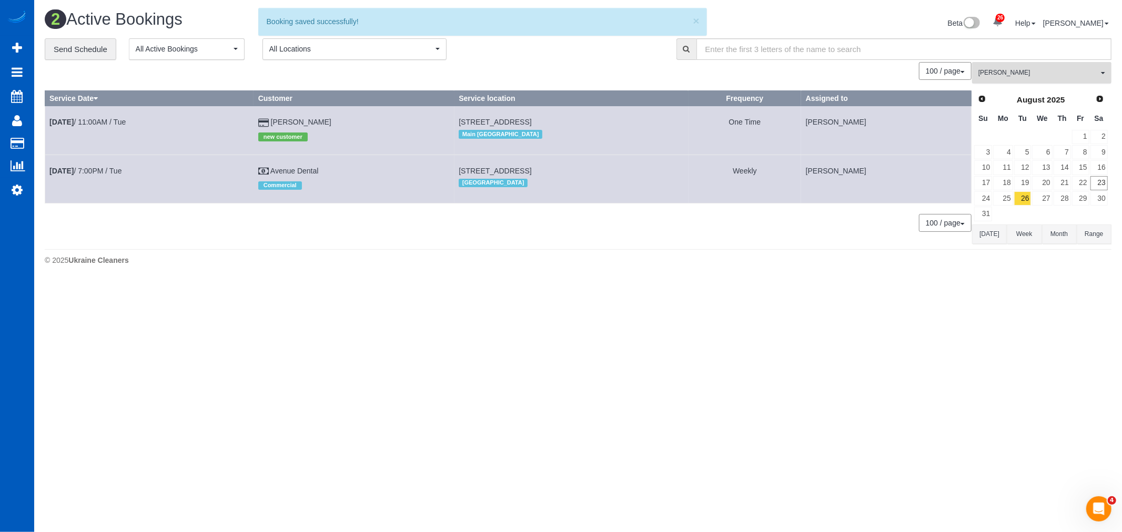
click at [1007, 75] on span "[PERSON_NAME]" at bounding box center [1038, 72] width 120 height 9
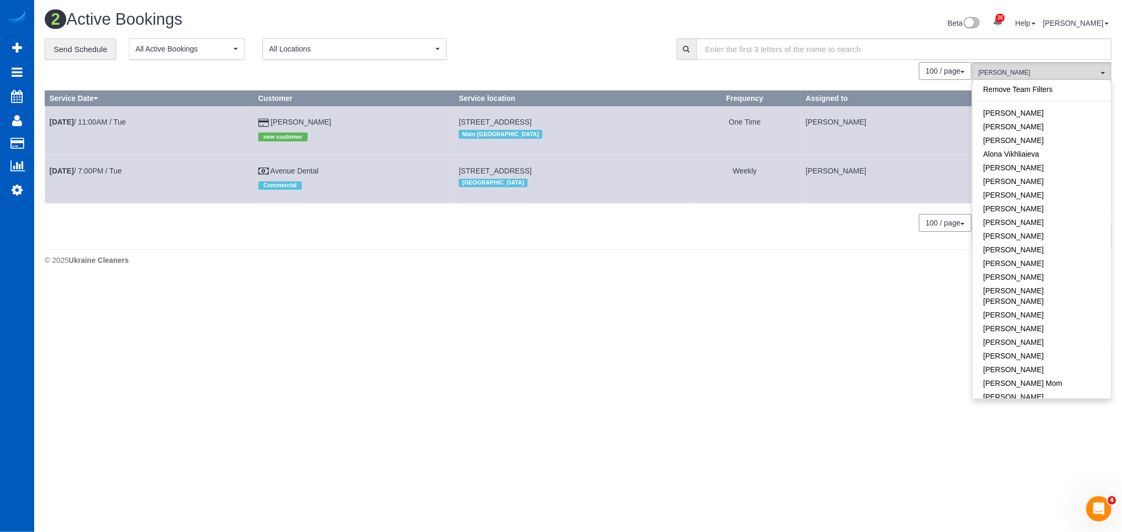
click at [1039, 96] on link "Remove Team Filters" at bounding box center [1042, 90] width 138 height 14
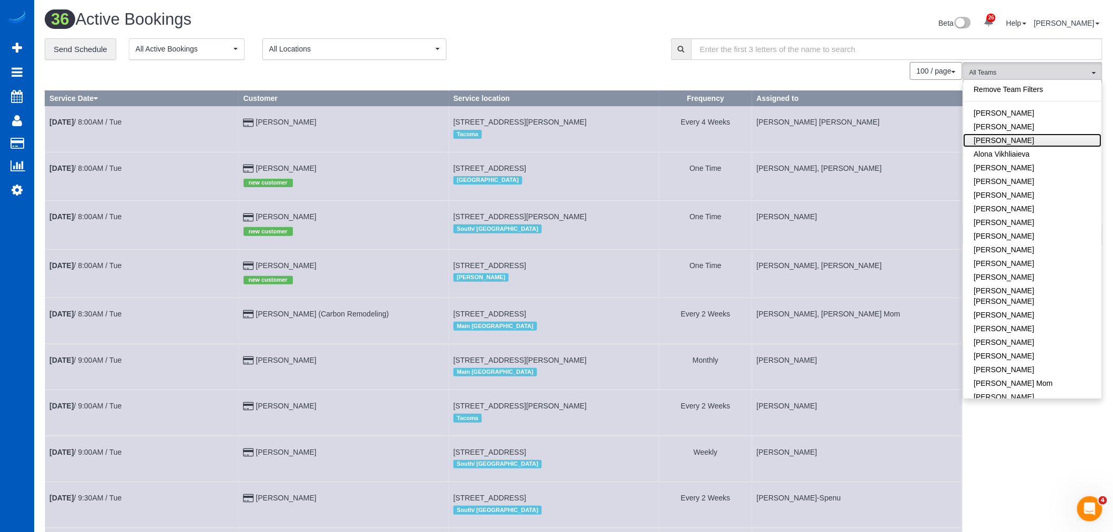
click at [1019, 139] on link "[PERSON_NAME]" at bounding box center [1033, 141] width 138 height 14
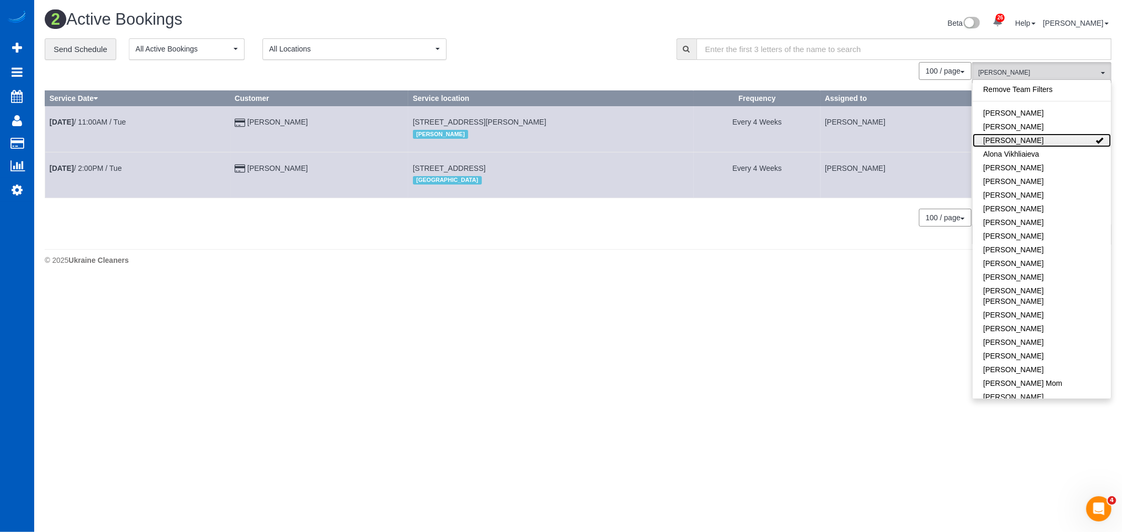
click at [1009, 140] on link "[PERSON_NAME]" at bounding box center [1042, 141] width 138 height 14
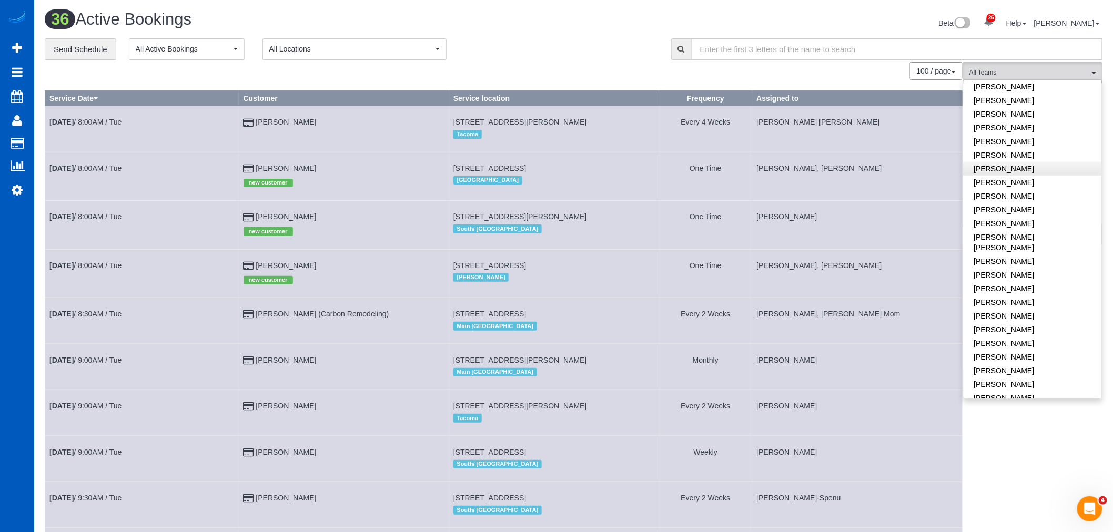
scroll to position [409, 0]
click at [1014, 266] on link "[PERSON_NAME]" at bounding box center [1033, 273] width 138 height 14
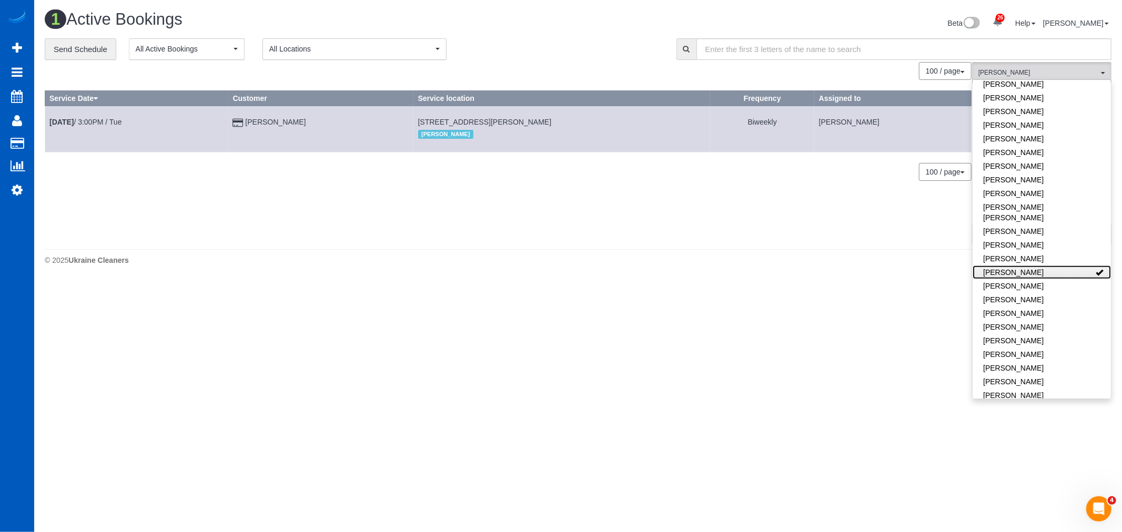
click at [1022, 266] on link "[PERSON_NAME]" at bounding box center [1042, 273] width 138 height 14
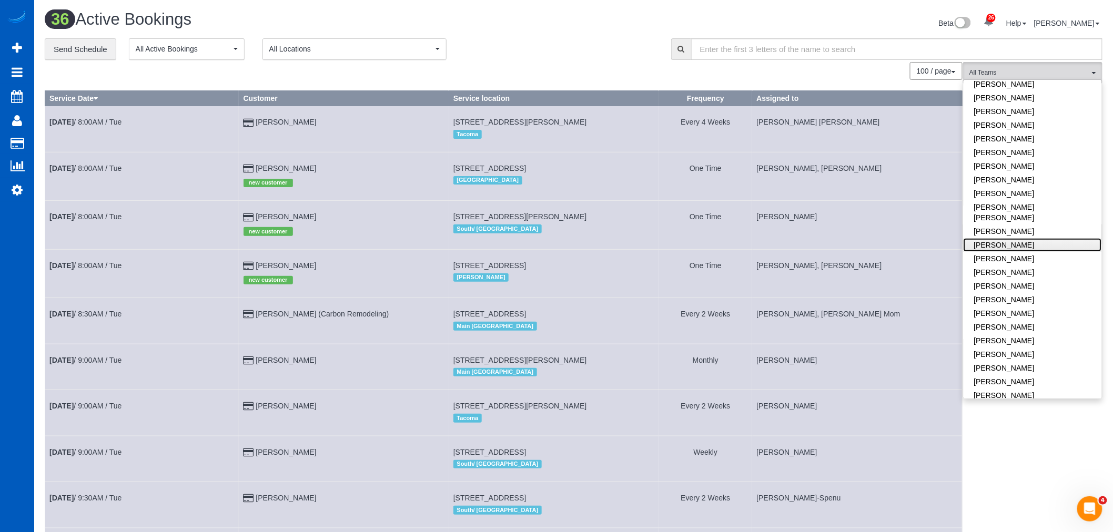
click at [1013, 238] on link "[PERSON_NAME]" at bounding box center [1033, 245] width 138 height 14
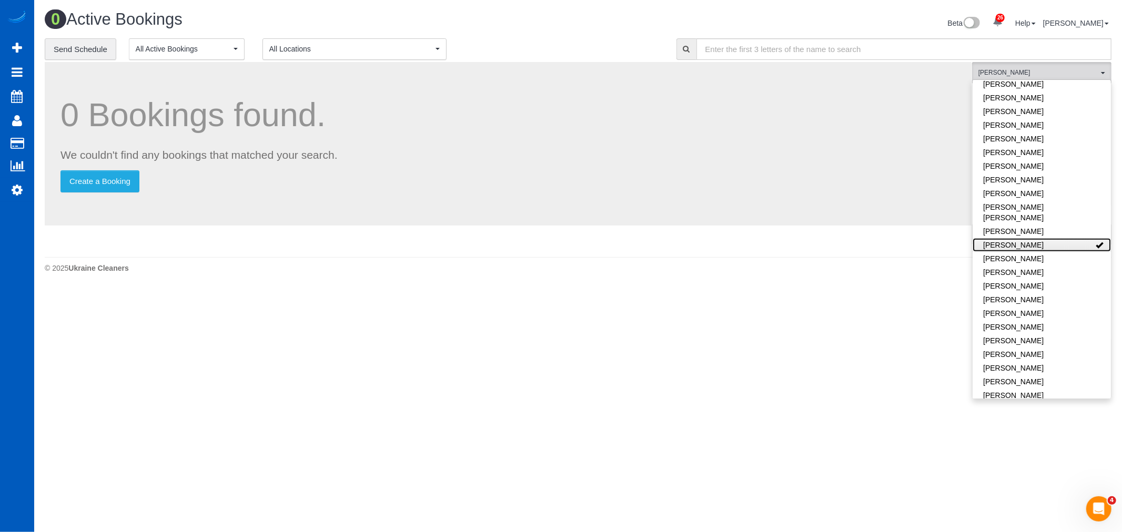
click at [1012, 238] on link "[PERSON_NAME]" at bounding box center [1042, 245] width 138 height 14
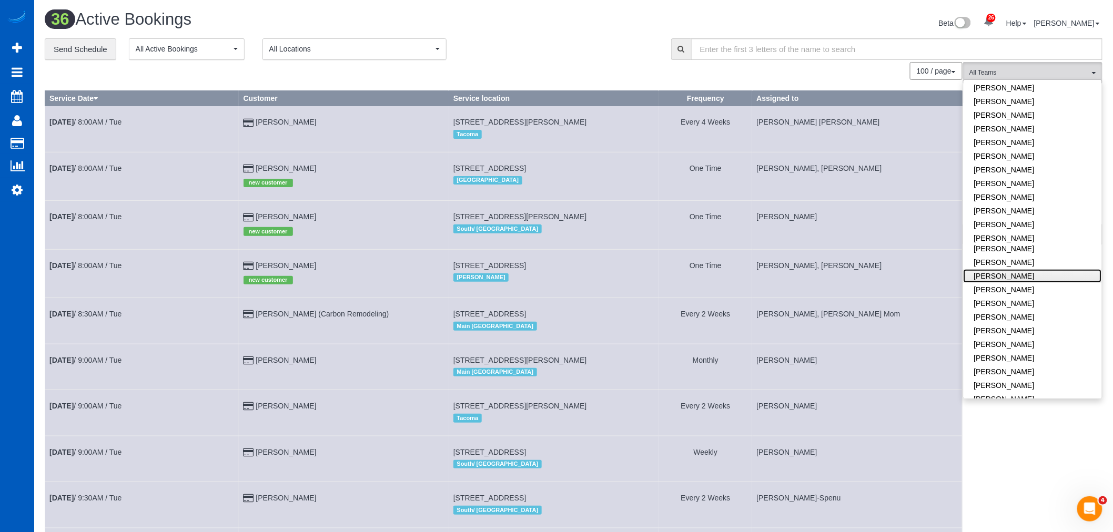
scroll to position [350, 0]
click at [1023, 204] on link "[PERSON_NAME]" at bounding box center [1033, 211] width 138 height 14
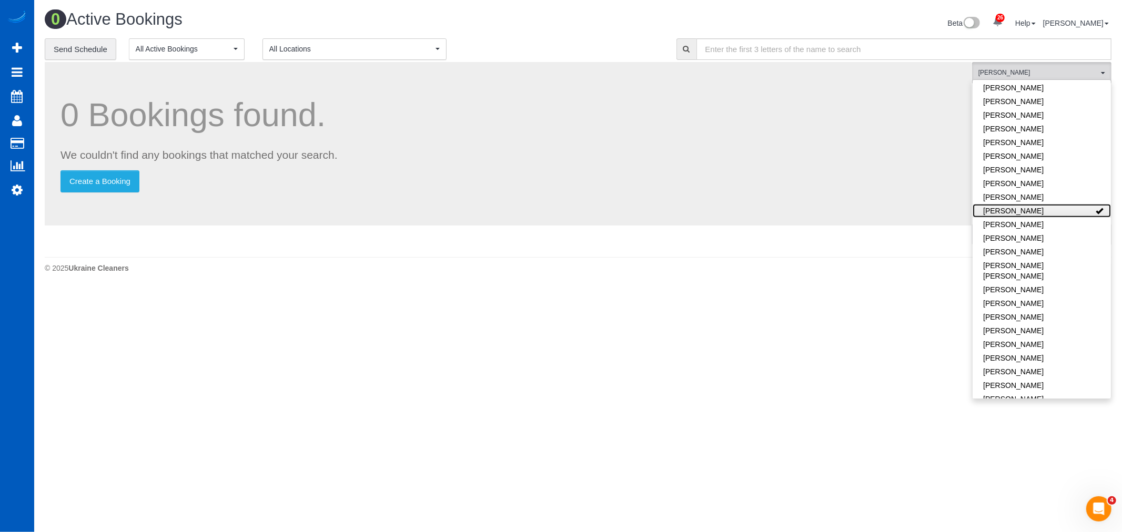
click at [1023, 204] on link "[PERSON_NAME]" at bounding box center [1042, 211] width 138 height 14
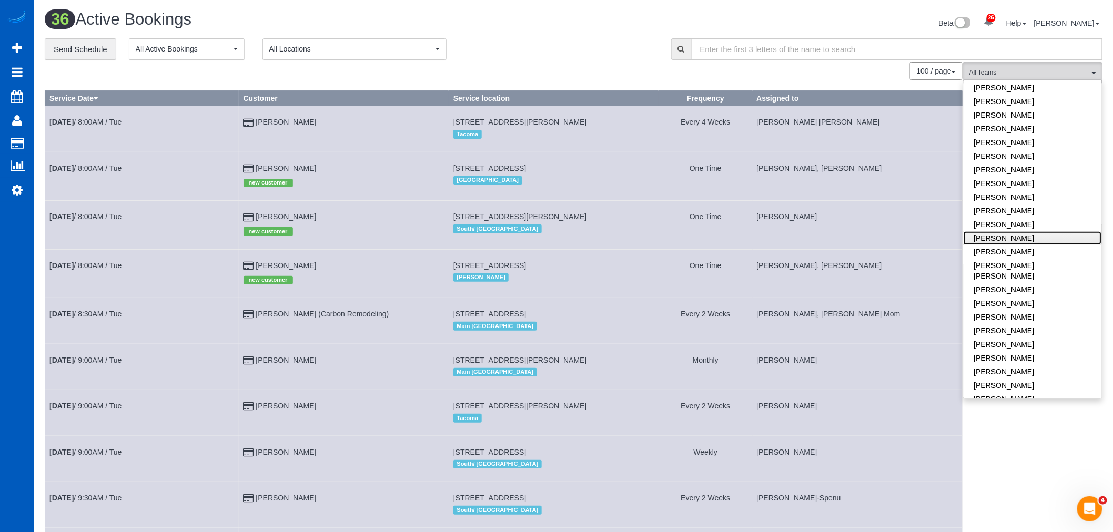
click at [1035, 231] on link "[PERSON_NAME]" at bounding box center [1033, 238] width 138 height 14
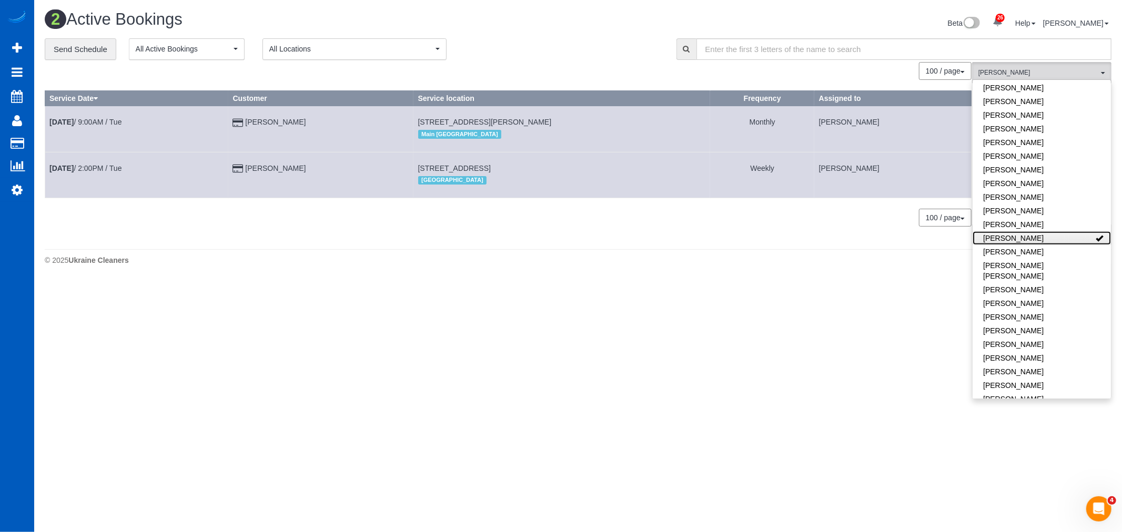
click at [1035, 231] on link "[PERSON_NAME]" at bounding box center [1042, 238] width 138 height 14
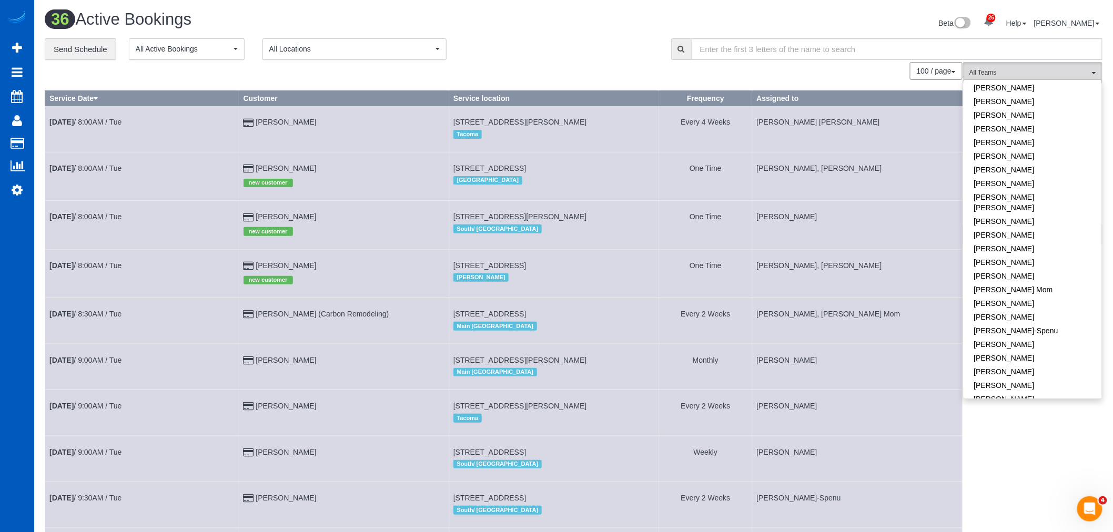
scroll to position [0, 0]
click at [1043, 115] on link "[PERSON_NAME]" at bounding box center [1033, 113] width 138 height 14
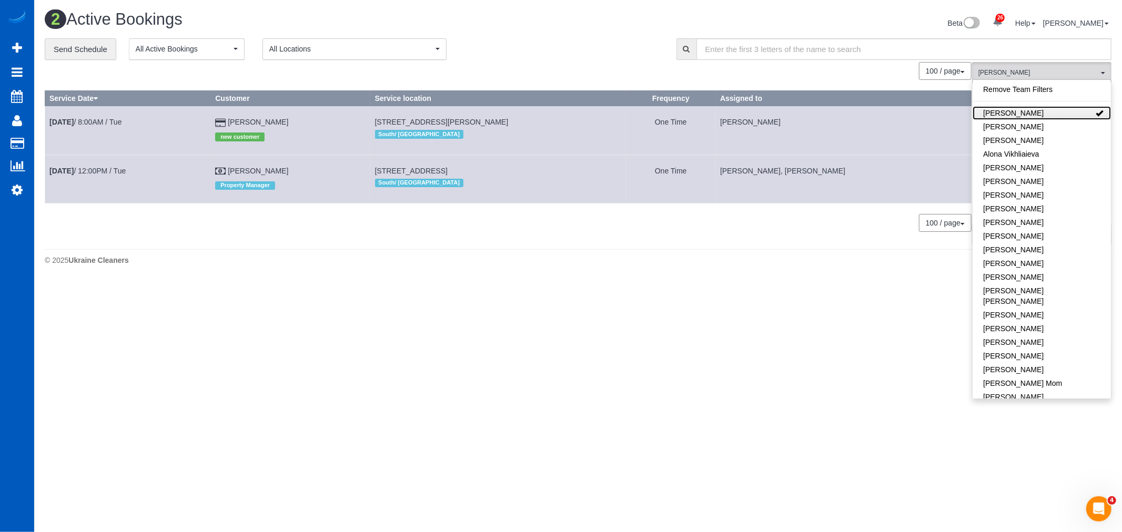
click at [1043, 114] on link "[PERSON_NAME]" at bounding box center [1042, 113] width 138 height 14
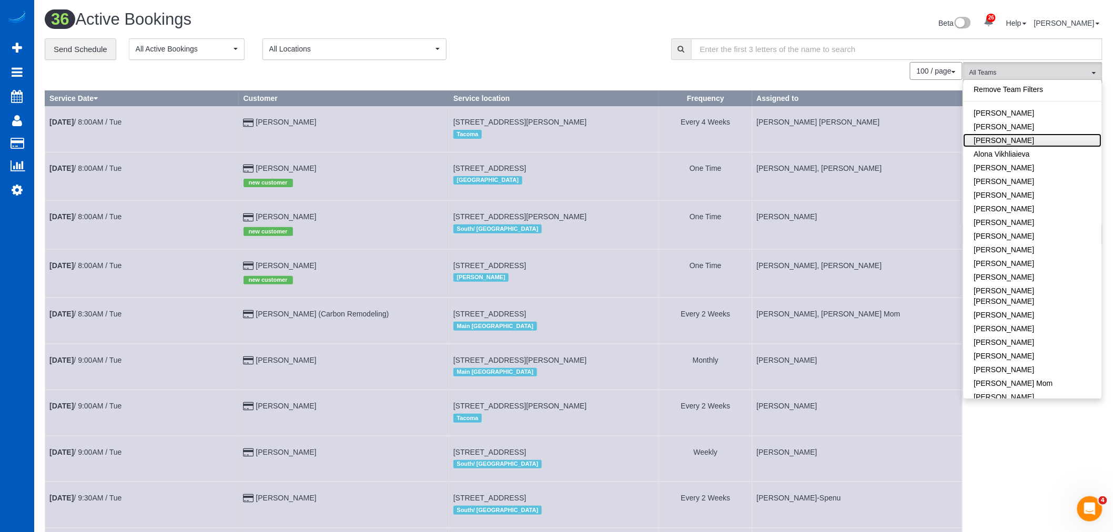
click at [1020, 139] on link "[PERSON_NAME]" at bounding box center [1033, 141] width 138 height 14
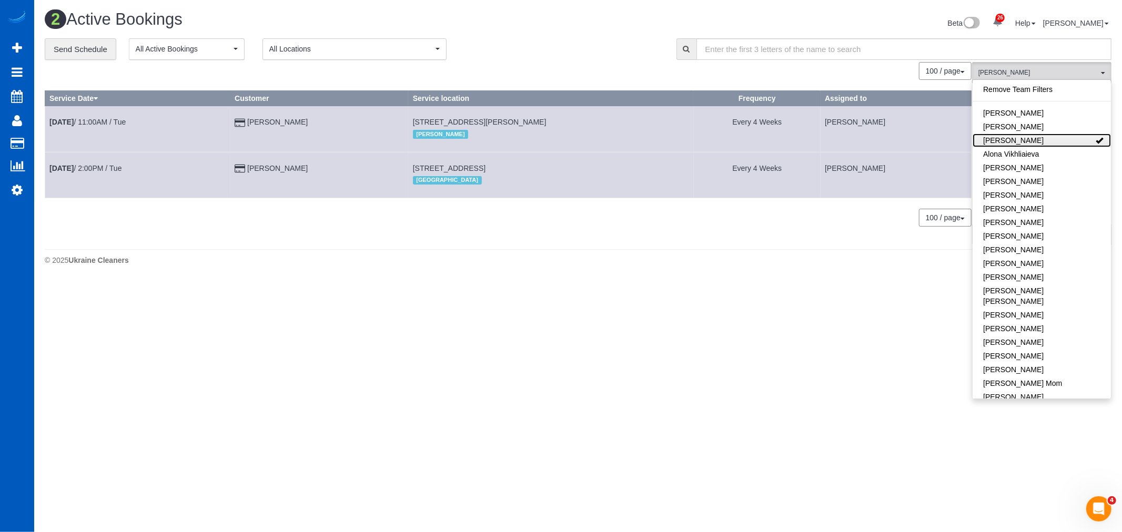
click at [1020, 139] on link "[PERSON_NAME]" at bounding box center [1042, 141] width 138 height 14
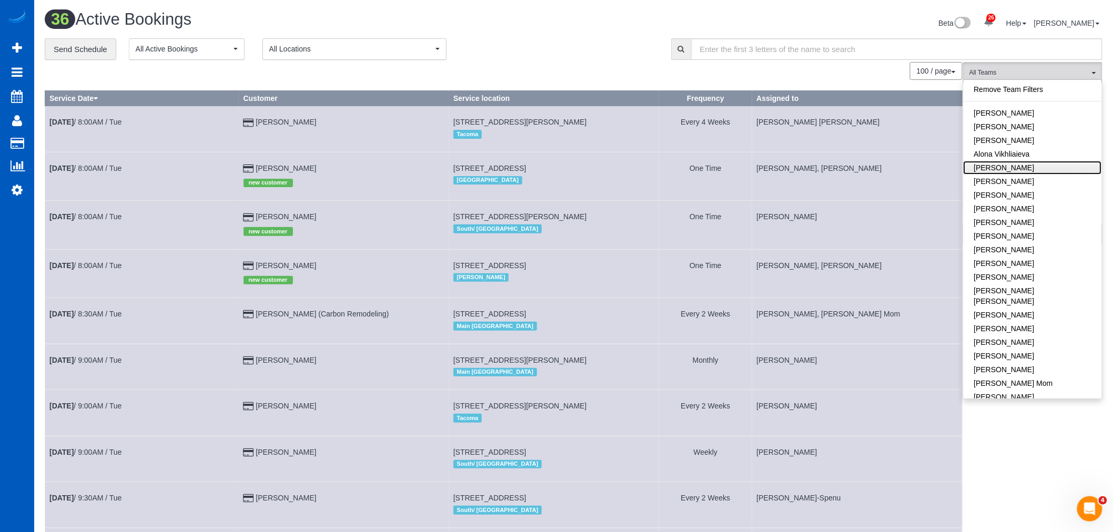
click at [1034, 164] on link "[PERSON_NAME]" at bounding box center [1033, 168] width 138 height 14
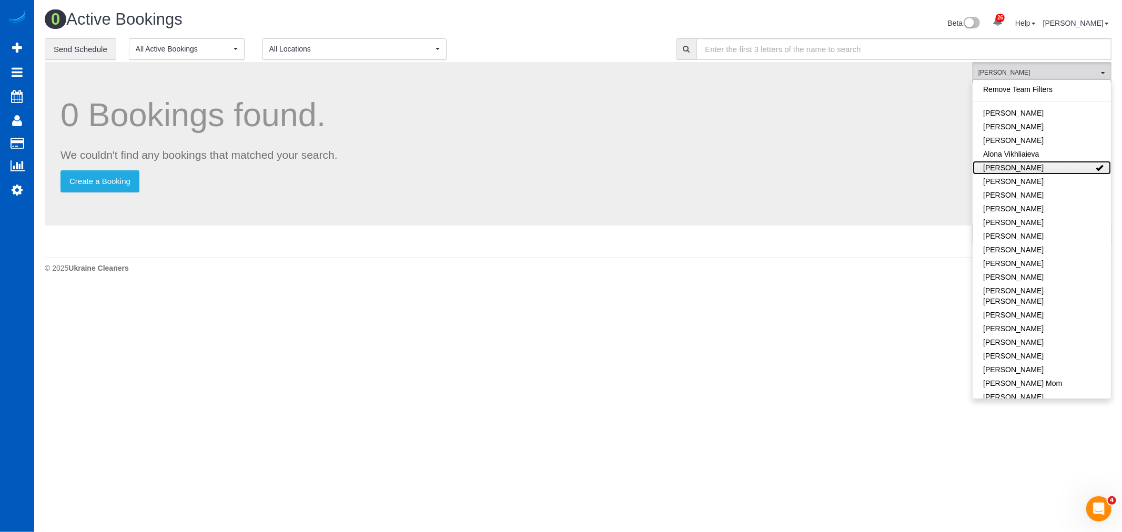
click at [1034, 164] on link "[PERSON_NAME]" at bounding box center [1042, 168] width 138 height 14
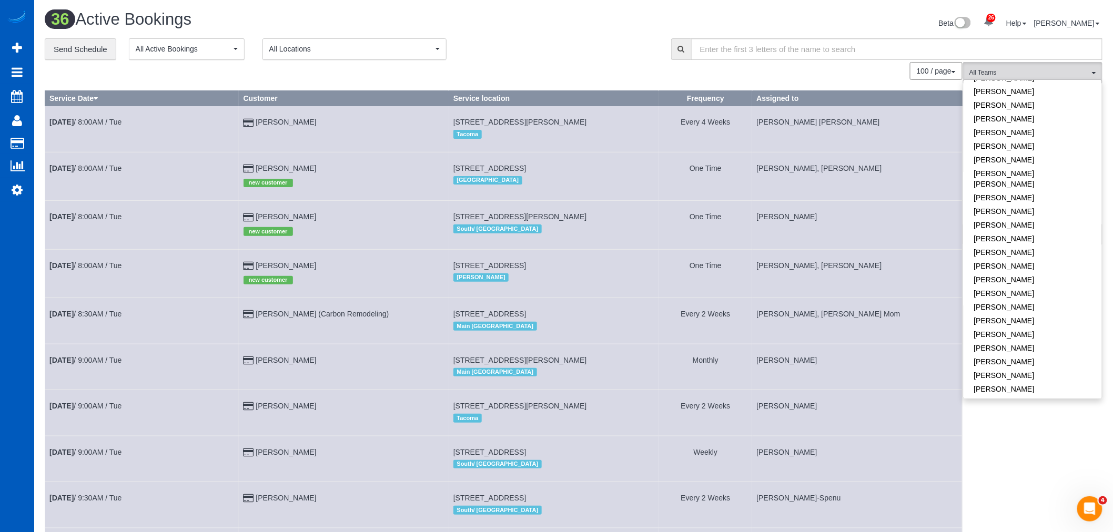
scroll to position [401, 0]
click at [1075, 75] on span "All Teams" at bounding box center [1029, 72] width 120 height 9
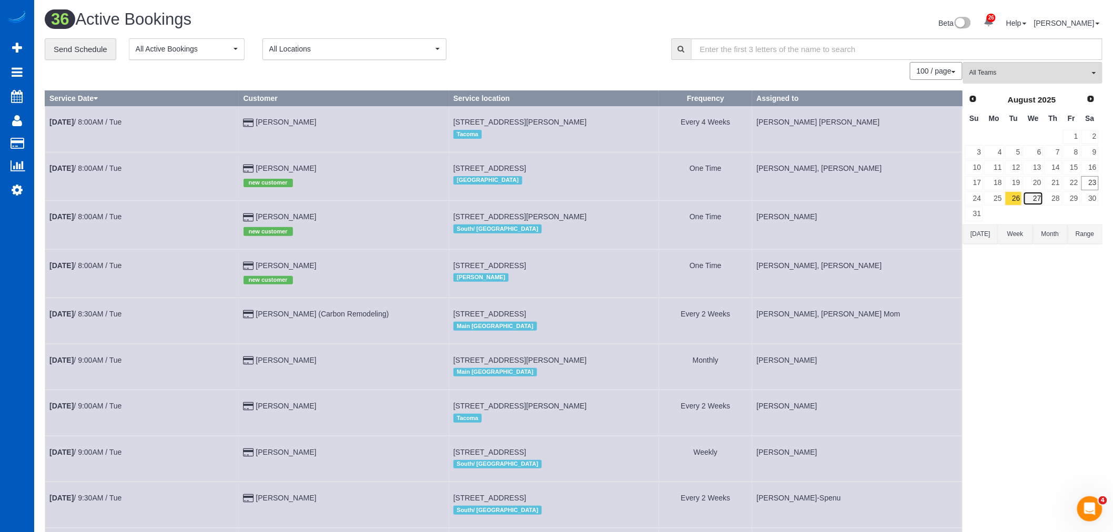
click at [1029, 203] on link "27" at bounding box center [1033, 198] width 20 height 14
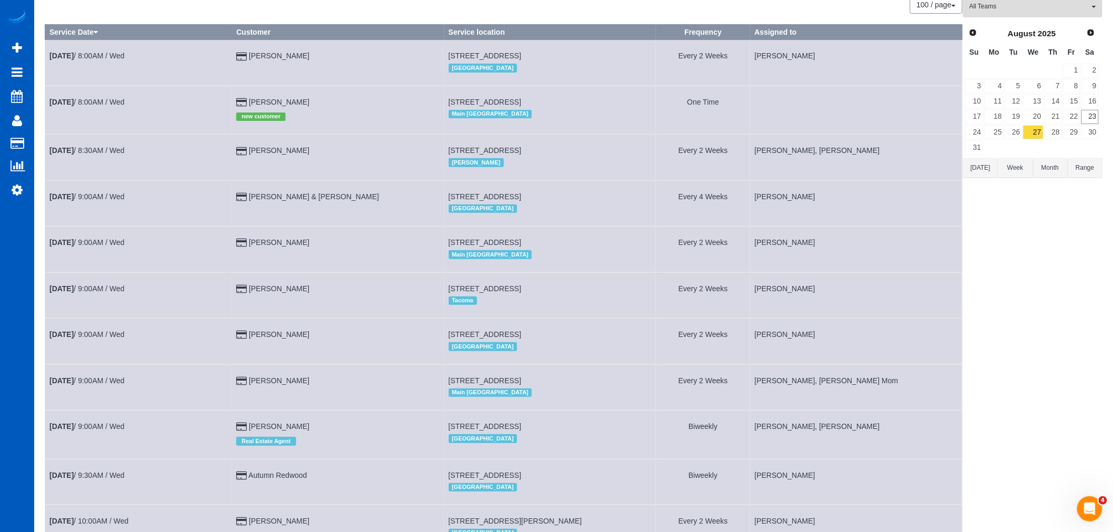
scroll to position [0, 0]
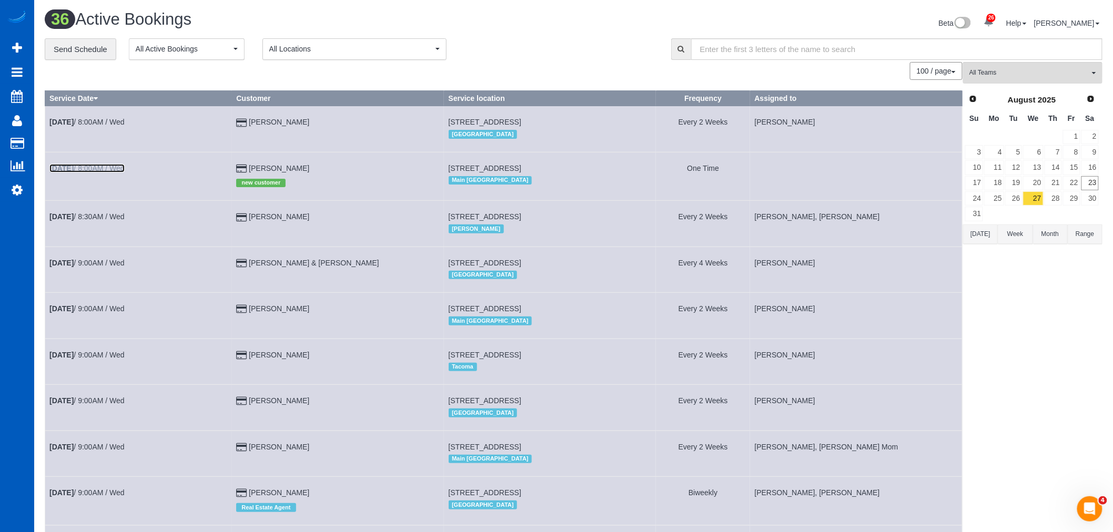
click at [88, 167] on link "Aug 27th / 8:00AM / Wed" at bounding box center [86, 168] width 75 height 8
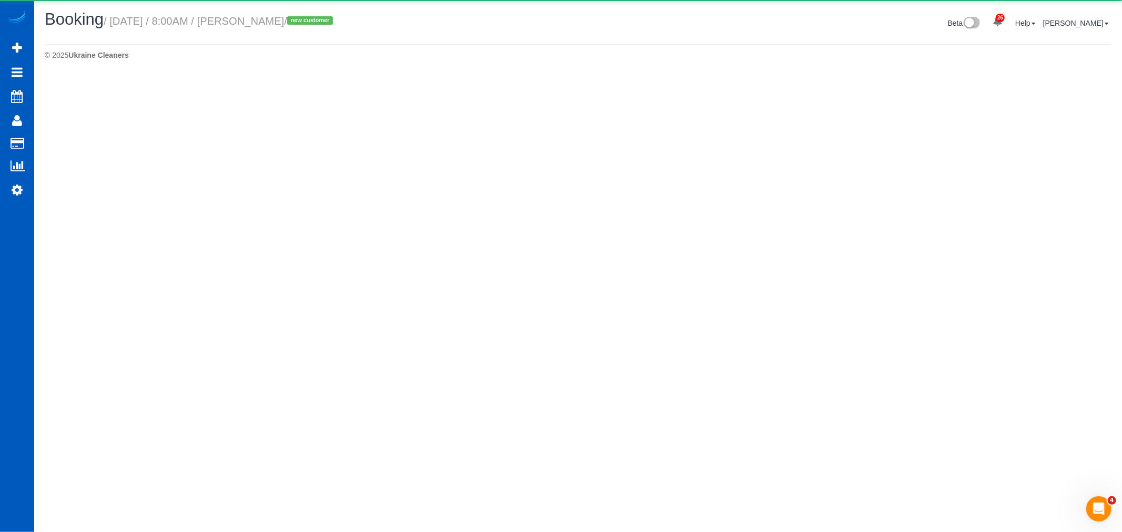
select select "WA"
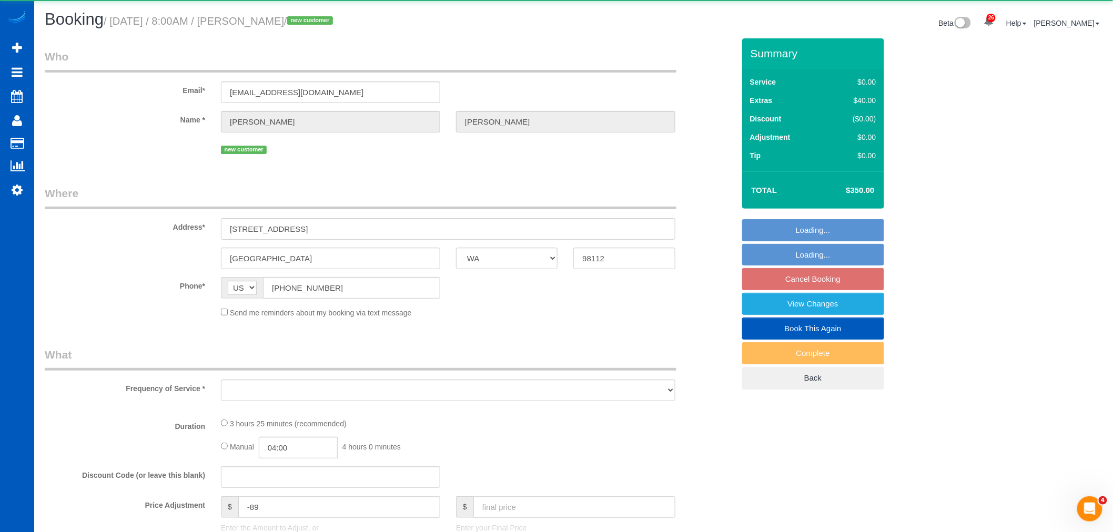
select select "object:42635"
select select "string:fspay-3a35f751-22be-476c-a4af-4f1b20a6d370"
select select "199"
select select "spot276"
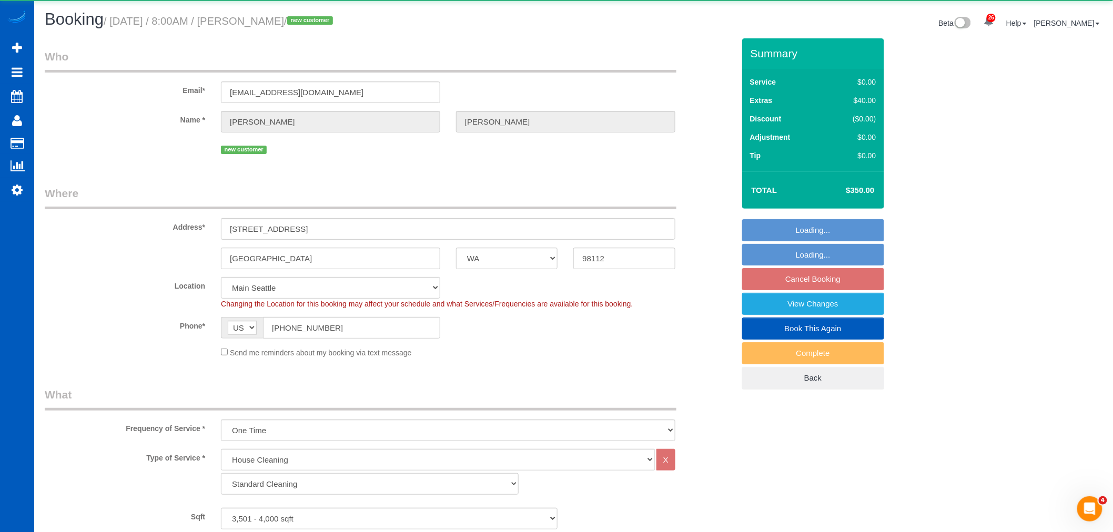
select select "3501"
select select "4"
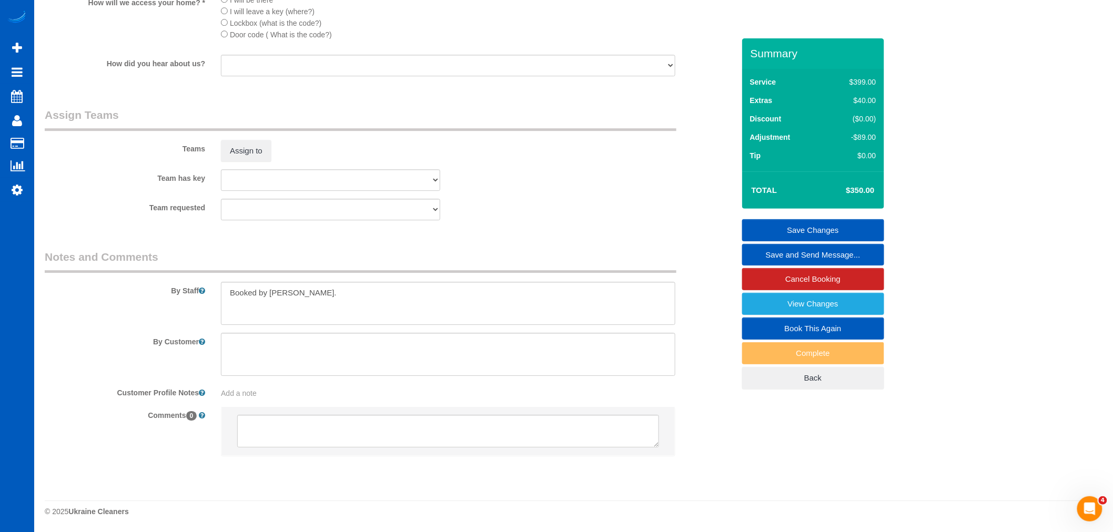
scroll to position [1306, 0]
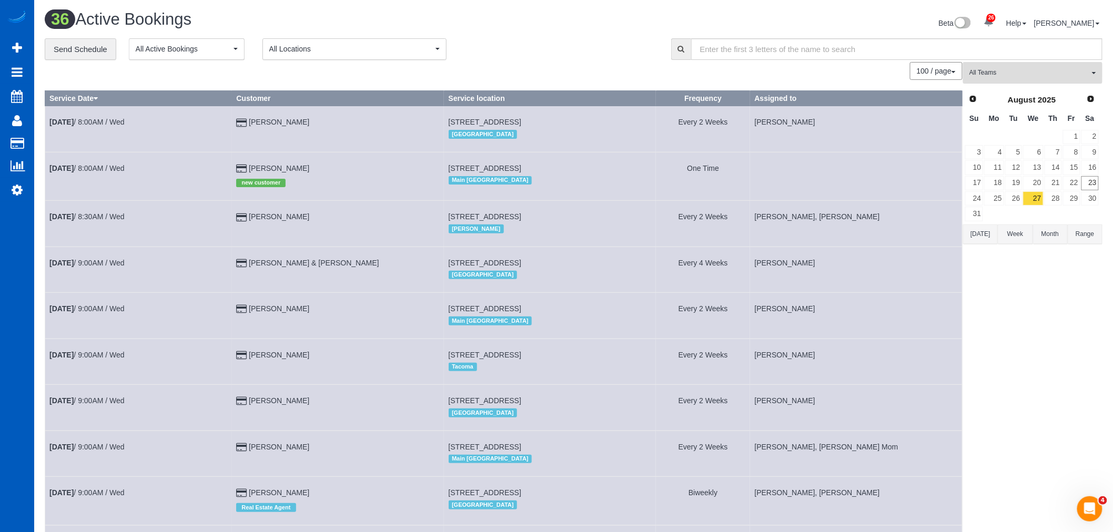
drag, startPoint x: 1042, startPoint y: 80, endPoint x: 1051, endPoint y: 137, distance: 57.5
click at [1041, 80] on button "All Teams" at bounding box center [1032, 73] width 139 height 22
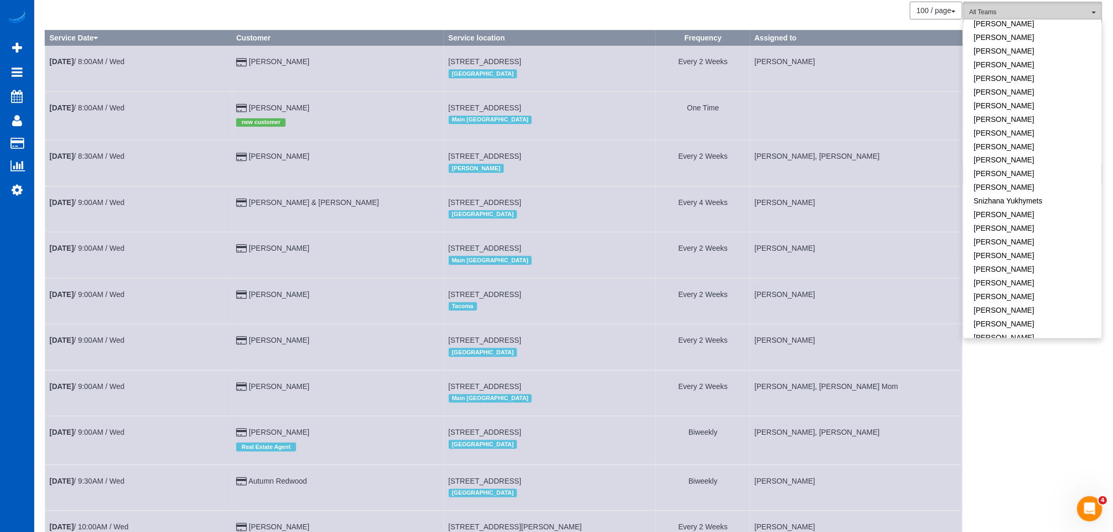
scroll to position [117, 0]
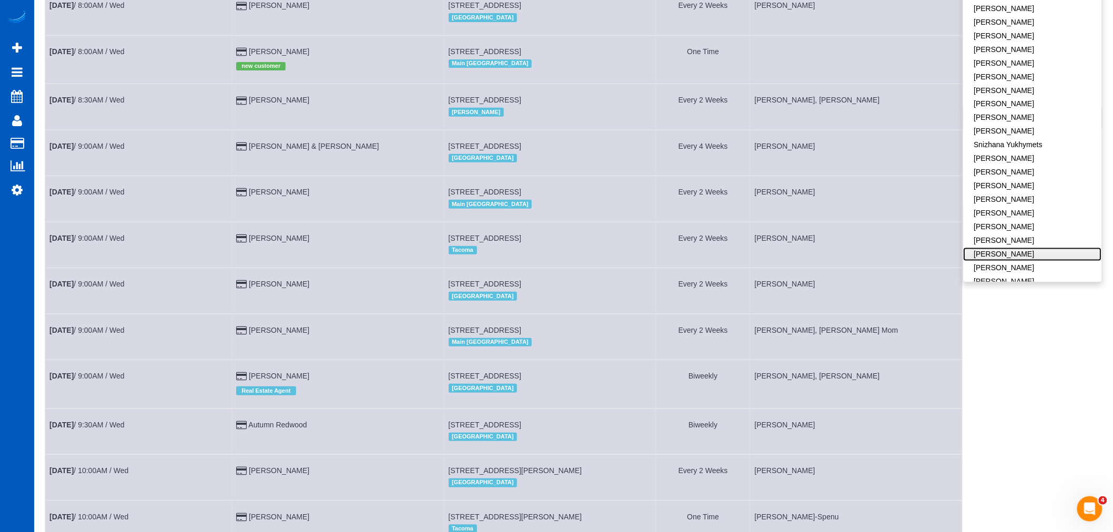
click at [1028, 248] on link "[PERSON_NAME]" at bounding box center [1033, 255] width 138 height 14
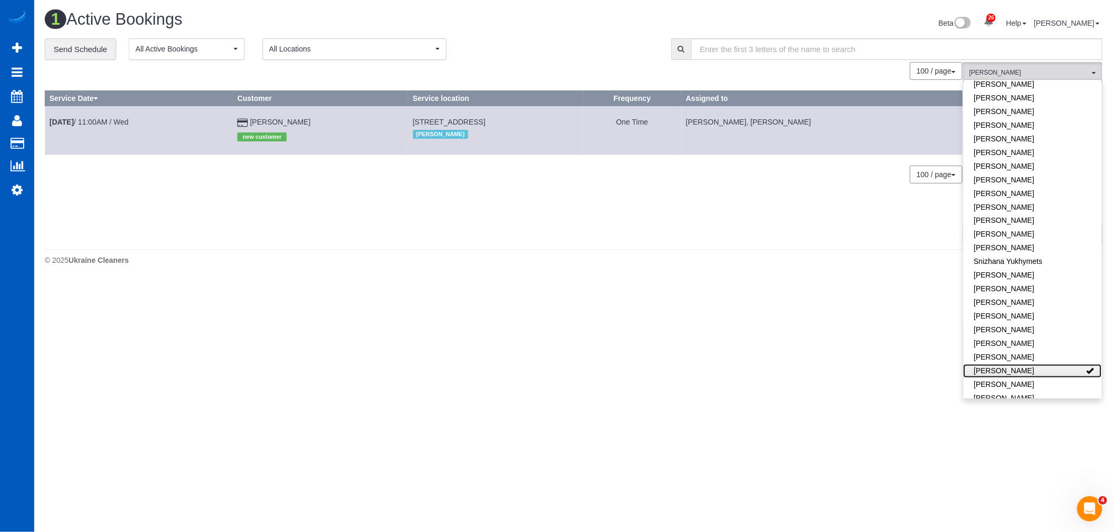
scroll to position [0, 0]
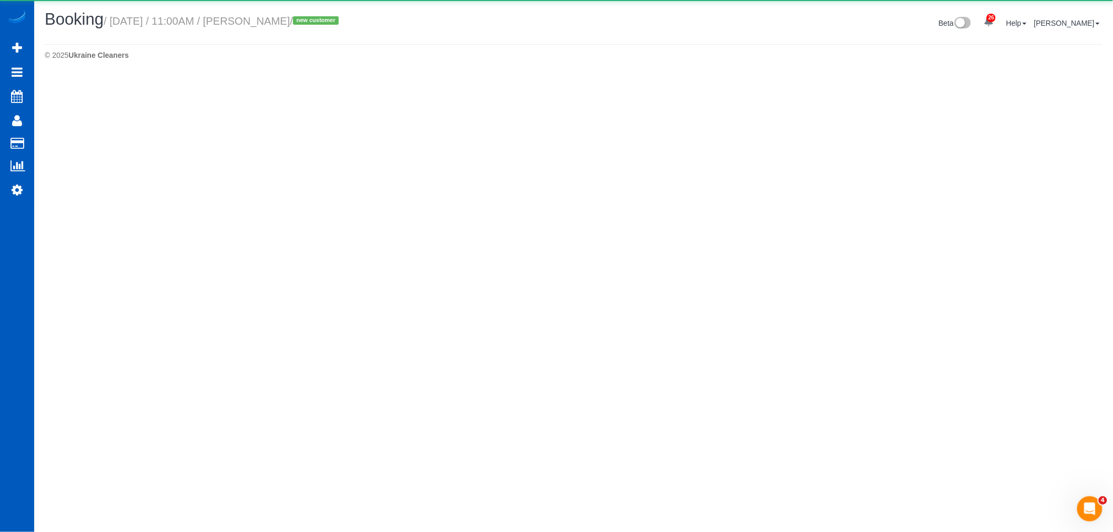
select select "WA"
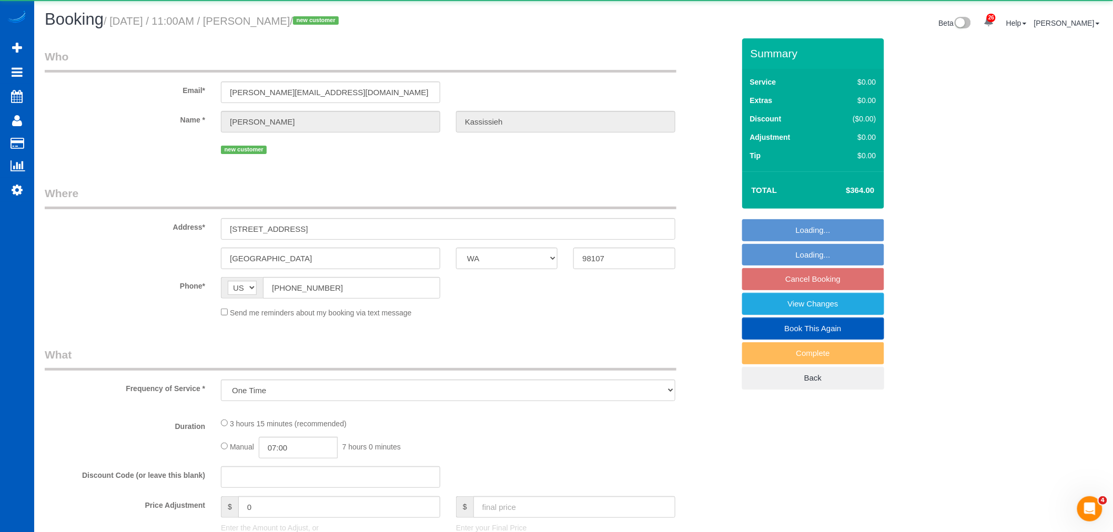
select select "object:44252"
select select "199"
select select "2"
select select "spot288"
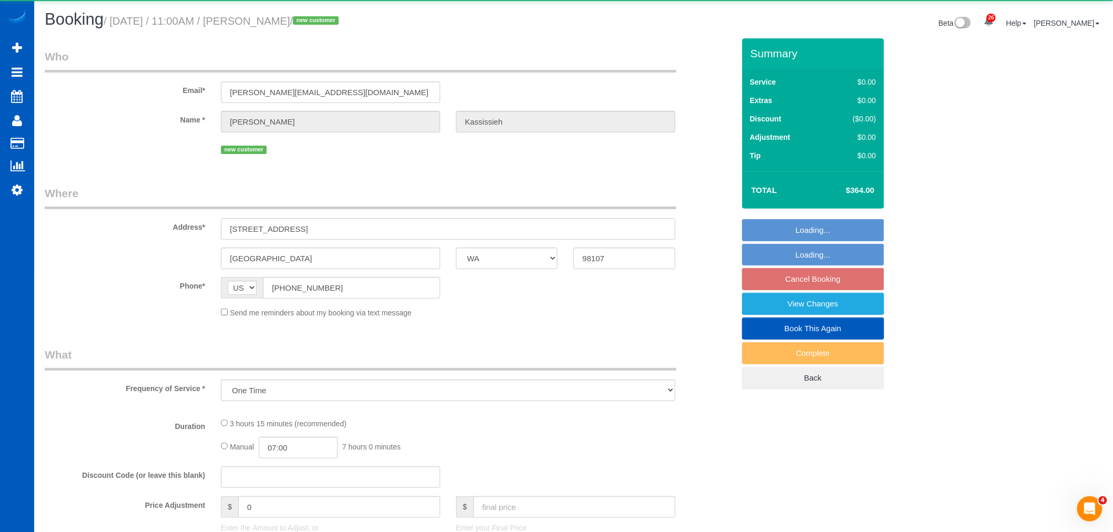
select select "number:67"
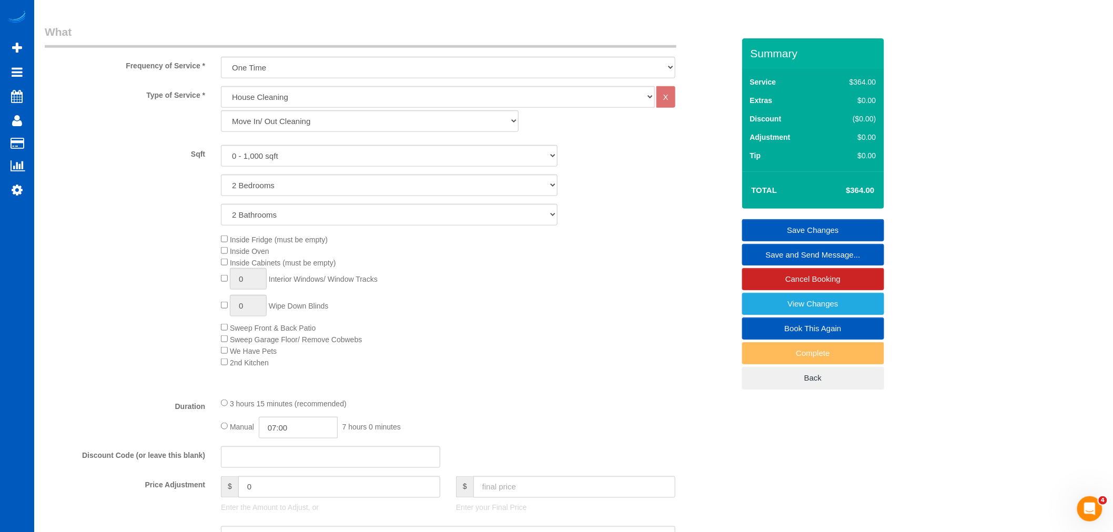
scroll to position [234, 0]
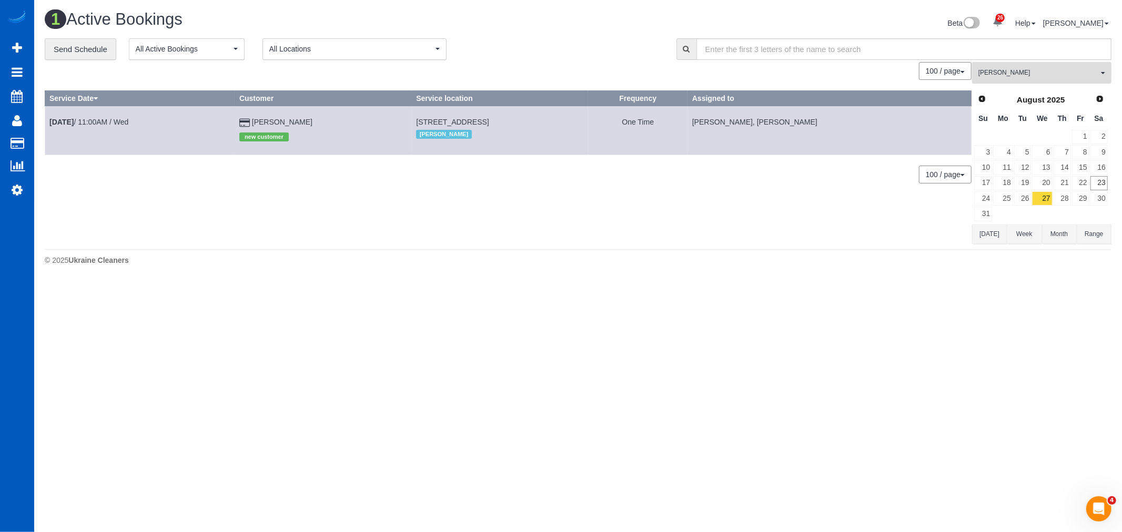
click at [1048, 69] on span "[PERSON_NAME]" at bounding box center [1038, 72] width 120 height 9
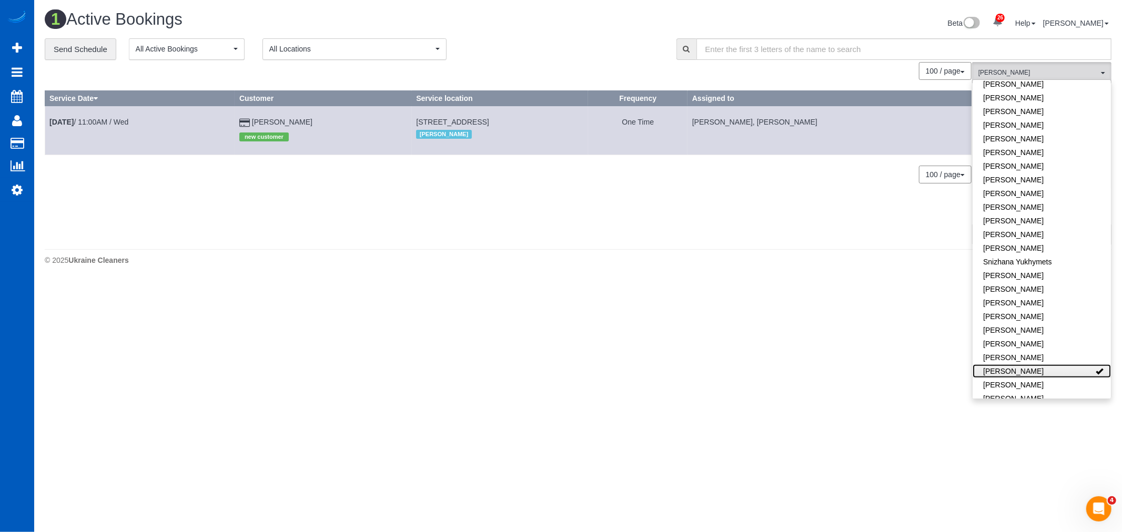
click at [1050, 365] on link "[PERSON_NAME]" at bounding box center [1042, 372] width 138 height 14
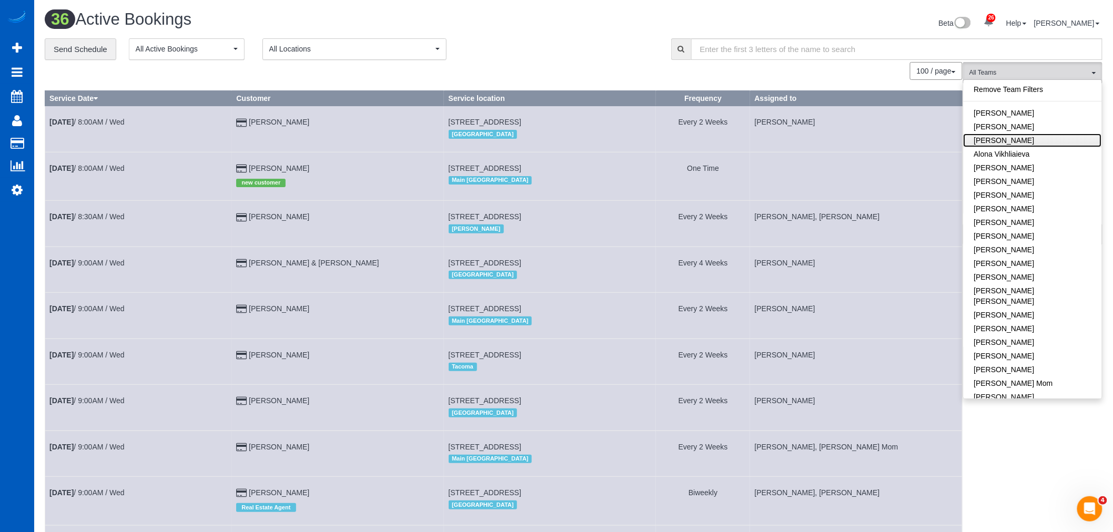
click at [1020, 146] on link "[PERSON_NAME]" at bounding box center [1033, 141] width 138 height 14
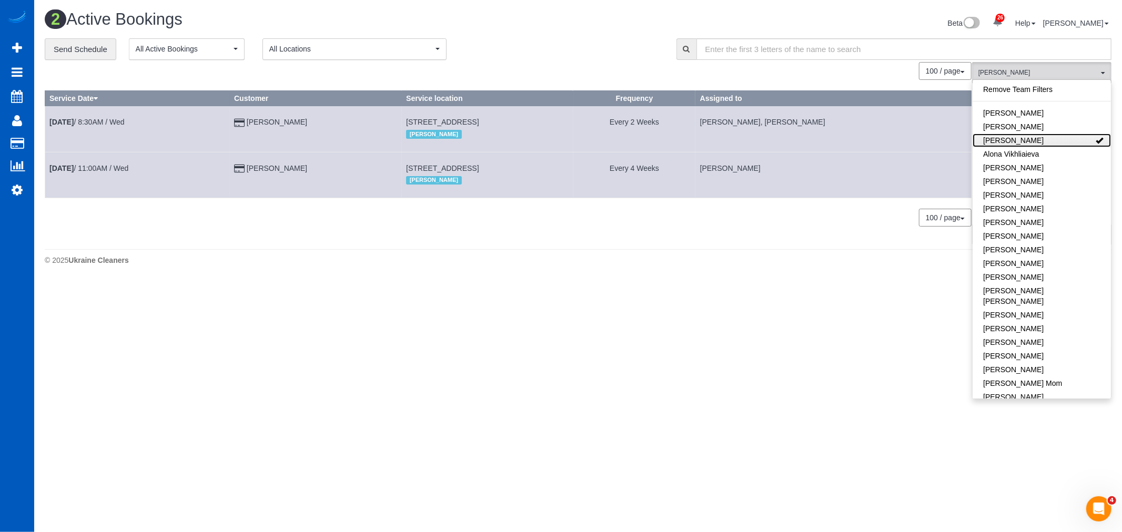
click at [1020, 146] on link "[PERSON_NAME]" at bounding box center [1042, 141] width 138 height 14
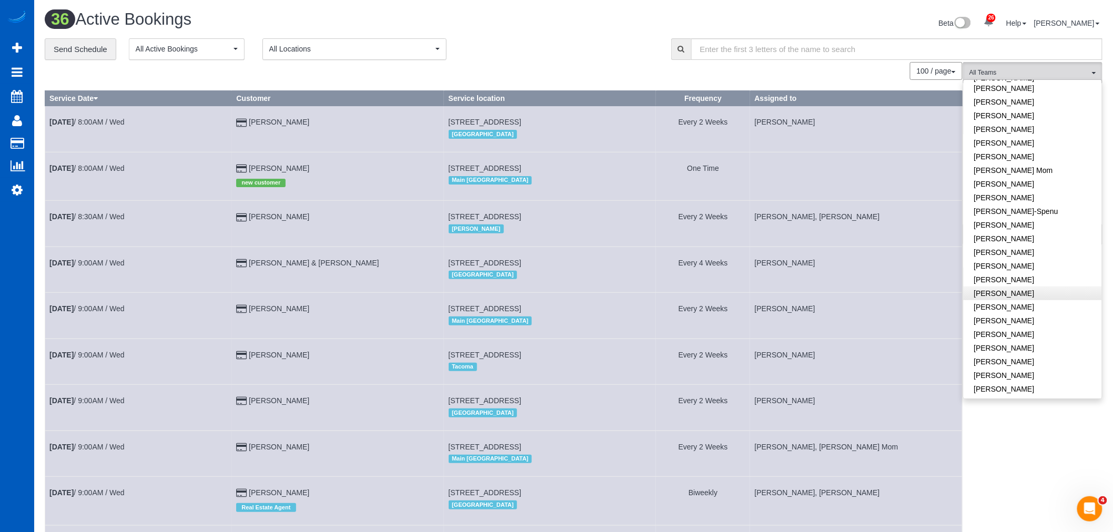
scroll to position [234, 0]
click at [1039, 266] on link "[PERSON_NAME]" at bounding box center [1033, 273] width 138 height 14
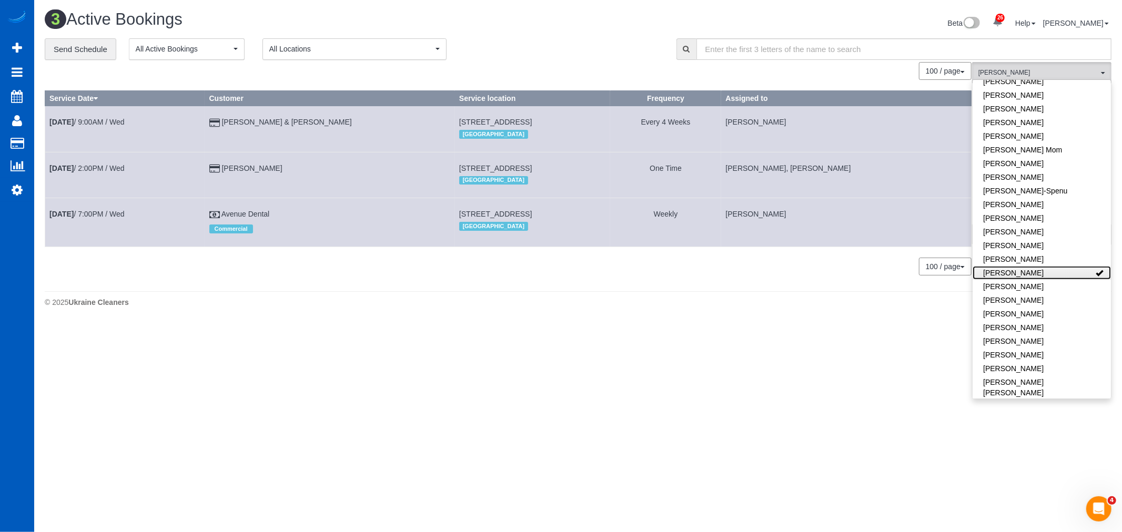
click at [1040, 266] on link "[PERSON_NAME]" at bounding box center [1042, 273] width 138 height 14
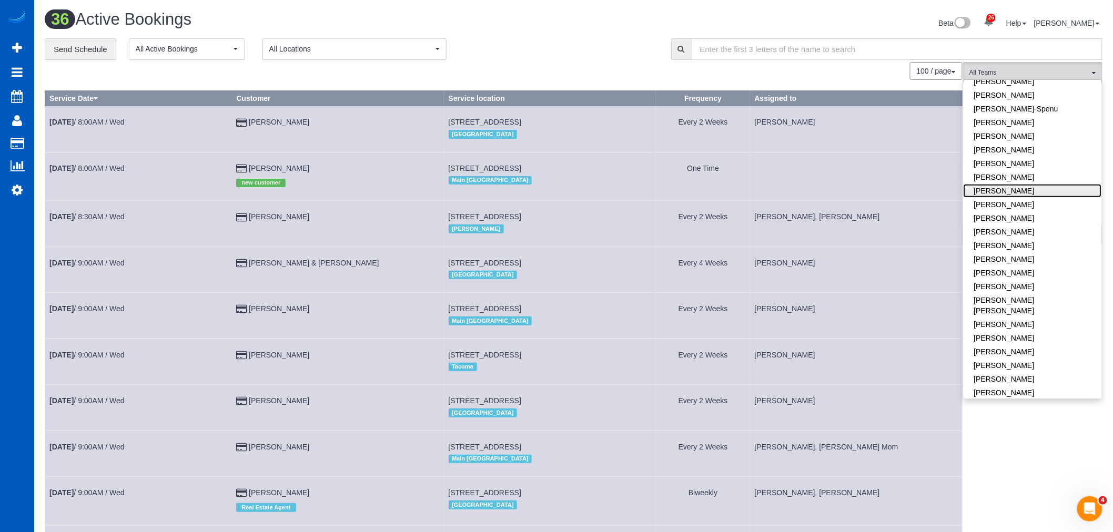
scroll to position [226, 0]
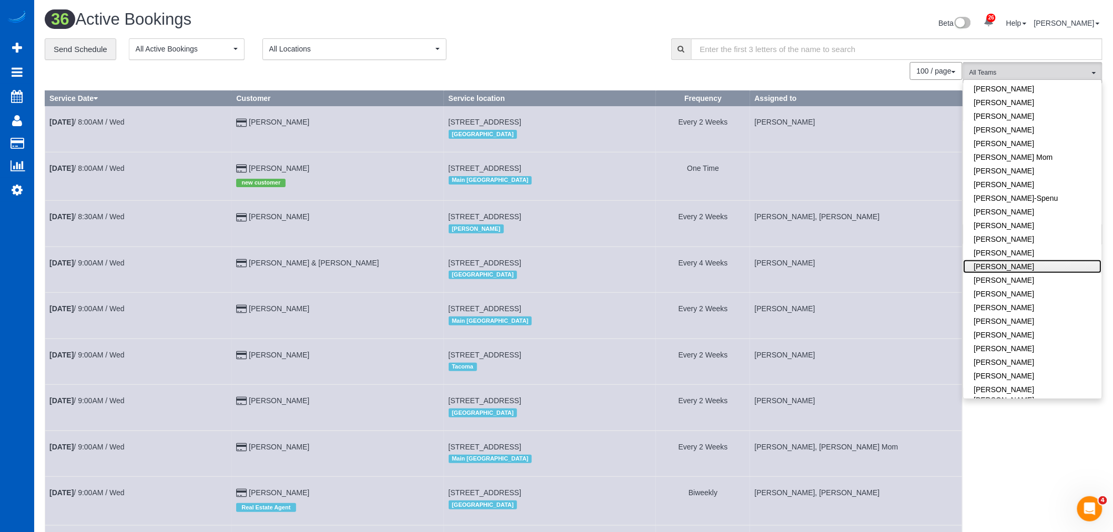
click at [1027, 260] on link "[PERSON_NAME]" at bounding box center [1033, 267] width 138 height 14
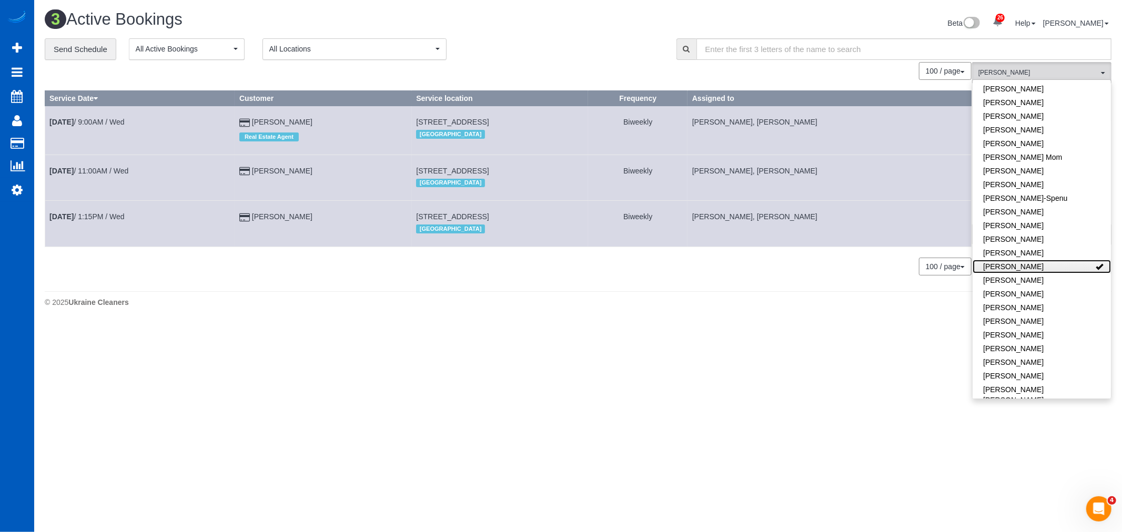
click at [1027, 260] on link "[PERSON_NAME]" at bounding box center [1042, 267] width 138 height 14
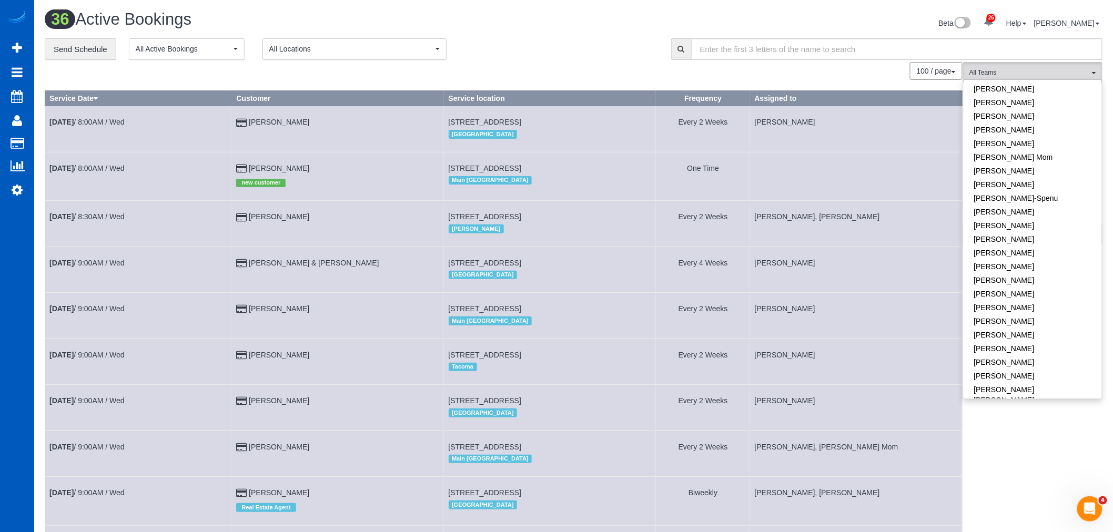
click at [849, 72] on div "100 / page 10 / page 20 / page 30 / page 40 / page 50 / page 100 / page" at bounding box center [504, 71] width 918 height 18
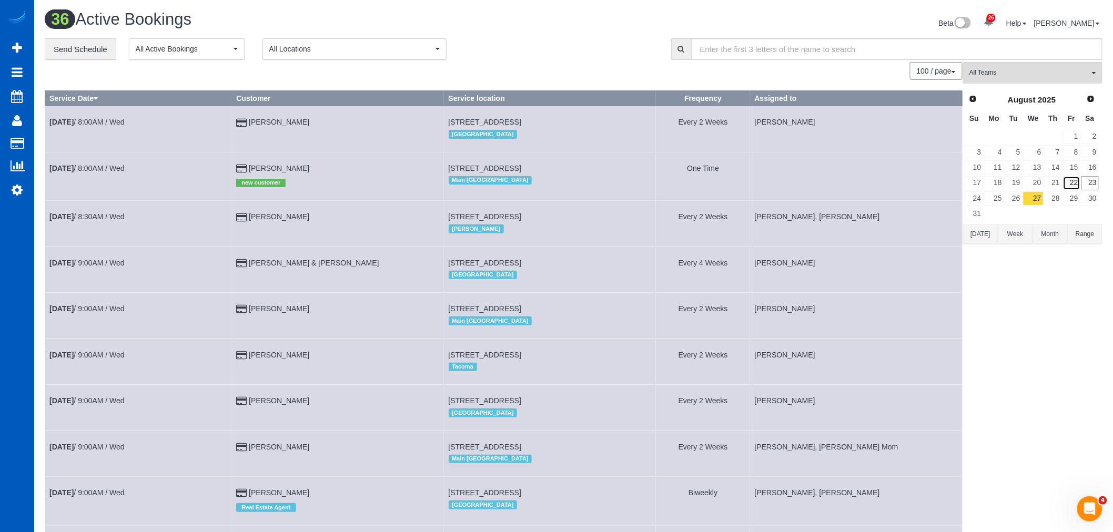
click at [1073, 185] on link "22" at bounding box center [1071, 183] width 17 height 14
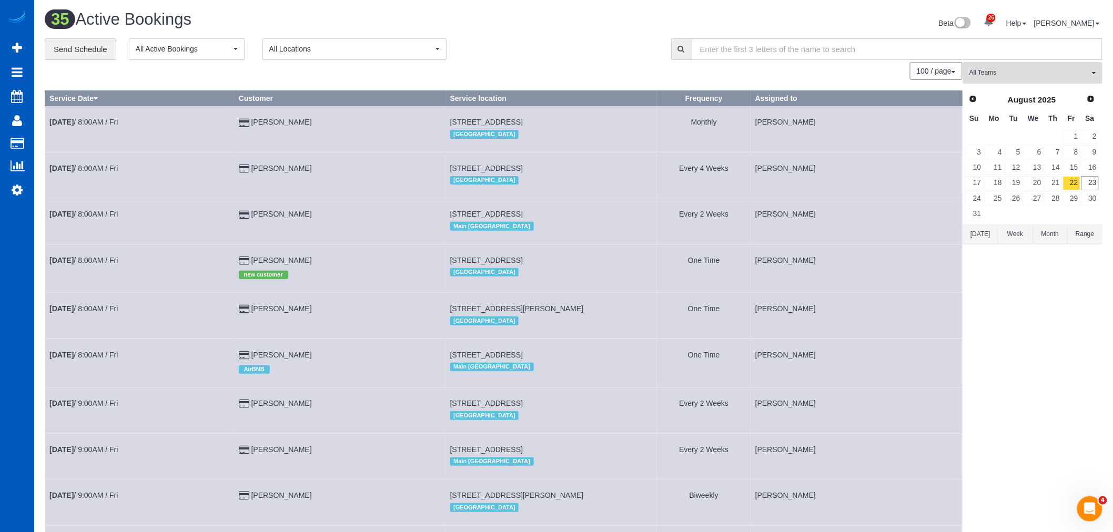
click at [984, 82] on button "All Teams" at bounding box center [1032, 73] width 139 height 22
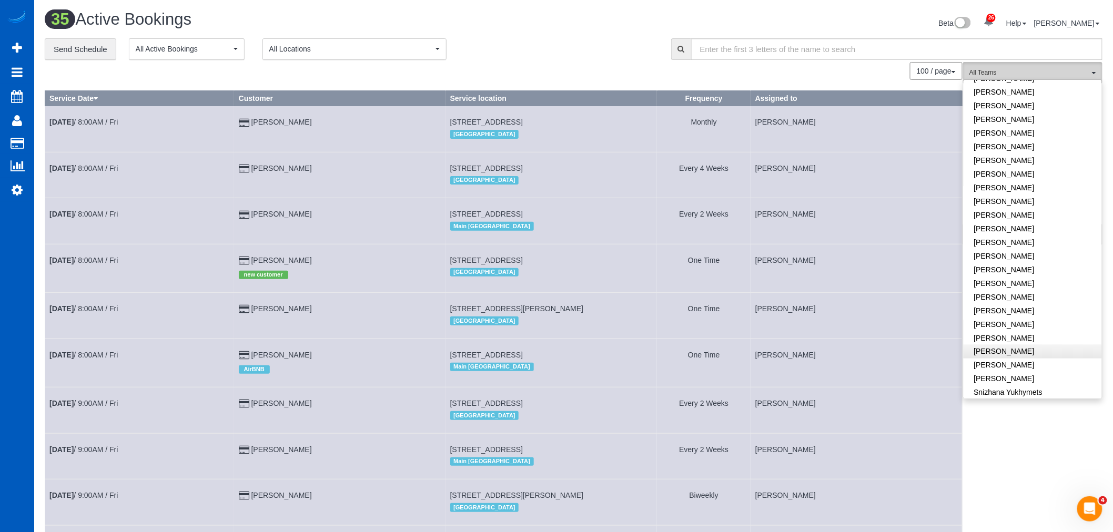
scroll to position [693, 0]
click at [1018, 365] on link "[PERSON_NAME]" at bounding box center [1033, 372] width 138 height 14
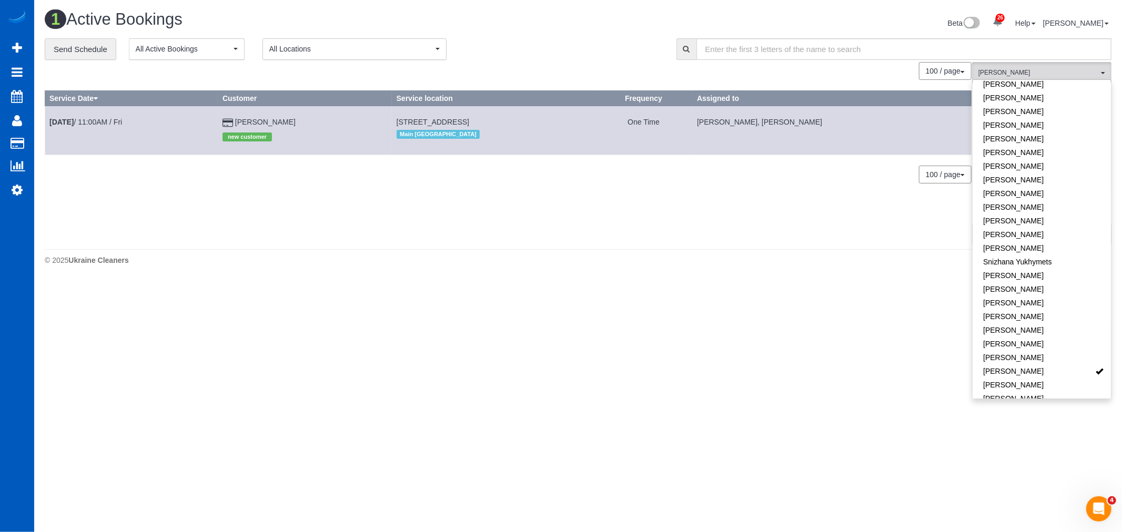
click at [515, 254] on footer "© 2025 Ukraine Cleaners" at bounding box center [578, 259] width 1067 height 21
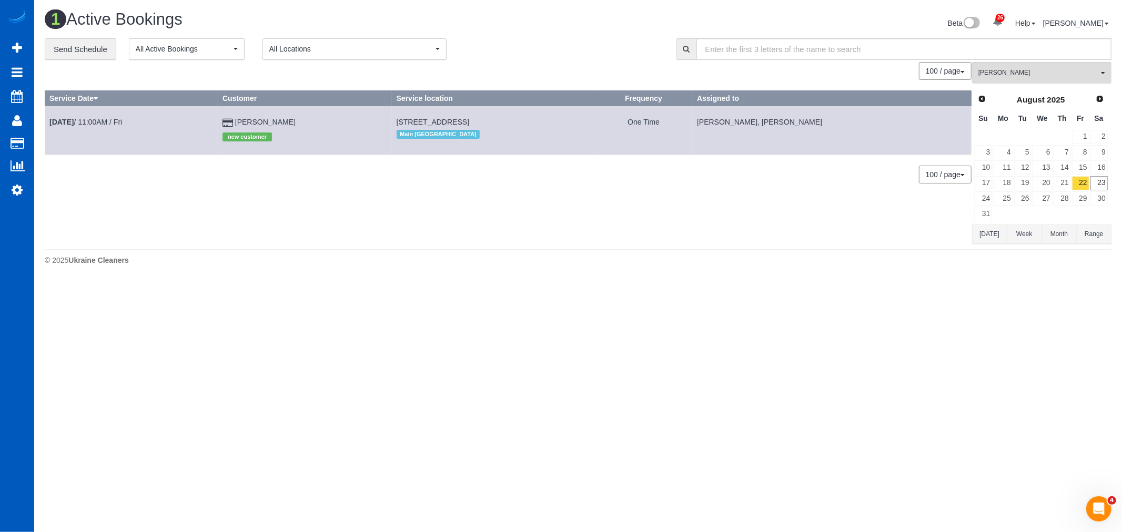
click at [88, 114] on td "Aug 22nd / 11:00AM / Fri" at bounding box center [131, 130] width 173 height 48
click at [87, 120] on link "Aug 22nd / 11:00AM / Fri" at bounding box center [85, 122] width 73 height 8
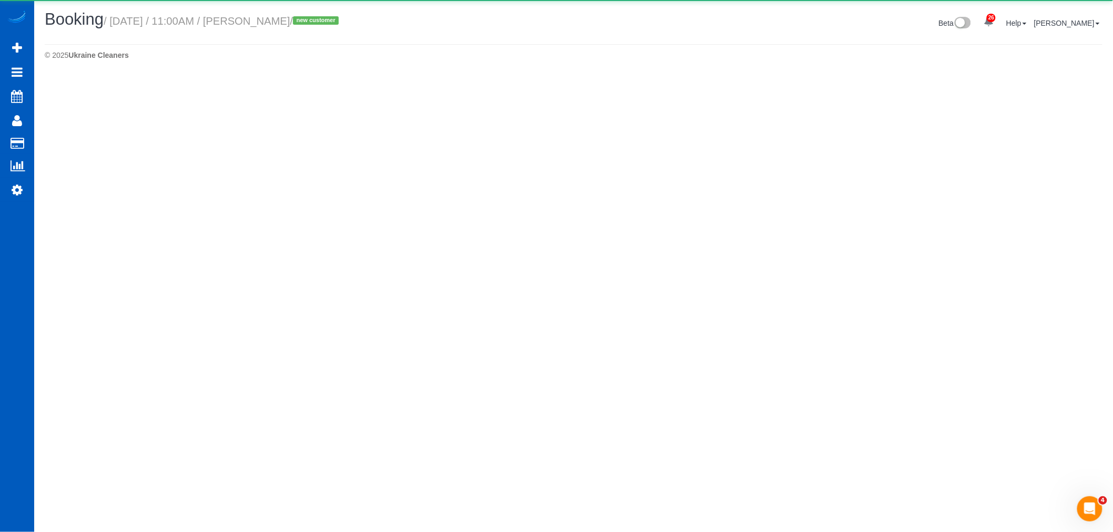
select select "WA"
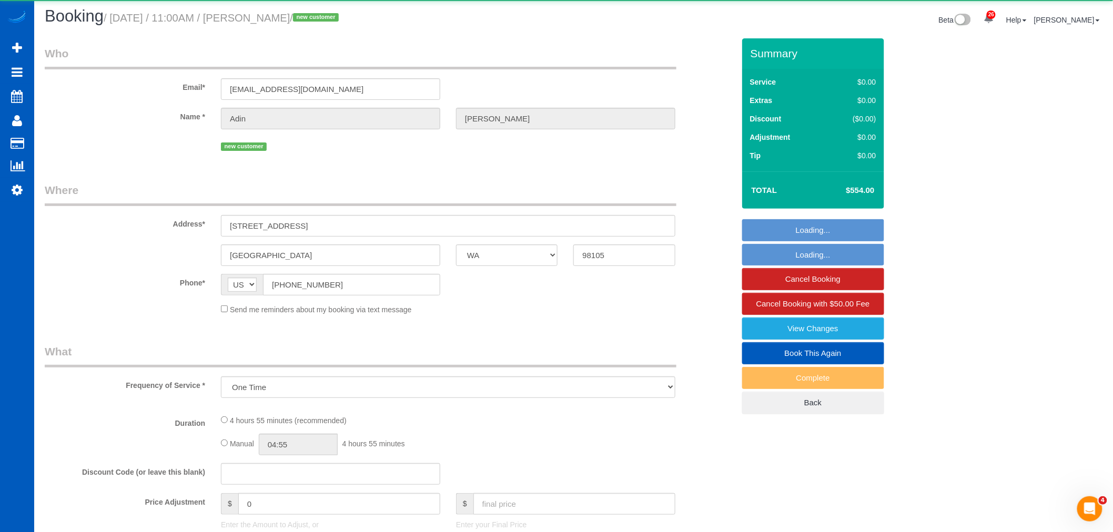
select select "object:47771"
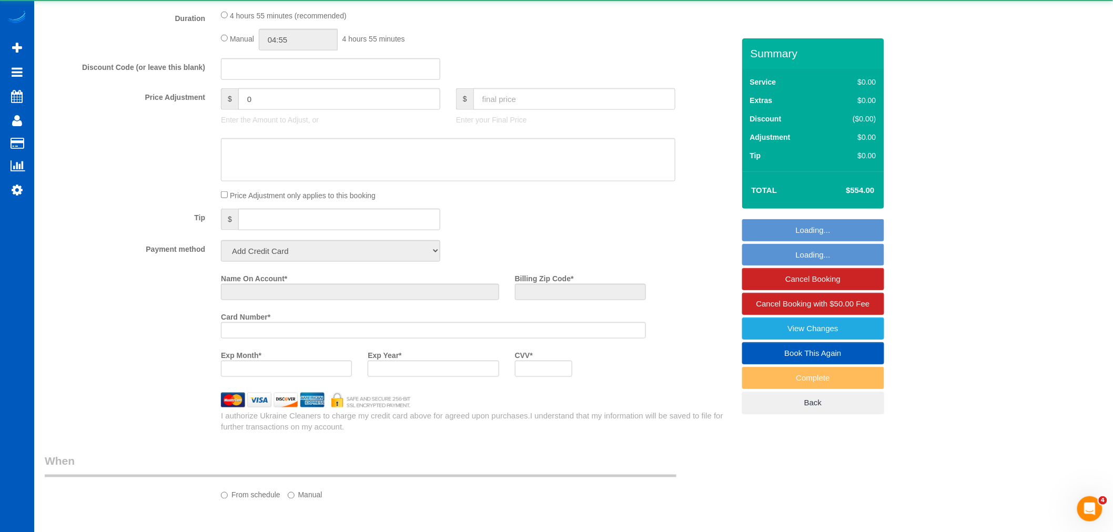
select select "string:fspay-4687f9b3-be5e-4439-9d95-81e58f2ca9e2"
select select "199"
select select "2501"
select select "7"
select select "2"
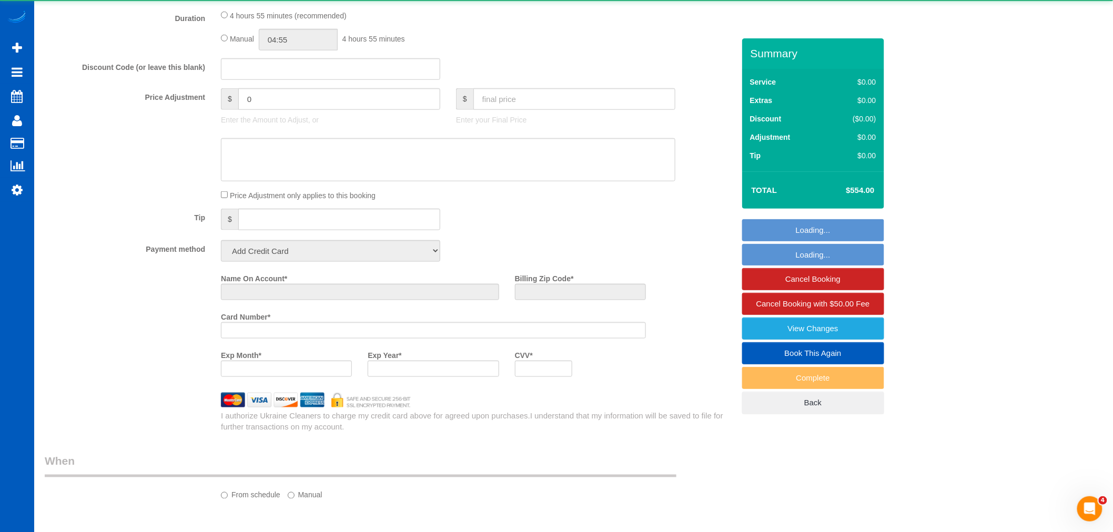
select select "spot299"
select select "number:8"
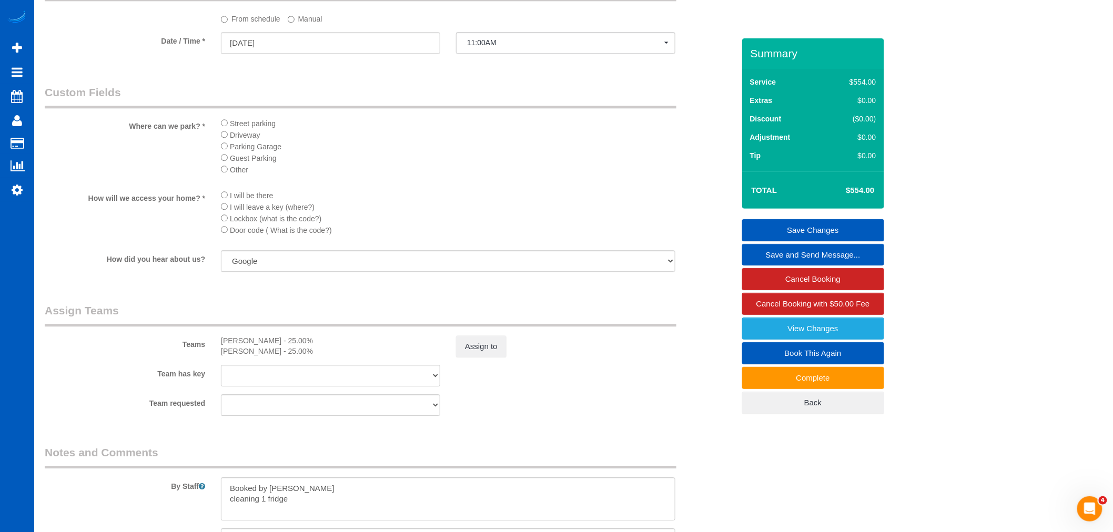
scroll to position [1169, 0]
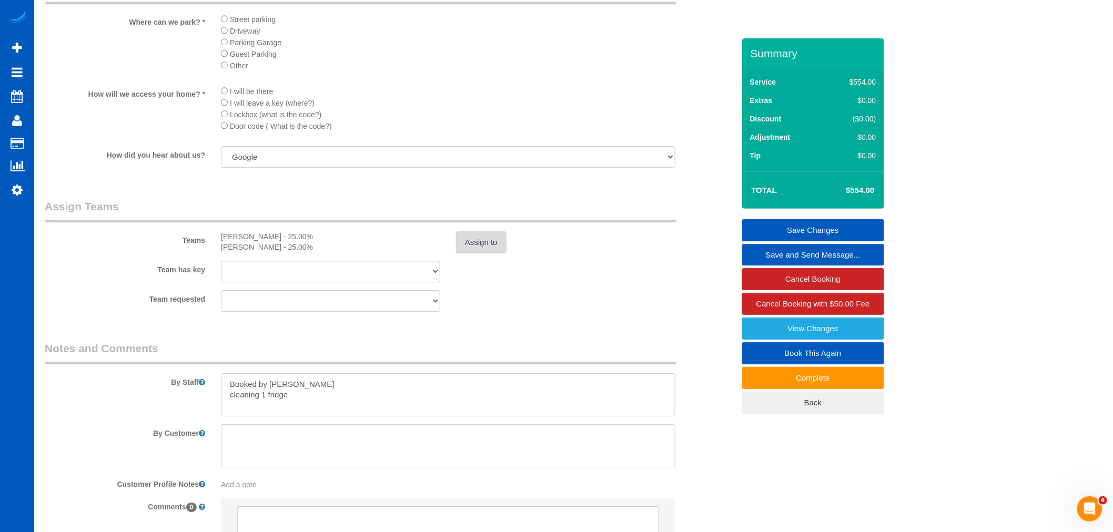
click at [470, 254] on button "Assign to" at bounding box center [481, 242] width 50 height 22
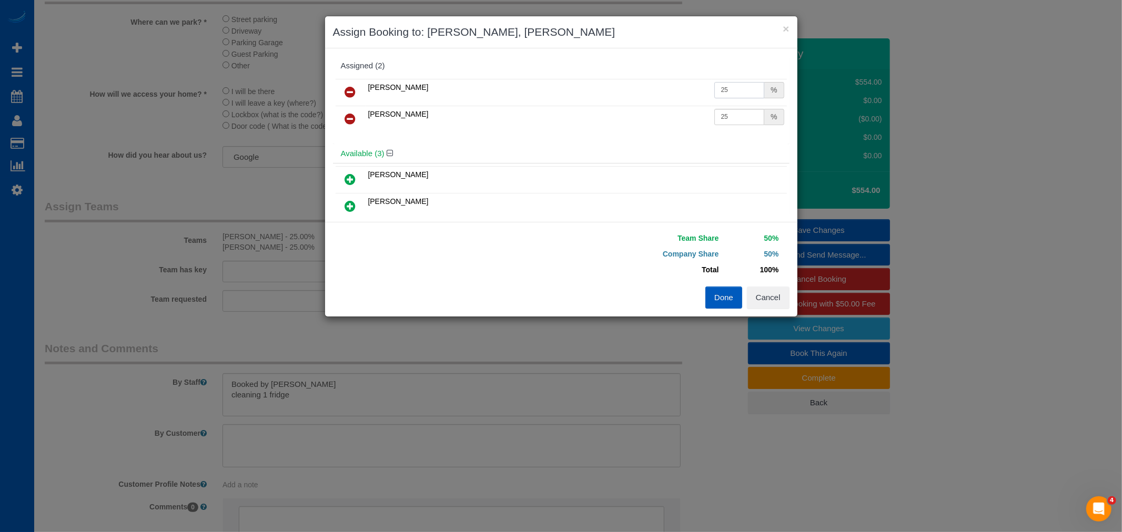
drag, startPoint x: 727, startPoint y: 85, endPoint x: 643, endPoint y: 92, distance: 84.4
click at [643, 92] on tr "Viktoriia Zhukovska 25 %" at bounding box center [561, 92] width 451 height 27
click at [727, 90] on input "3" at bounding box center [739, 90] width 50 height 16
type input "38"
drag, startPoint x: 729, startPoint y: 113, endPoint x: 635, endPoint y: 112, distance: 93.1
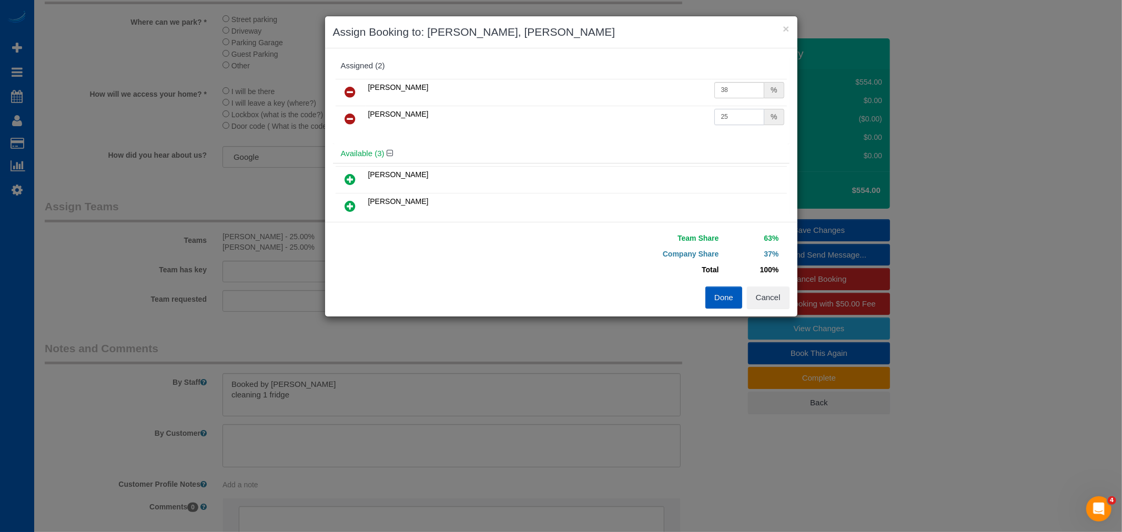
click at [635, 112] on tr "Vira Zhukovska 25 %" at bounding box center [561, 119] width 451 height 27
type input "38"
click at [717, 301] on button "Done" at bounding box center [723, 298] width 37 height 22
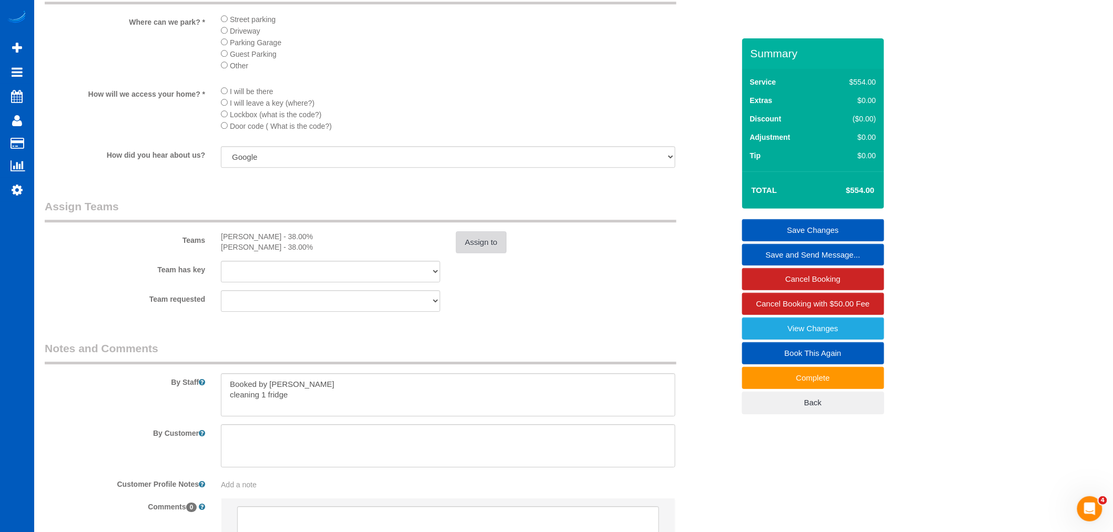
drag, startPoint x: 484, startPoint y: 245, endPoint x: 481, endPoint y: 253, distance: 9.0
click at [484, 249] on div "Teams Viktoriia Zhukovska - 38.00% Vira Zhukovska - 38.00% Assign to" at bounding box center [389, 226] width 705 height 55
click at [480, 254] on button "Assign to" at bounding box center [481, 242] width 50 height 22
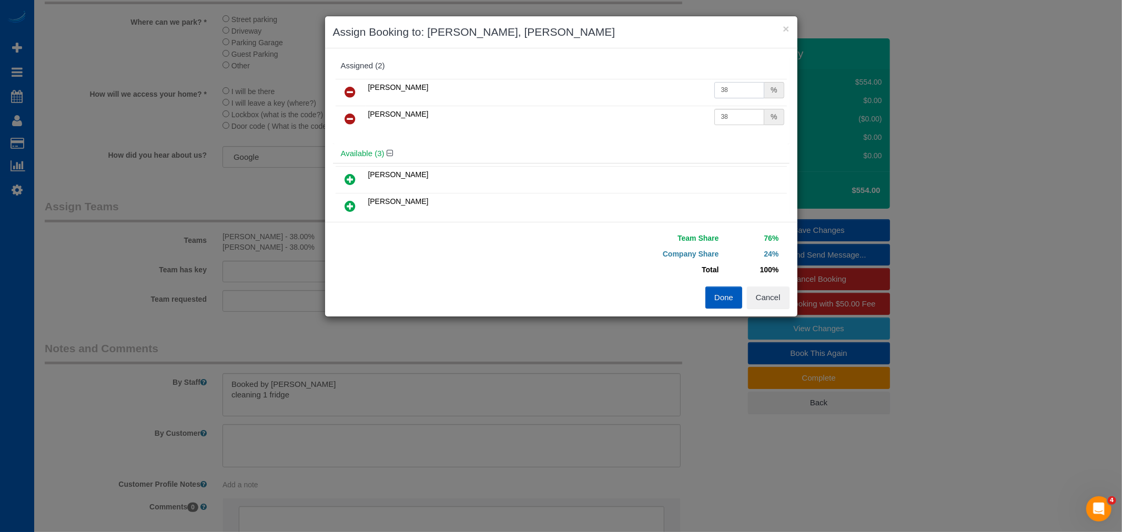
drag, startPoint x: 730, startPoint y: 93, endPoint x: 743, endPoint y: 96, distance: 13.7
click at [743, 96] on input "38" at bounding box center [739, 90] width 50 height 16
type input "39"
drag, startPoint x: 717, startPoint y: 116, endPoint x: 726, endPoint y: 173, distance: 57.5
click at [749, 119] on input "38" at bounding box center [739, 117] width 50 height 16
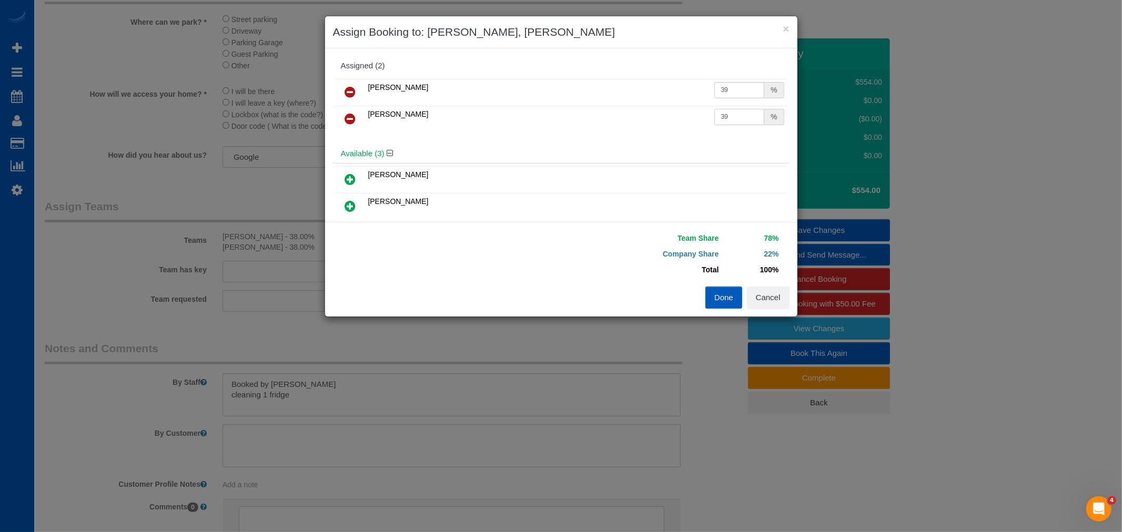
type input "39"
click at [711, 298] on button "Done" at bounding box center [723, 298] width 37 height 22
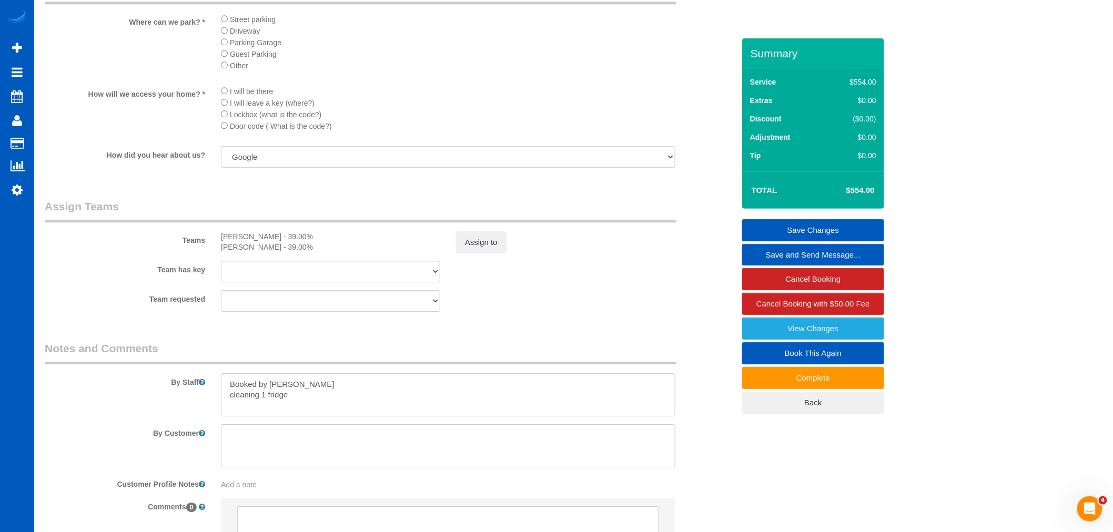
click at [814, 221] on link "Save Changes" at bounding box center [813, 230] width 142 height 22
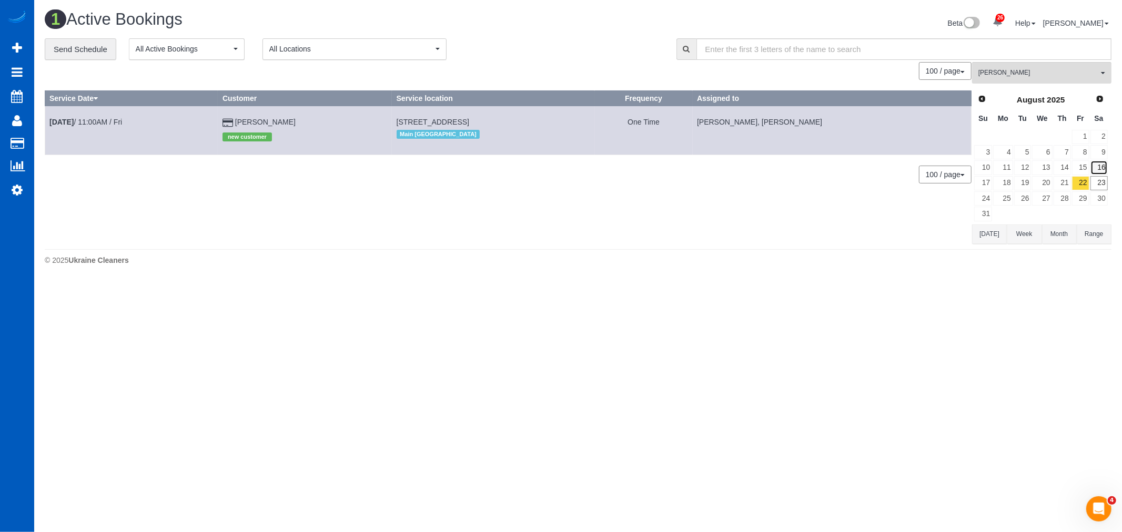
click at [1101, 174] on link "16" at bounding box center [1098, 167] width 17 height 14
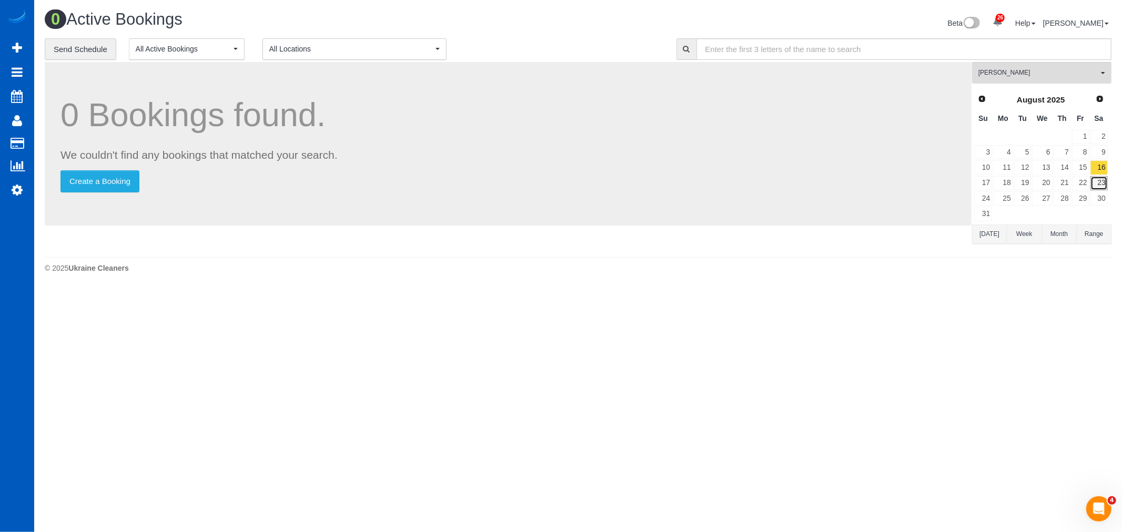
click at [1101, 183] on link "23" at bounding box center [1098, 183] width 17 height 14
click at [1023, 53] on input "text" at bounding box center [904, 49] width 416 height 22
click at [1007, 77] on span "[PERSON_NAME]" at bounding box center [1038, 72] width 120 height 9
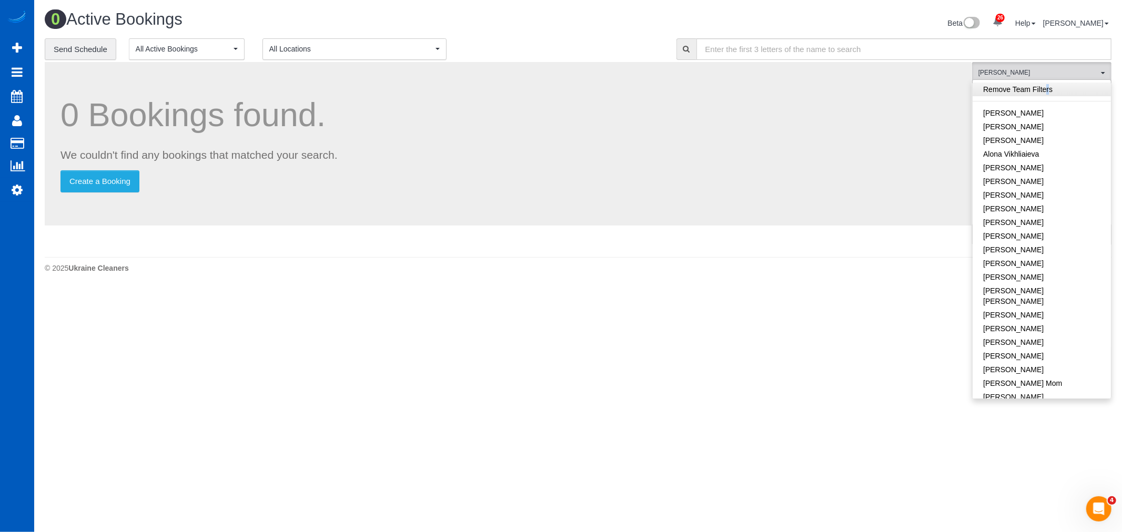
click at [1026, 85] on link "Remove Team Filters" at bounding box center [1042, 90] width 138 height 14
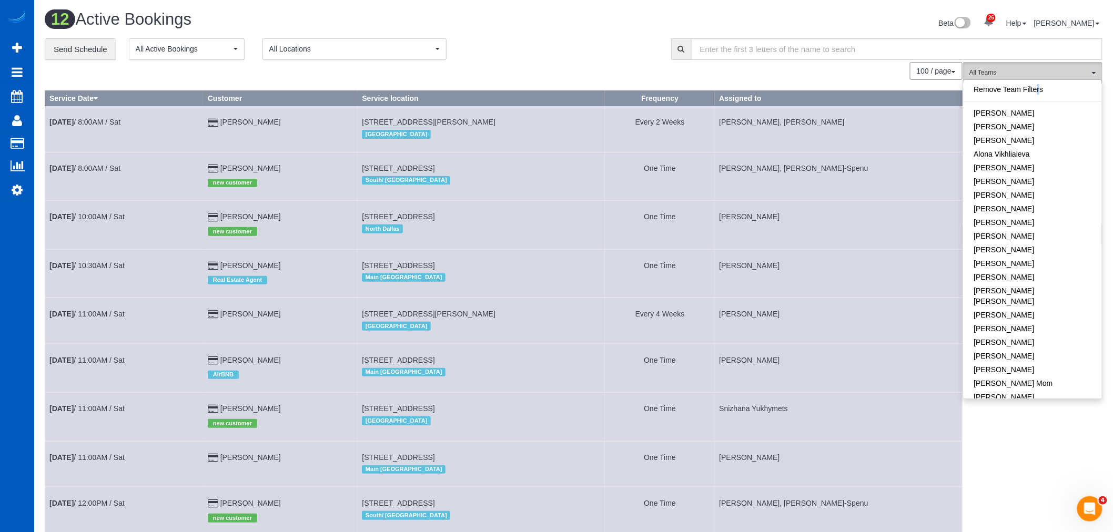
click at [1013, 74] on span "All Teams" at bounding box center [1029, 72] width 120 height 9
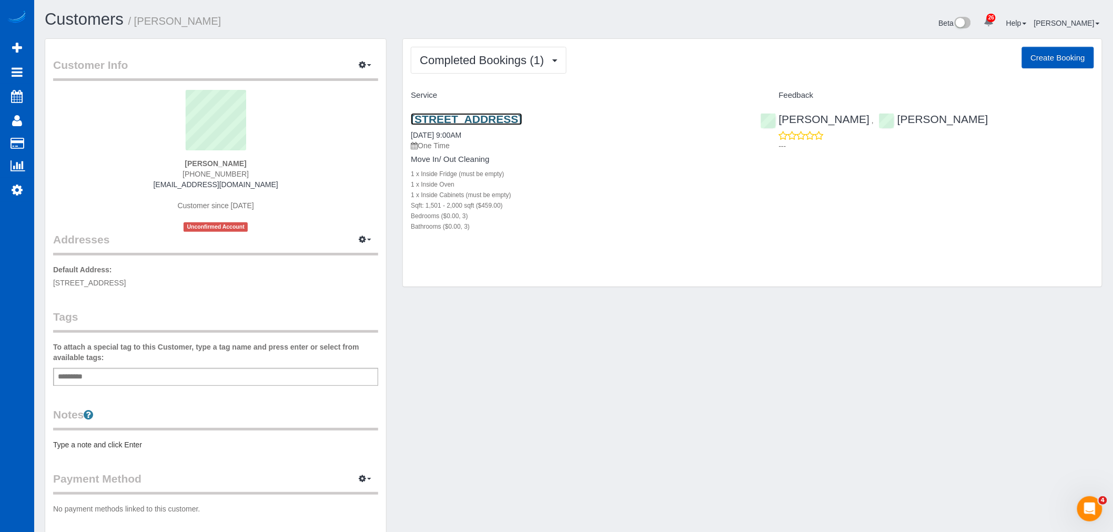
click at [486, 121] on link "3918 152nd Pl Se, Bothell, WA 98012" at bounding box center [466, 119] width 111 height 12
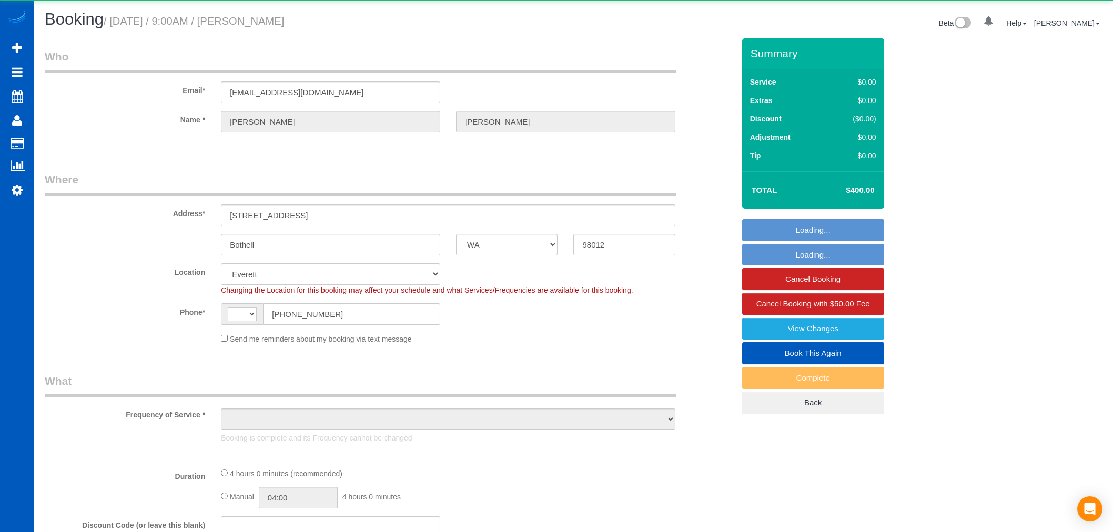
select select "WA"
select select "string:US"
select select "object:1048"
select select "199"
select select "1501"
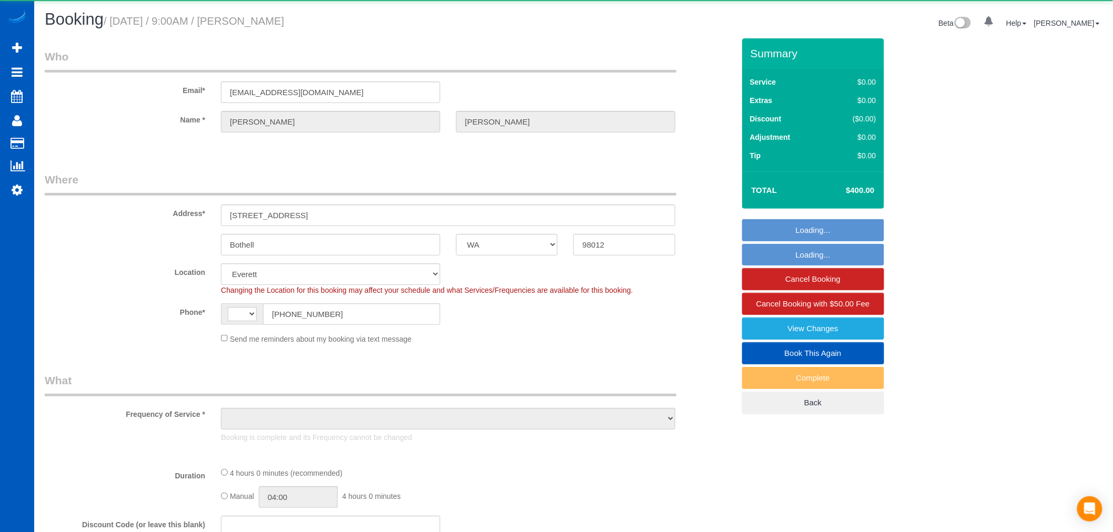
select select "3"
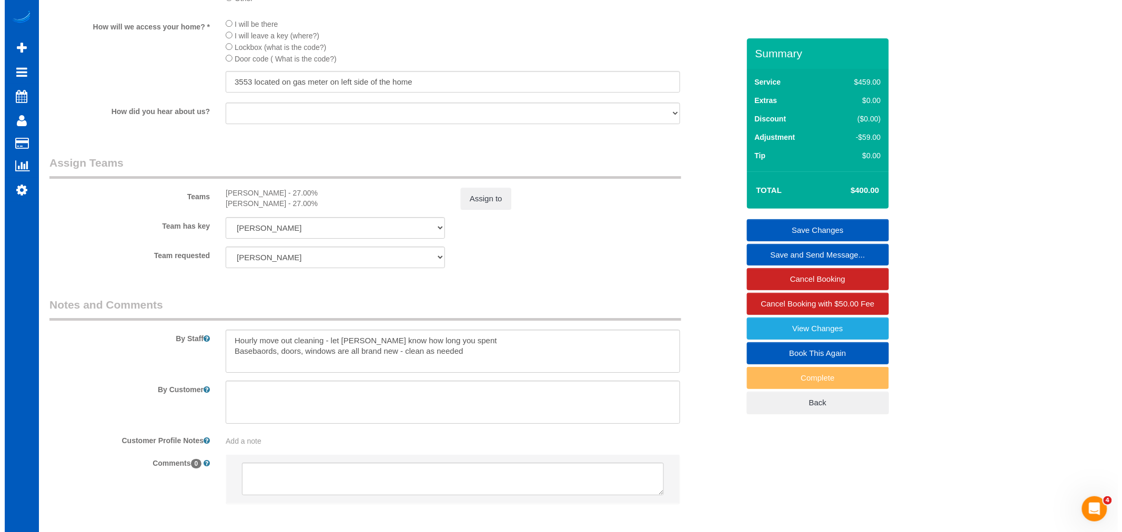
scroll to position [1344, 0]
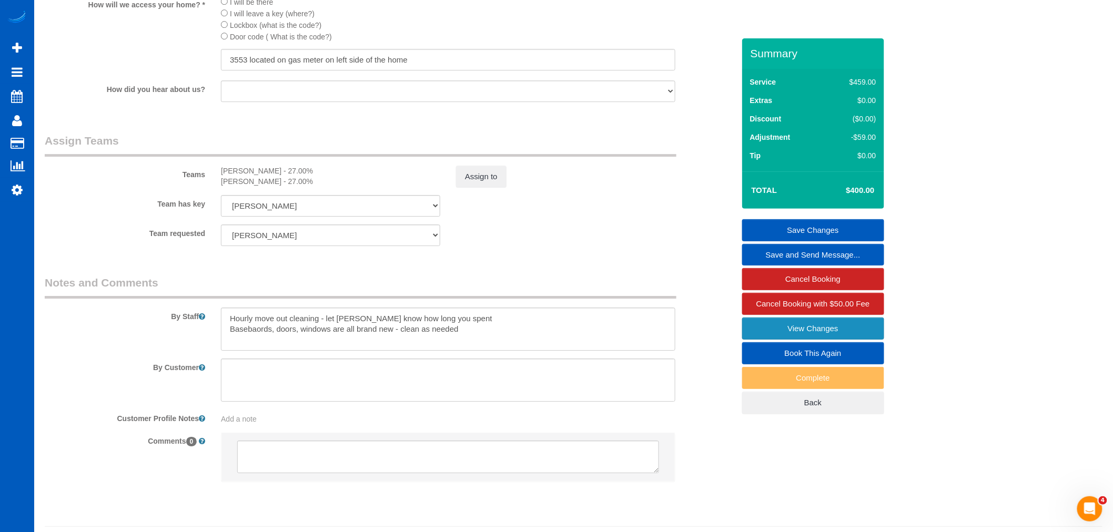
click at [769, 327] on link "View Changes" at bounding box center [813, 329] width 142 height 22
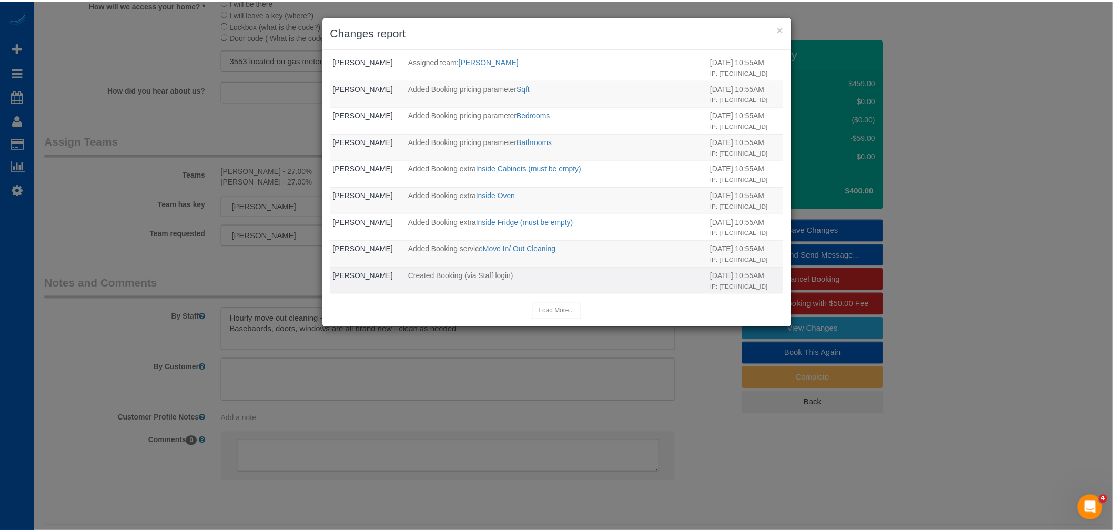
scroll to position [406, 0]
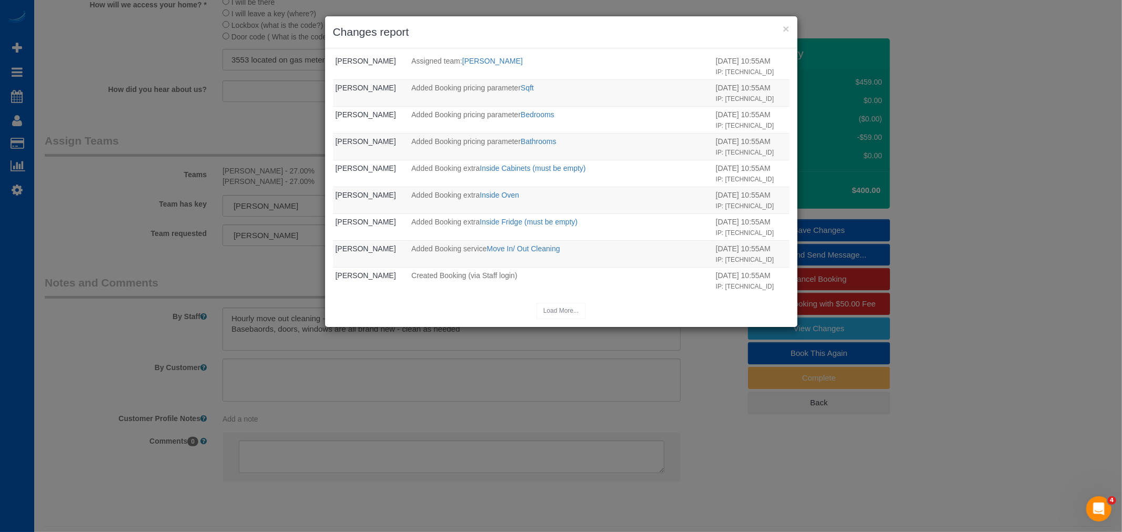
click at [781, 26] on h3 "Changes report" at bounding box center [561, 32] width 457 height 16
click at [783, 27] on button "×" at bounding box center [786, 28] width 6 height 11
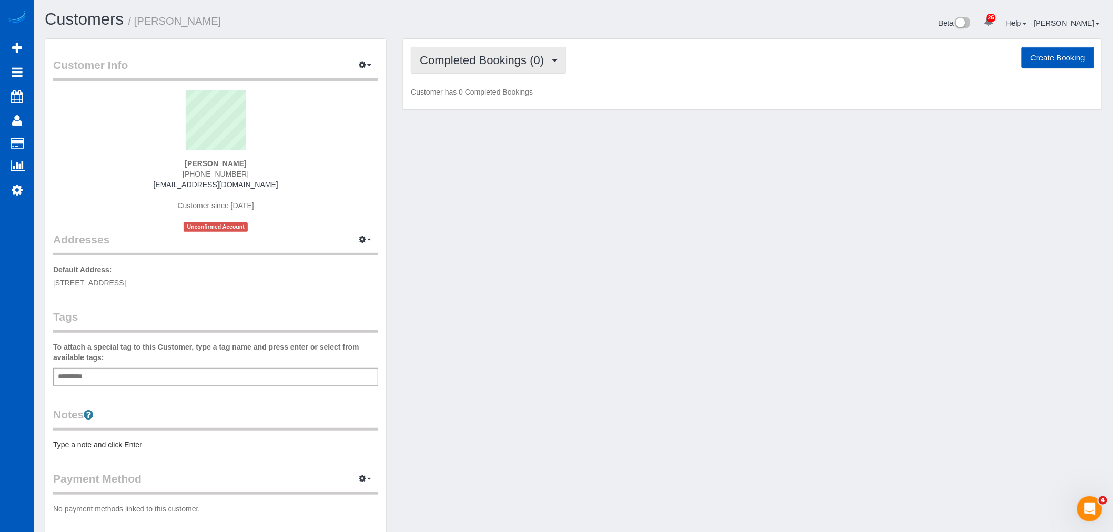
click at [450, 73] on button "Completed Bookings (0)" at bounding box center [489, 60] width 156 height 27
click at [447, 95] on link "Upcoming Bookings (1)" at bounding box center [465, 99] width 109 height 14
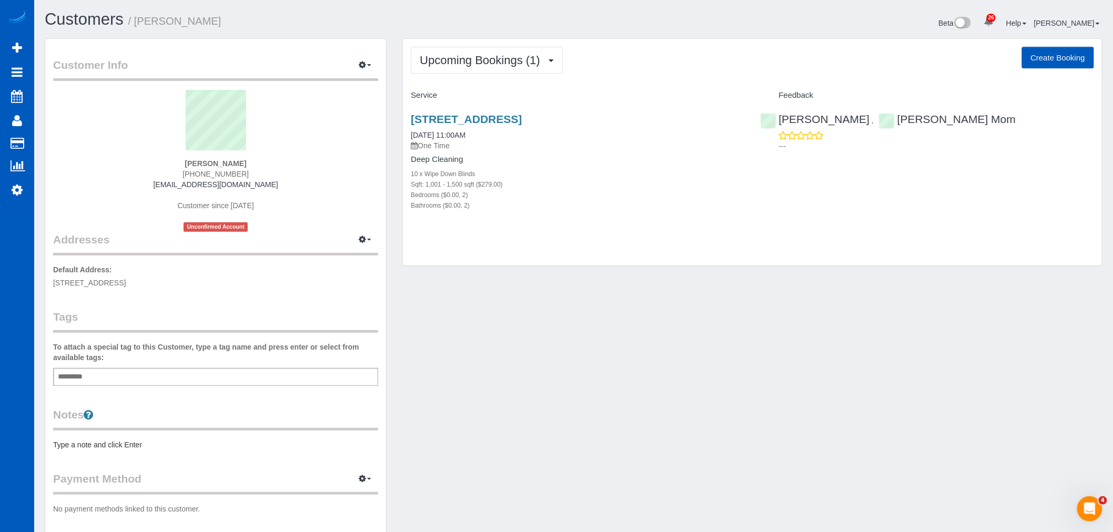
click at [445, 41] on div "Upcoming Bookings (1) Completed Bookings (0) Upcoming Bookings (1) Cancelled Bo…" at bounding box center [752, 152] width 699 height 227
click at [447, 54] on span "Upcoming Bookings (1)" at bounding box center [483, 60] width 126 height 13
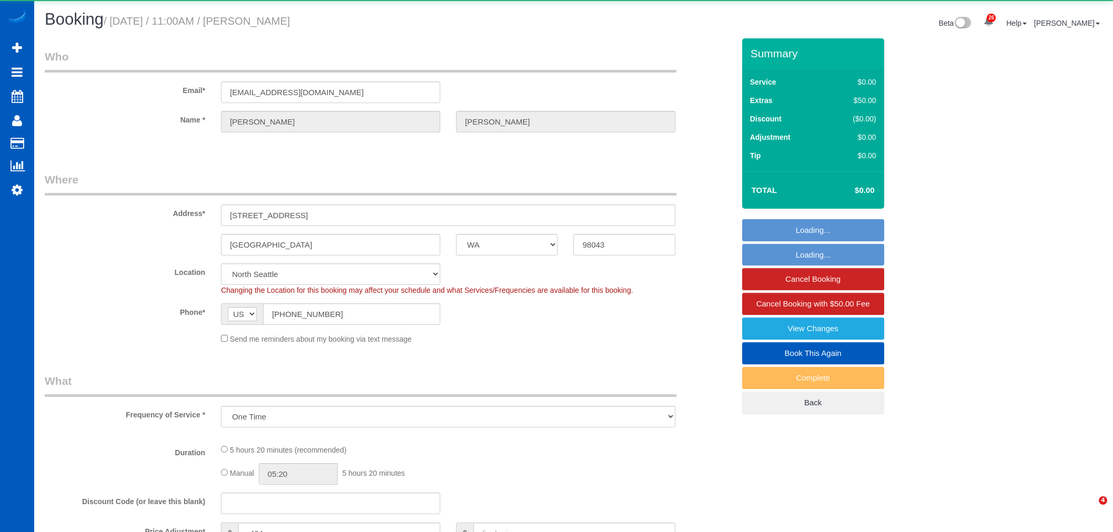
select select "WA"
select select "object:1159"
select select "199"
select select "1001"
select select "2"
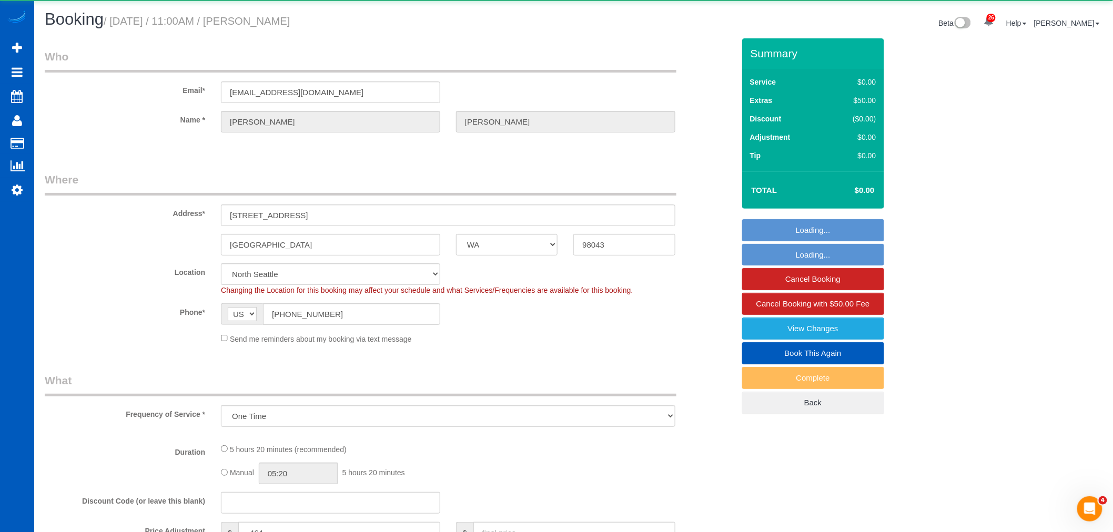
select select "3"
select select "spot1"
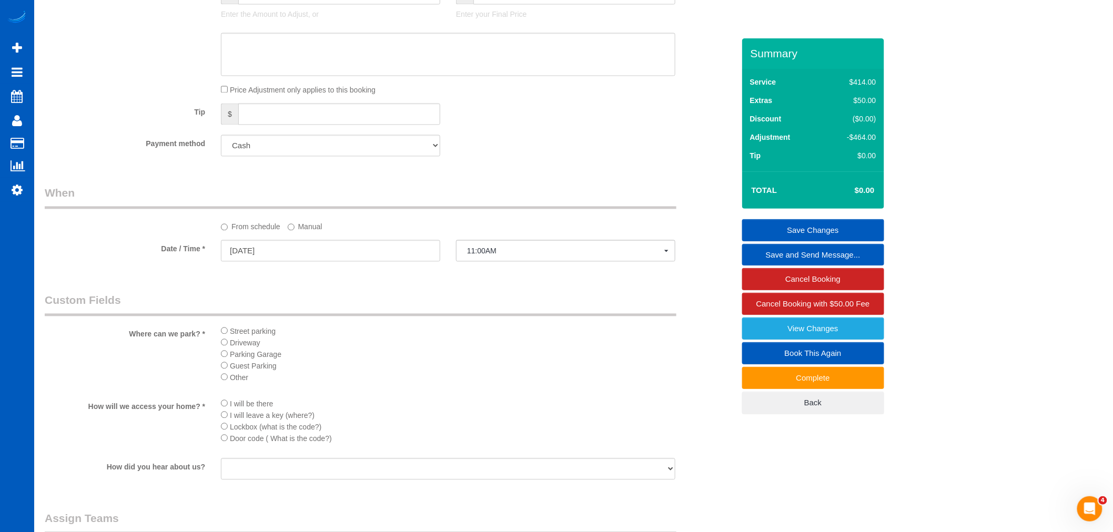
scroll to position [935, 0]
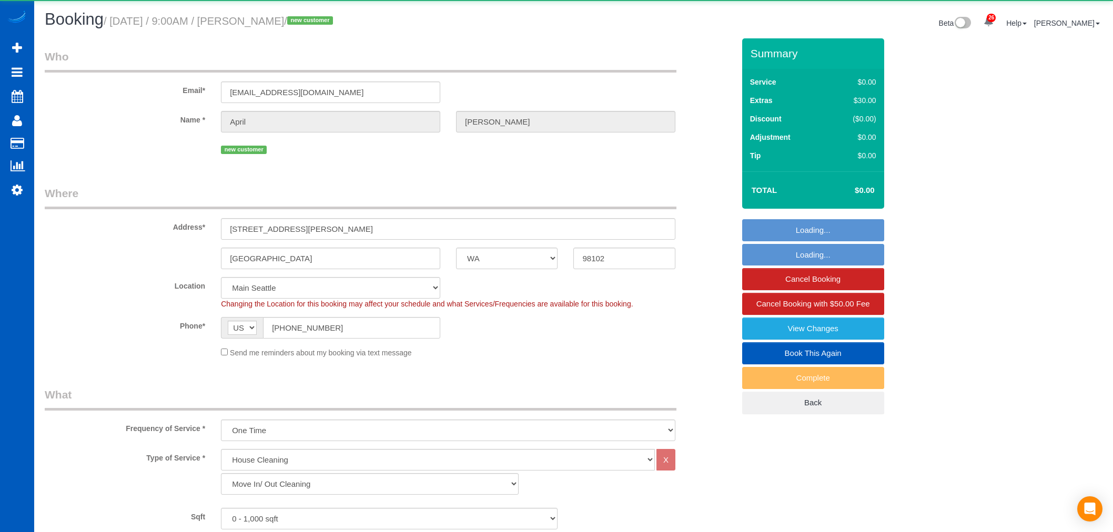
select select "WA"
select select "199"
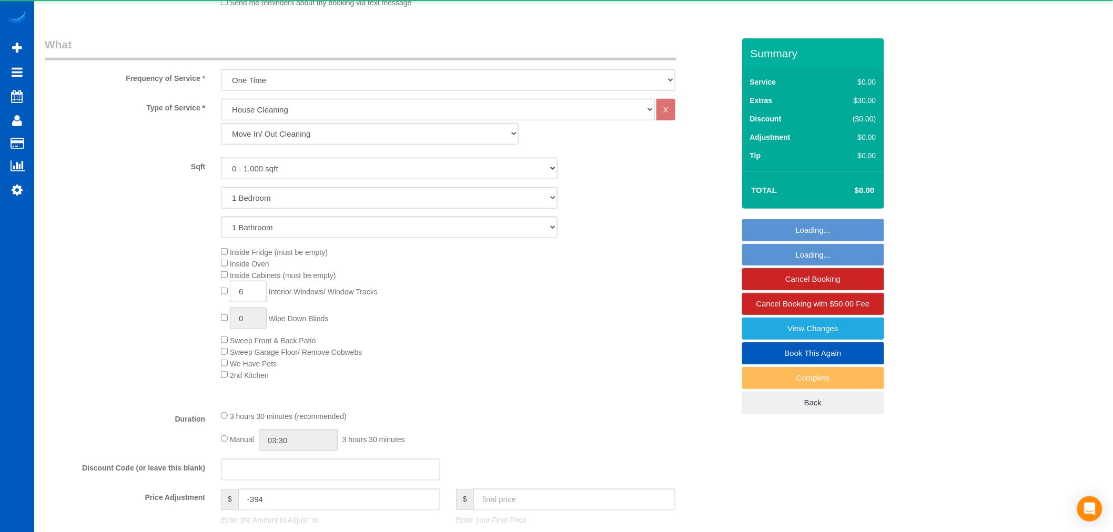
select select "object:1158"
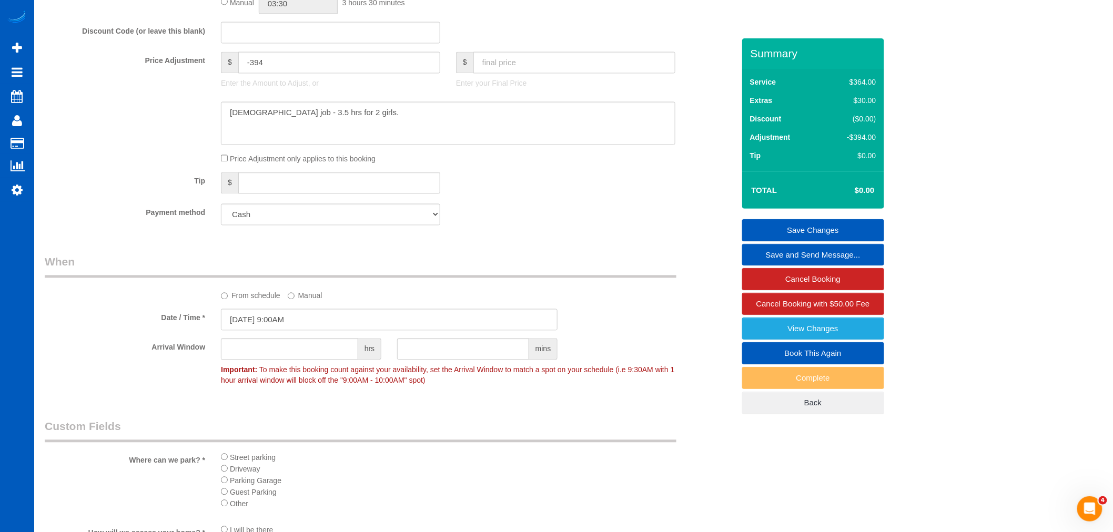
scroll to position [818, 0]
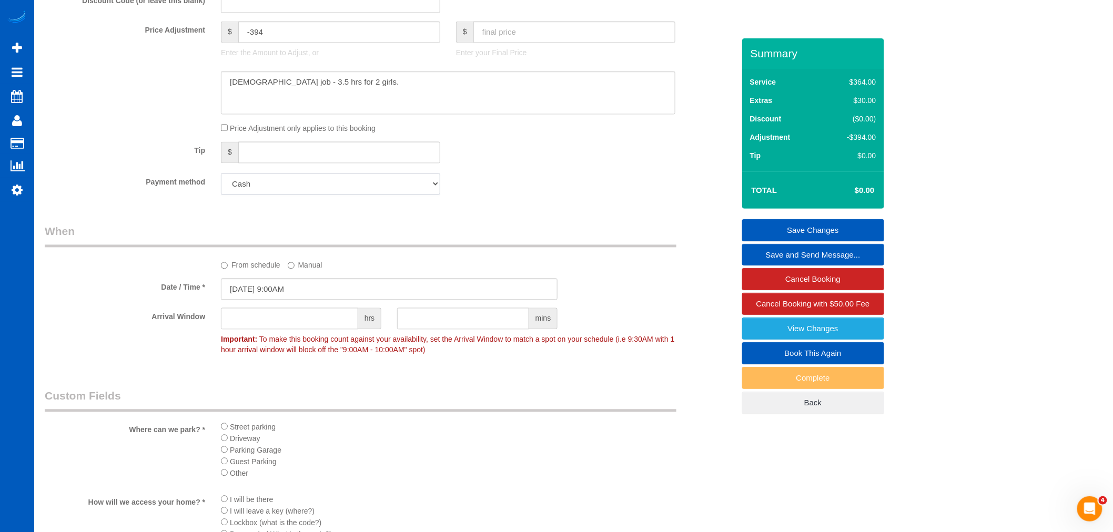
click at [321, 195] on select "Add Credit Card Cash Check Paypal" at bounding box center [330, 185] width 219 height 22
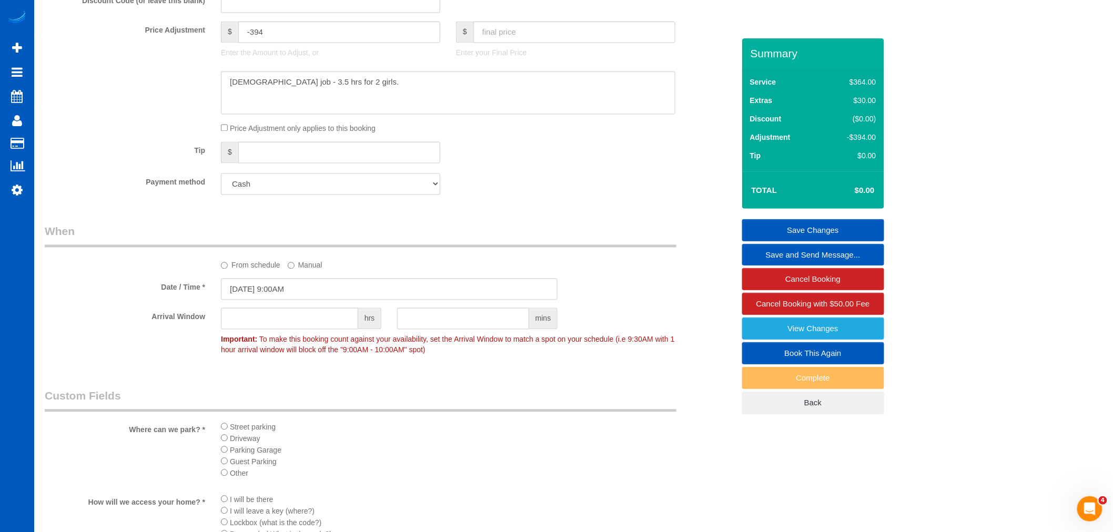
click at [321, 195] on select "Add Credit Card Cash Check Paypal" at bounding box center [330, 185] width 219 height 22
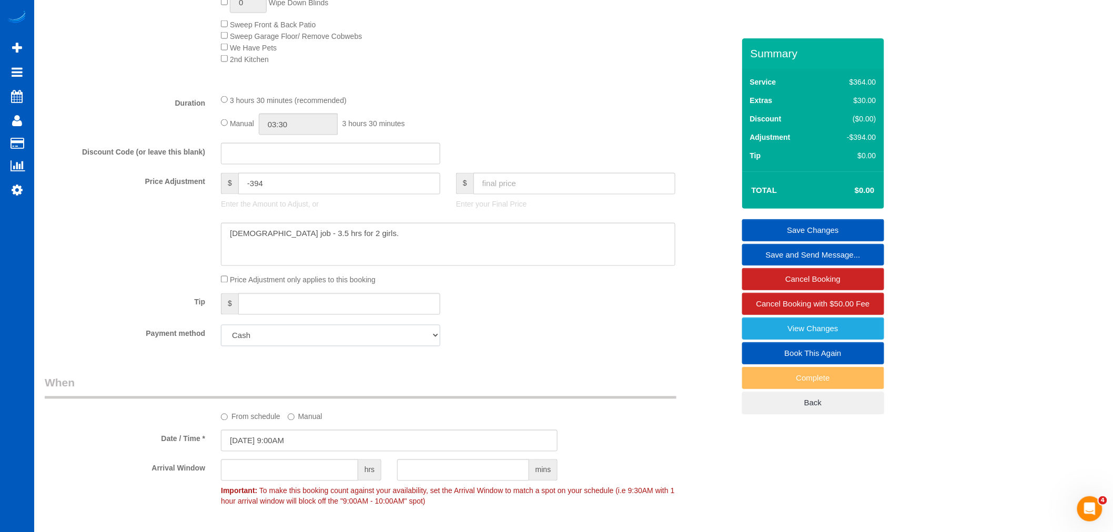
scroll to position [643, 0]
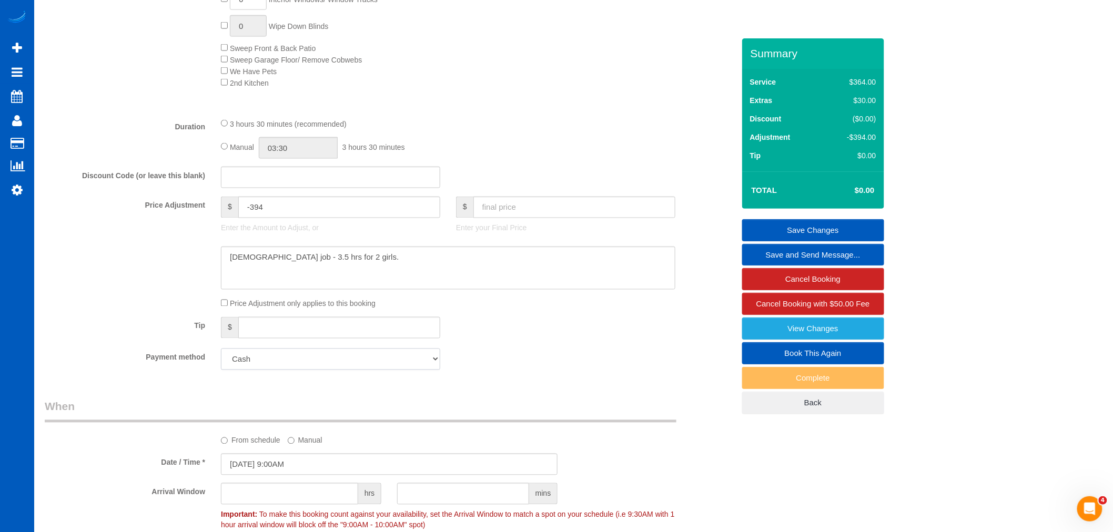
click at [434, 368] on select "Add Credit Card Cash Check Paypal" at bounding box center [330, 360] width 219 height 22
click at [431, 367] on select "Add Credit Card Cash Check Paypal" at bounding box center [330, 360] width 219 height 22
click at [281, 362] on select "Add Credit Card Cash Check Paypal" at bounding box center [330, 360] width 219 height 22
click at [221, 358] on select "Add Credit Card Cash Check Paypal" at bounding box center [330, 360] width 219 height 22
click at [256, 370] on select "Add Credit Card Cash Check Paypal" at bounding box center [330, 360] width 219 height 22
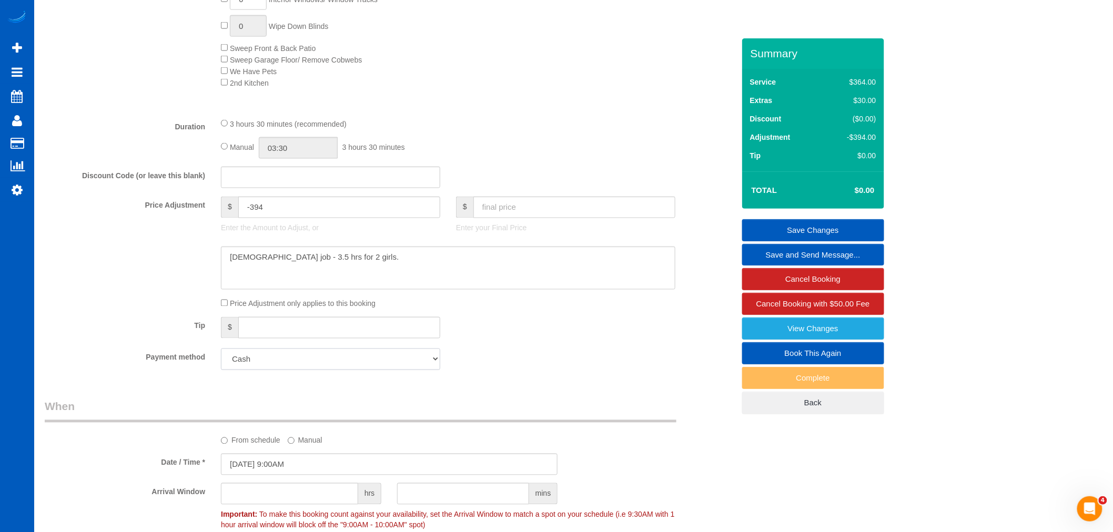
click at [221, 358] on select "Add Credit Card Cash Check Paypal" at bounding box center [330, 360] width 219 height 22
click at [251, 370] on select "Add Credit Card Cash Check Paypal" at bounding box center [330, 360] width 219 height 22
click at [221, 358] on select "Add Credit Card Cash Check Paypal" at bounding box center [330, 360] width 219 height 22
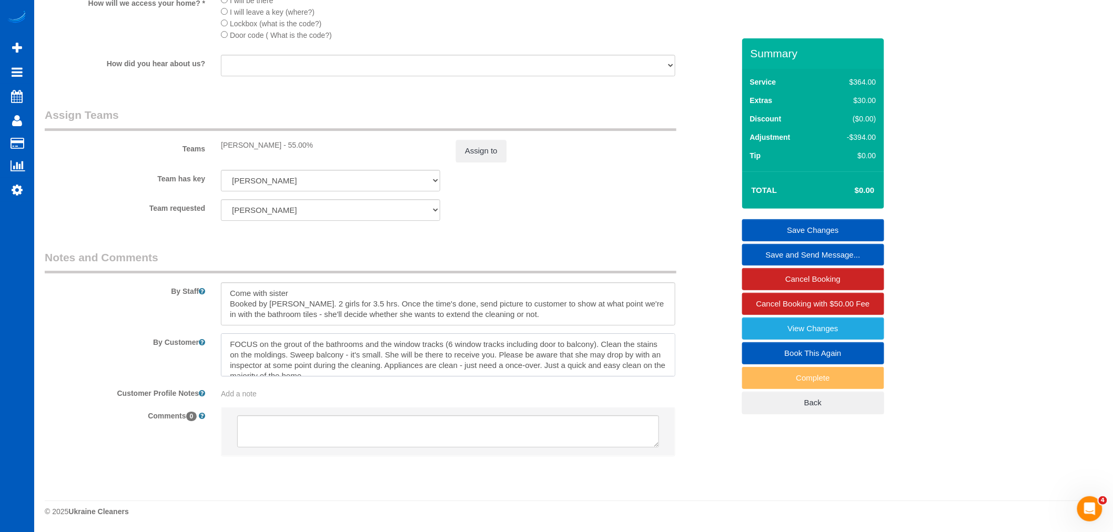
scroll to position [11, 0]
click at [377, 374] on textarea at bounding box center [448, 354] width 454 height 43
click at [509, 364] on textarea at bounding box center [448, 354] width 454 height 43
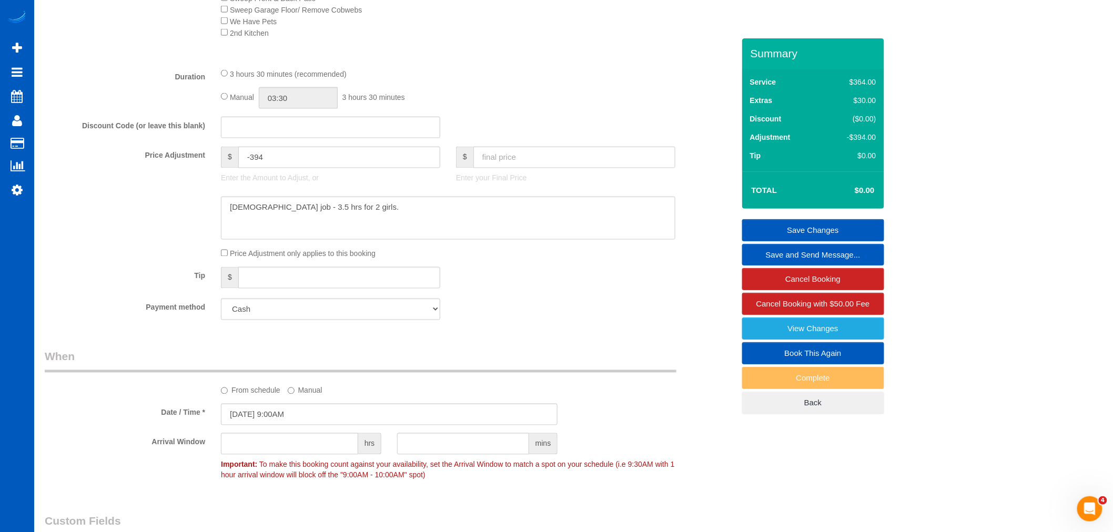
scroll to position [701, 0]
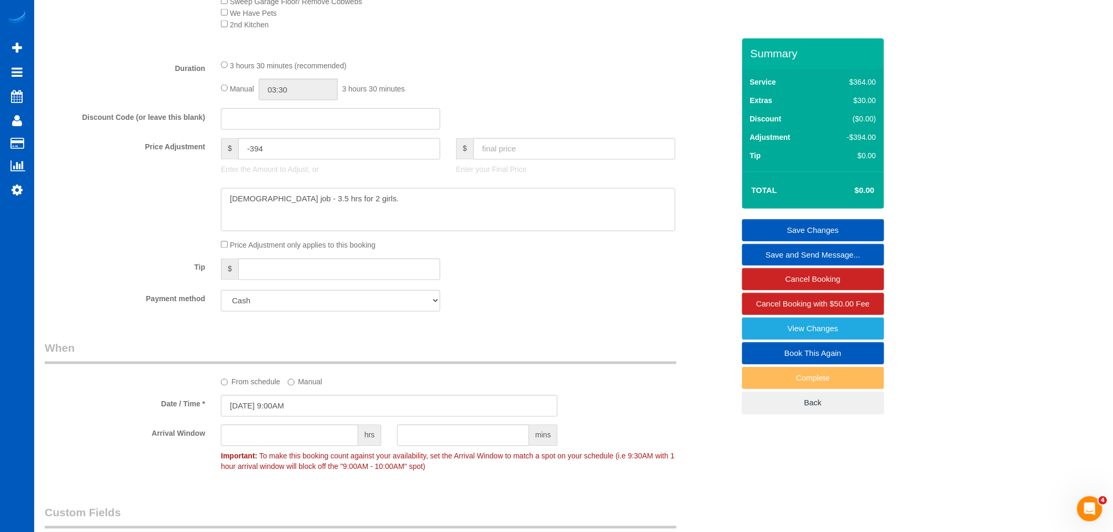
click at [360, 224] on textarea at bounding box center [448, 209] width 454 height 43
type textarea "Hourly job - 3.5 hrs for 2 girls. getting the card on Monday, she is travelling"
click at [802, 231] on link "Save Changes" at bounding box center [813, 230] width 142 height 22
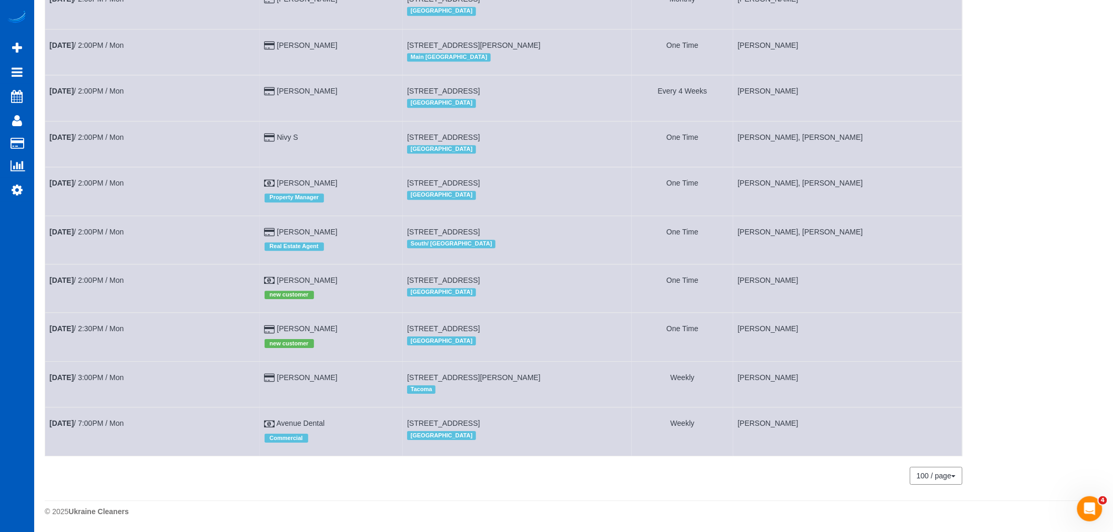
scroll to position [1197, 0]
click at [114, 271] on td "Aug 25th / 2:00PM / Mon" at bounding box center [152, 289] width 215 height 48
click at [109, 276] on link "Aug 25th / 2:00PM / Mon" at bounding box center [86, 280] width 74 height 8
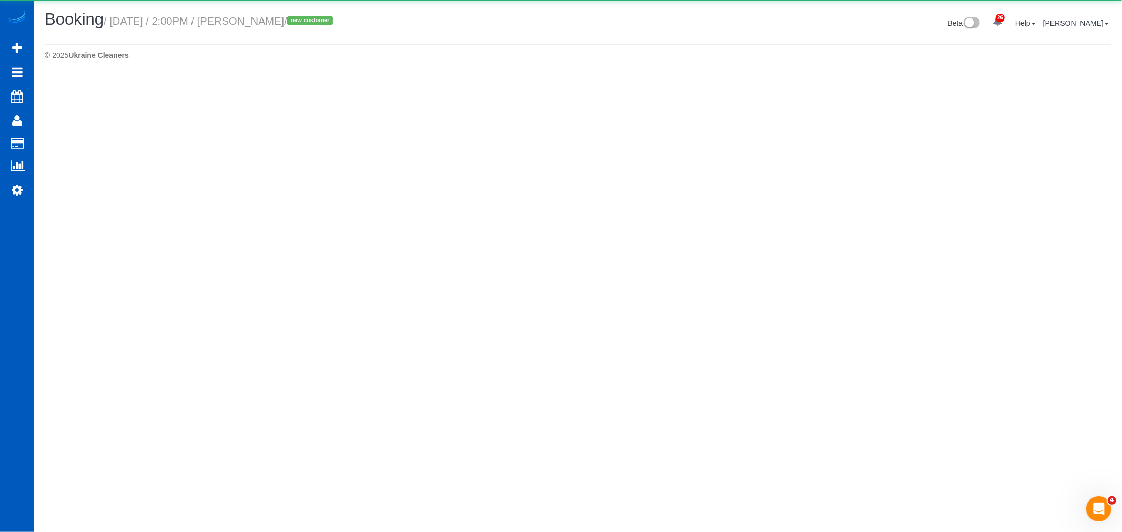
select select "WA"
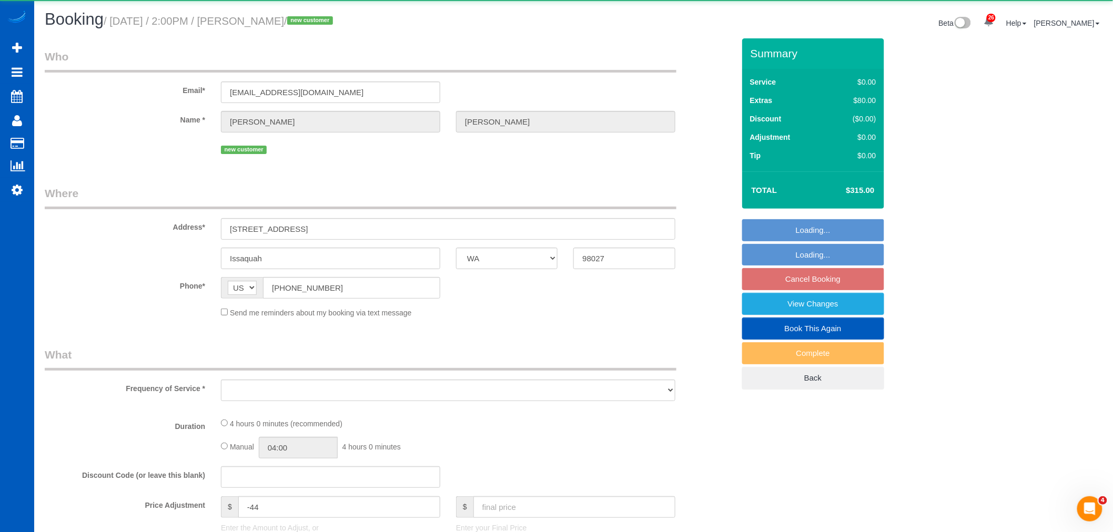
select select "object:2611"
select select "199"
select select "1001"
select select "3"
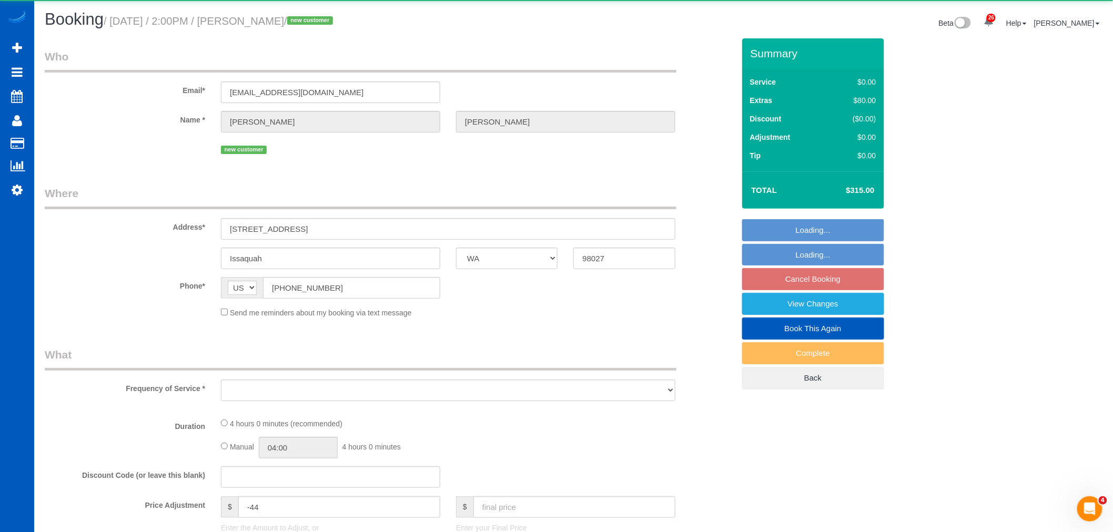
select select "spot9"
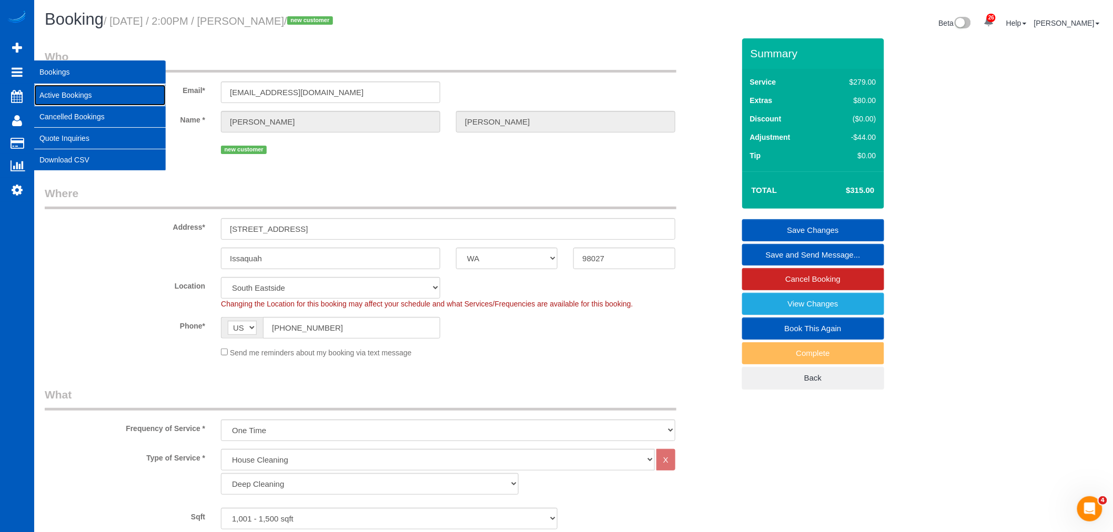
click at [48, 88] on link "Active Bookings" at bounding box center [100, 95] width 132 height 21
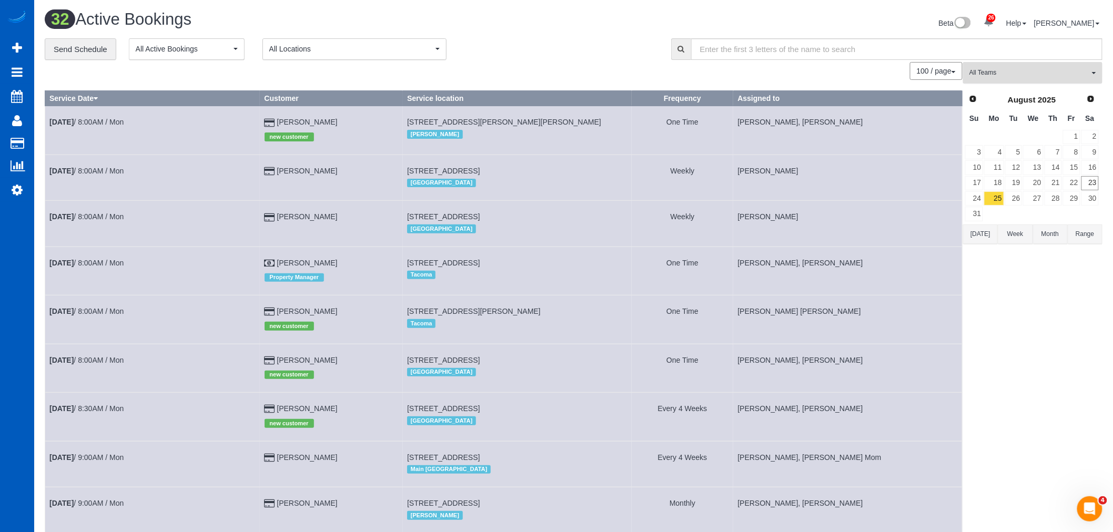
click at [1016, 77] on span "All Teams" at bounding box center [1029, 72] width 120 height 9
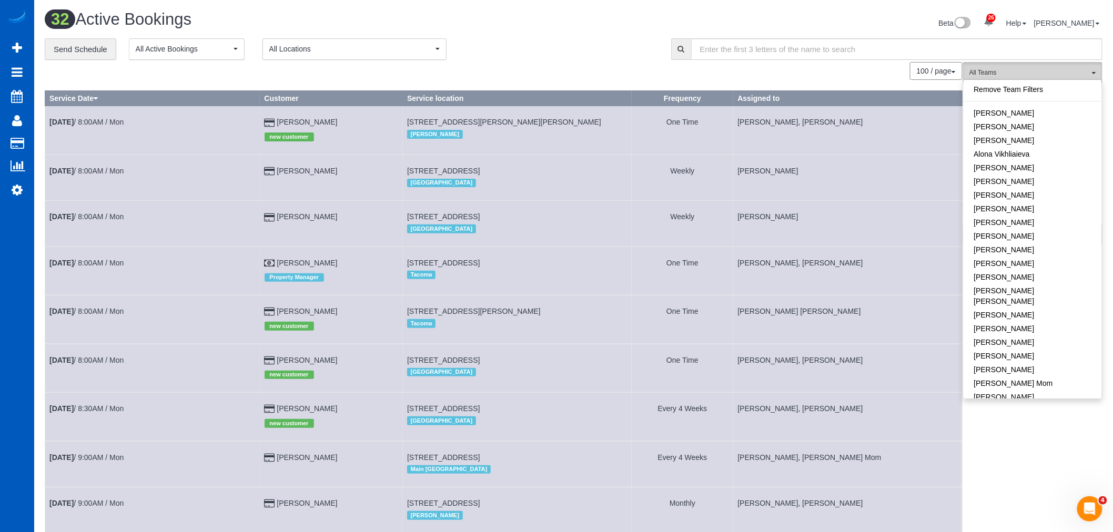
click at [1054, 75] on span "All Teams" at bounding box center [1029, 72] width 120 height 9
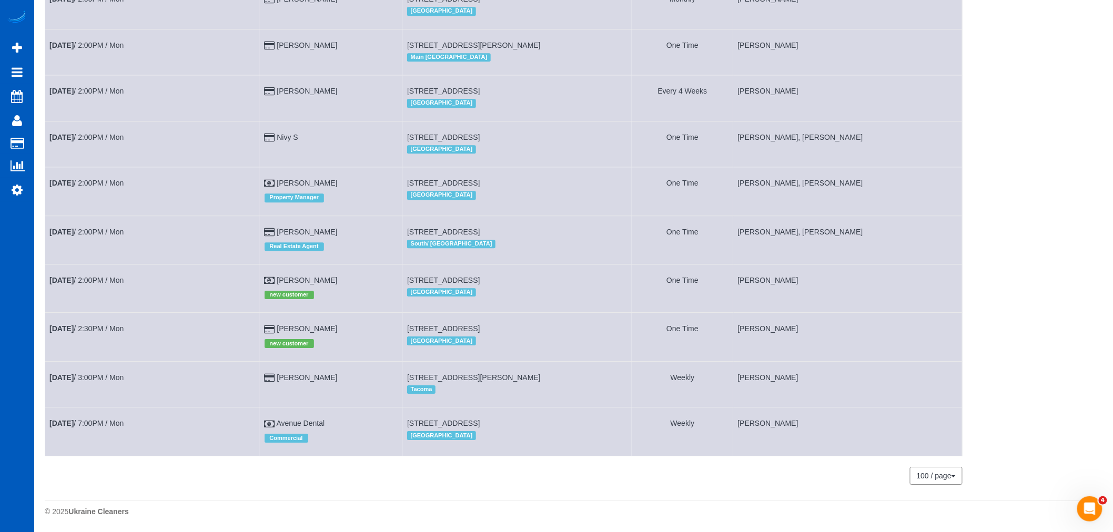
scroll to position [1197, 0]
click at [124, 278] on link "Aug 25th / 2:00PM / Mon" at bounding box center [86, 280] width 74 height 8
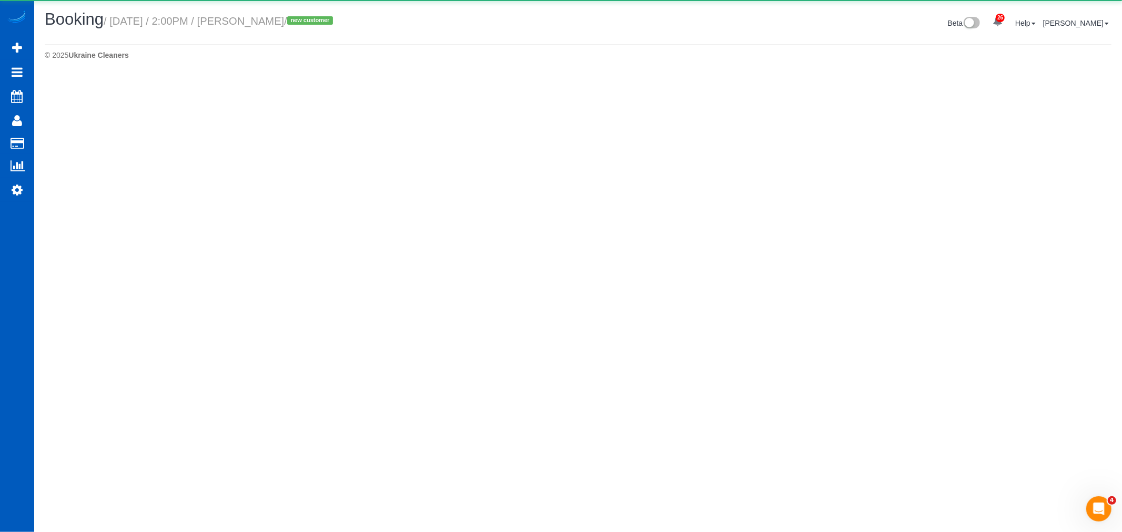
select select "WA"
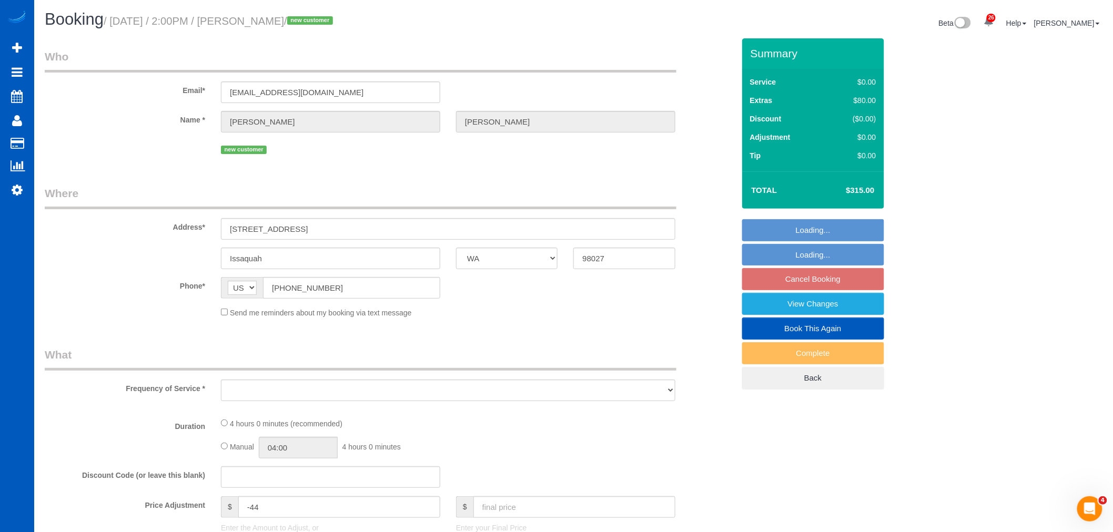
select select "object:4068"
select select "spot23"
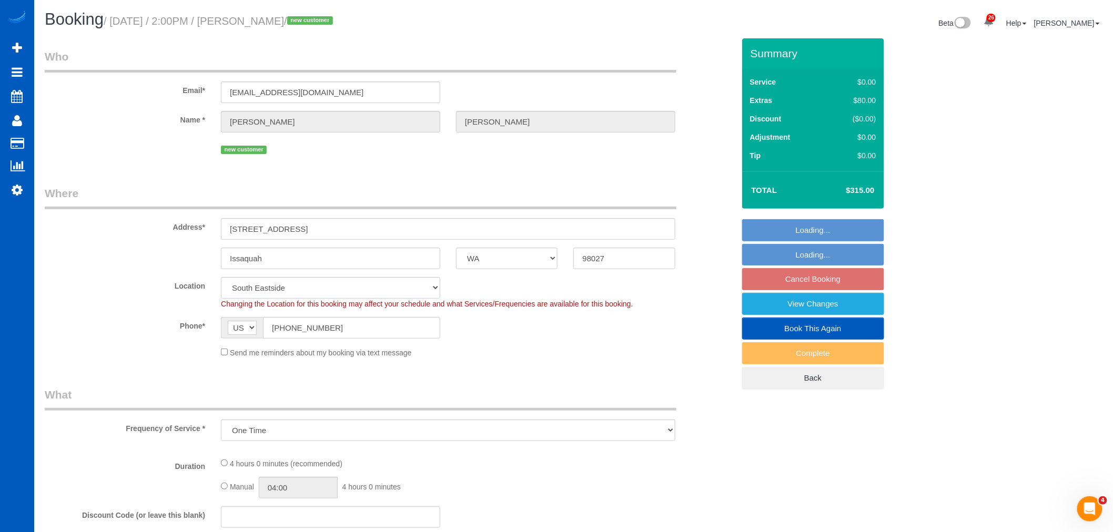
select select "object:4283"
select select "199"
select select "1001"
select select "3"
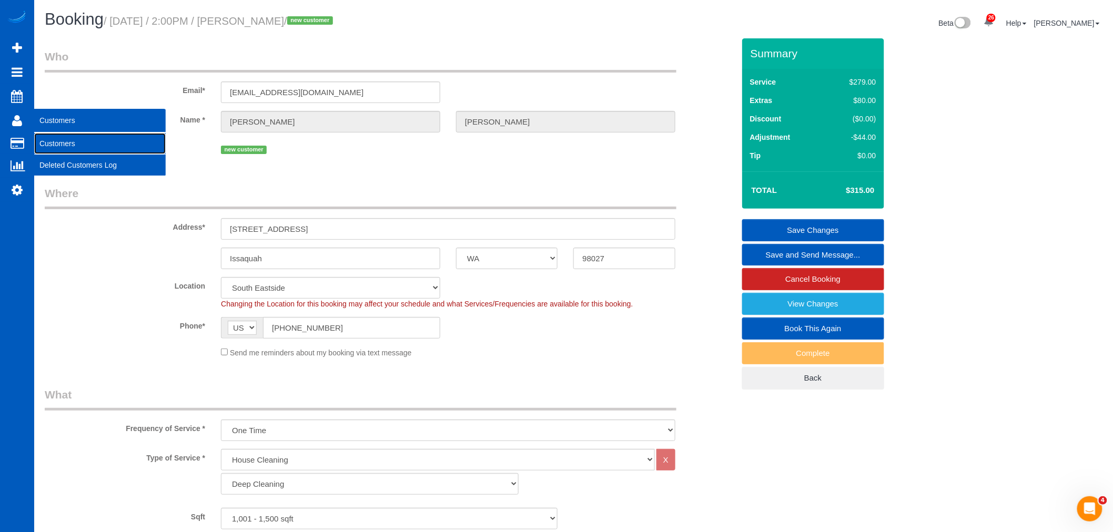
click at [59, 135] on link "Customers" at bounding box center [100, 143] width 132 height 21
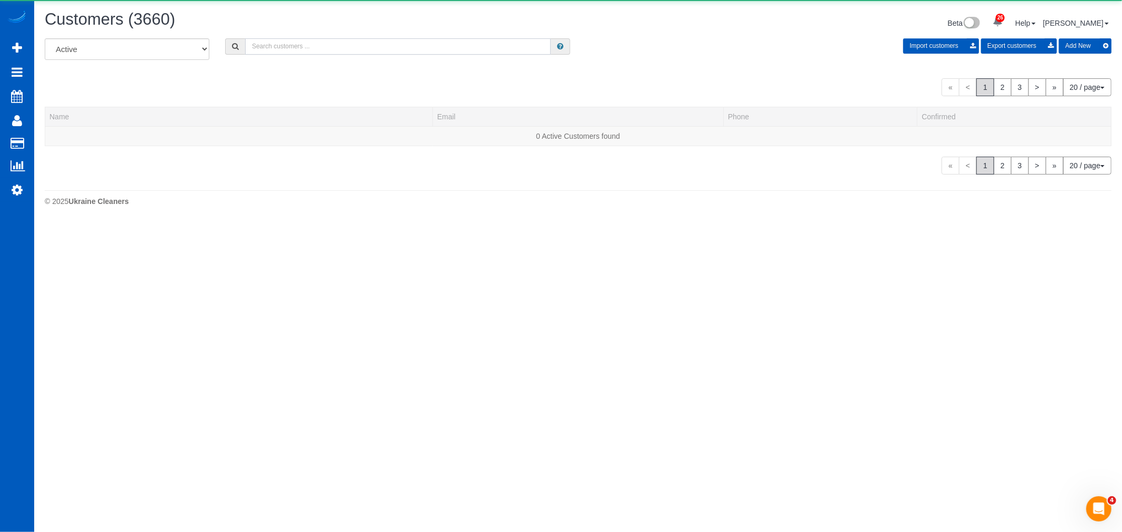
click at [262, 53] on input "text" at bounding box center [398, 46] width 306 height 16
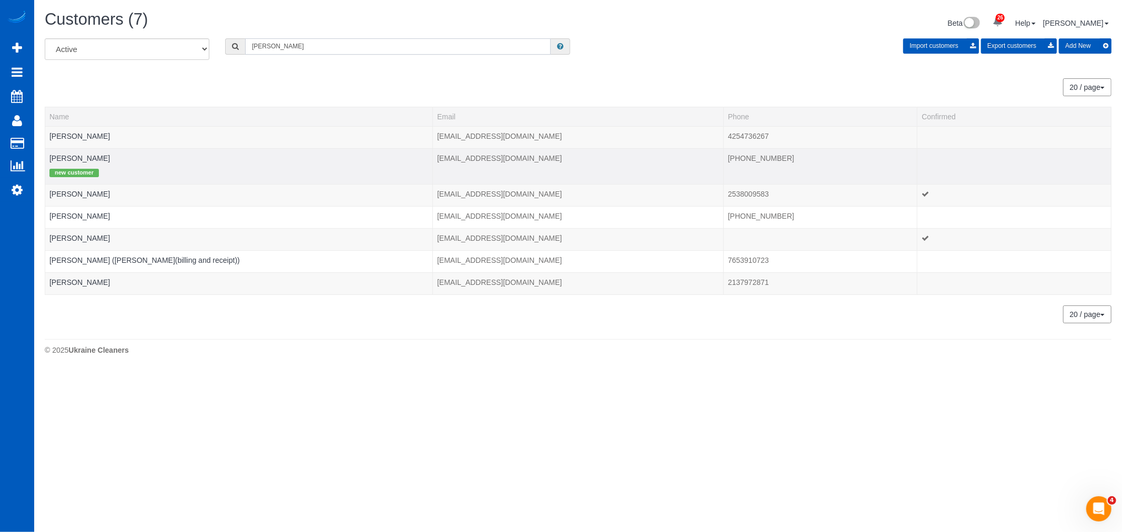
type input "jin"
click at [66, 153] on td "Jin Lee new customer" at bounding box center [239, 166] width 388 height 36
click at [54, 159] on link "Jin Lee" at bounding box center [79, 158] width 60 height 8
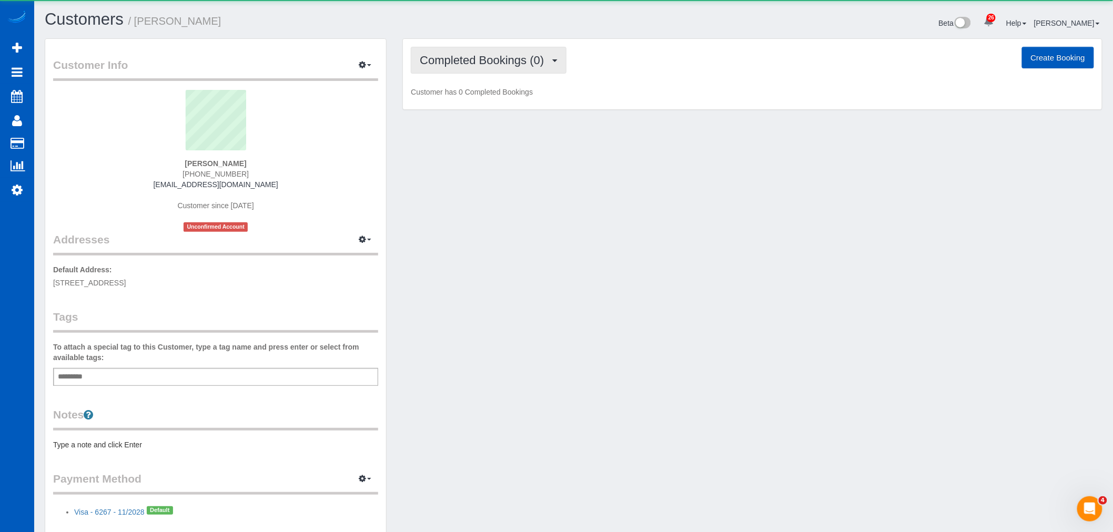
click at [535, 71] on button "Completed Bookings (0)" at bounding box center [489, 60] width 156 height 27
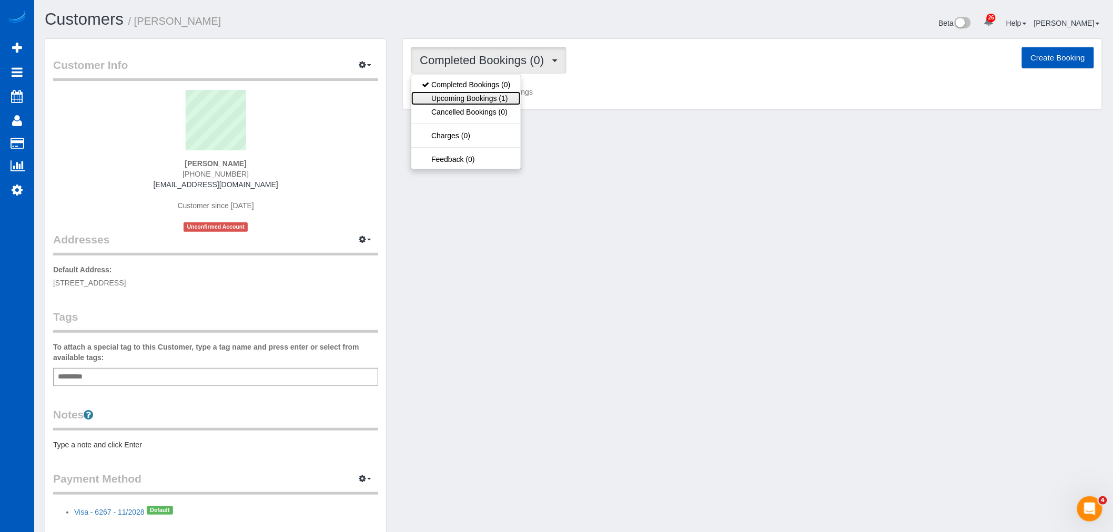
click at [491, 96] on link "Upcoming Bookings (1)" at bounding box center [465, 99] width 109 height 14
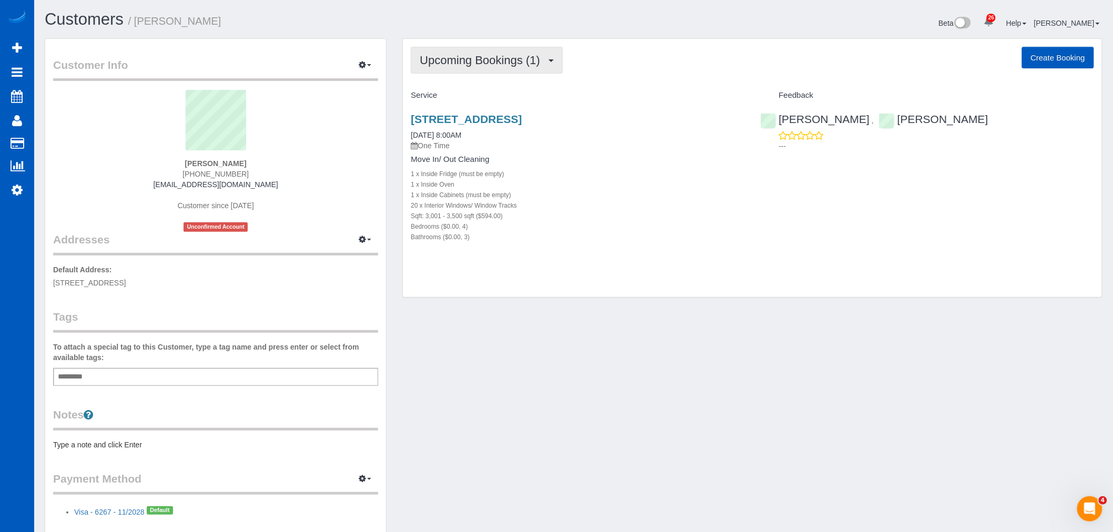
click at [474, 63] on span "Upcoming Bookings (1)" at bounding box center [483, 60] width 126 height 13
click at [605, 159] on h4 "Move In/ Out Cleaning" at bounding box center [577, 159] width 333 height 9
click at [479, 118] on link "5903 117th Pl Sw, Mukilteo, WA 98275" at bounding box center [466, 119] width 111 height 12
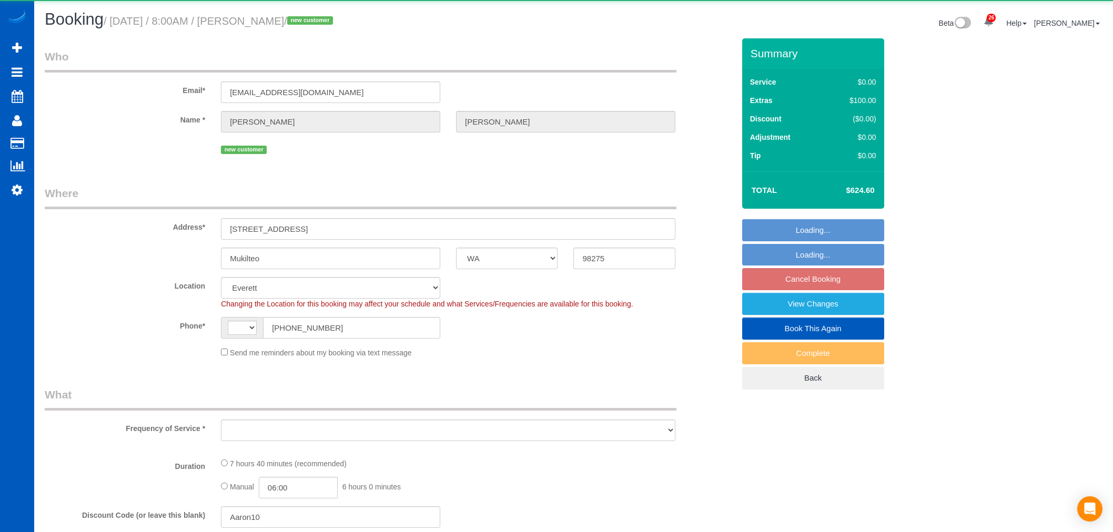
select select "WA"
select select "string:[GEOGRAPHIC_DATA]"
select select "object:1163"
select select "199"
select select "3001"
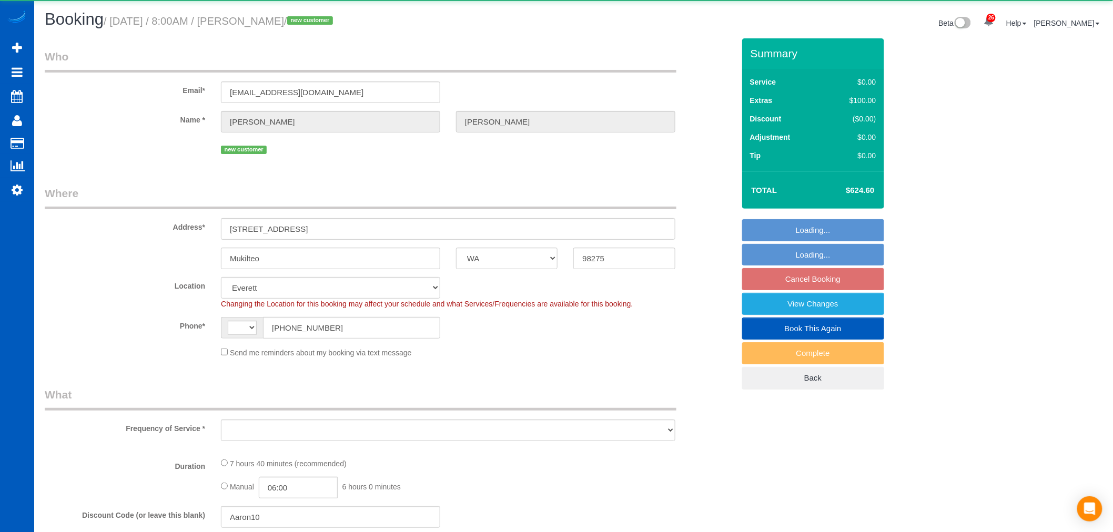
select select "4"
select select "3"
select select "spot1"
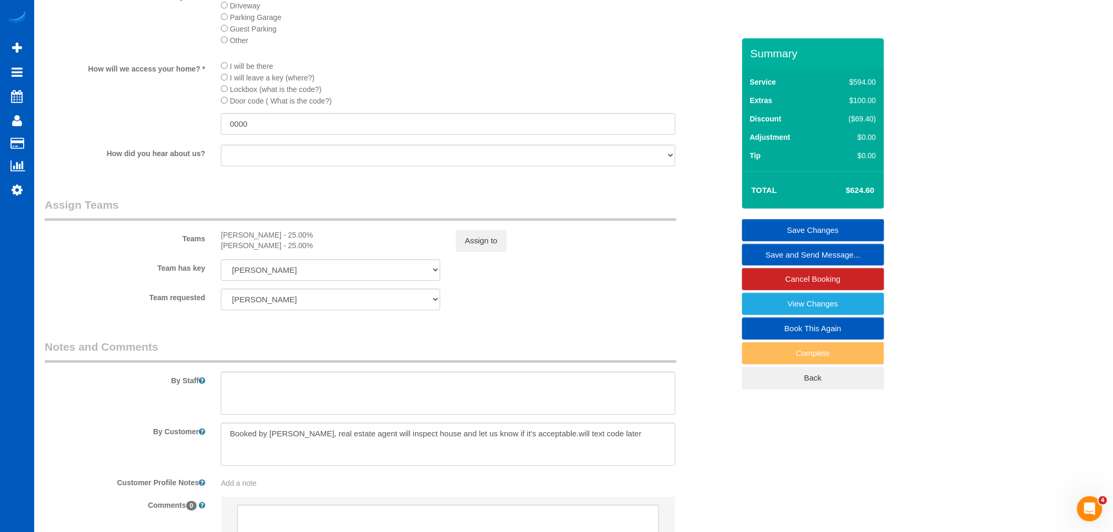
scroll to position [1300, 0]
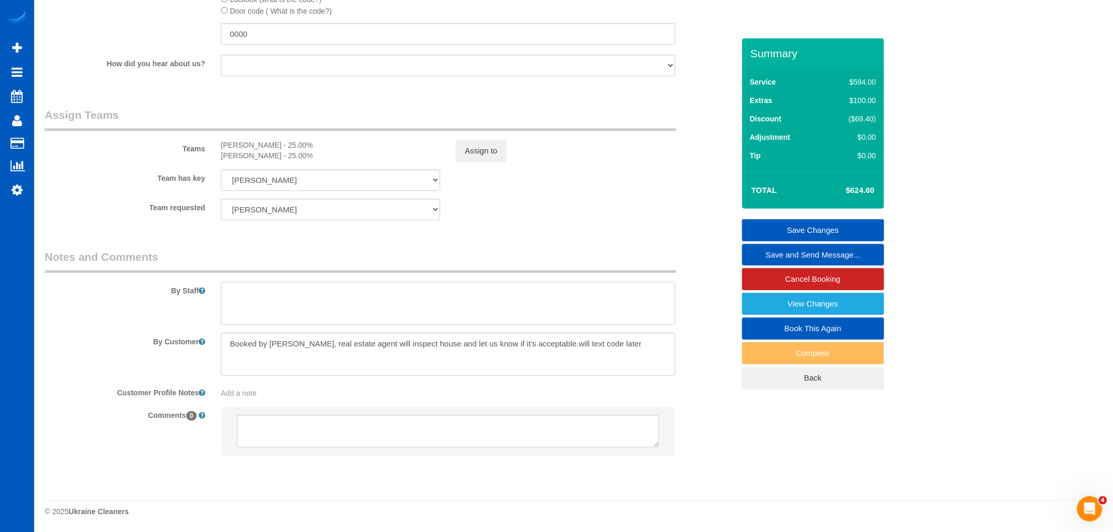
click at [351, 309] on textarea at bounding box center [448, 303] width 454 height 43
type textarea "J"
type textarea "No shoes please"
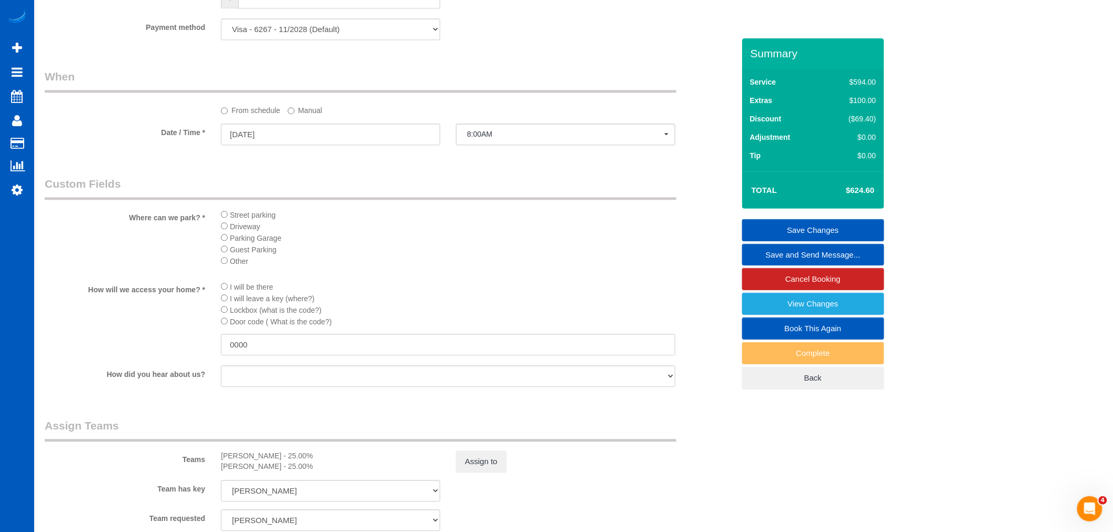
scroll to position [993, 0]
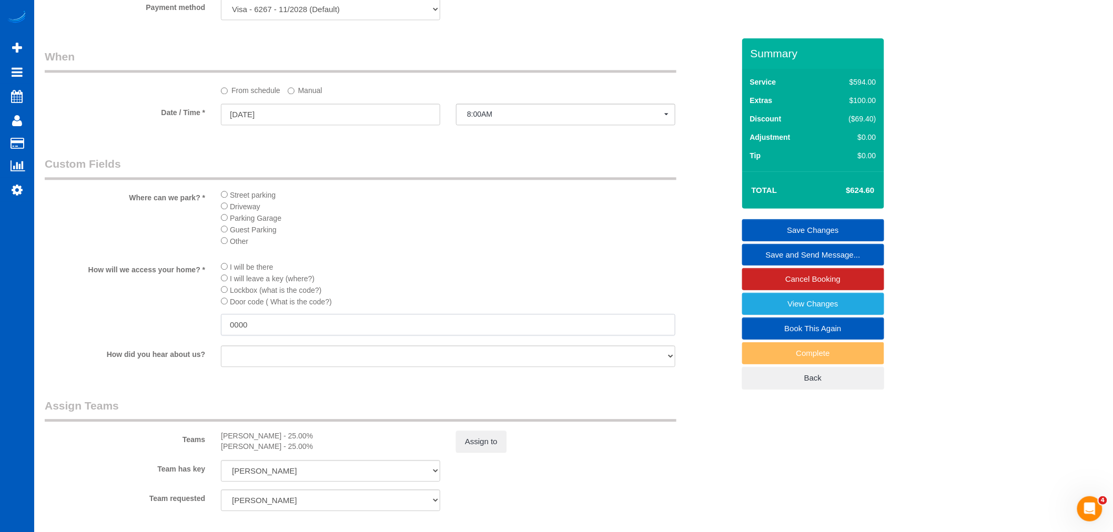
drag, startPoint x: 286, startPoint y: 337, endPoint x: 150, endPoint y: 343, distance: 136.4
click at [150, 337] on div "How will we access your home? * I will be there I will leave a key (where?) Loc…" at bounding box center [389, 299] width 705 height 76
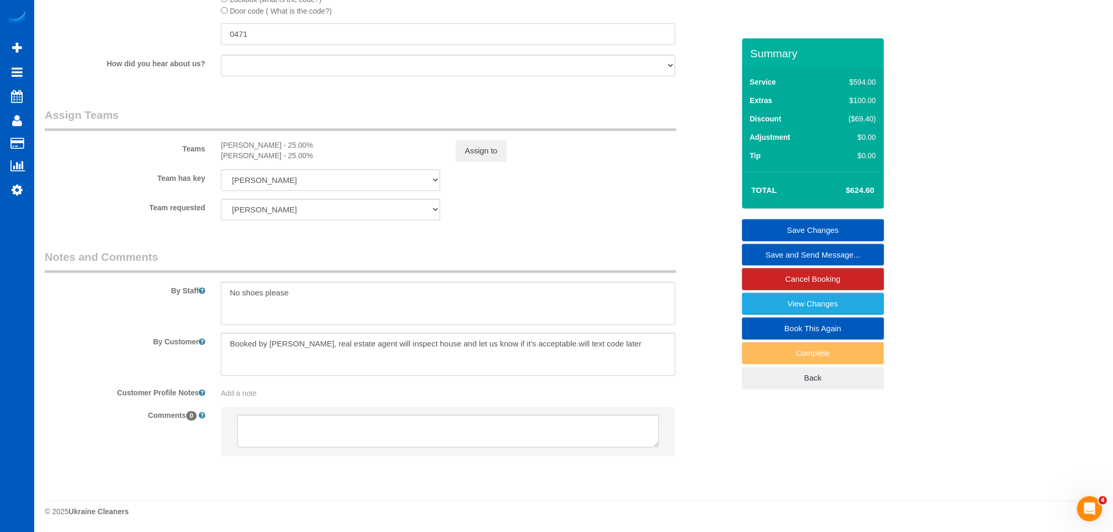
scroll to position [1300, 0]
type input "0471"
click at [323, 297] on textarea at bounding box center [448, 303] width 454 height 43
type textarea "No shoes please!!"
click at [796, 228] on link "Save Changes" at bounding box center [813, 230] width 142 height 22
